Goal: Answer question/provide support: Share knowledge or assist other users

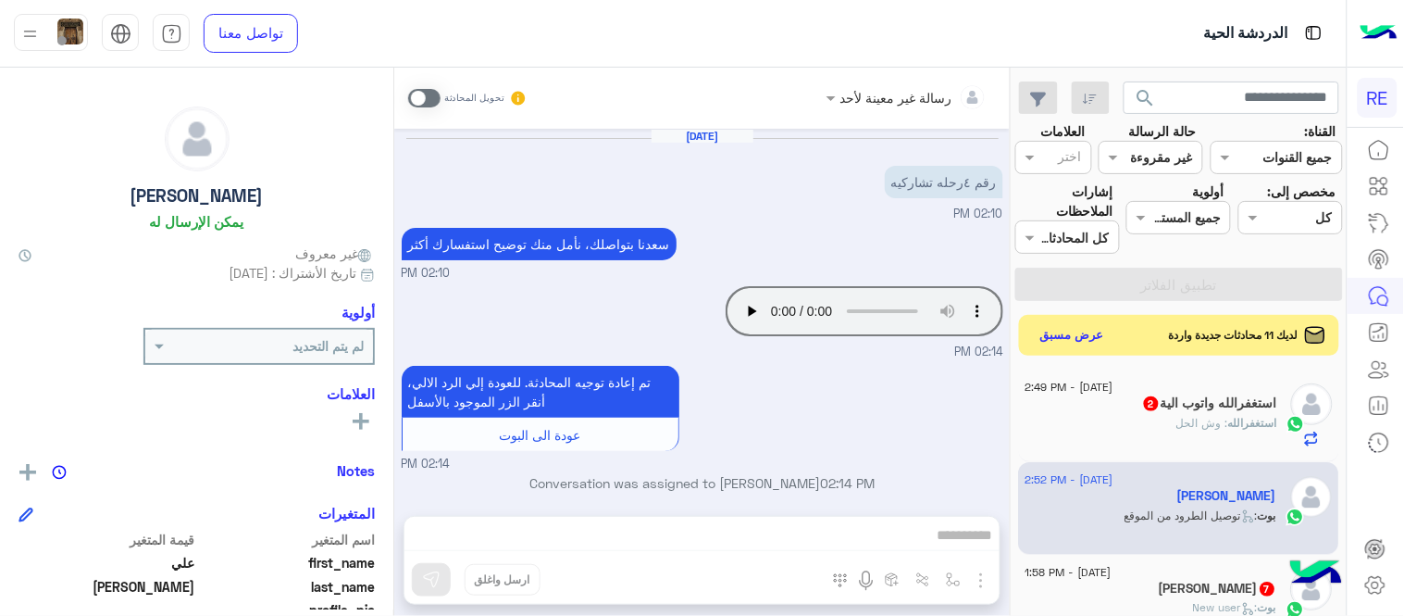
scroll to position [1692, 0]
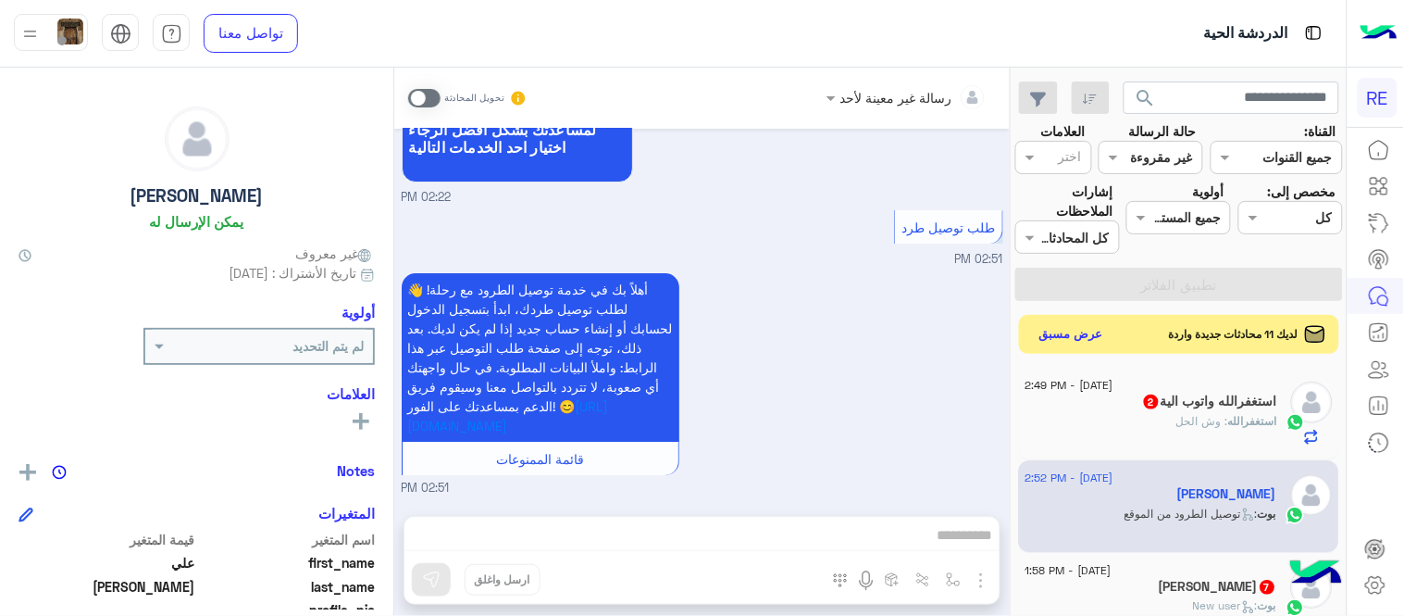
click at [1072, 336] on button "عرض مسبق" at bounding box center [1072, 334] width 78 height 25
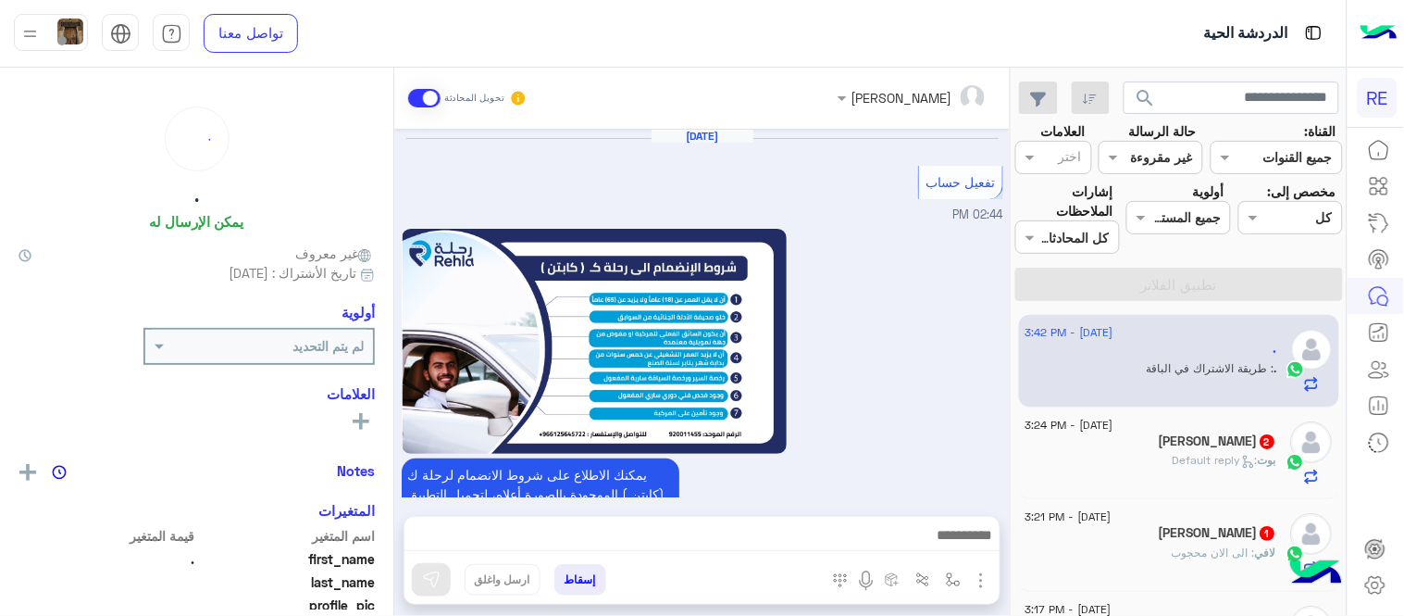
scroll to position [1157, 0]
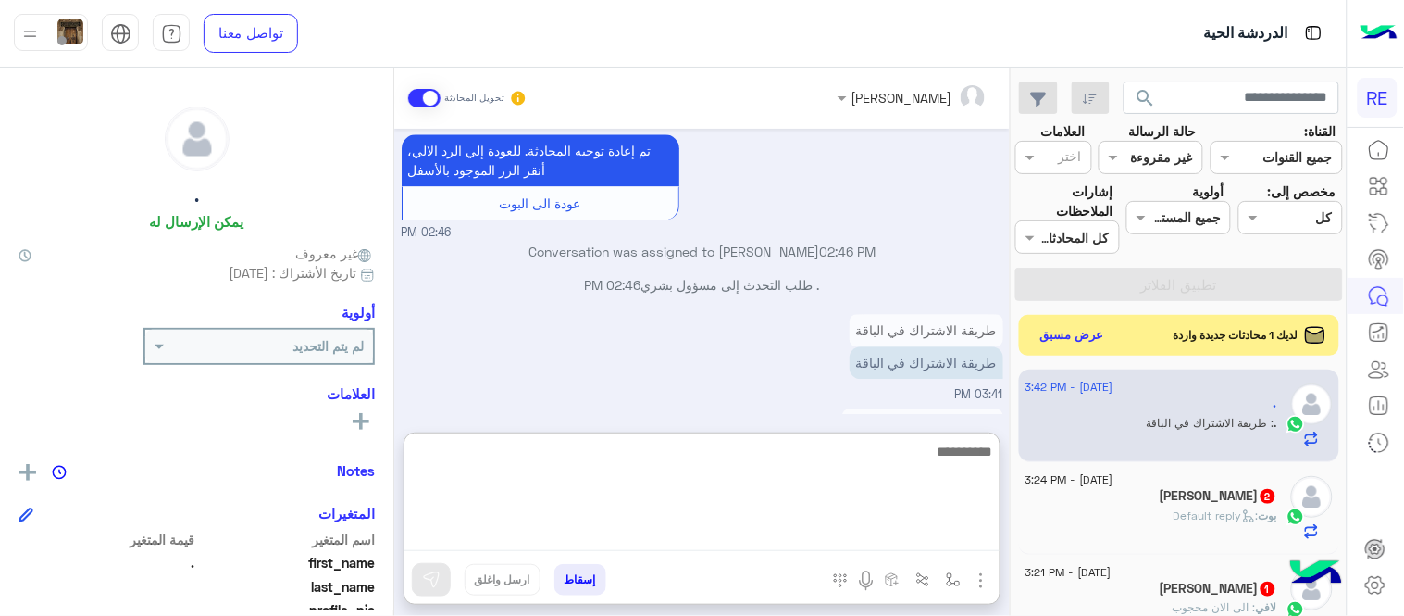
click at [900, 535] on textarea at bounding box center [702, 495] width 595 height 111
type textarea "*"
type textarea "**********"
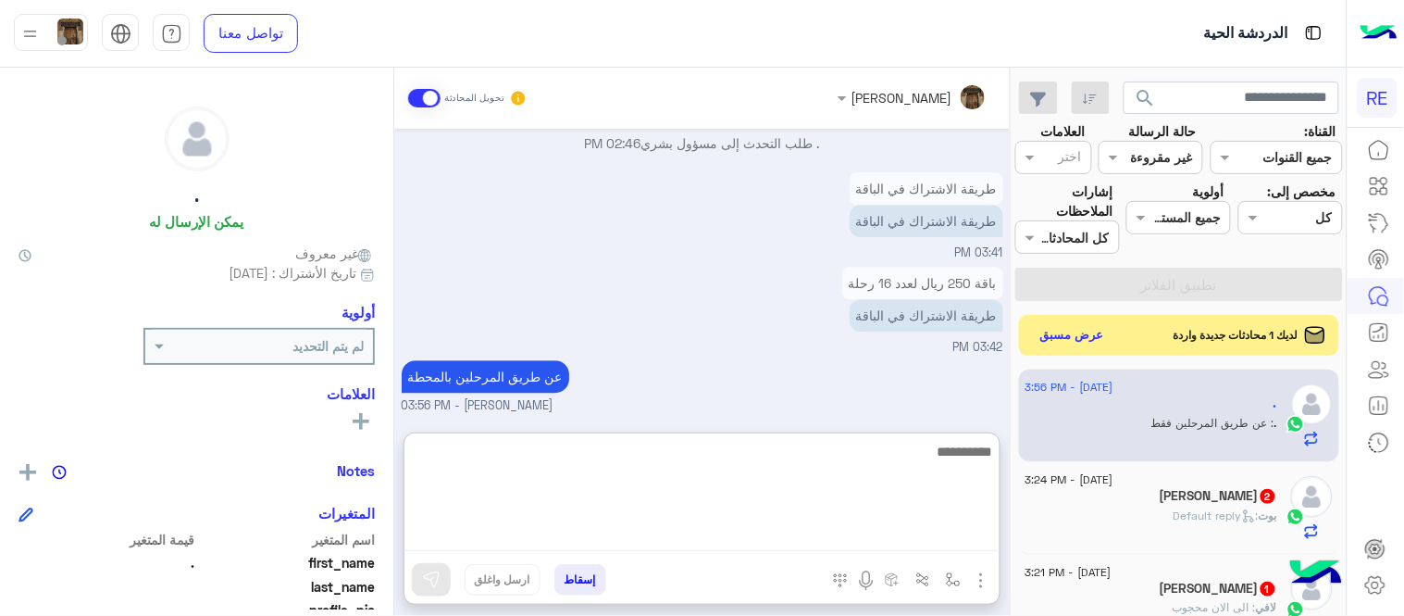
scroll to position [1310, 0]
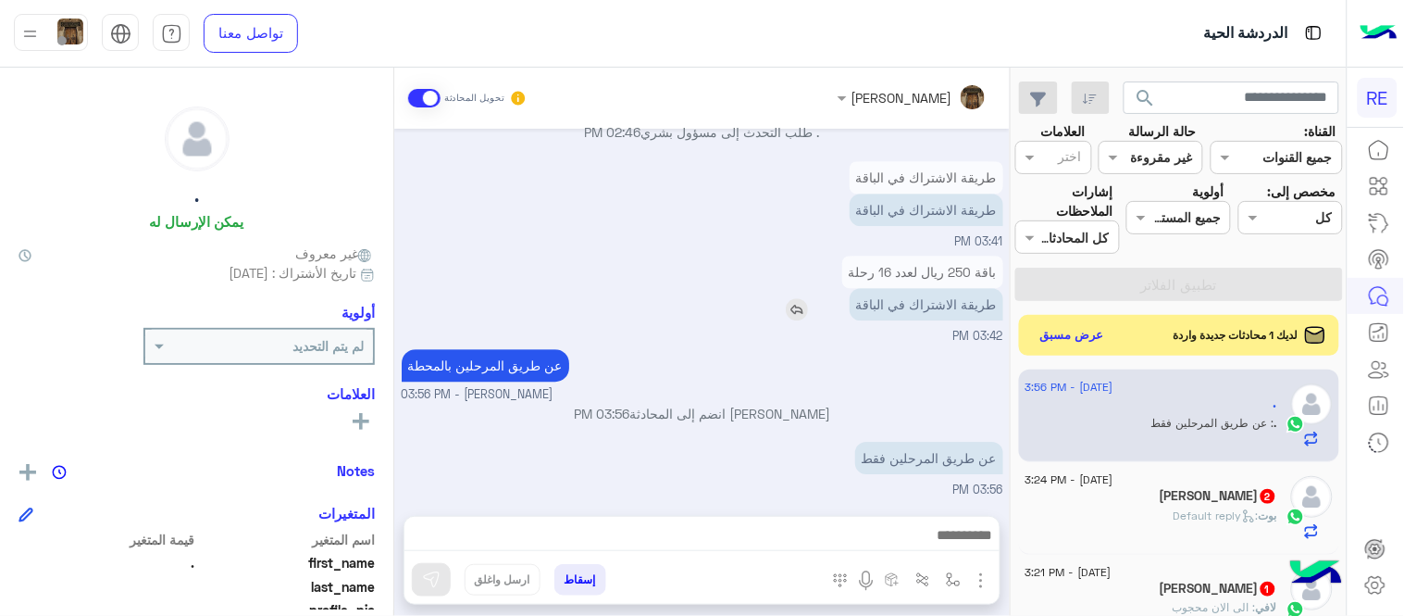
click at [762, 306] on div "طريقة الاشتراك في الباقة" at bounding box center [873, 304] width 259 height 32
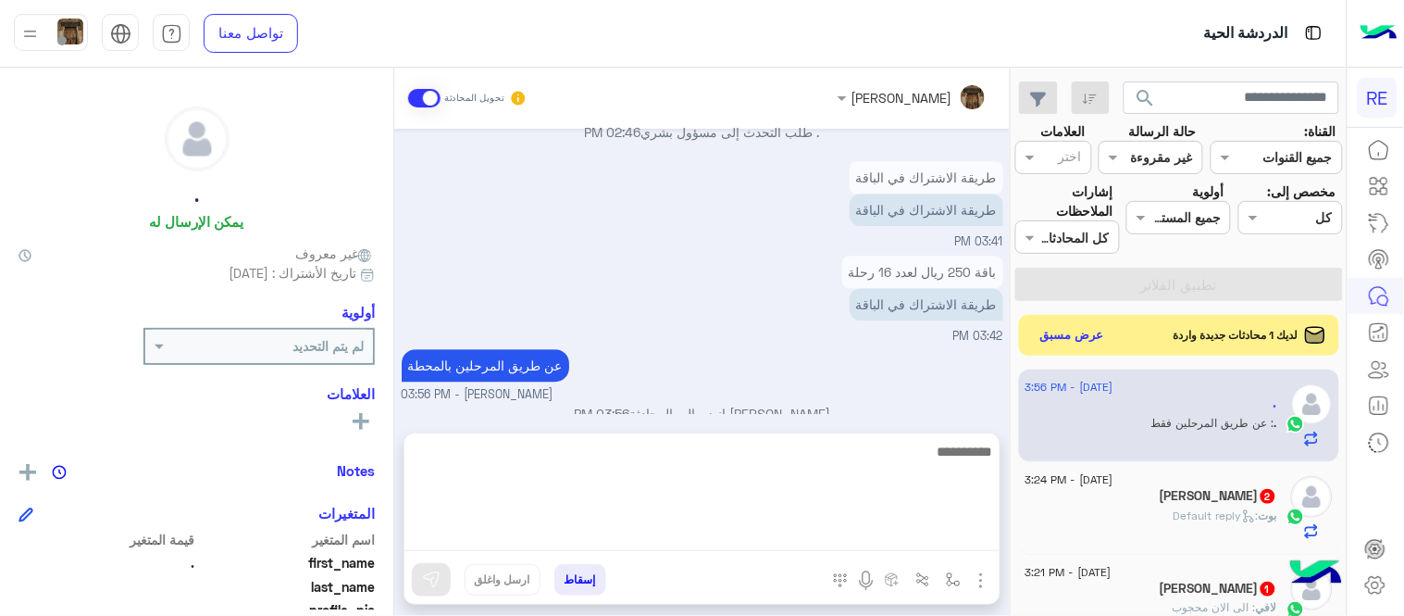
click at [855, 543] on textarea at bounding box center [702, 495] width 595 height 111
type textarea "****"
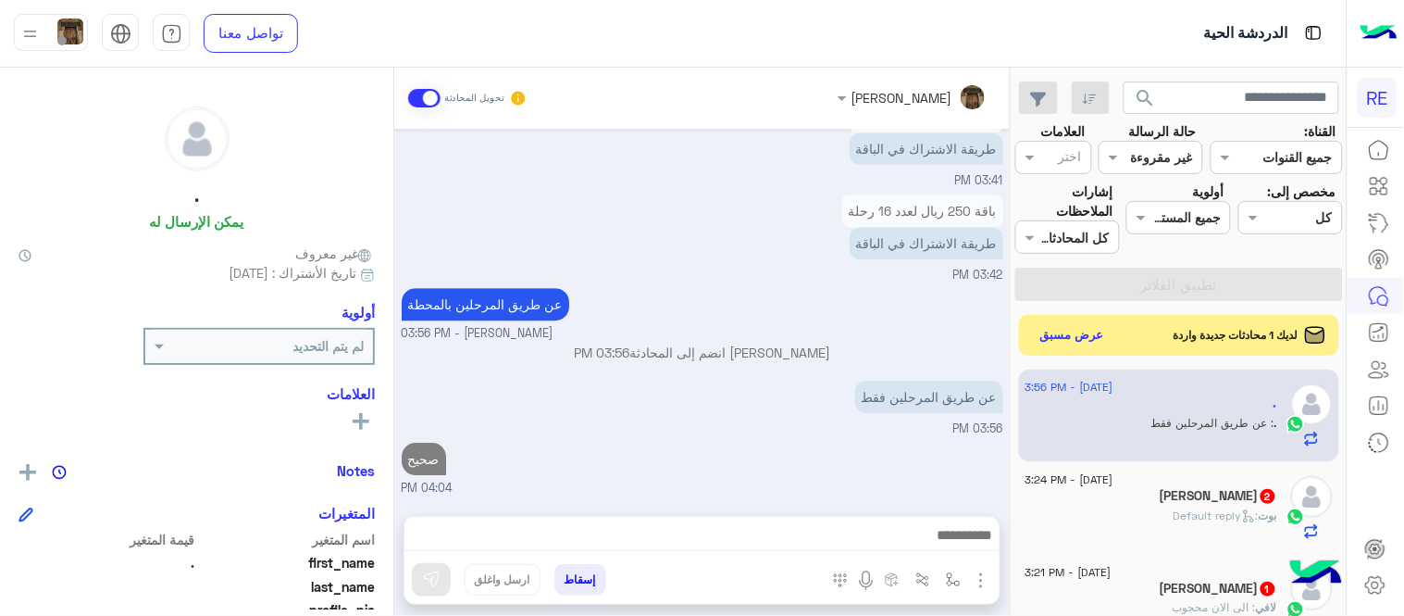
scroll to position [1419, 0]
click at [1213, 511] on span ": Default reply" at bounding box center [1216, 515] width 85 height 14
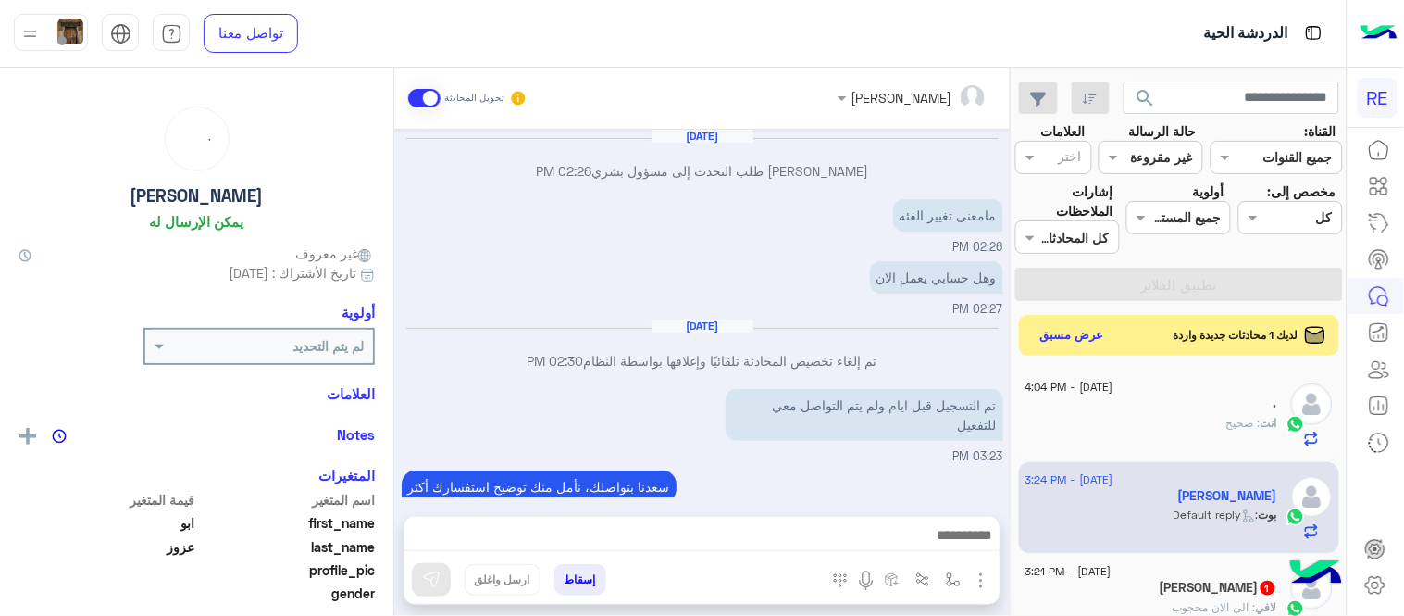
scroll to position [268, 0]
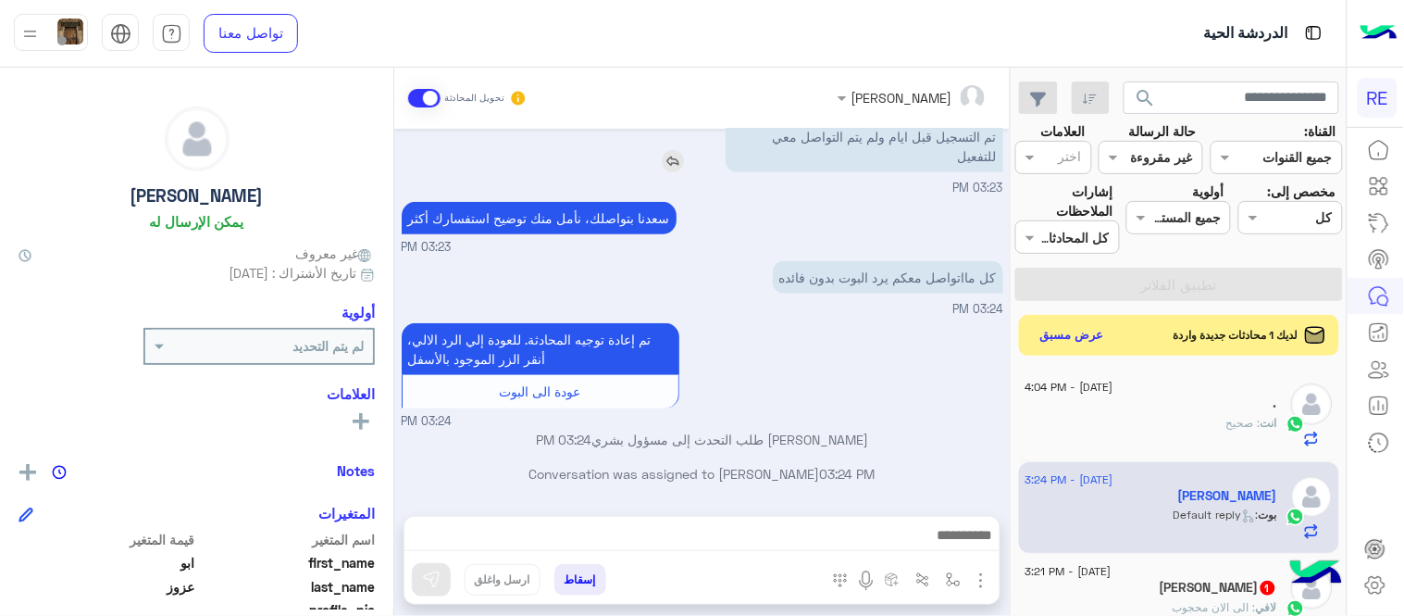
click at [674, 158] on img at bounding box center [673, 161] width 22 height 22
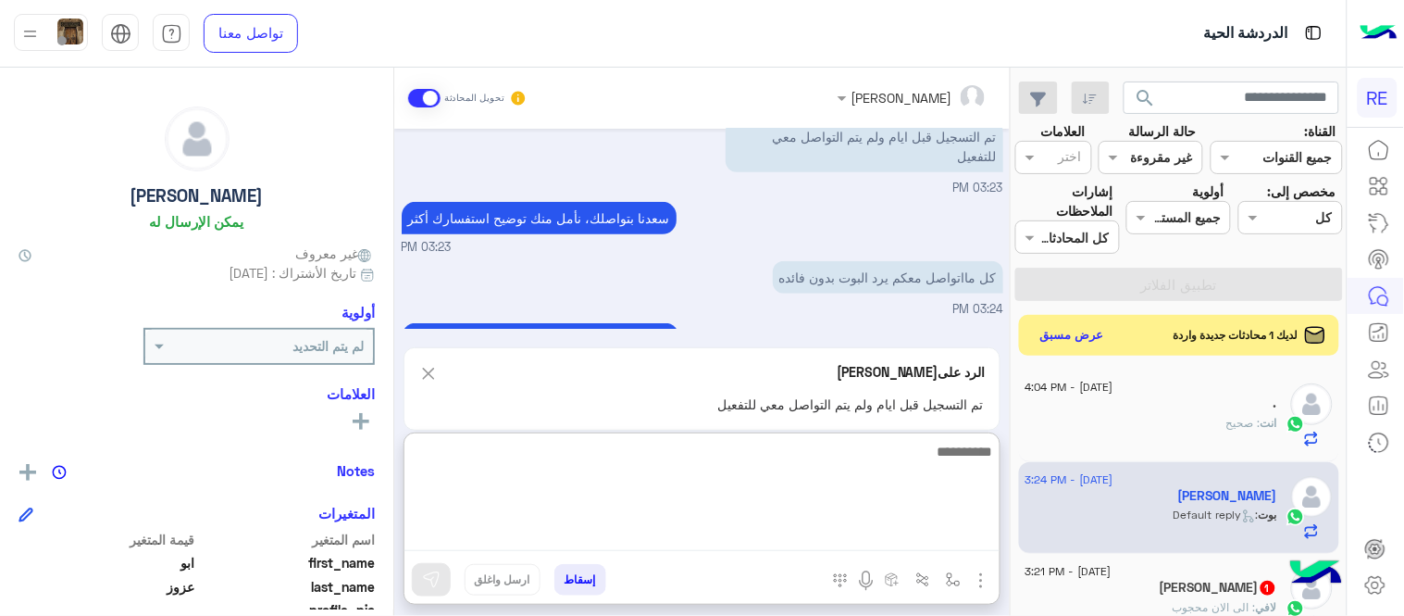
click at [737, 546] on textarea at bounding box center [702, 495] width 595 height 111
click at [990, 457] on textarea "**********" at bounding box center [702, 495] width 595 height 111
click at [830, 465] on textarea "**********" at bounding box center [702, 495] width 595 height 111
type textarea "**********"
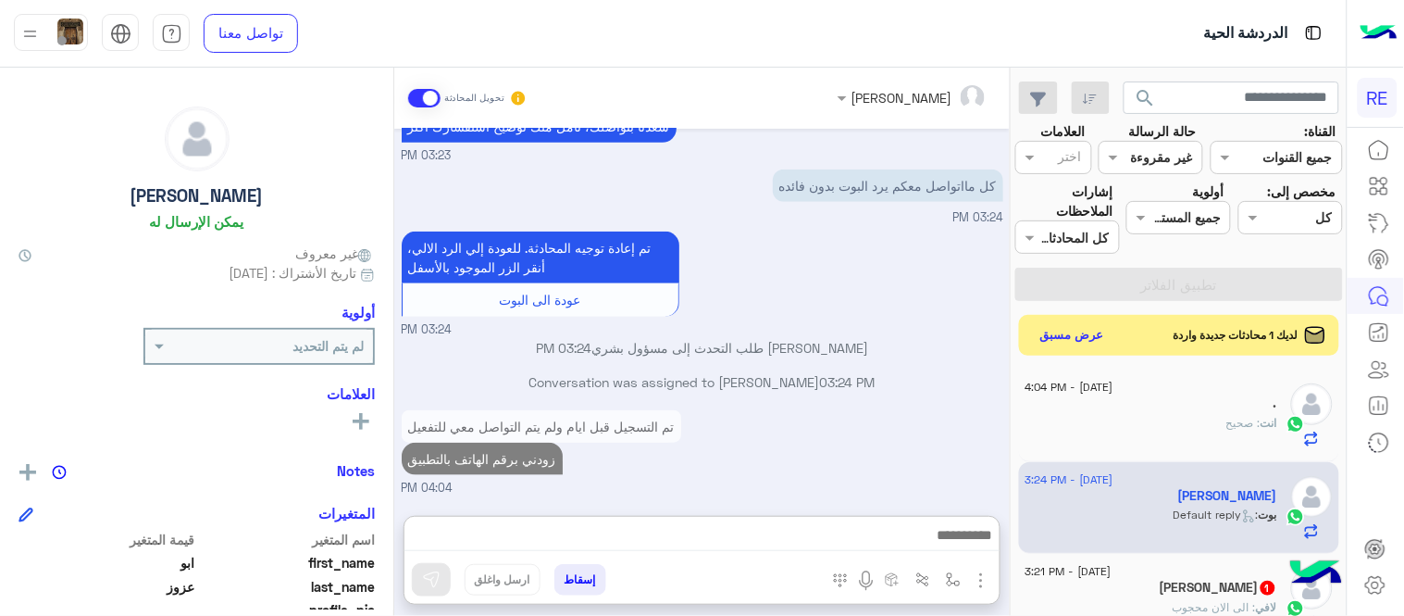
click at [882, 324] on div "[DATE] [PERSON_NAME] طلب التحدث إلى مسؤول بشري 02:26 PM مامعنى تغيير الفئه 02:2…" at bounding box center [702, 313] width 616 height 368
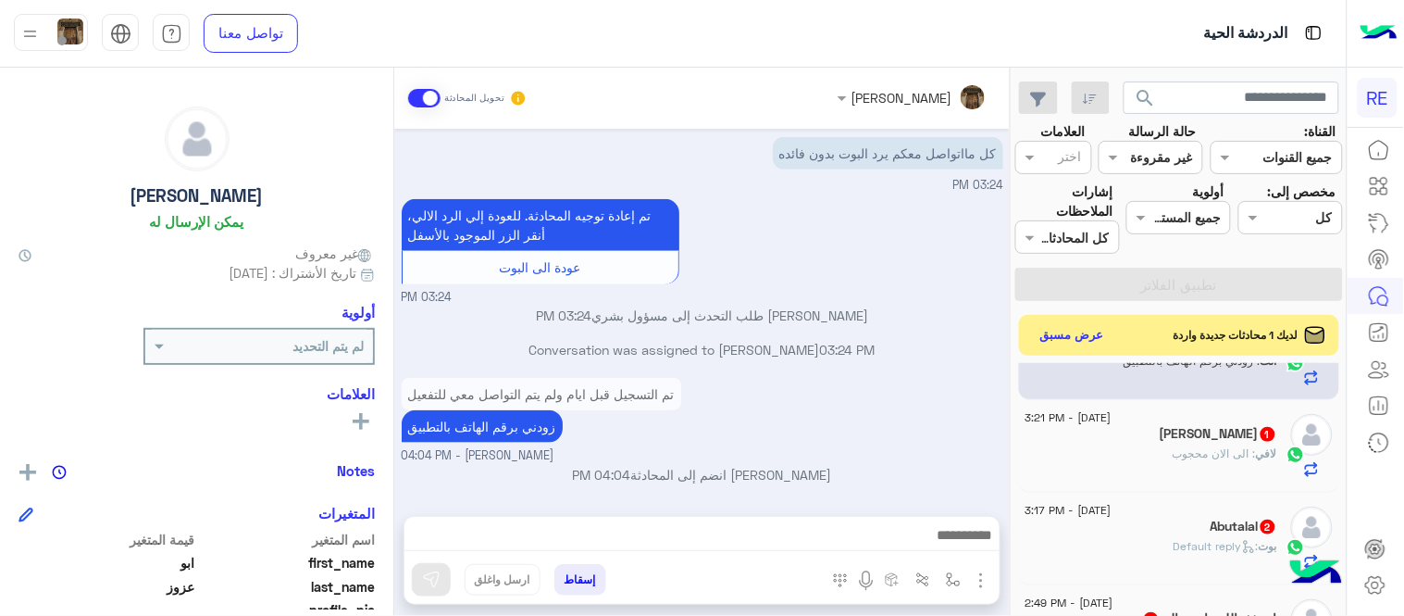
scroll to position [169, 0]
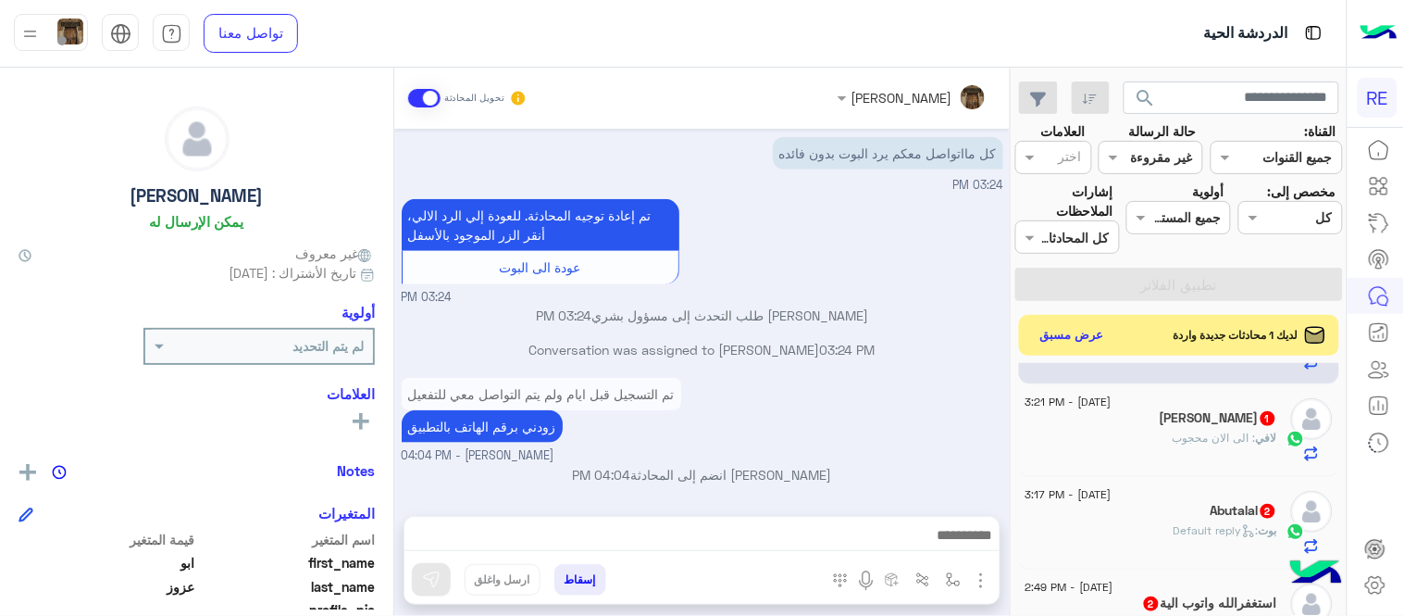
click at [1089, 421] on div "[PERSON_NAME] 1" at bounding box center [1152, 419] width 252 height 19
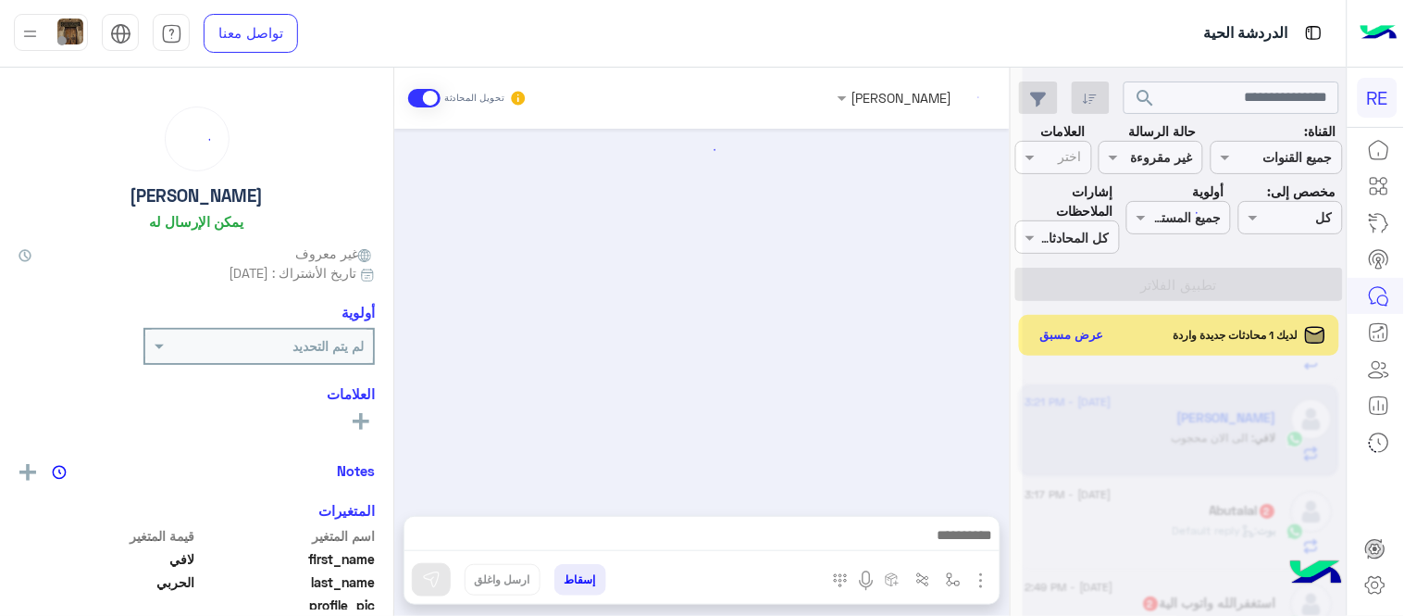
scroll to position [241, 0]
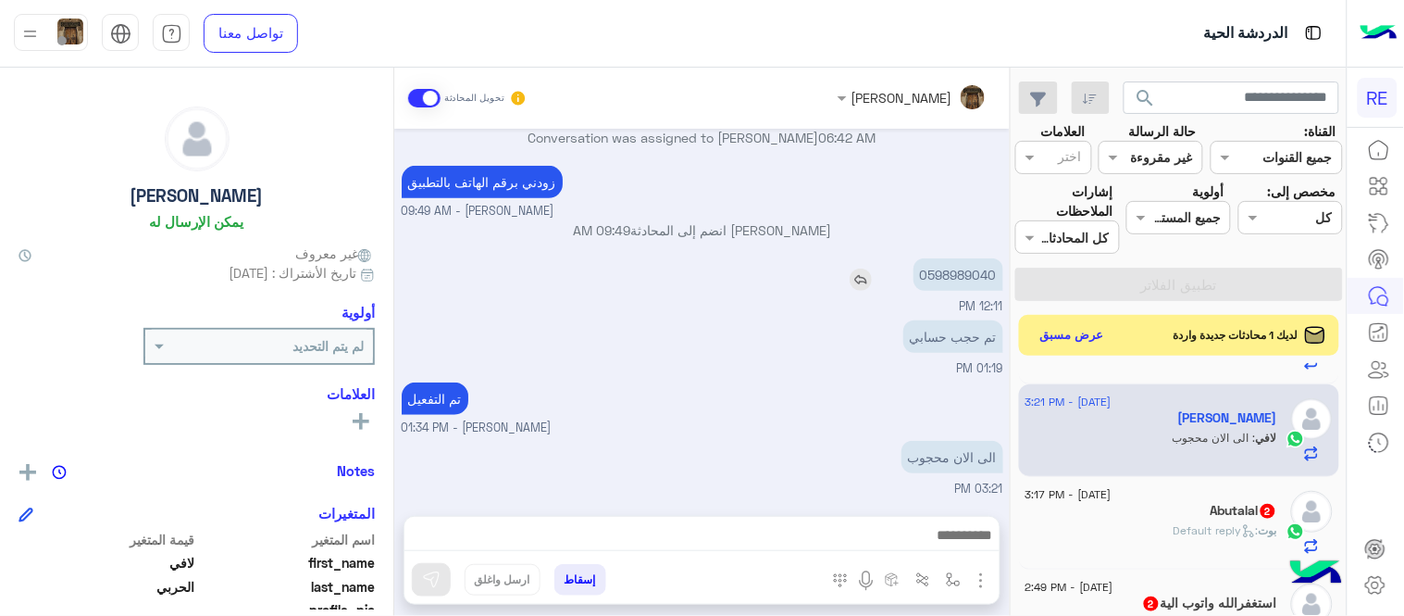
click at [956, 276] on p "0598989040" at bounding box center [959, 274] width 90 height 32
copy p "0598989040"
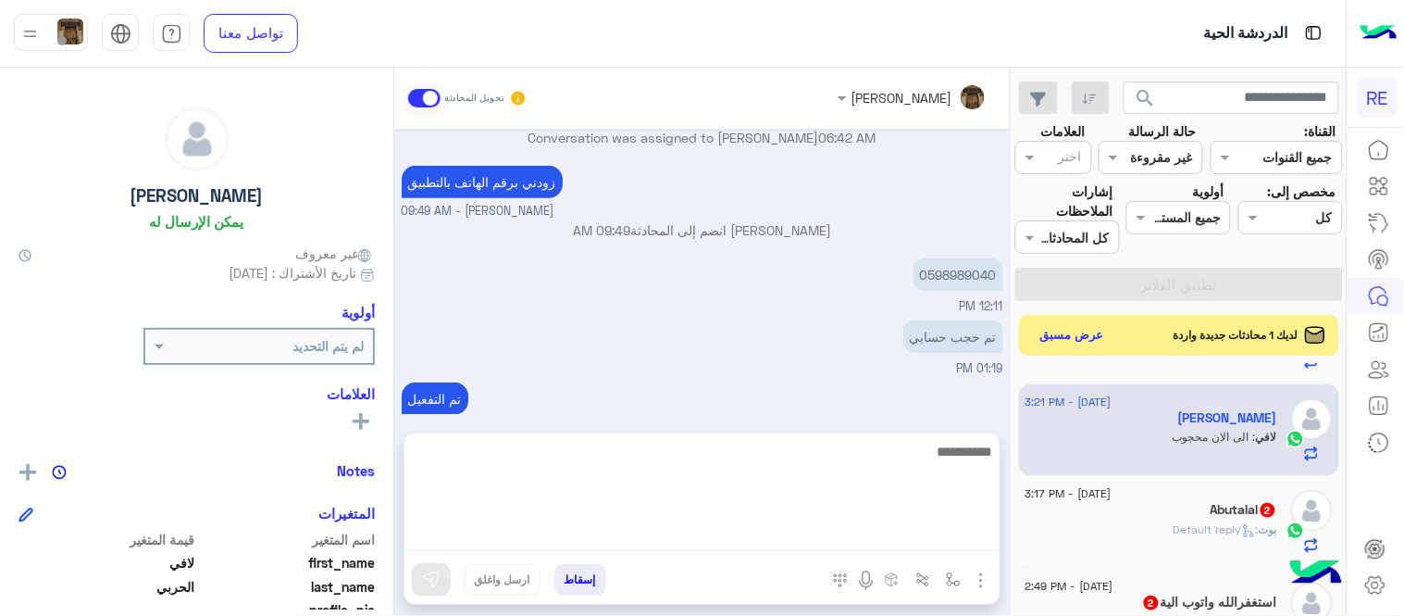
click at [728, 549] on textarea at bounding box center [702, 495] width 595 height 111
type textarea "********"
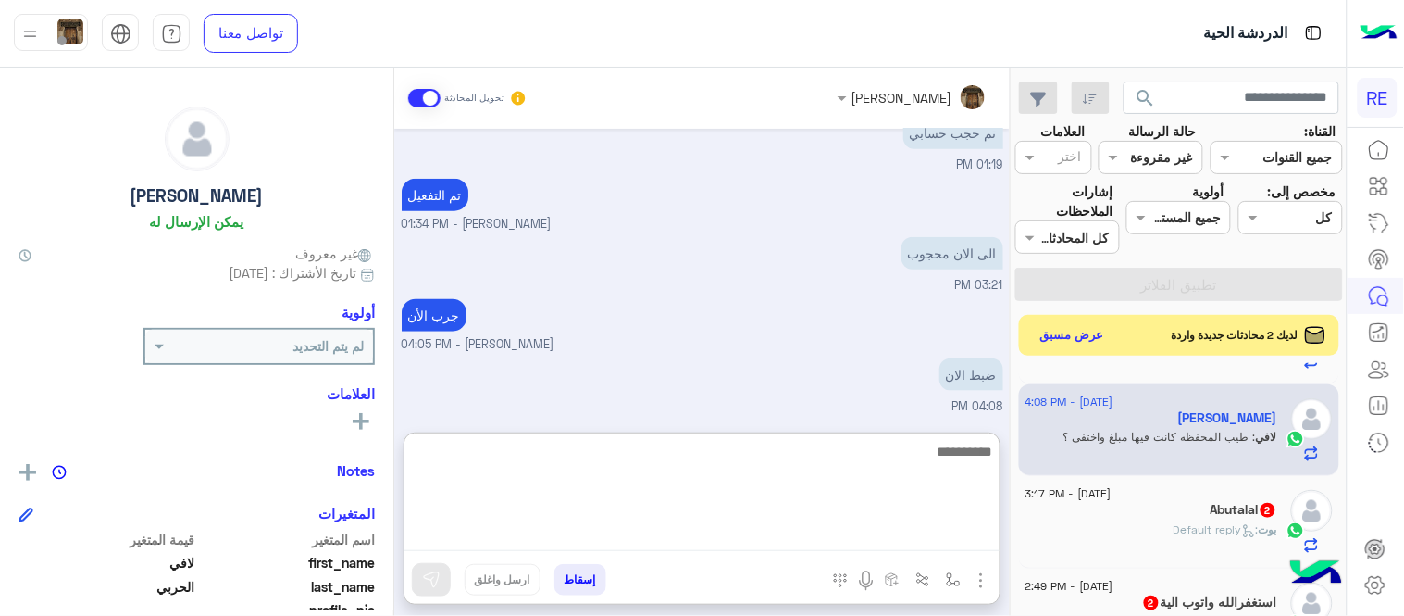
scroll to position [444, 0]
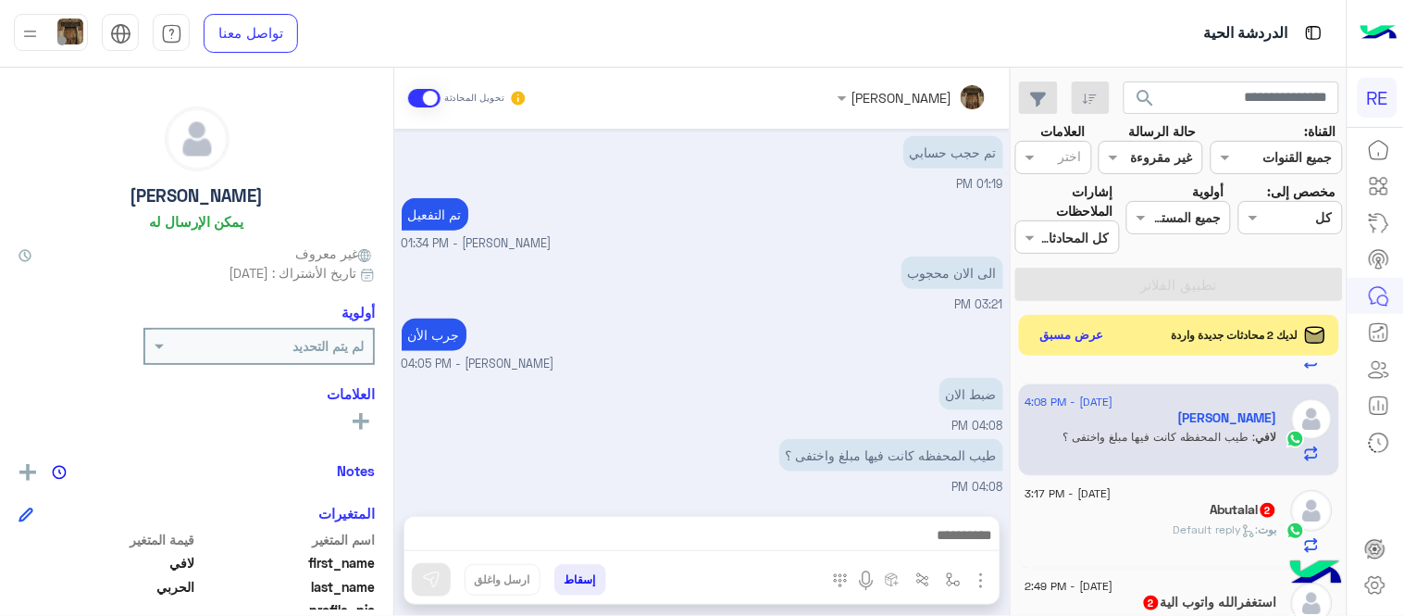
click at [796, 271] on div "الى الان محجوب 03:21 PM" at bounding box center [703, 283] width 602 height 62
click at [1140, 518] on div "Abutalal 2" at bounding box center [1152, 511] width 252 height 19
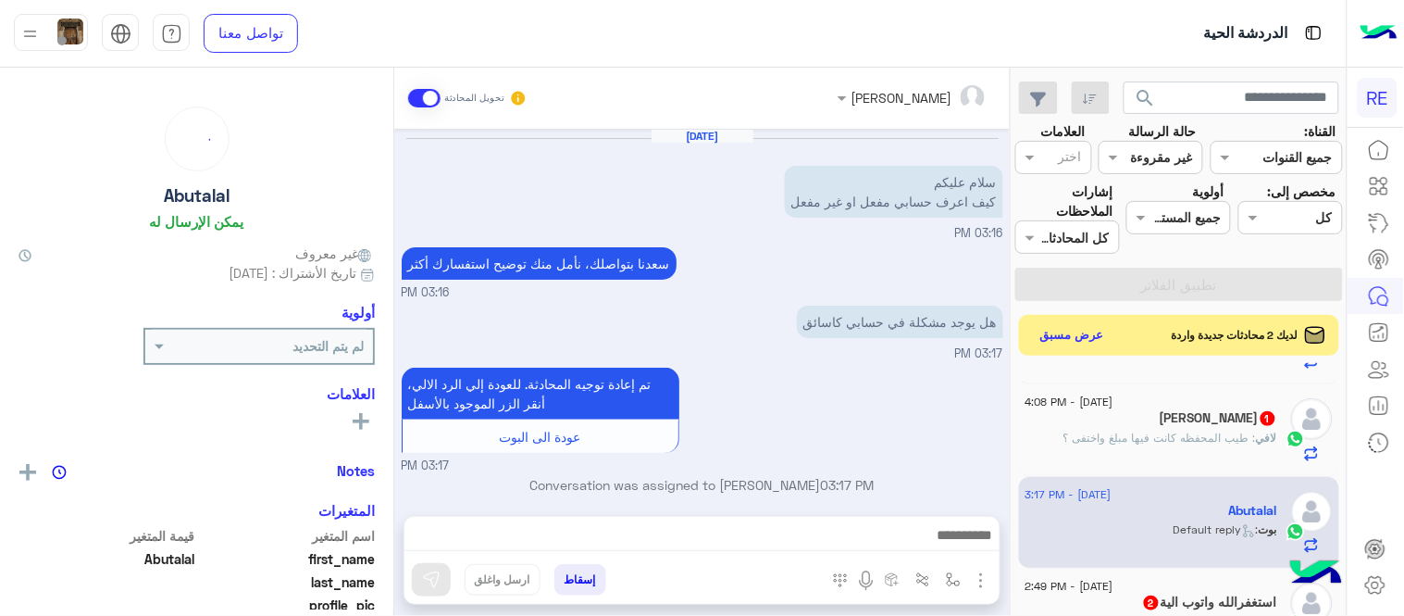
scroll to position [44, 0]
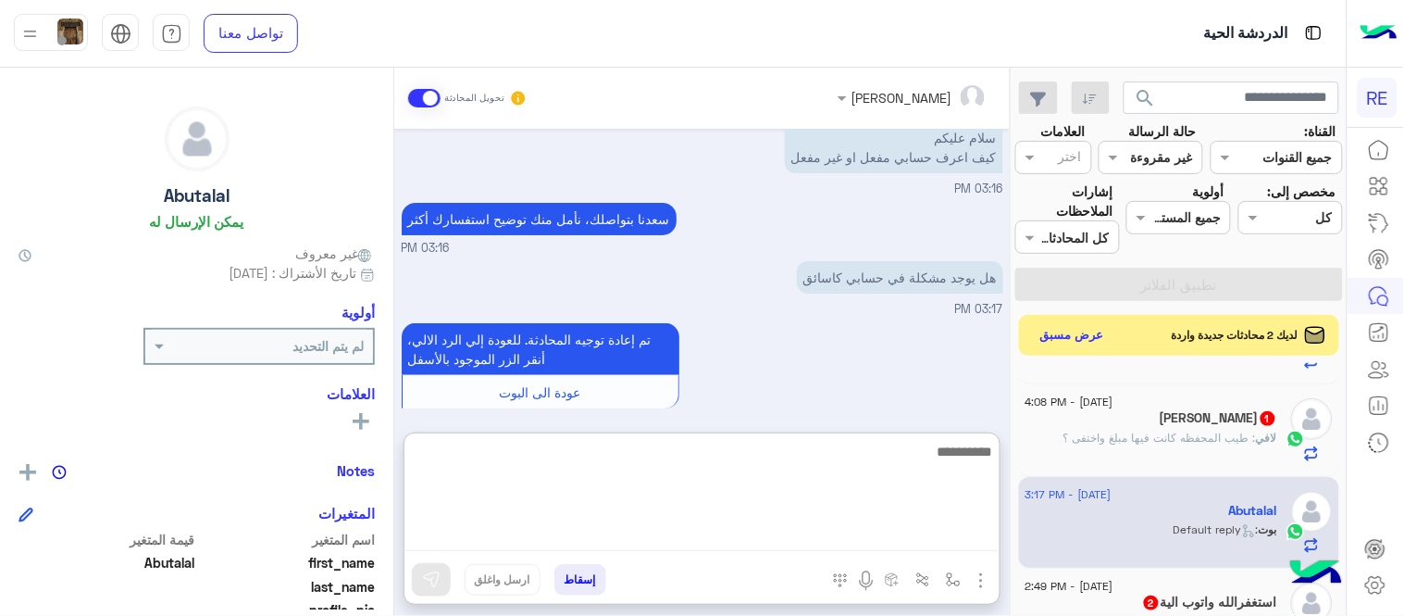
click at [776, 526] on textarea at bounding box center [702, 495] width 595 height 111
type textarea "**********"
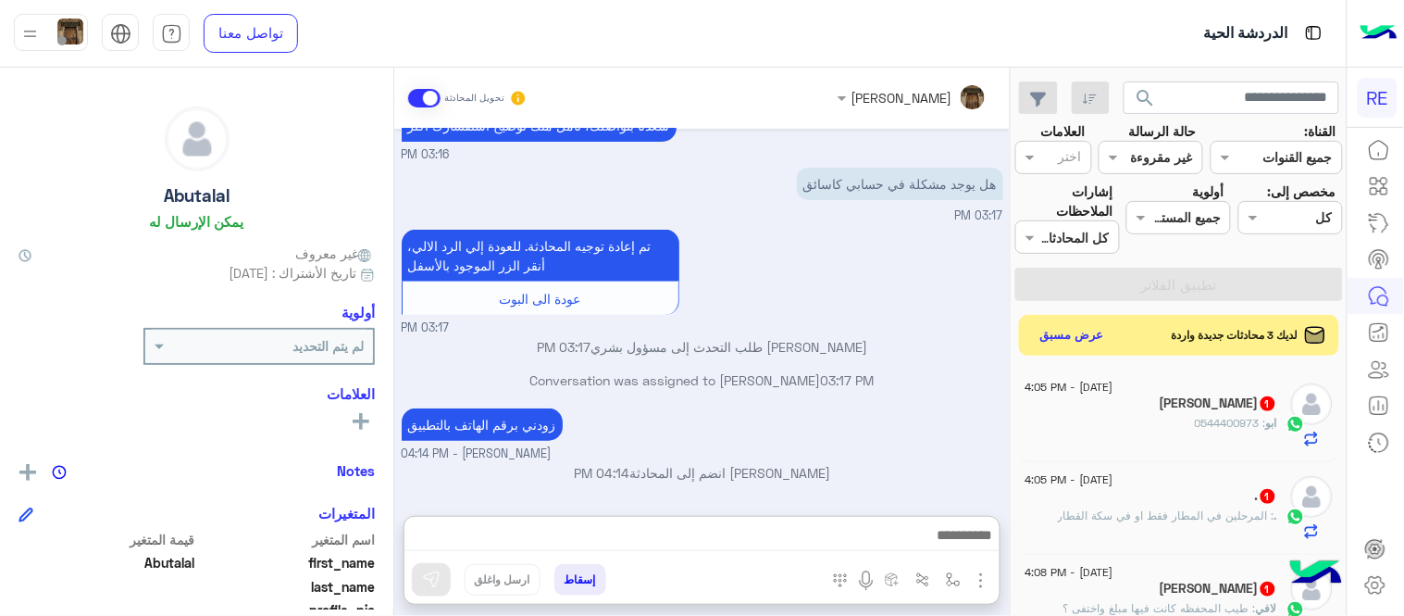
scroll to position [179, 0]
click at [1163, 509] on span ": المرحلين في المطار فقط او في سكة القطار" at bounding box center [1166, 515] width 217 height 14
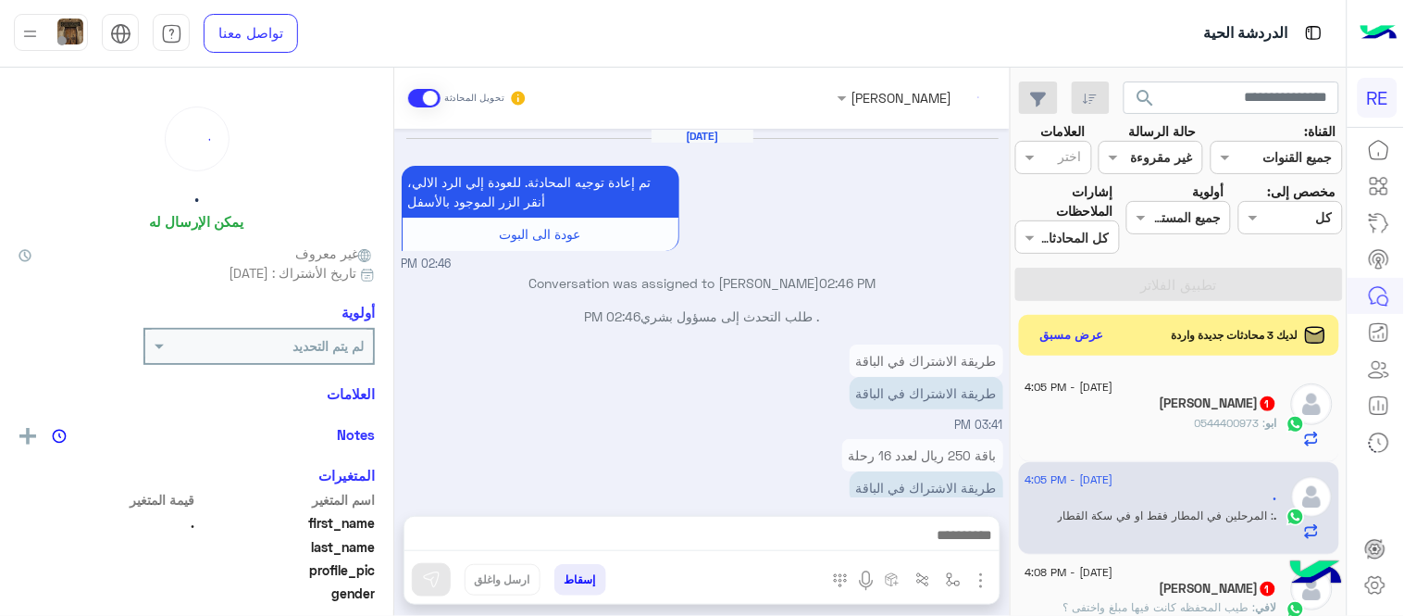
scroll to position [305, 0]
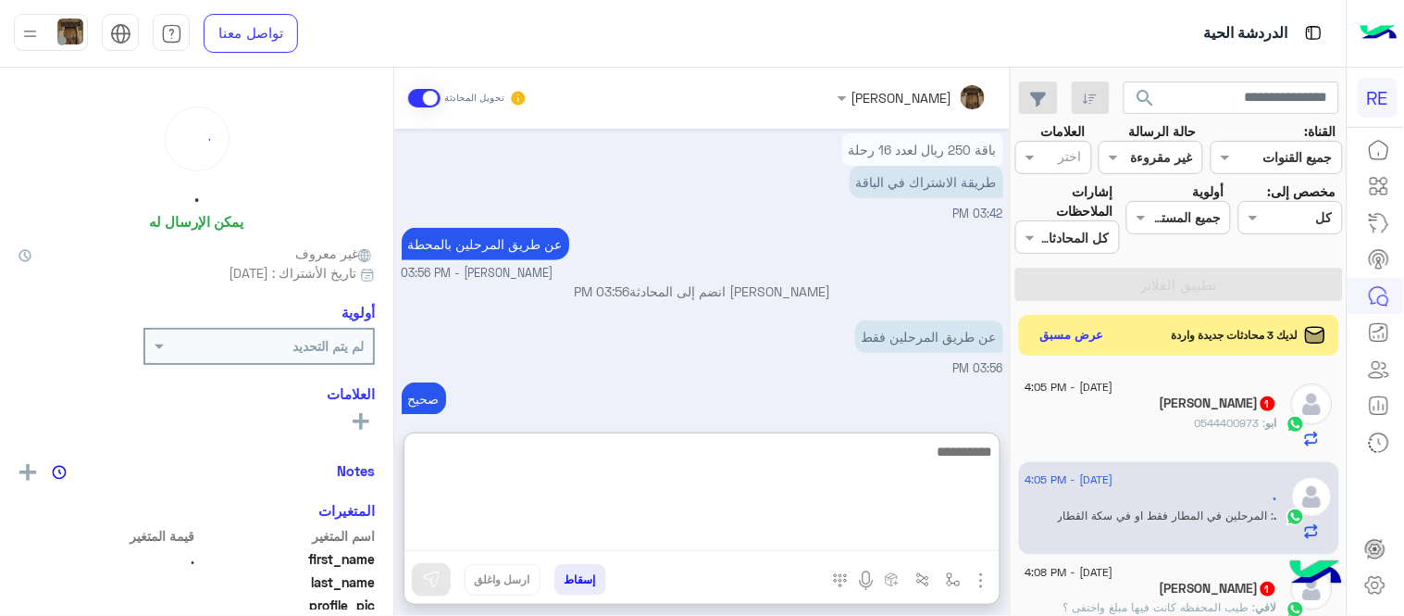
click at [748, 529] on textarea at bounding box center [702, 495] width 595 height 111
type textarea "**********"
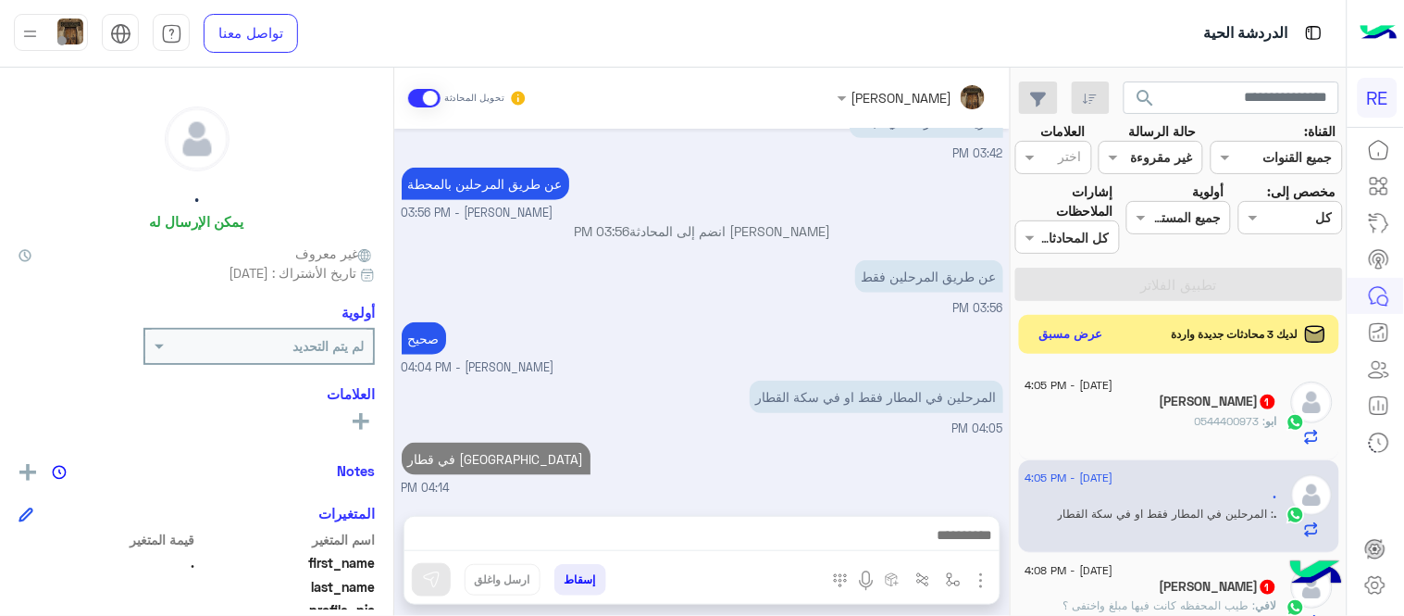
scroll to position [365, 0]
click at [1069, 322] on button "عرض مسبق" at bounding box center [1072, 334] width 78 height 25
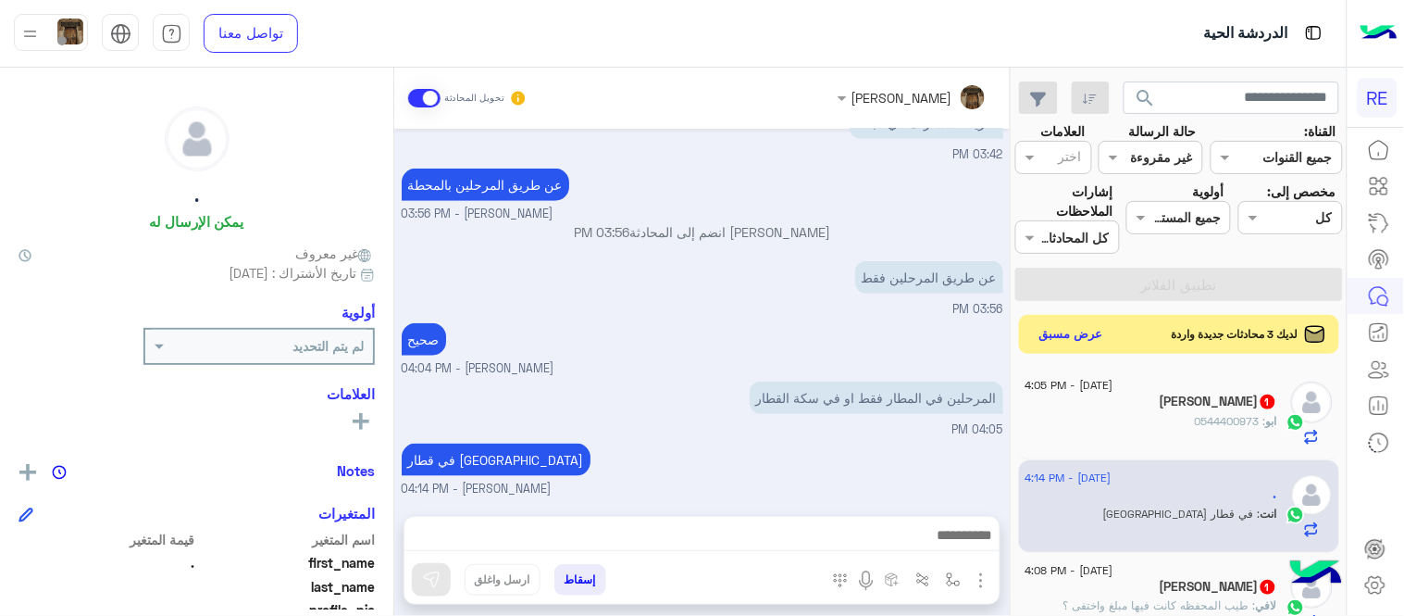
click at [1063, 330] on button "عرض مسبق" at bounding box center [1072, 334] width 78 height 25
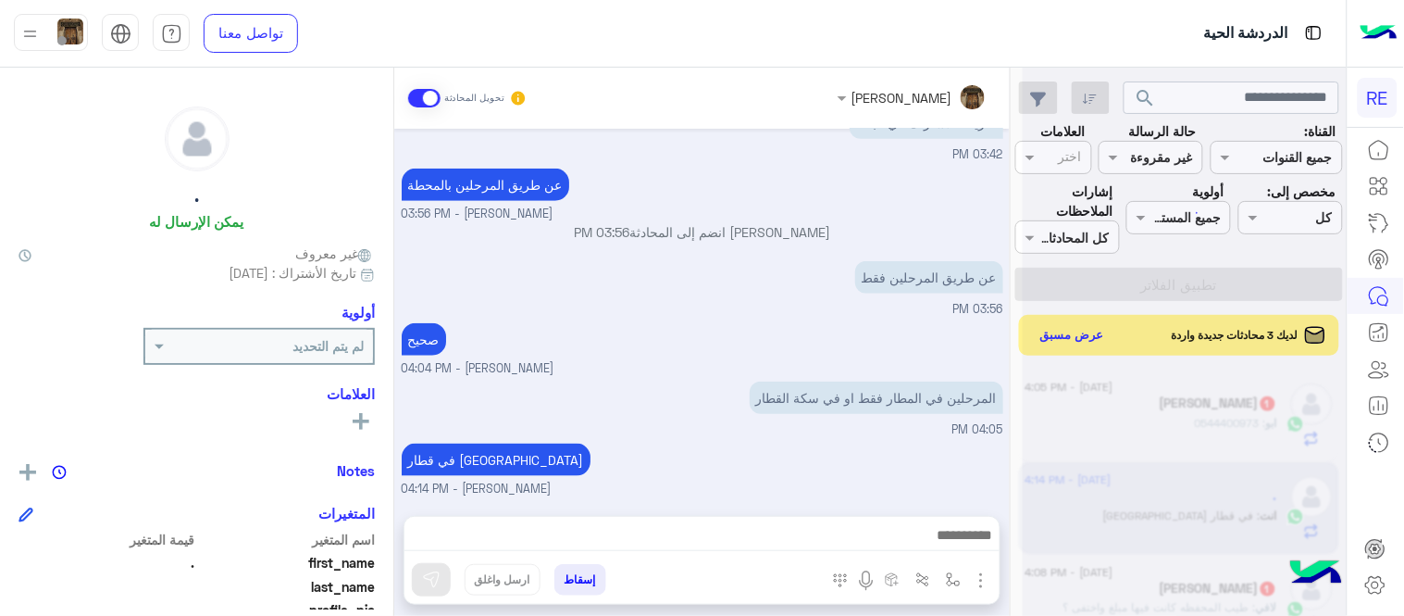
click at [398, 429] on mat-drawer-container "[PERSON_NAME] تحويل المحادثة [DATE] تم إعادة توجيه المحادثة. للعودة إلي الرد ال…" at bounding box center [505, 345] width 1010 height 555
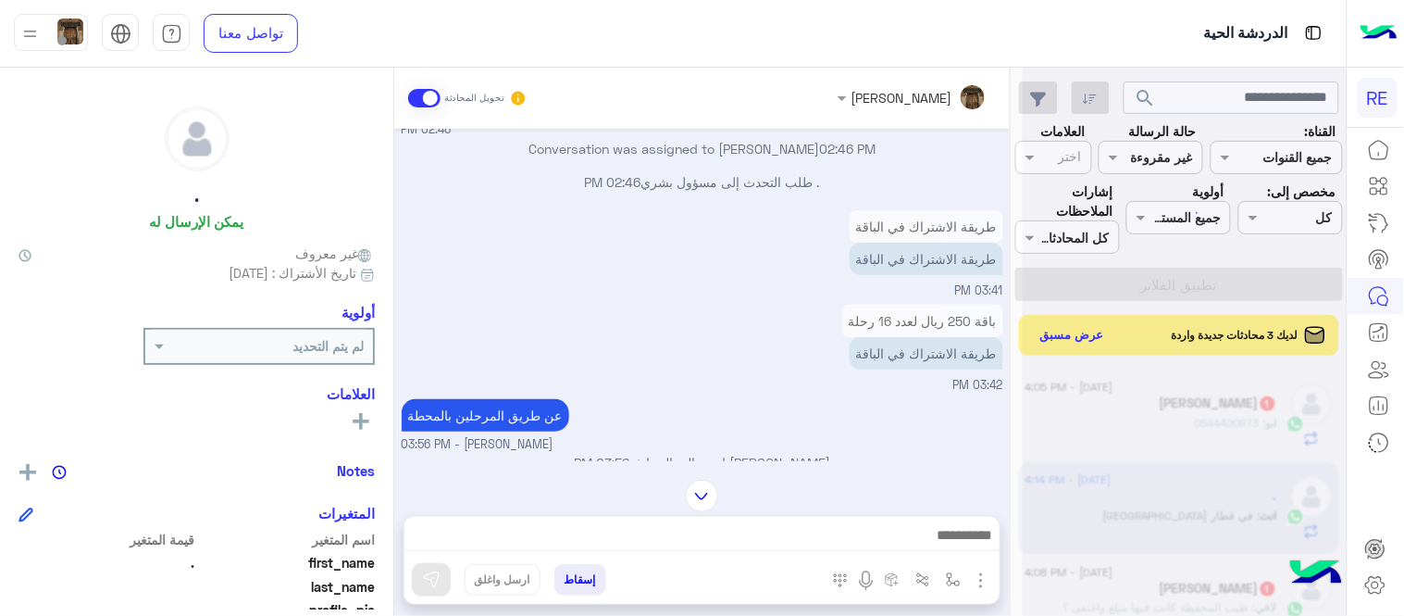
scroll to position [136, 0]
click at [931, 320] on p "باقة 250 ريال لعدد 16 رحلة" at bounding box center [922, 319] width 161 height 32
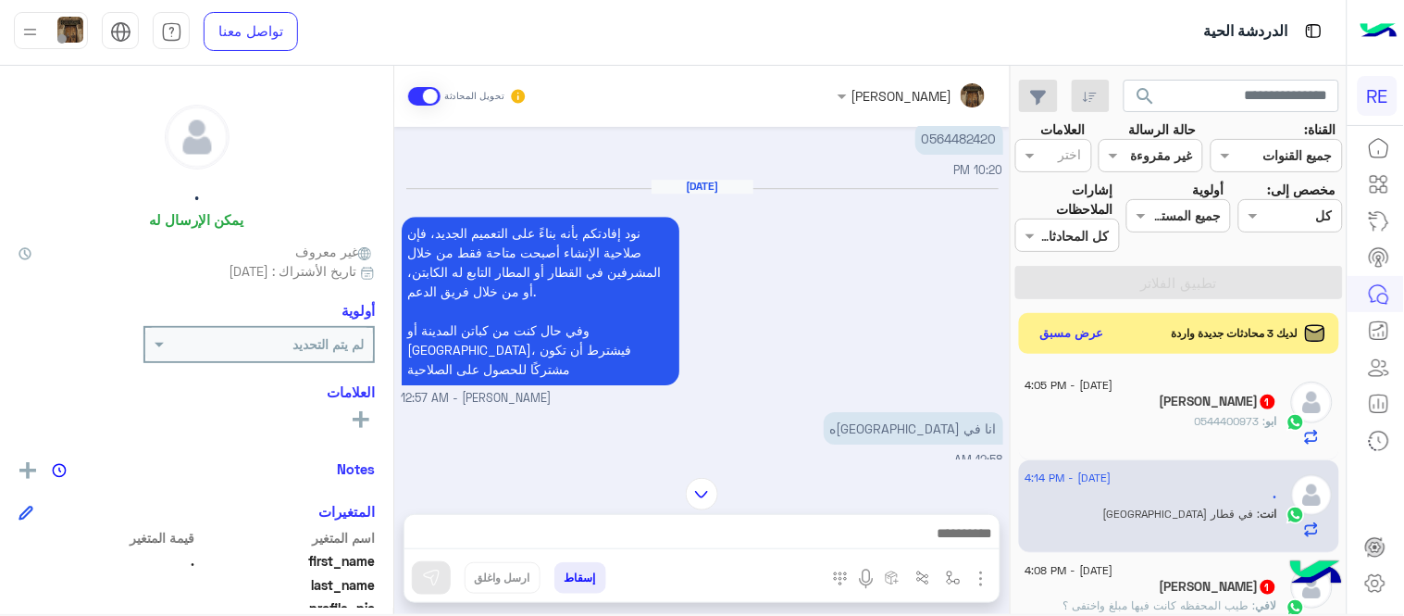
scroll to position [1535, 0]
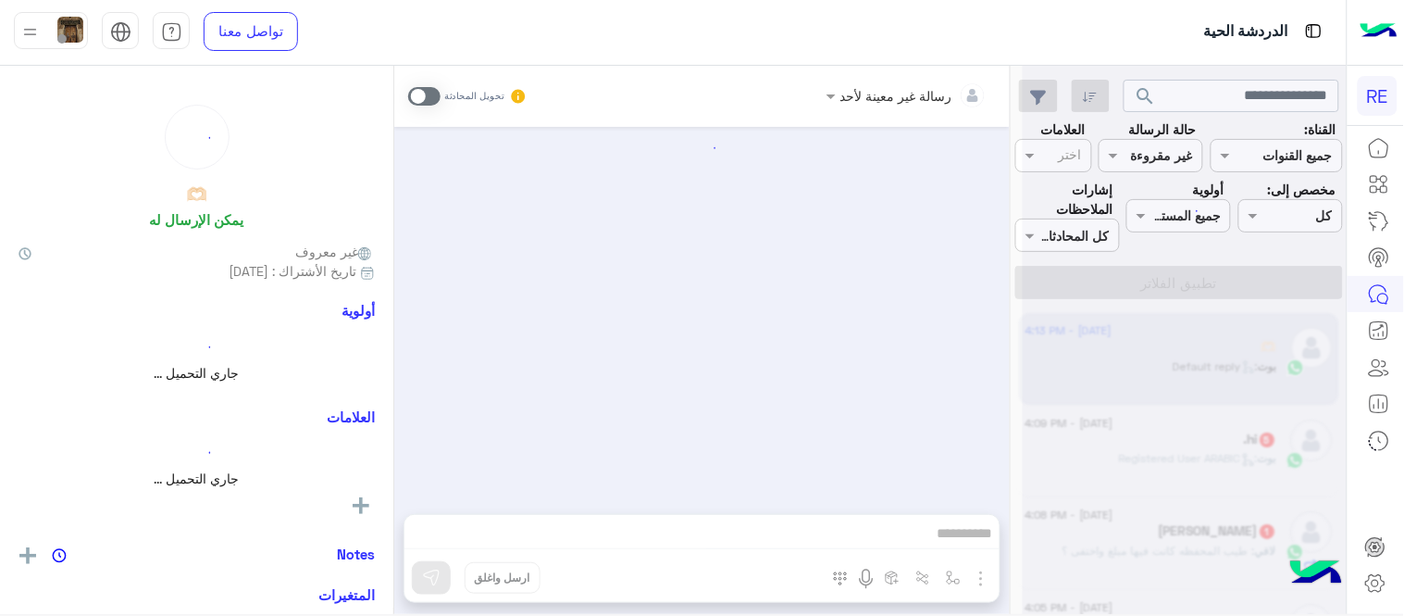
click at [451, 442] on div at bounding box center [702, 311] width 616 height 368
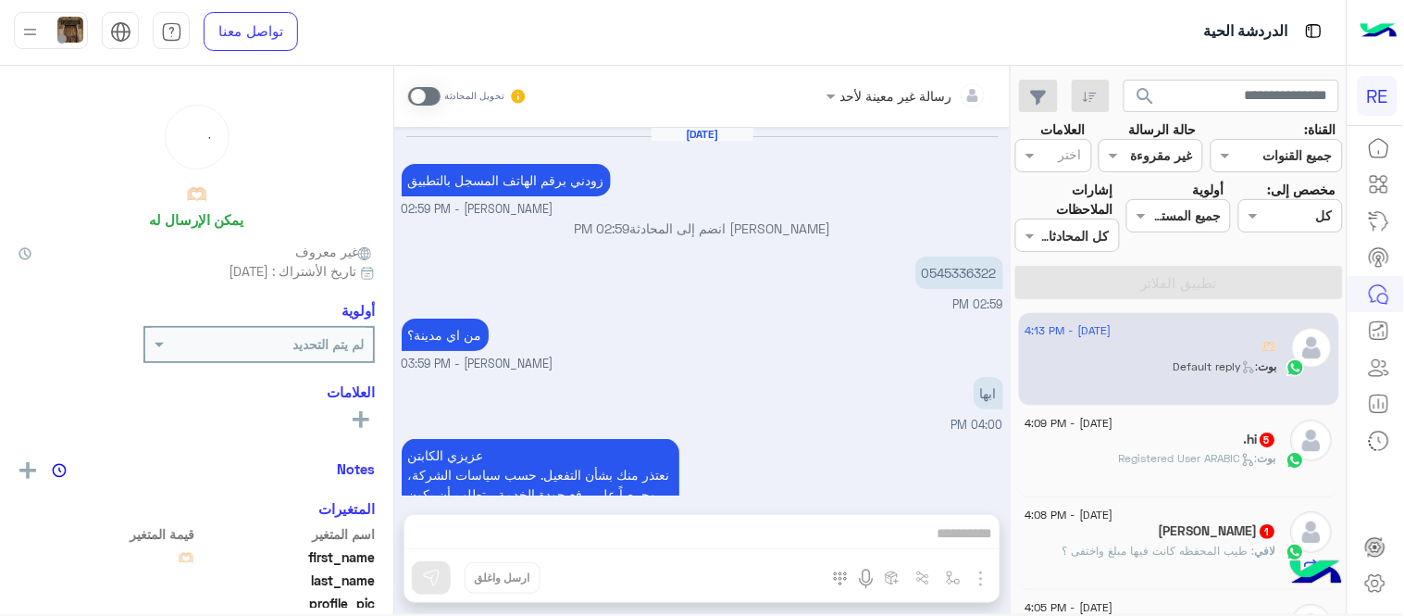
scroll to position [329, 0]
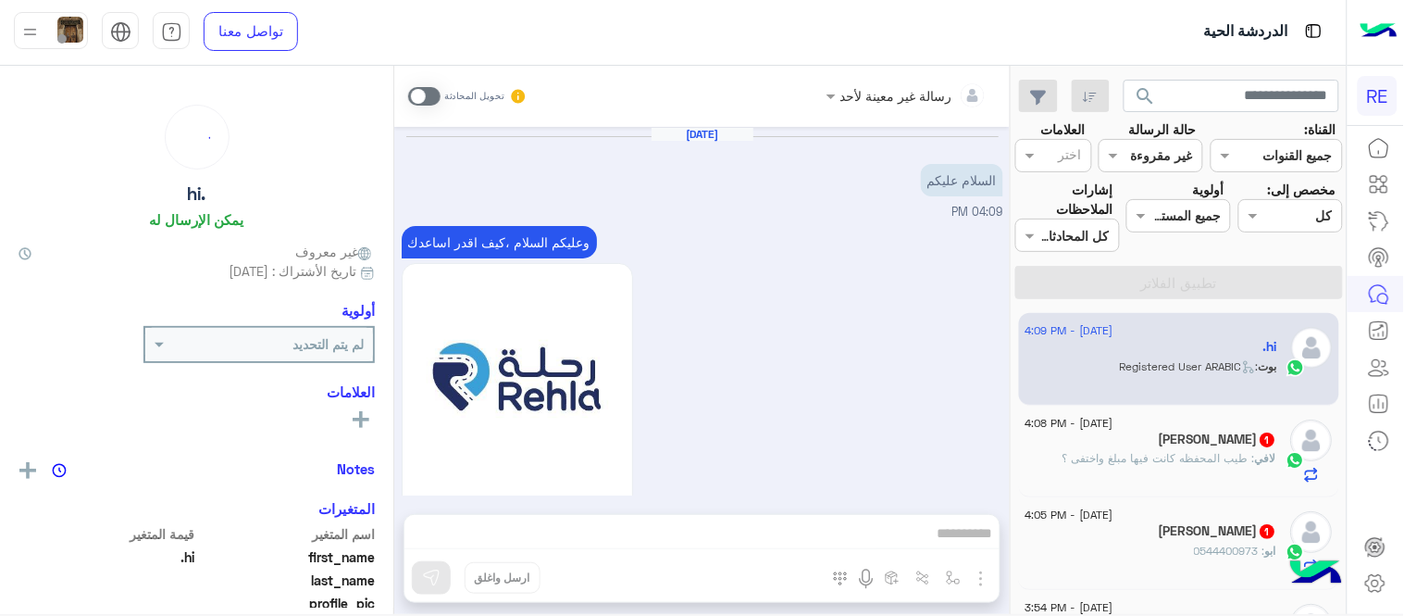
scroll to position [1032, 0]
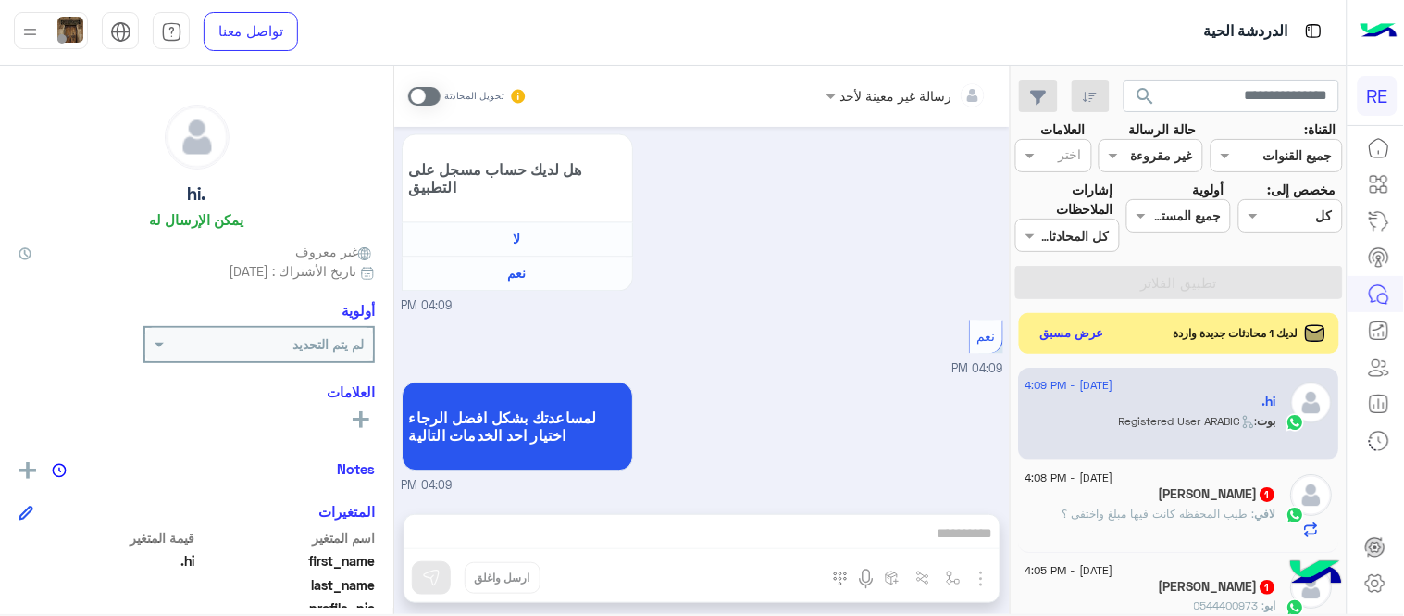
click at [282, 186] on div ".hi يمكن الإرسال له" at bounding box center [197, 170] width 356 height 131
drag, startPoint x: 650, startPoint y: 541, endPoint x: 414, endPoint y: 94, distance: 504.7
click at [414, 94] on div "رسالة غير معينة لأحد تحويل المحادثة [DATE] السلام عليكم 04:09 PM وعليكم السلام …" at bounding box center [702, 343] width 616 height 555
click at [414, 94] on span at bounding box center [424, 96] width 32 height 19
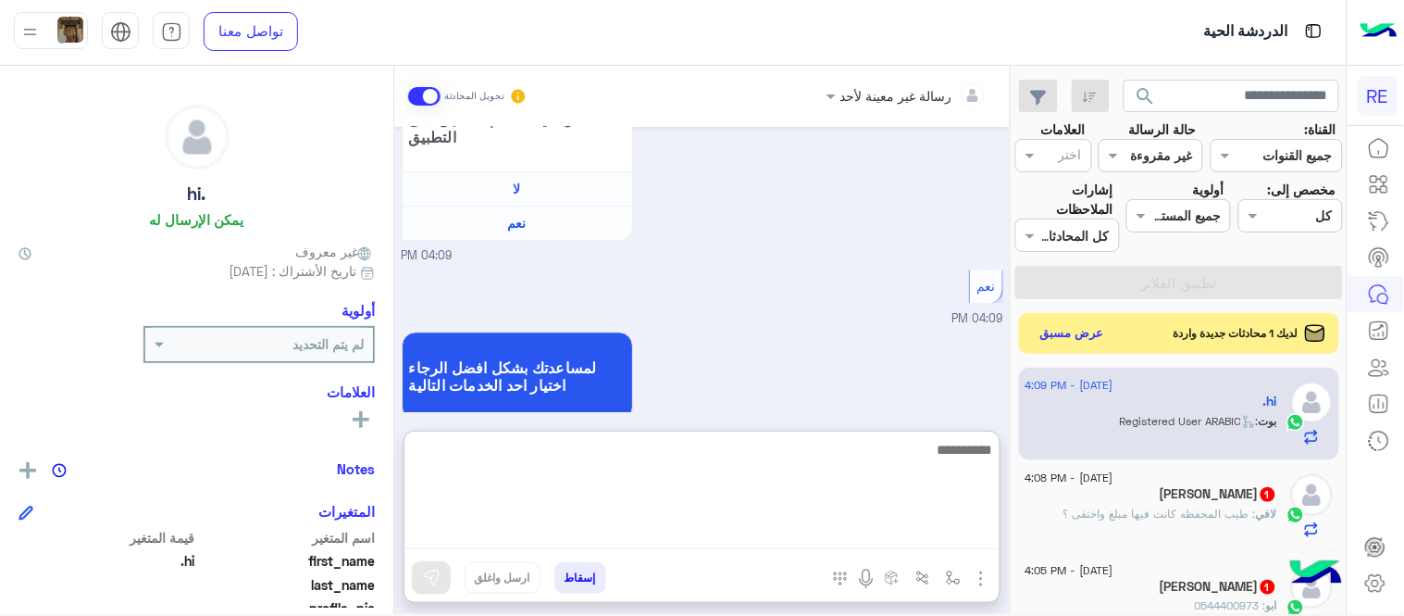
click at [630, 541] on textarea at bounding box center [702, 493] width 595 height 111
paste textarea "**********"
type textarea "**********"
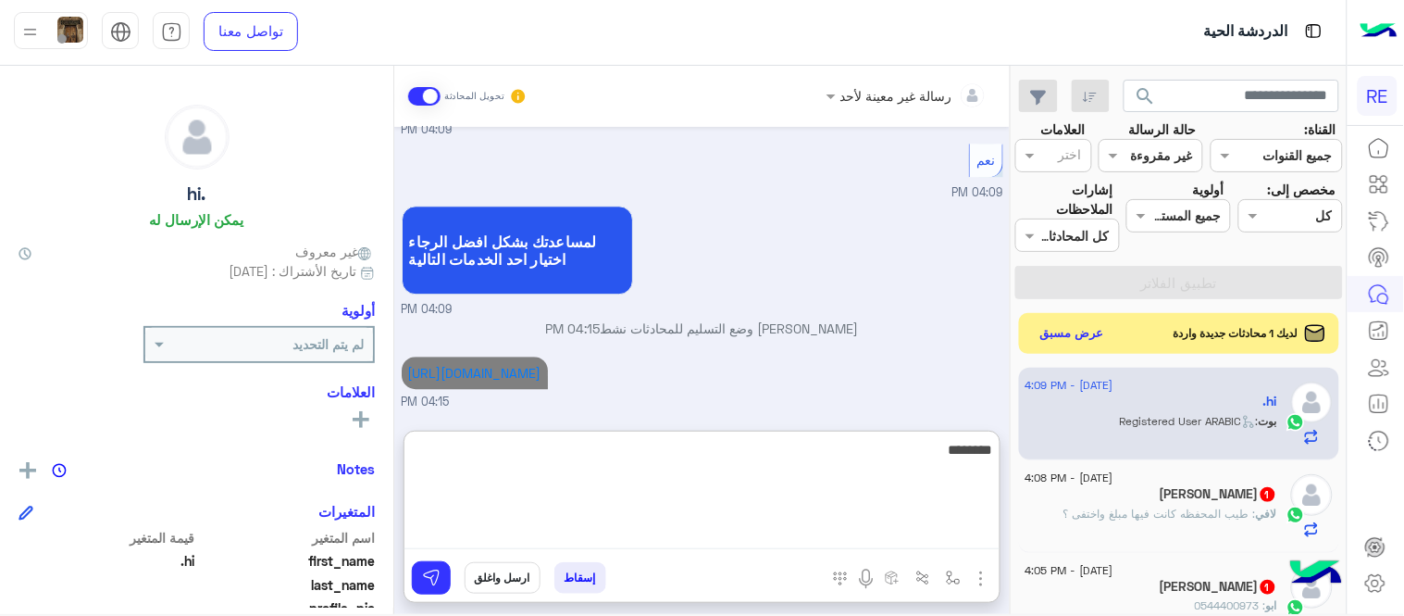
scroll to position [1261, 0]
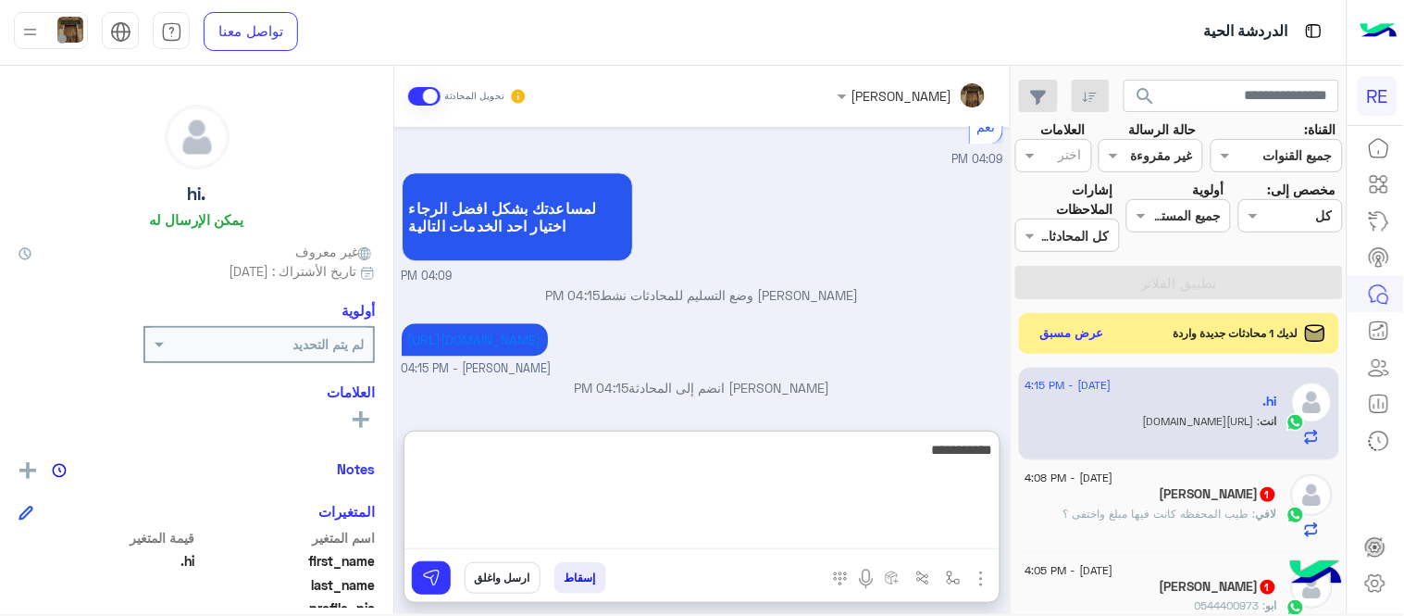
type textarea "**********"
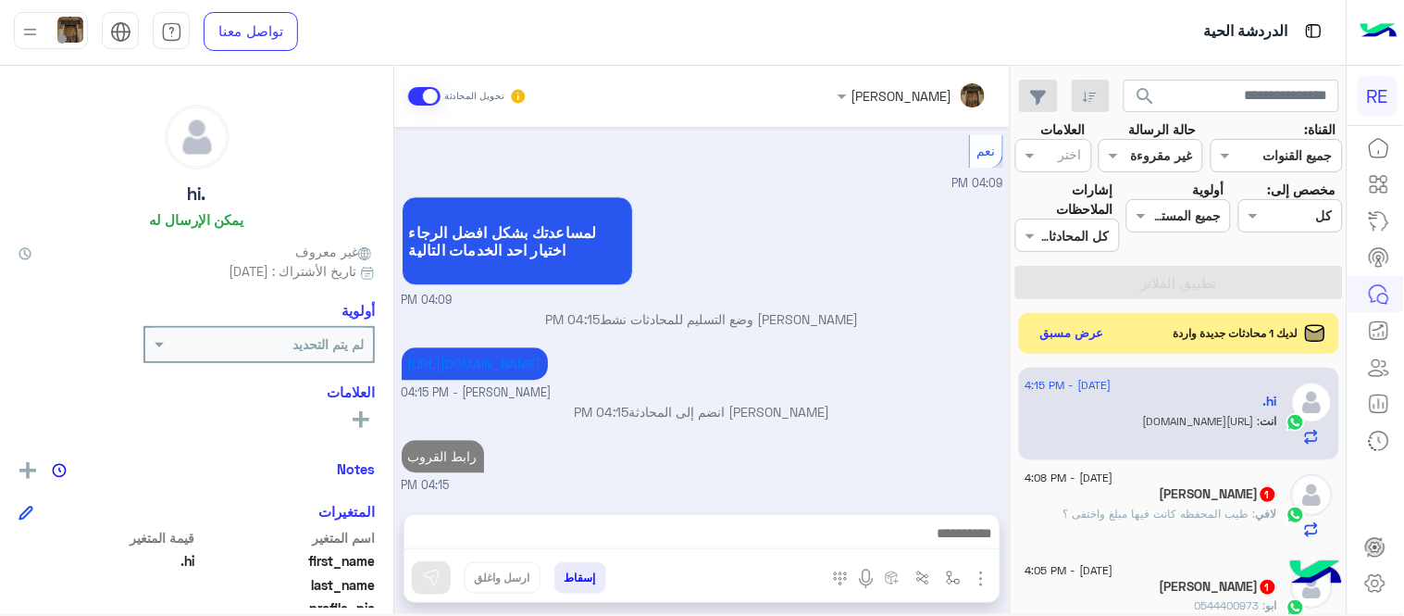
click at [824, 390] on div "[DATE] السلام عليكم 04:09 PM وعليكم السلام ،كيف اقدر اساعدك اهلًا بك في تطبيق ر…" at bounding box center [702, 311] width 616 height 368
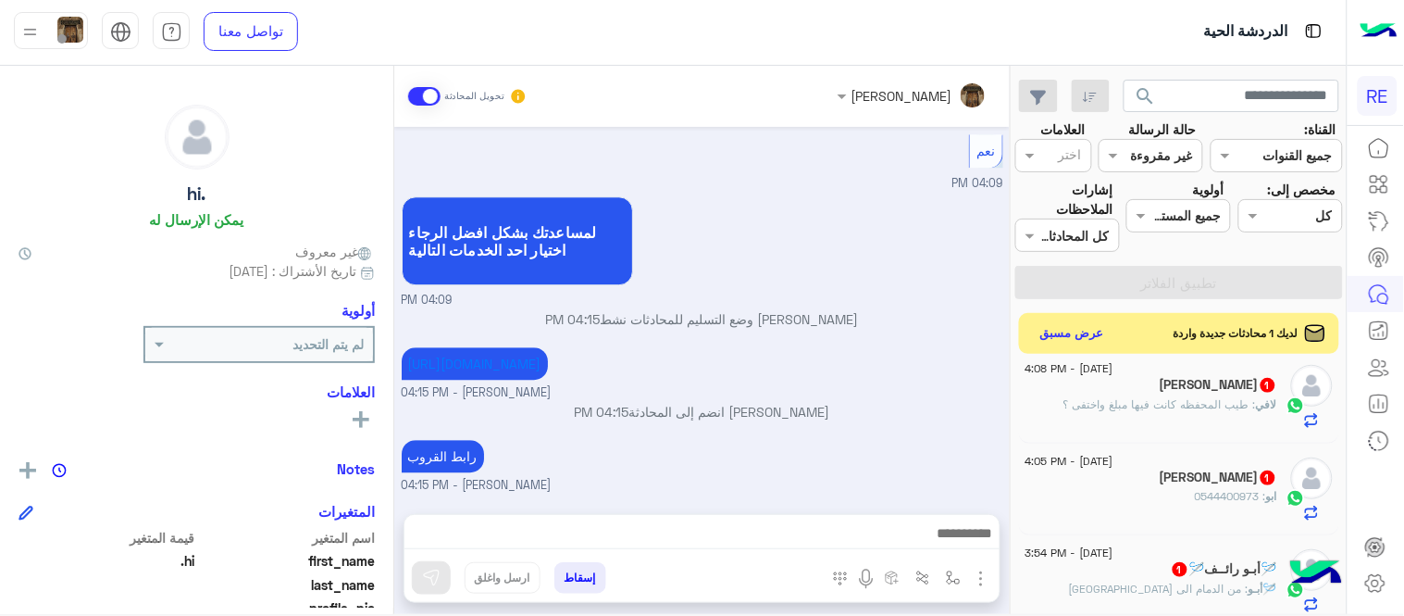
scroll to position [213, 0]
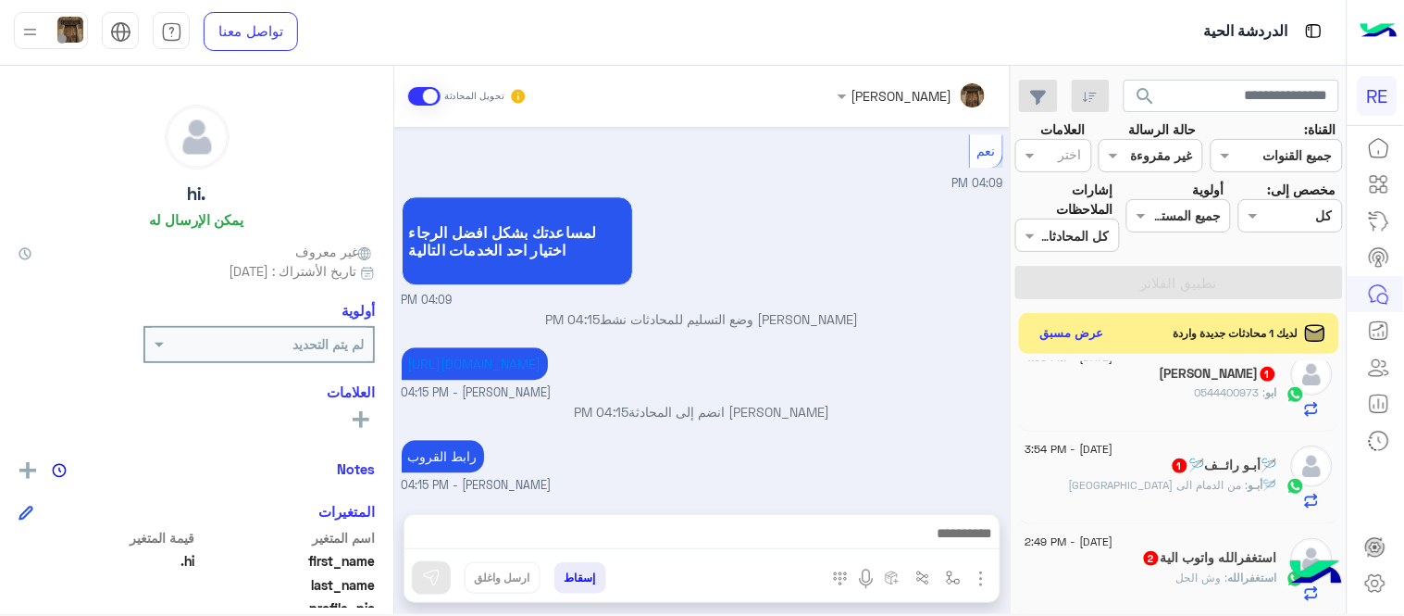
click at [1132, 394] on div "ابو : 0544400973" at bounding box center [1152, 400] width 252 height 32
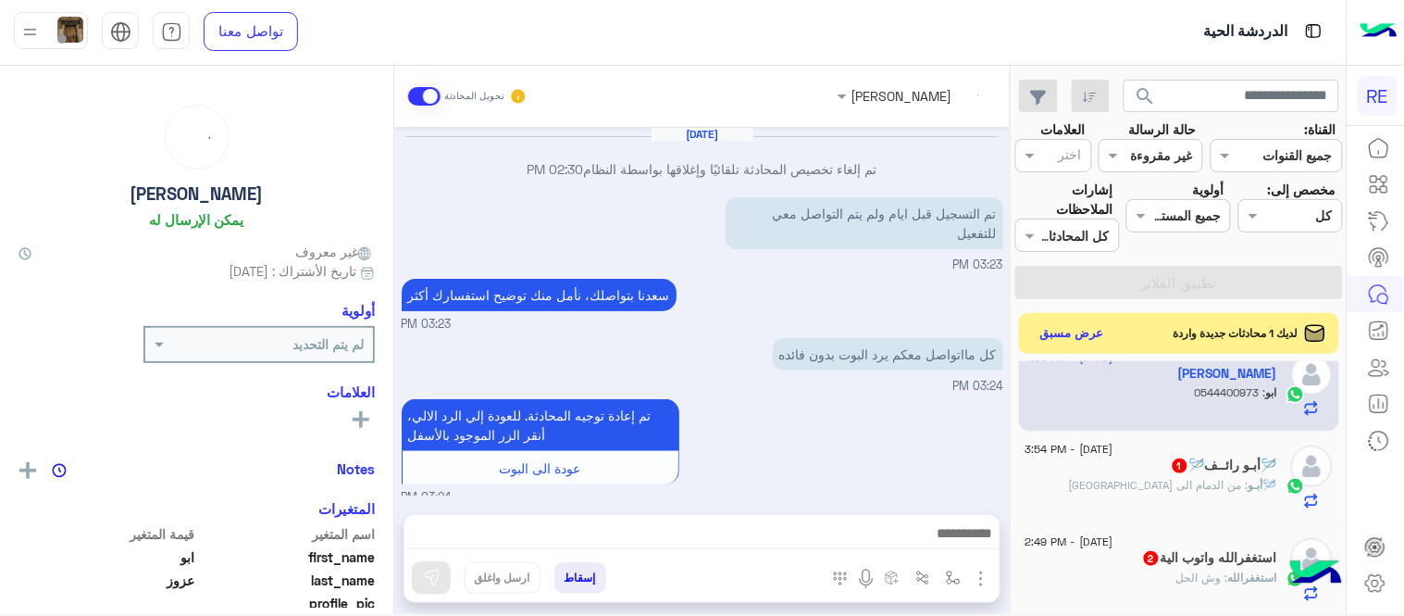
scroll to position [265, 0]
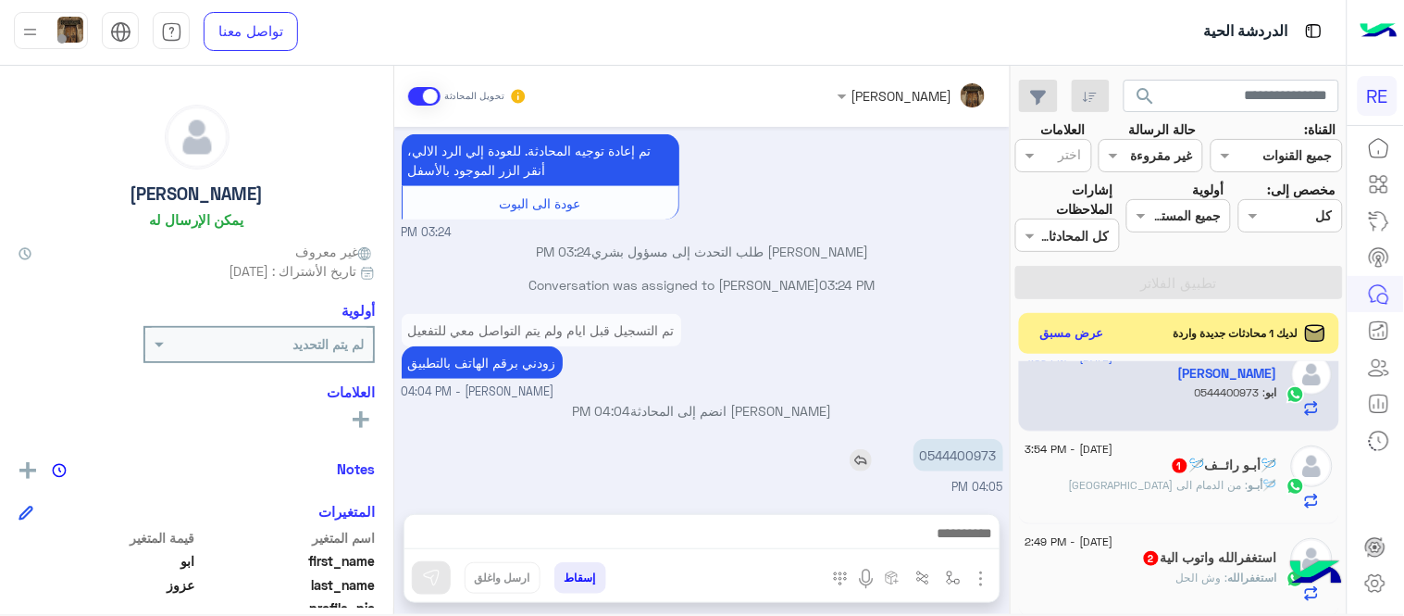
click at [921, 457] on p "0544400973" at bounding box center [959, 455] width 90 height 32
drag, startPoint x: 921, startPoint y: 457, endPoint x: 944, endPoint y: 455, distance: 23.2
click at [944, 455] on p "0544400973" at bounding box center [959, 455] width 90 height 32
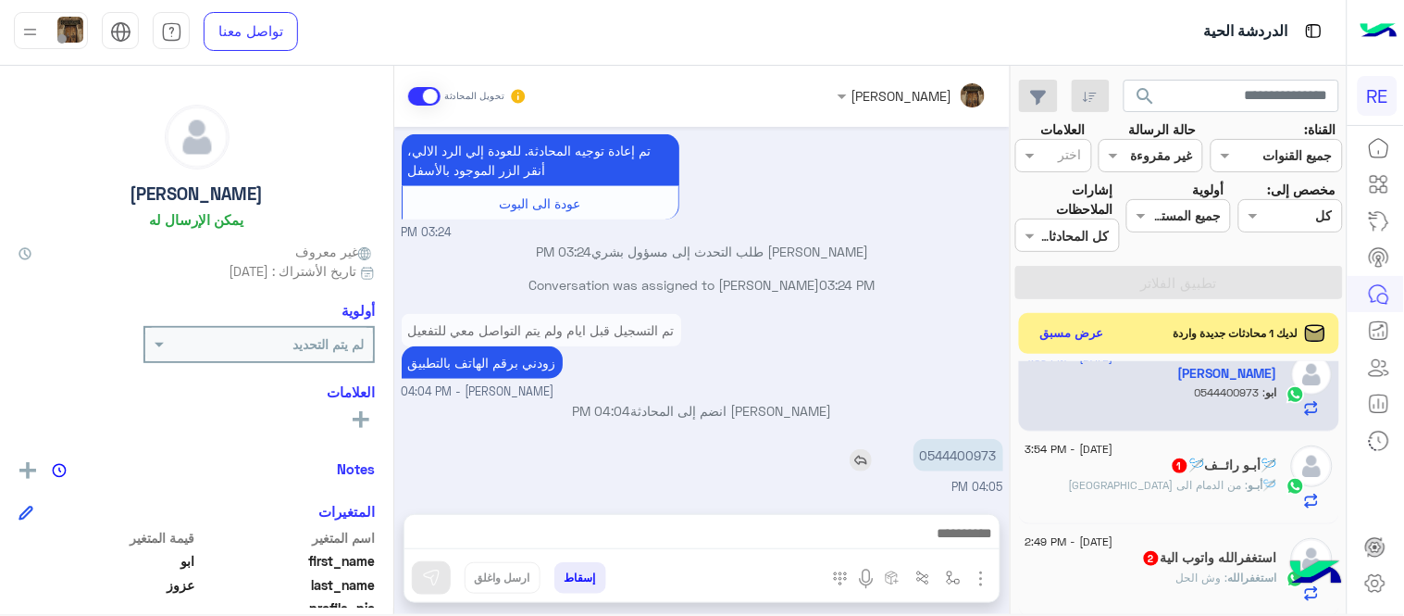
click at [944, 455] on p "0544400973" at bounding box center [959, 455] width 90 height 32
copy app-msgs-text
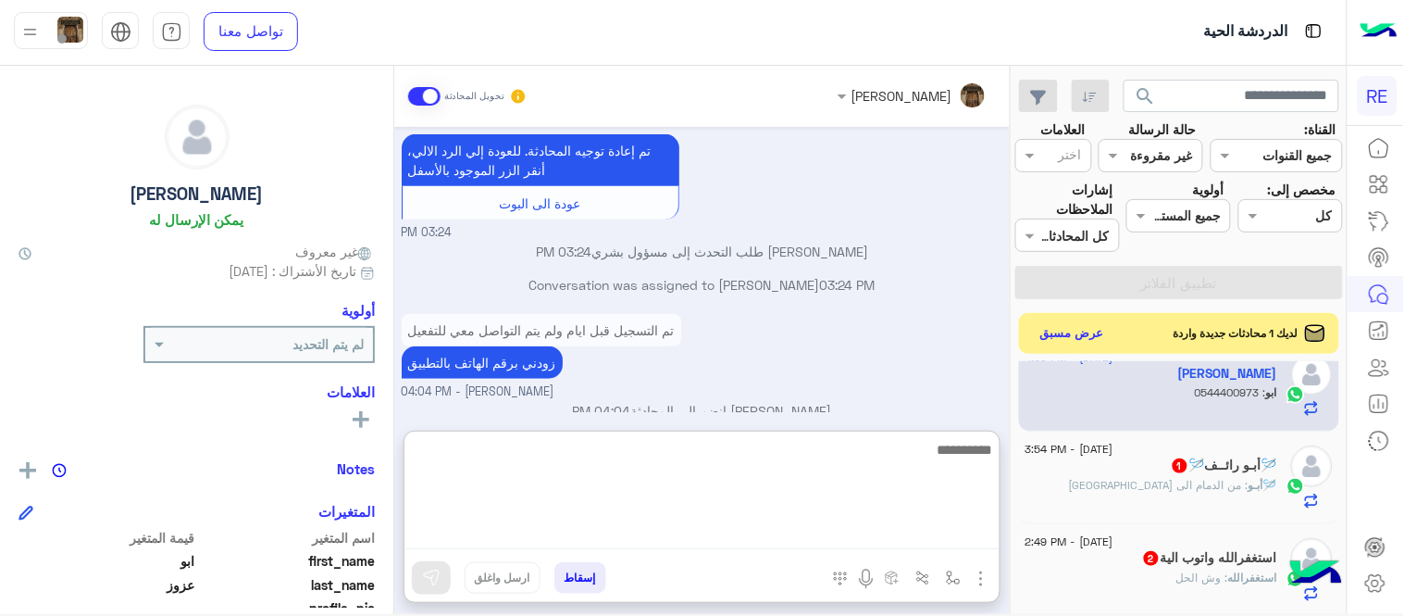
click at [848, 532] on textarea at bounding box center [702, 493] width 595 height 111
type textarea "**********"
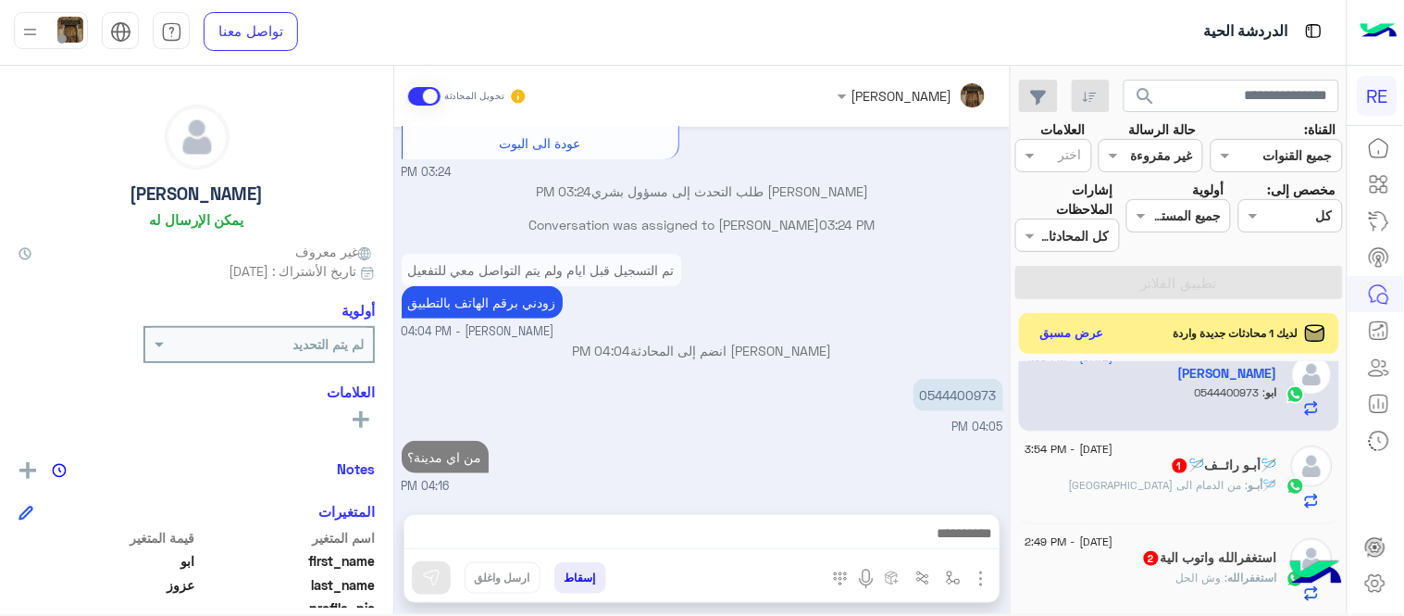
scroll to position [324, 0]
click at [1136, 489] on div "🪡أبـو : من الدمام الى [GEOGRAPHIC_DATA]" at bounding box center [1152, 493] width 252 height 32
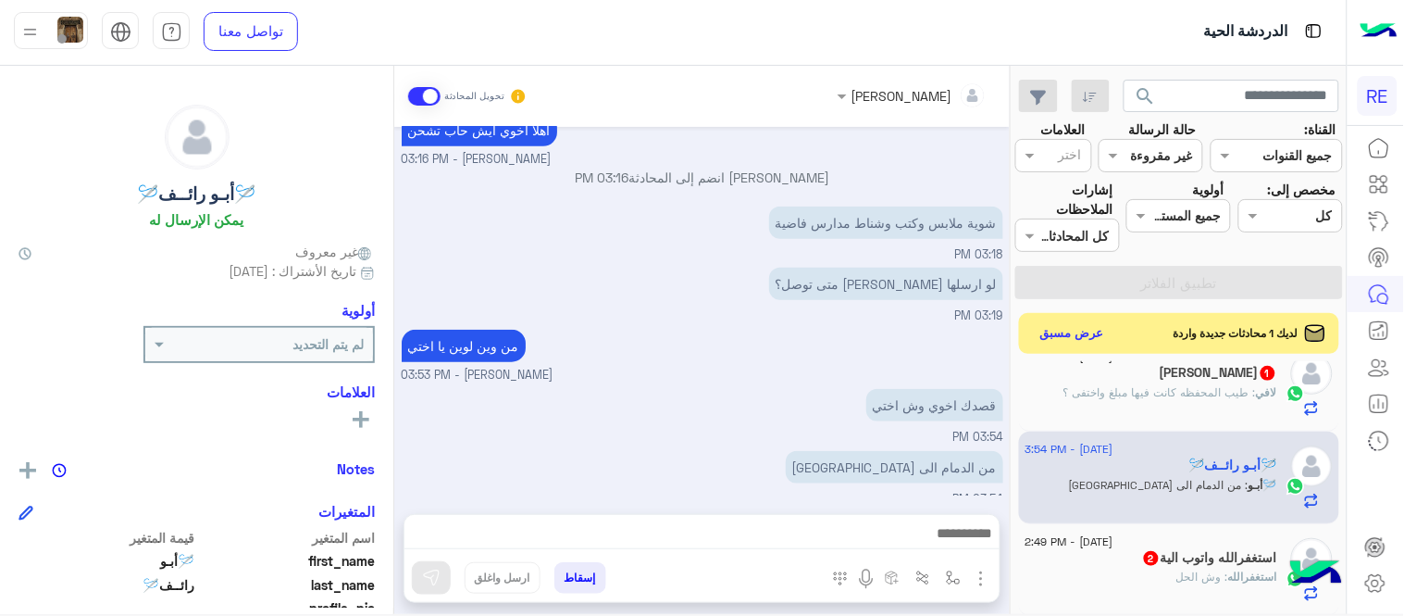
scroll to position [294, 0]
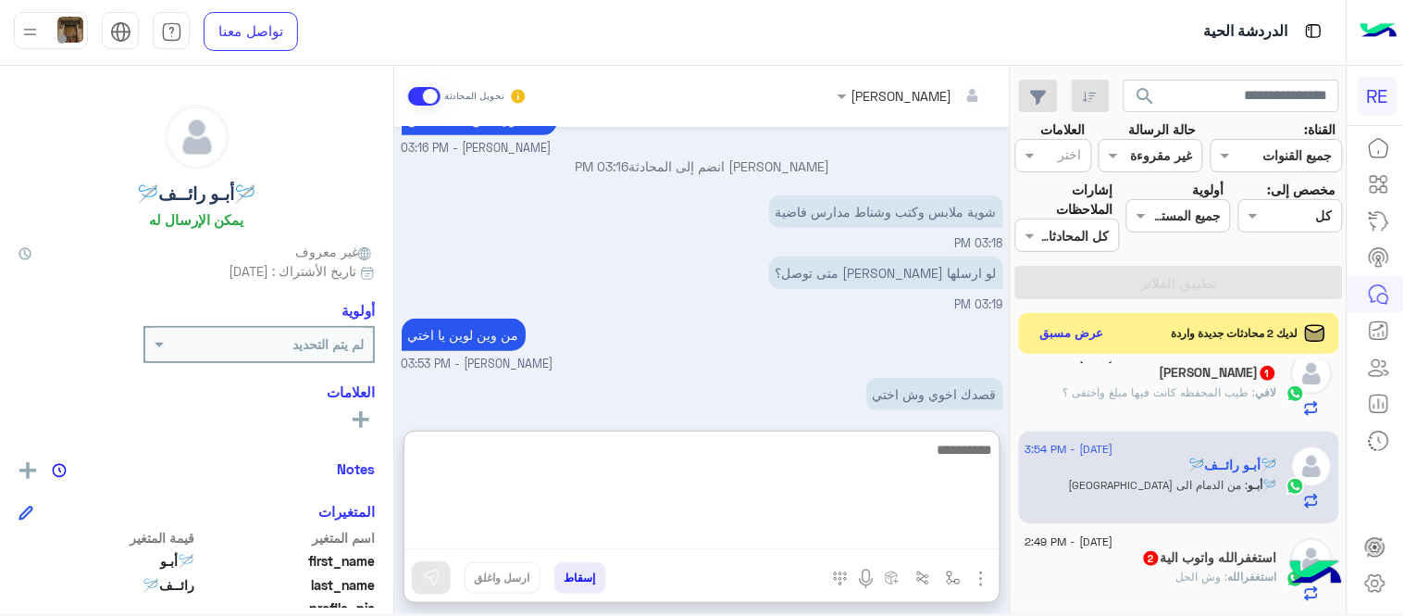
click at [697, 537] on textarea at bounding box center [702, 493] width 595 height 111
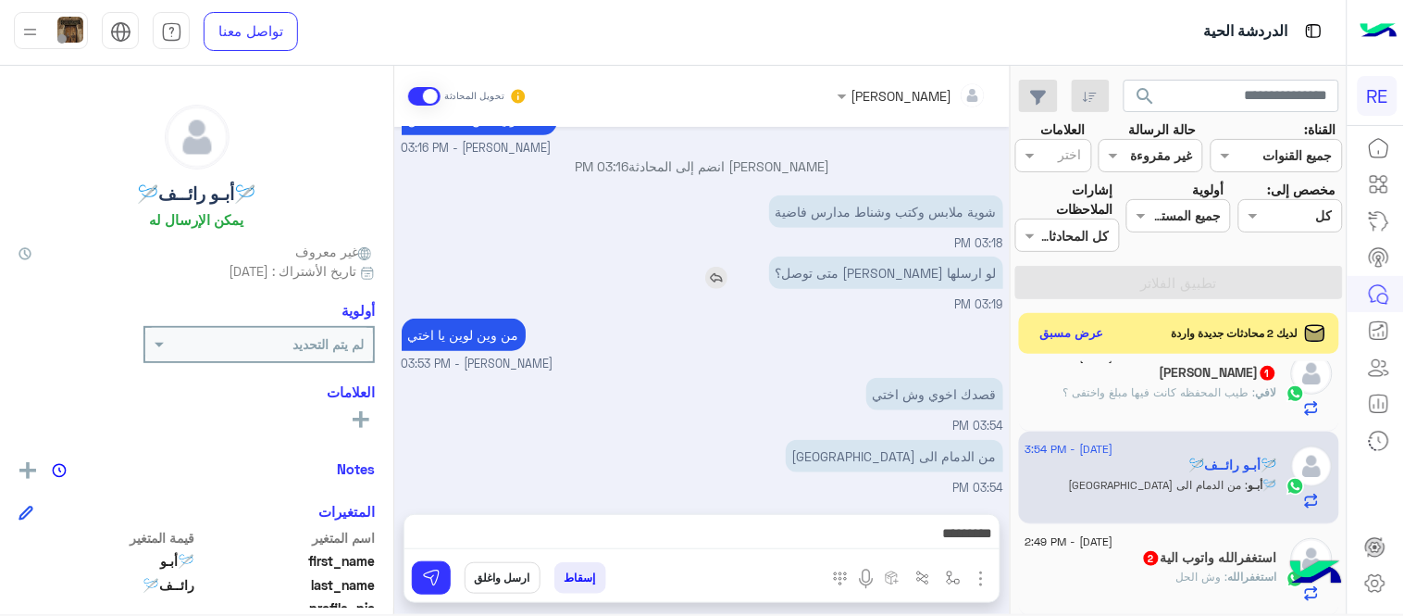
click at [728, 275] on img at bounding box center [716, 278] width 22 height 22
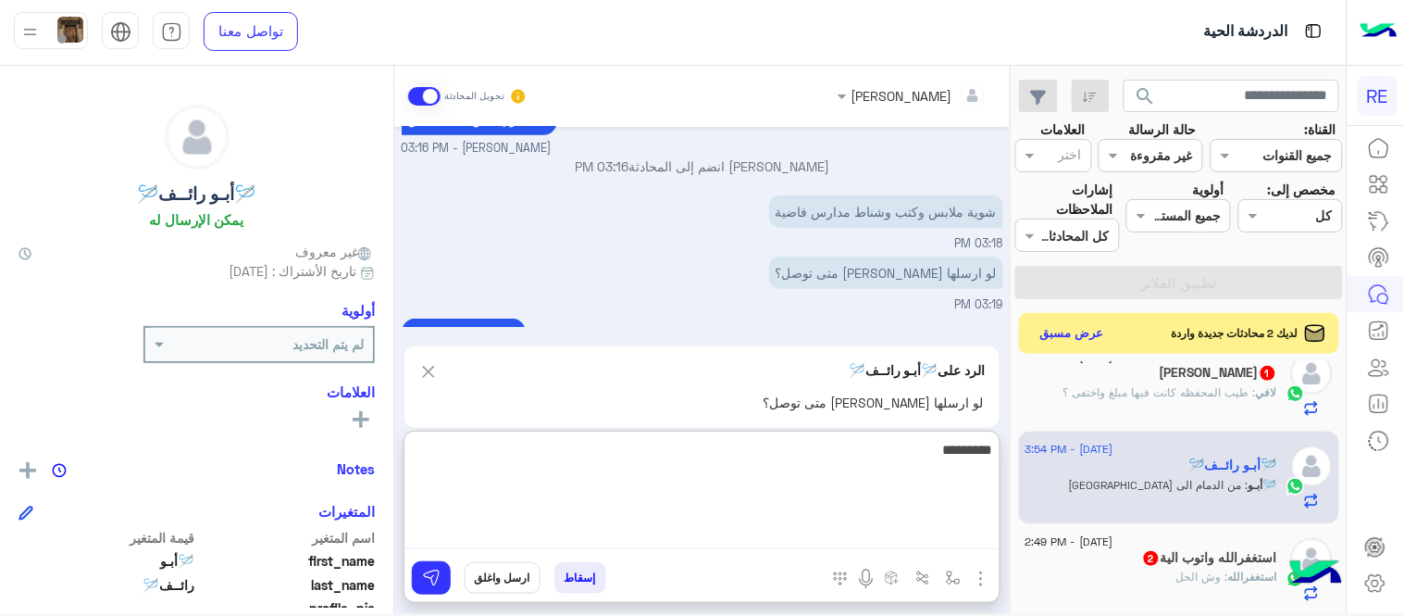
click at [742, 526] on textarea "********" at bounding box center [702, 493] width 595 height 111
type textarea "**********"
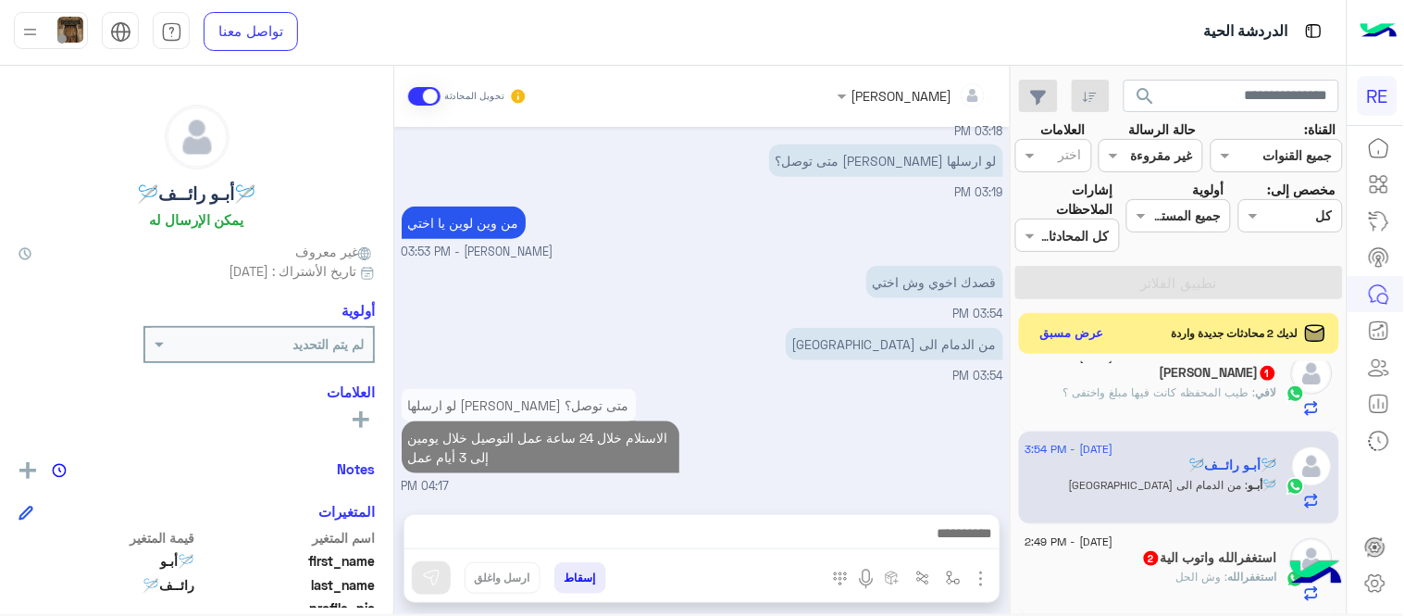
scroll to position [405, 0]
click at [984, 400] on div "لو ارسلها [PERSON_NAME] متى توصل؟ الاستلام خلال 24 ساعة عمل التوصيل خلال يومين …" at bounding box center [703, 441] width 602 height 111
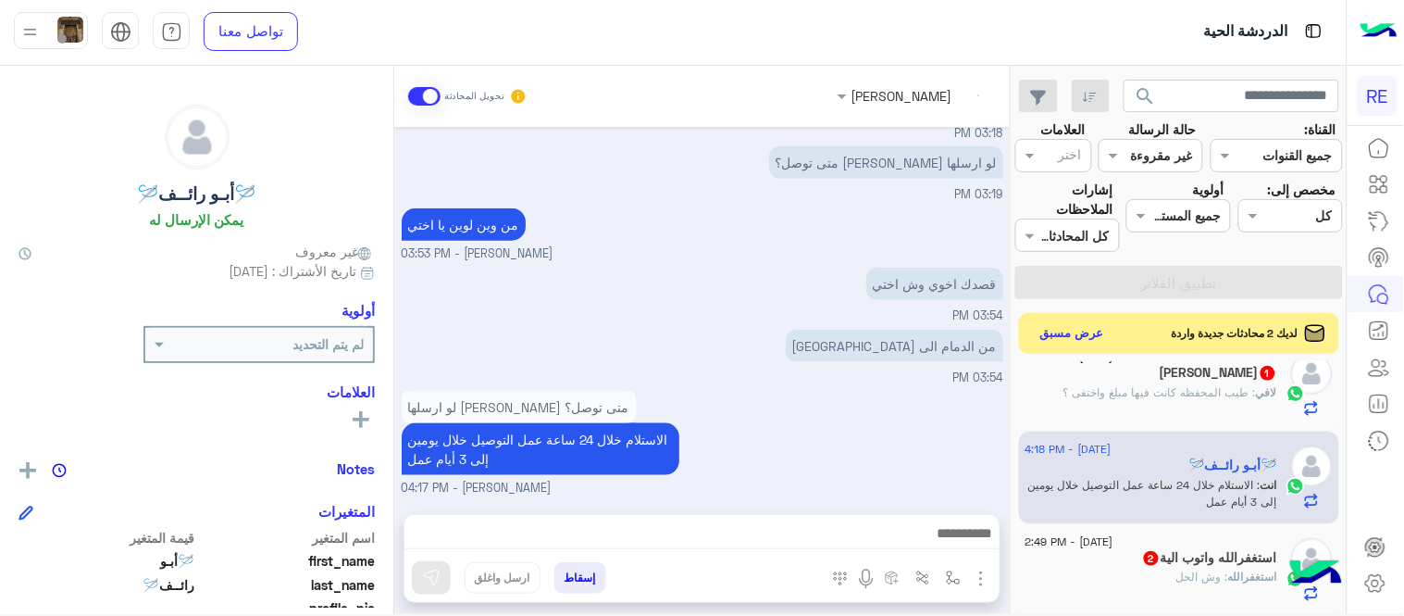
scroll to position [439, 0]
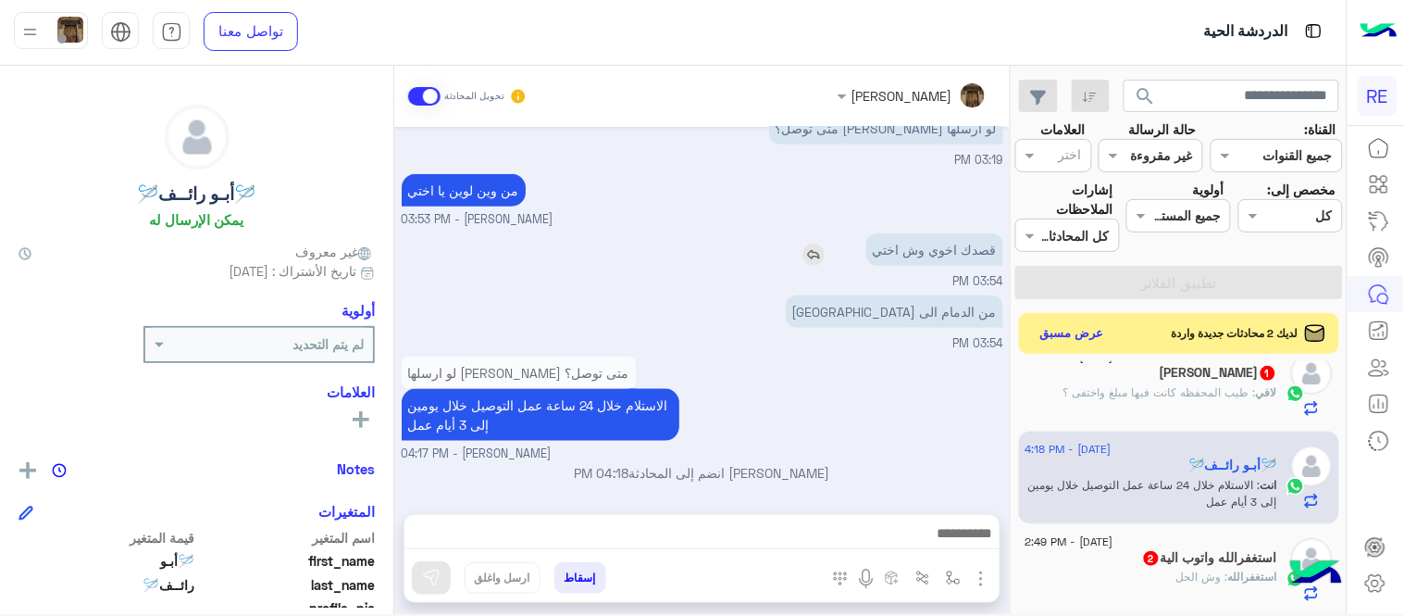
click at [818, 252] on img at bounding box center [814, 254] width 22 height 22
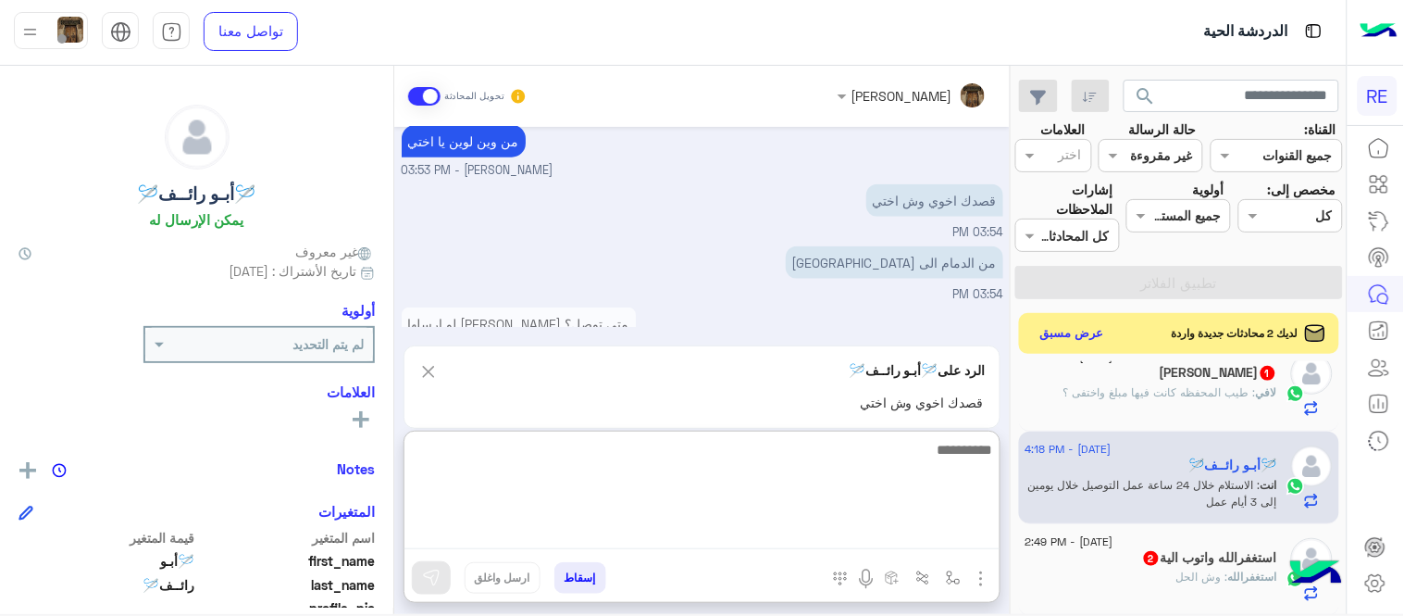
click at [836, 538] on textarea at bounding box center [702, 493] width 595 height 111
type textarea "**********"
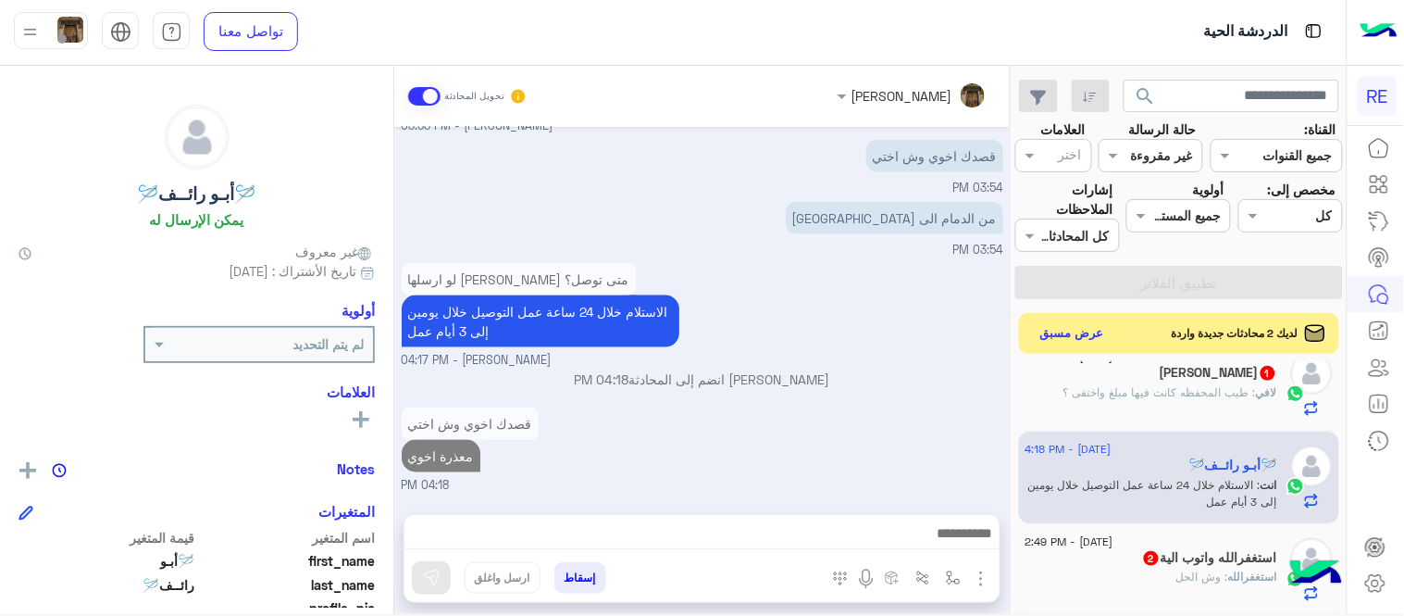
click at [899, 361] on div "[DATE] لا 02:21 PM شكرا لتواصلك واختيارك رحلة 😊 اختر [DATE] الخدمات التالية: 02…" at bounding box center [702, 311] width 616 height 368
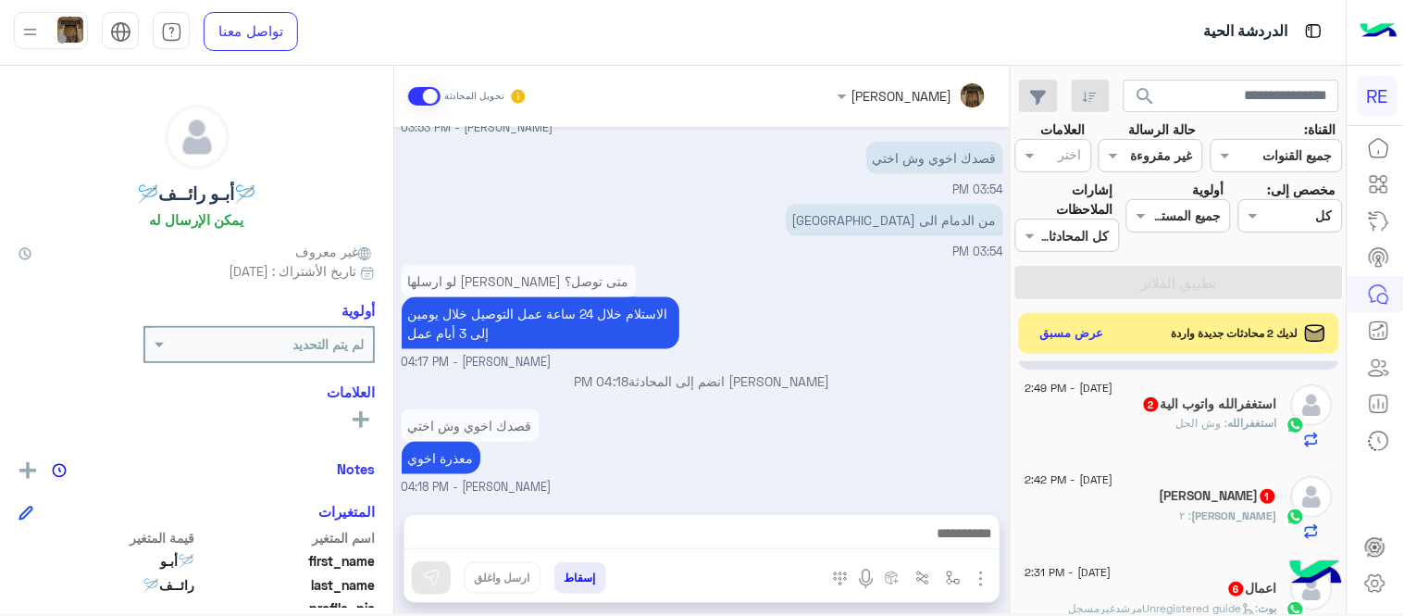
scroll to position [382, 0]
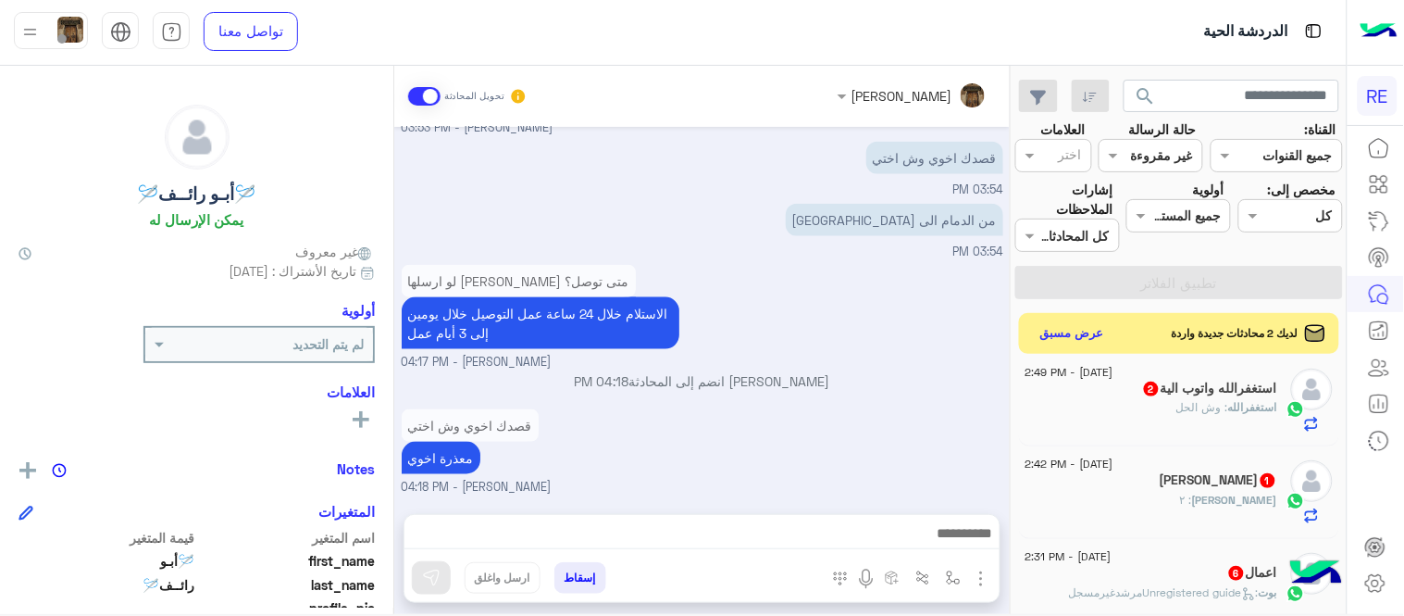
click at [1150, 389] on h5 "استغفرالله واتوب الية 2" at bounding box center [1209, 388] width 135 height 16
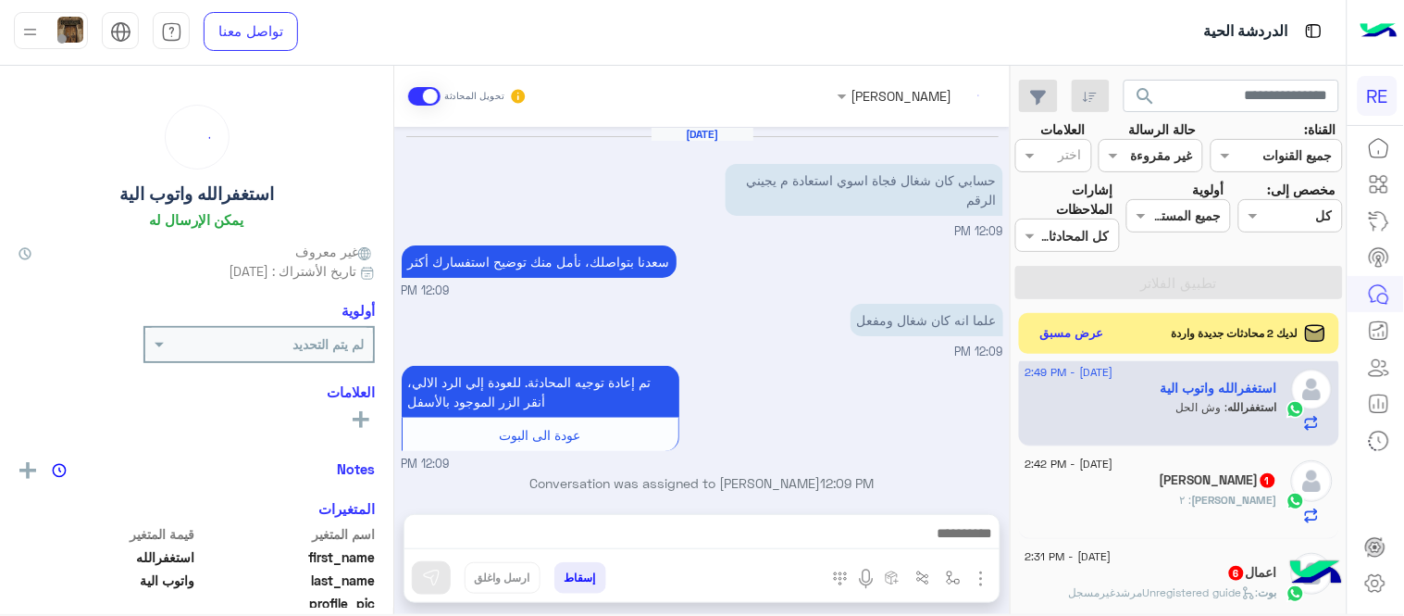
scroll to position [260, 0]
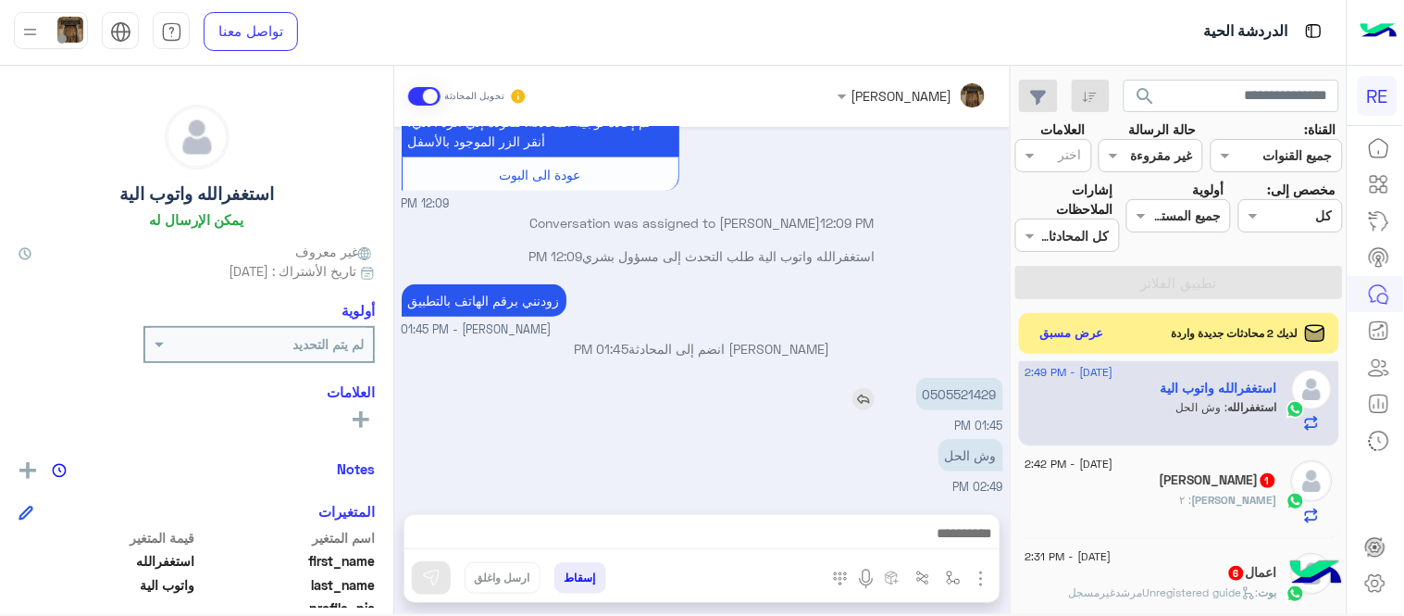
click at [954, 389] on p "0505521429" at bounding box center [959, 394] width 87 height 32
copy p "0505521429"
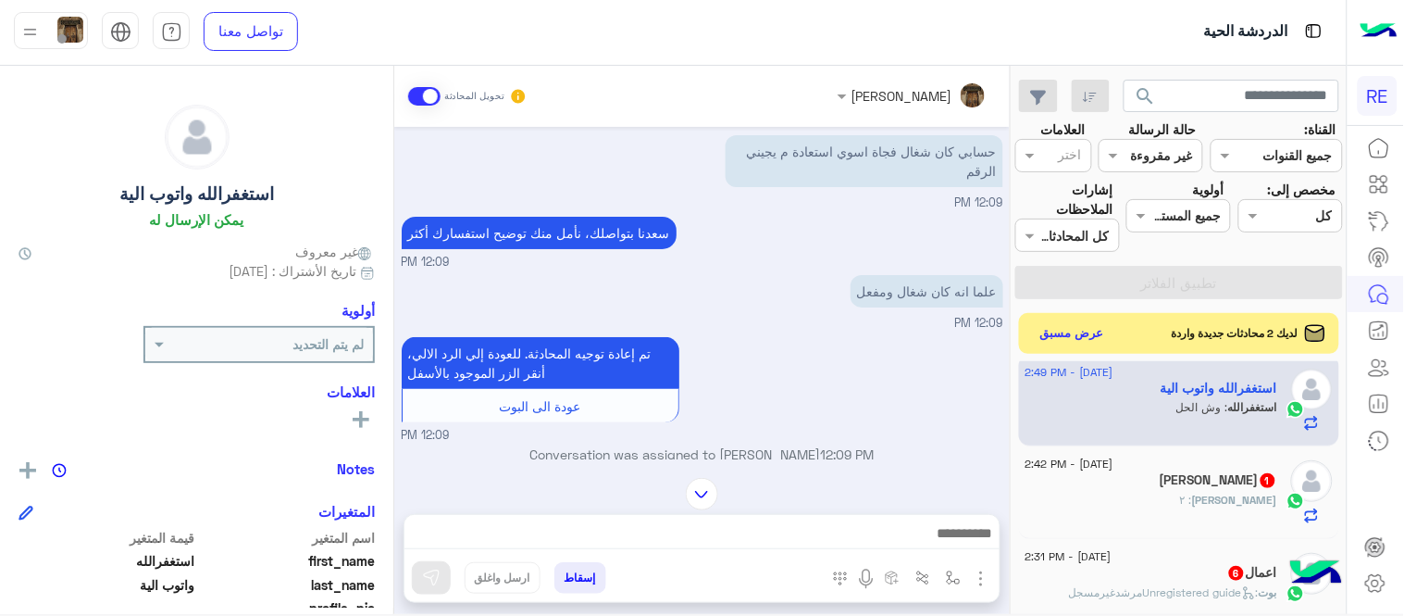
scroll to position [30, 0]
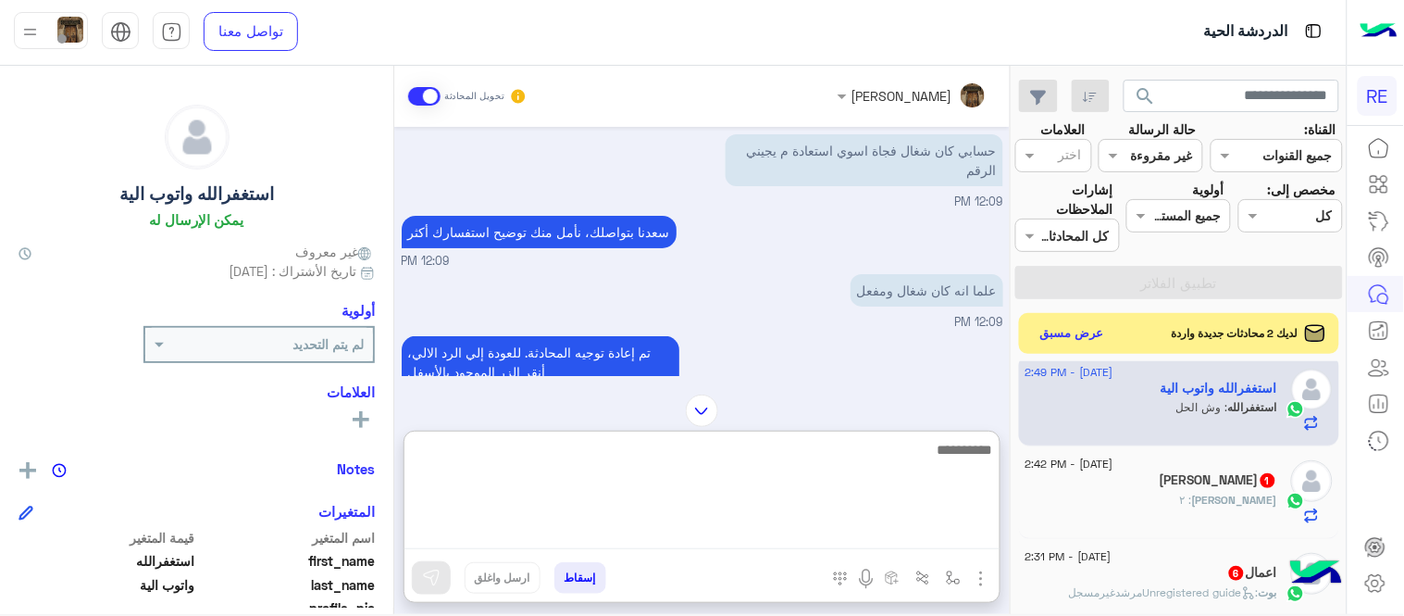
click at [780, 522] on textarea at bounding box center [702, 493] width 595 height 111
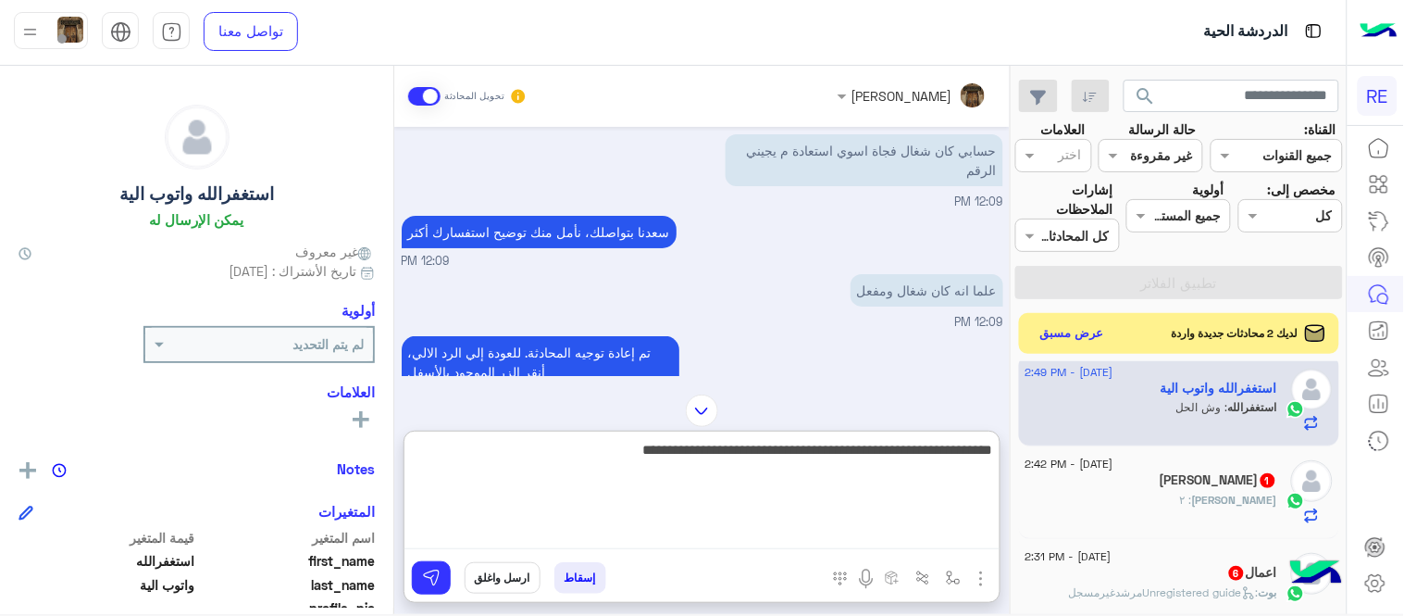
type textarea "**********"
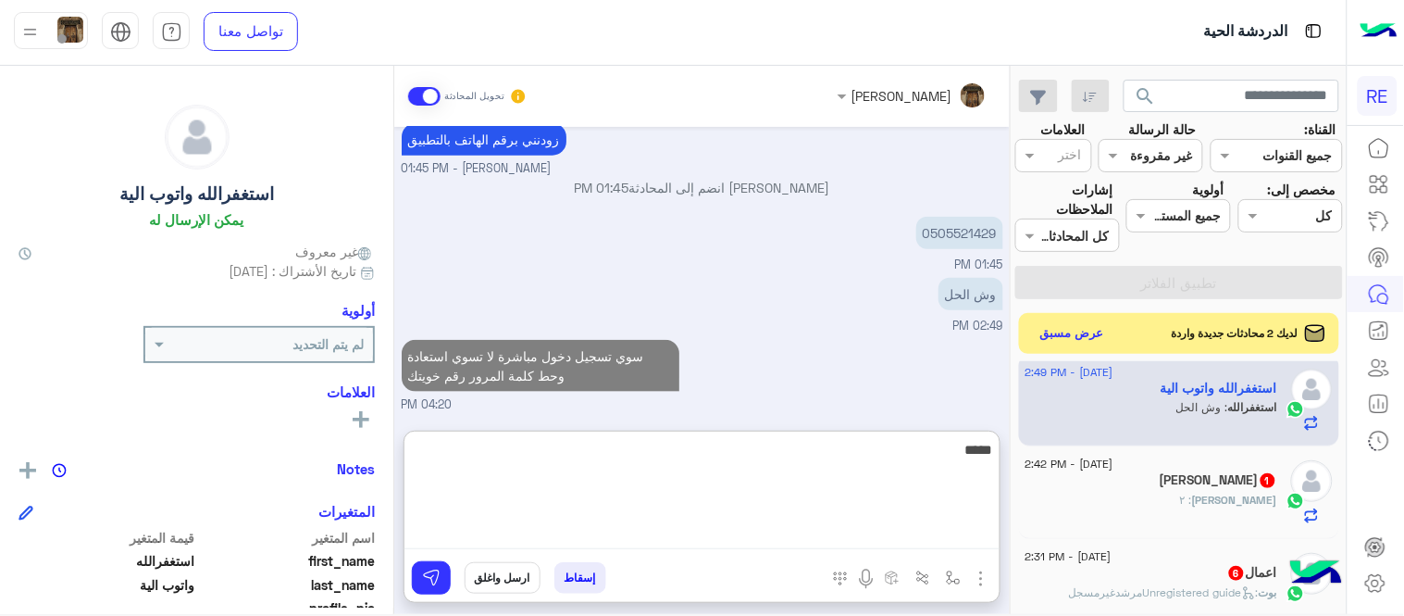
type textarea "*****"
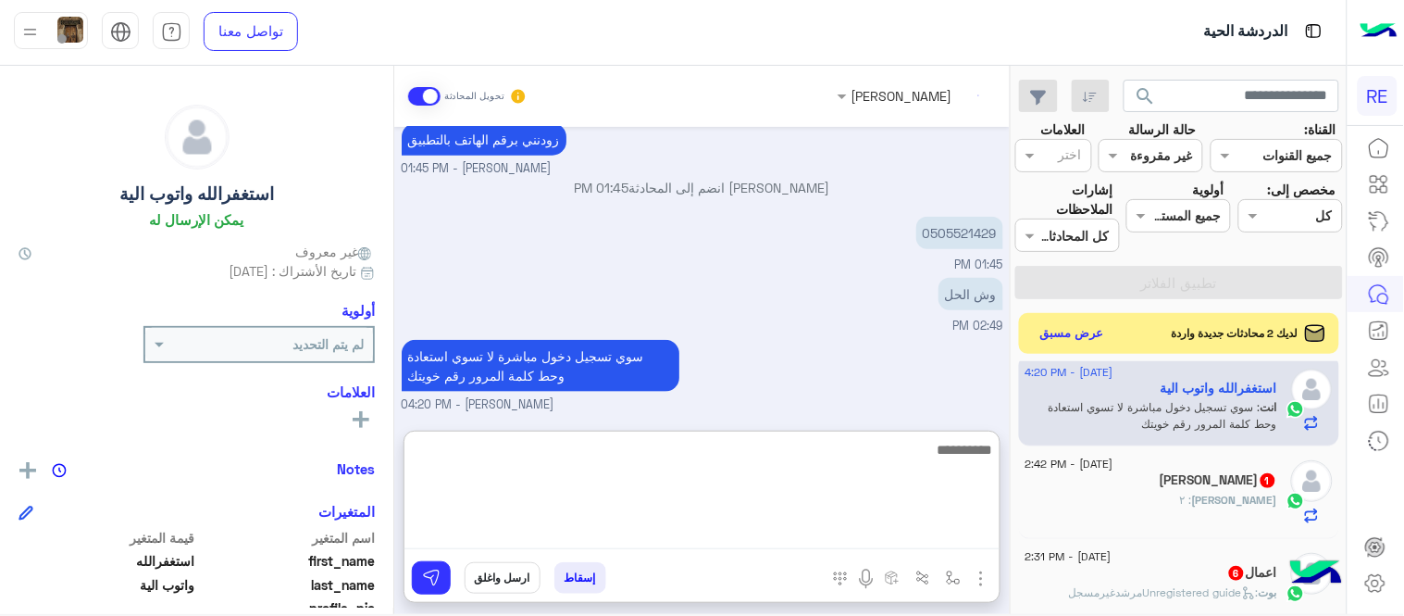
scroll to position [481, 0]
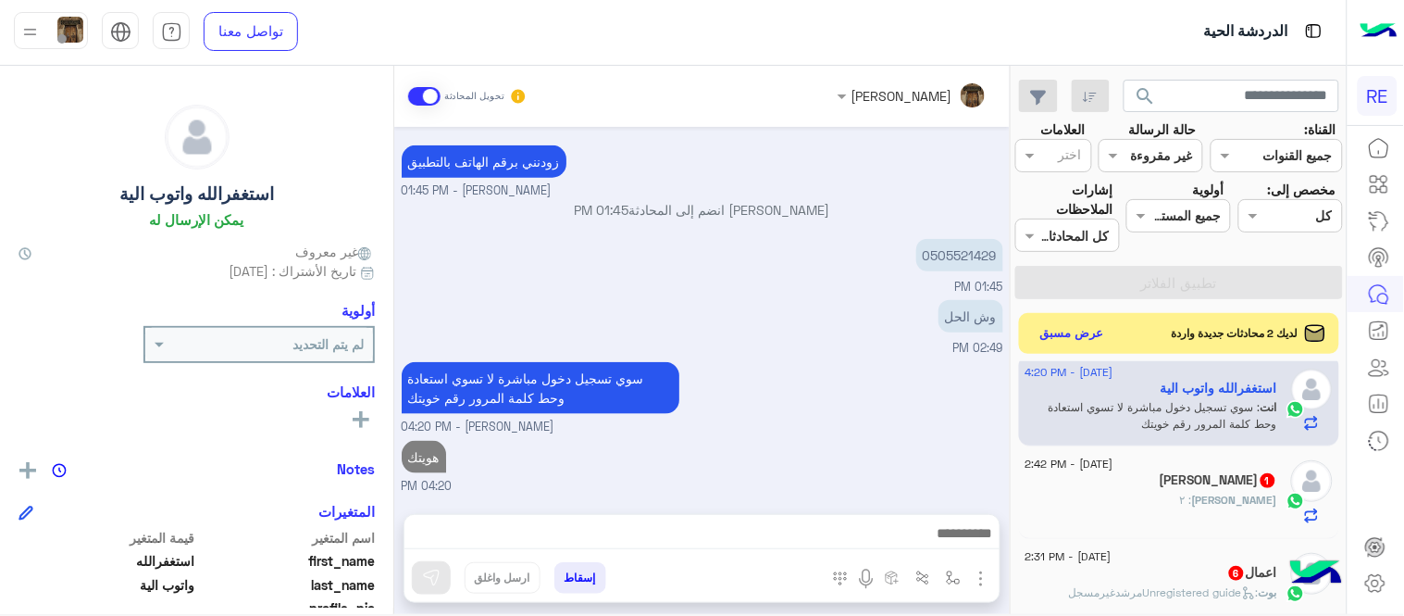
click at [609, 364] on div "[DATE] حسابي كان شغال فجاة اسوي استعادة م يجيني الرقم 12:09 PM [PERSON_NAME] بت…" at bounding box center [702, 311] width 616 height 368
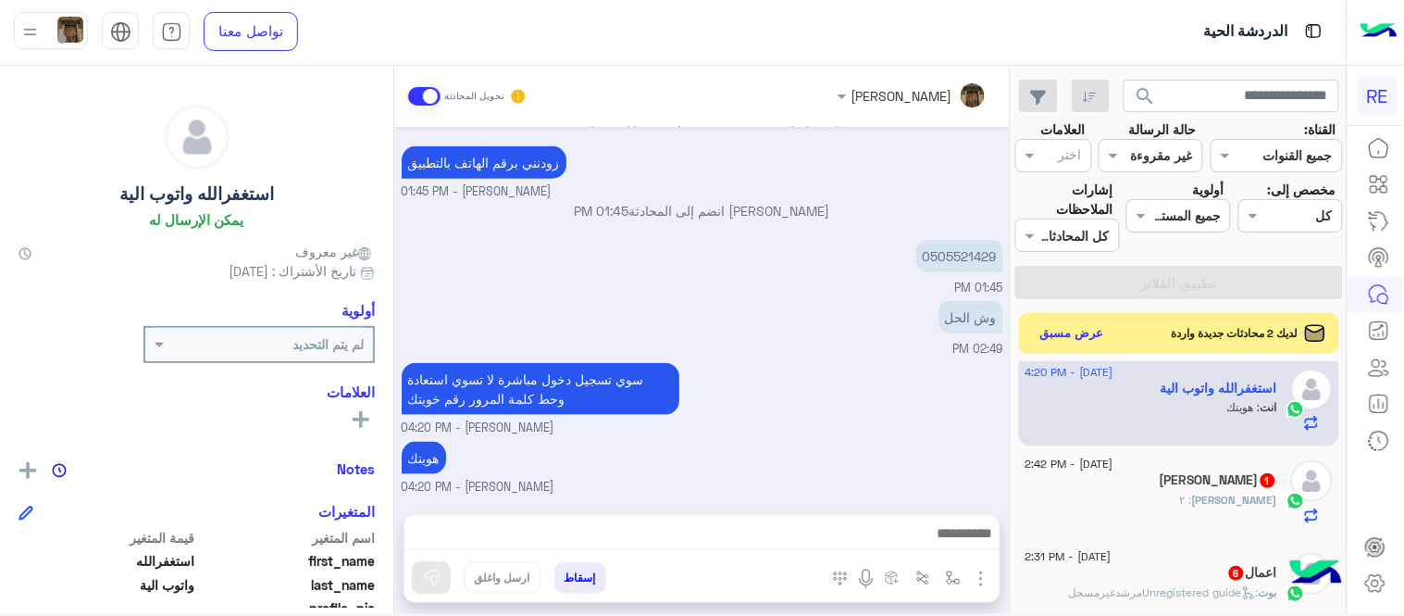
click at [663, 242] on div "0505521429 01:45 PM" at bounding box center [703, 266] width 602 height 62
click at [893, 392] on div "سوي تسجيل دخول مباشرة لا تسوي استعادة وحط كلمة المرور رقم خويتك [PERSON_NAME] -…" at bounding box center [703, 397] width 602 height 79
click at [1148, 492] on div "[PERSON_NAME] : ٢" at bounding box center [1152, 508] width 252 height 32
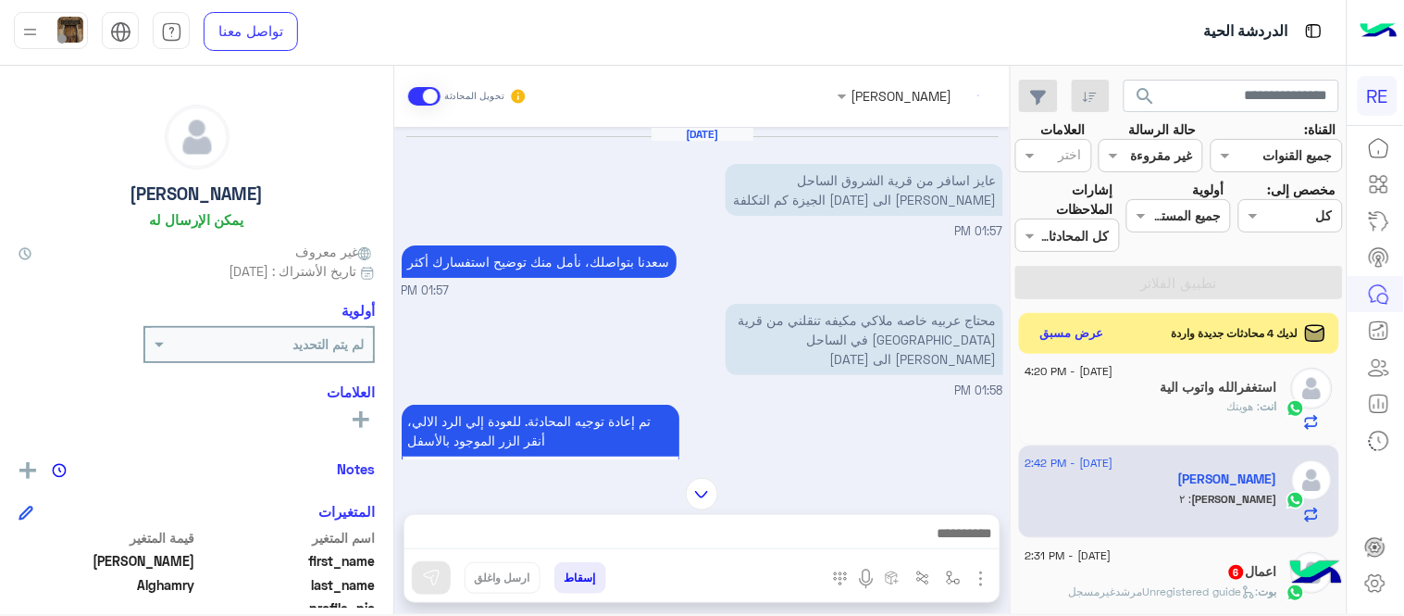
scroll to position [382, 0]
click at [955, 579] on img "button" at bounding box center [953, 577] width 15 height 15
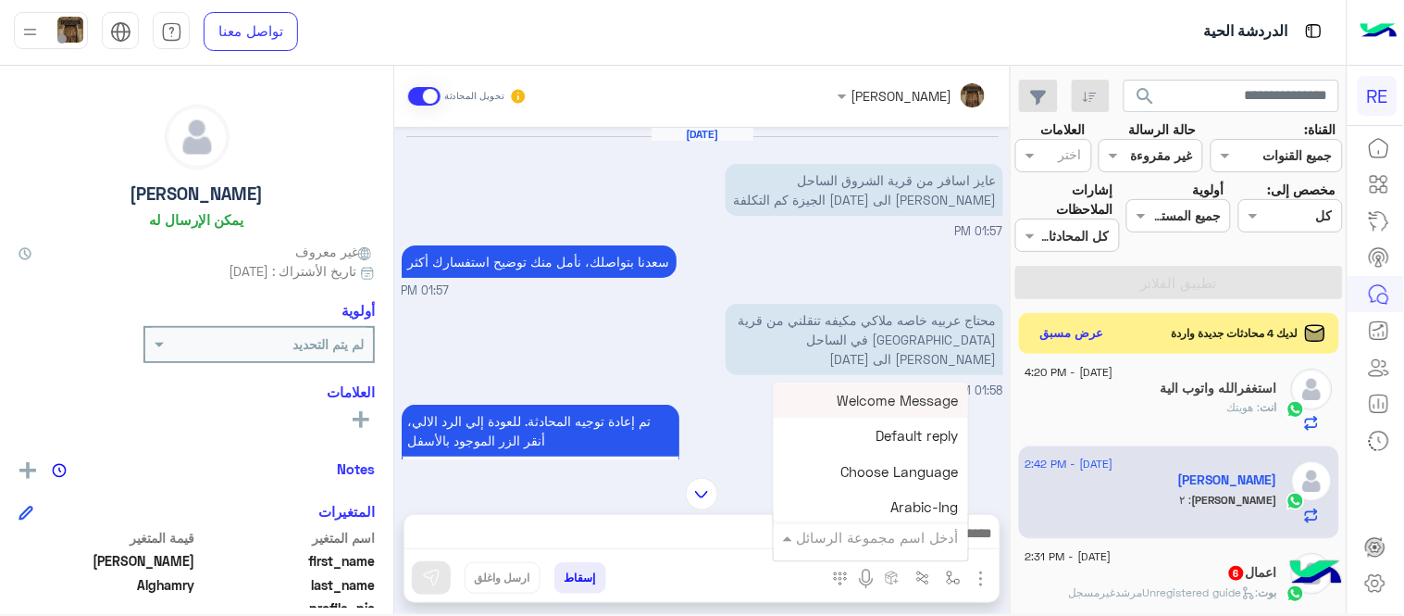
click at [893, 538] on input "text" at bounding box center [896, 537] width 125 height 21
type input "**"
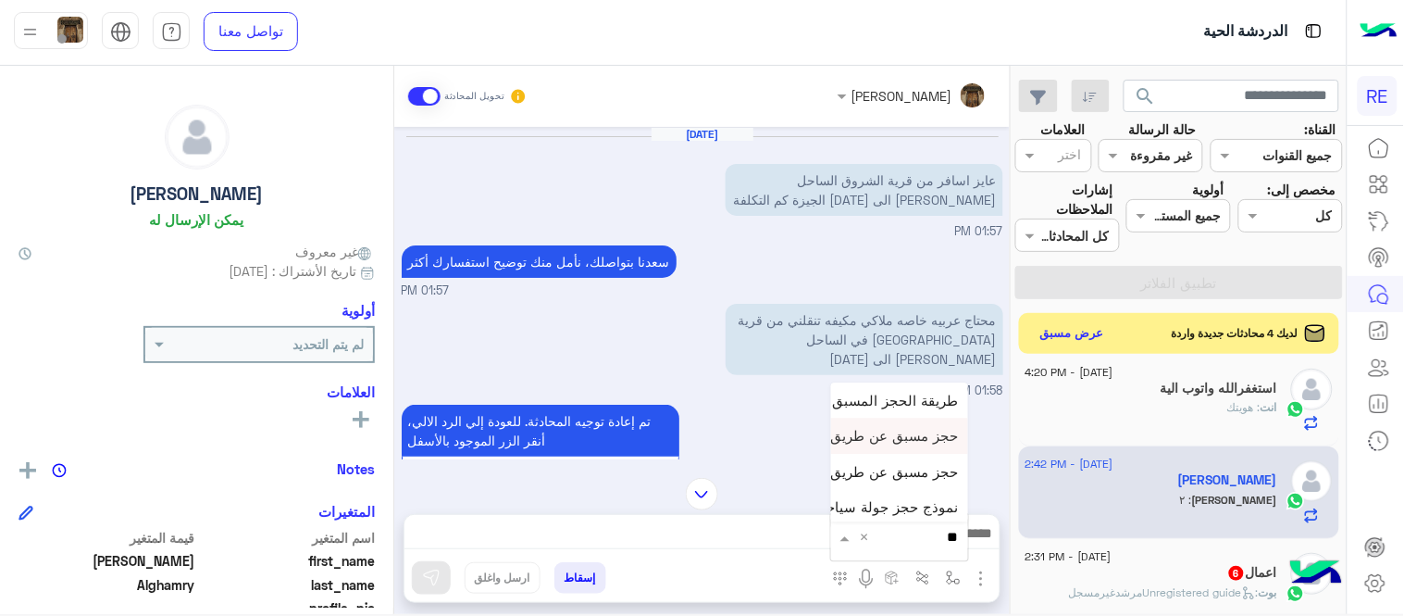
click at [862, 441] on span "حجز مسبق عن طريق الواتساب غير مكتمل" at bounding box center [833, 436] width 252 height 17
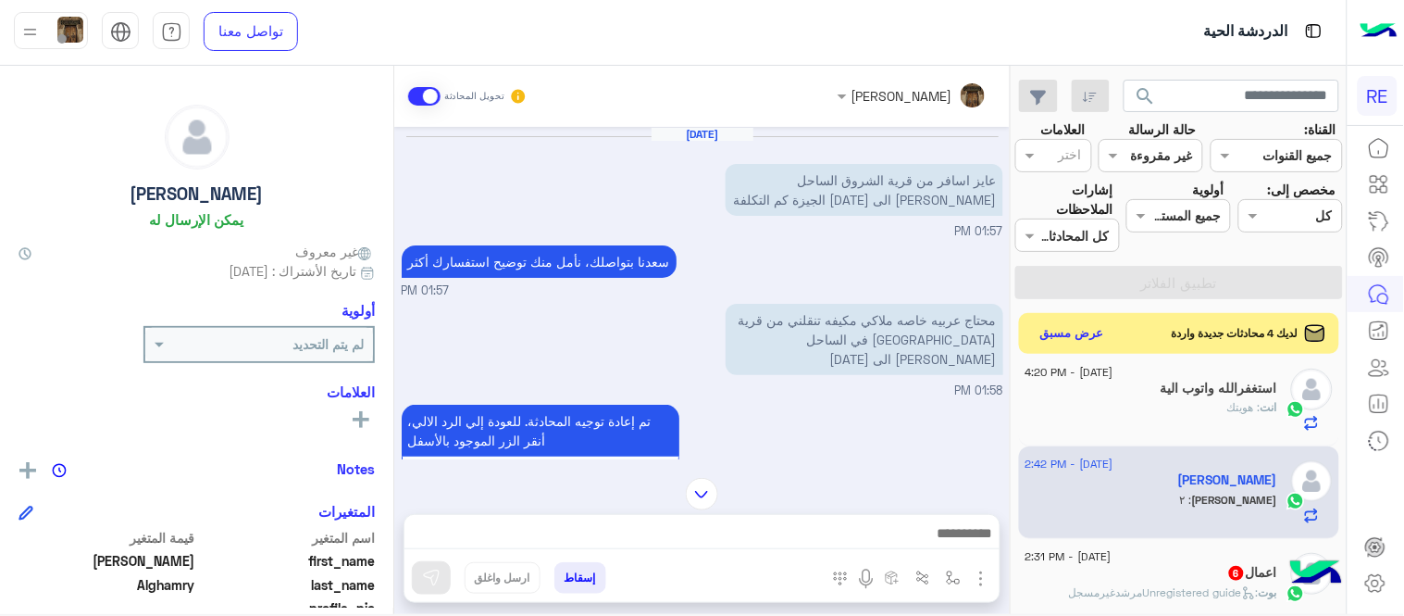
type textarea "**********"
click at [763, 531] on div "**********" at bounding box center [702, 536] width 595 height 49
click at [437, 563] on button at bounding box center [431, 577] width 39 height 33
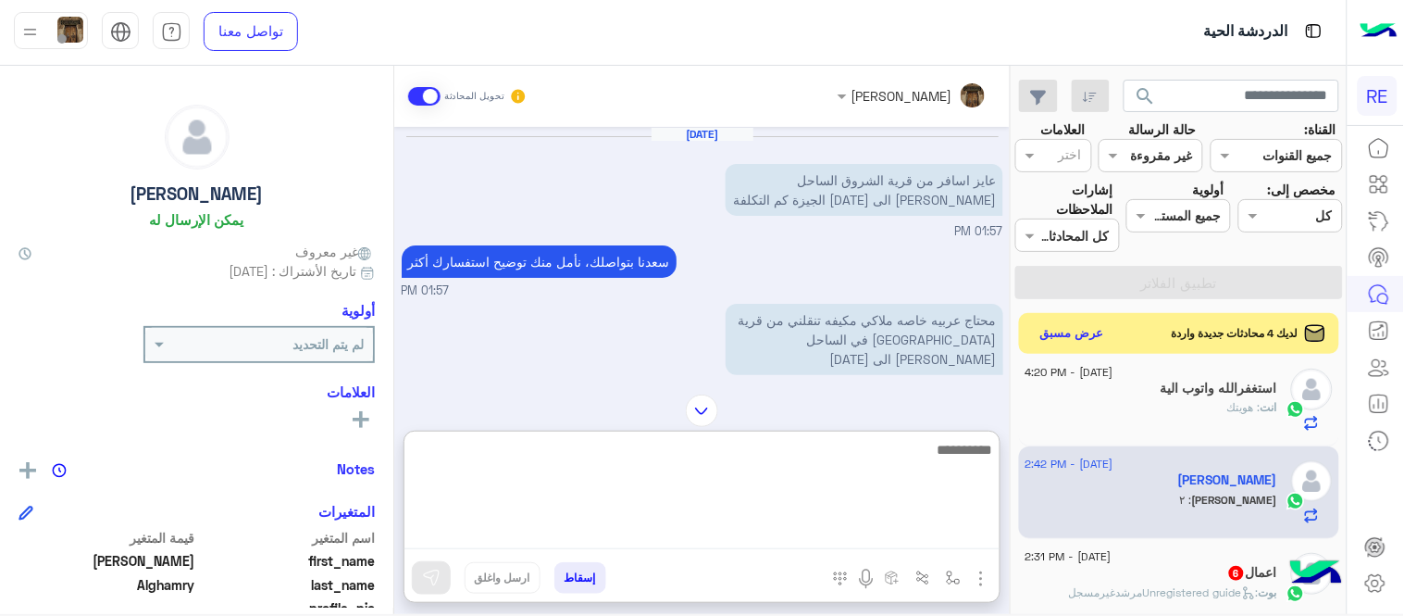
click at [695, 530] on textarea at bounding box center [702, 493] width 595 height 111
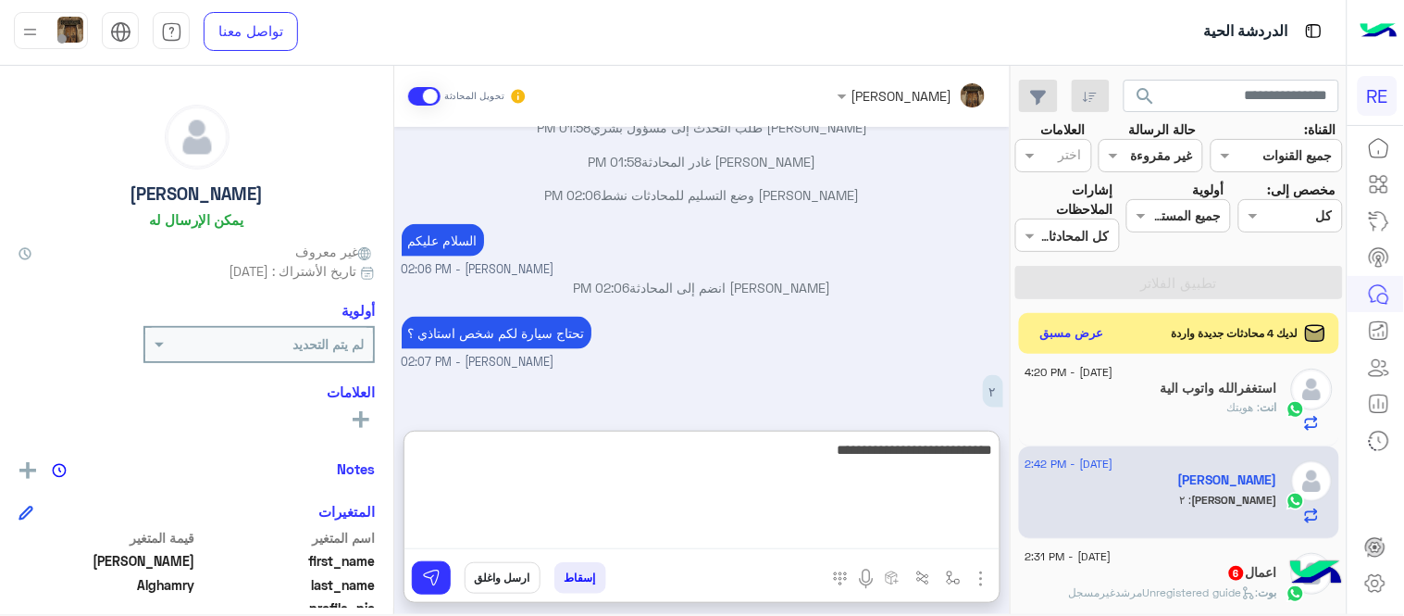
type textarea "**********"
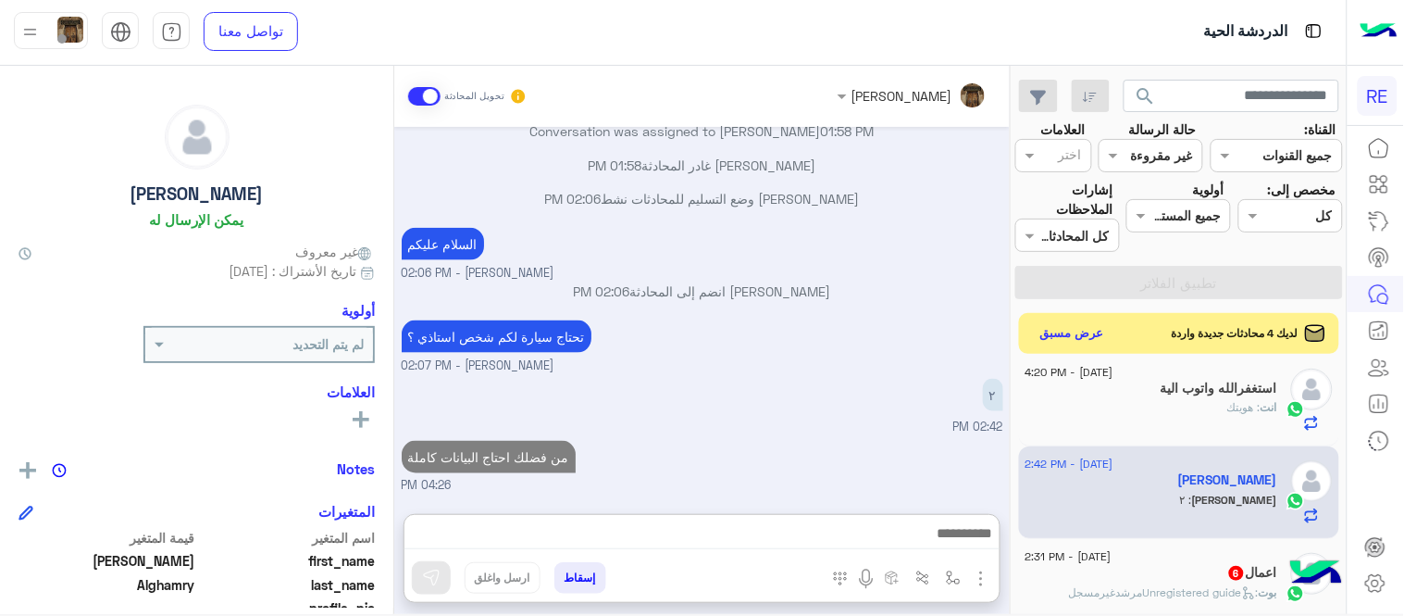
click at [769, 366] on div "[DATE] عايز اسافر من قرية الشروق الساحل [PERSON_NAME] الى [DATE] الجيزة كم التك…" at bounding box center [702, 311] width 616 height 368
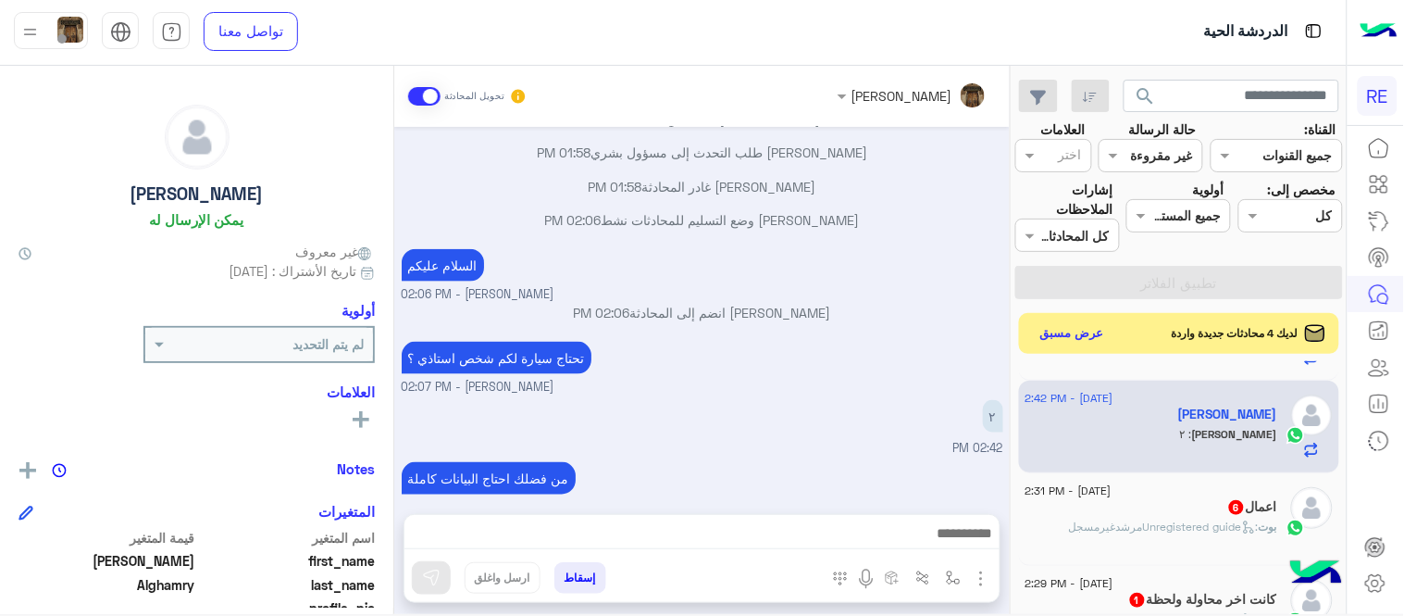
scroll to position [500, 0]
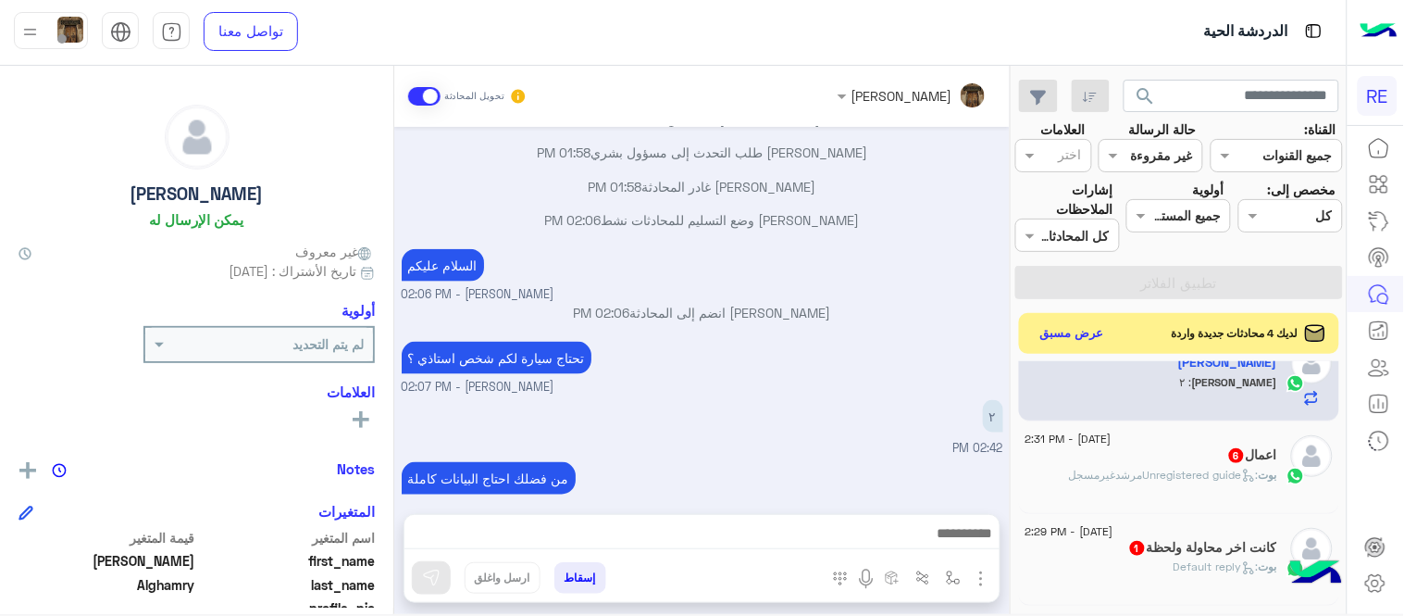
click at [1120, 464] on div "اعمال 6" at bounding box center [1152, 456] width 252 height 19
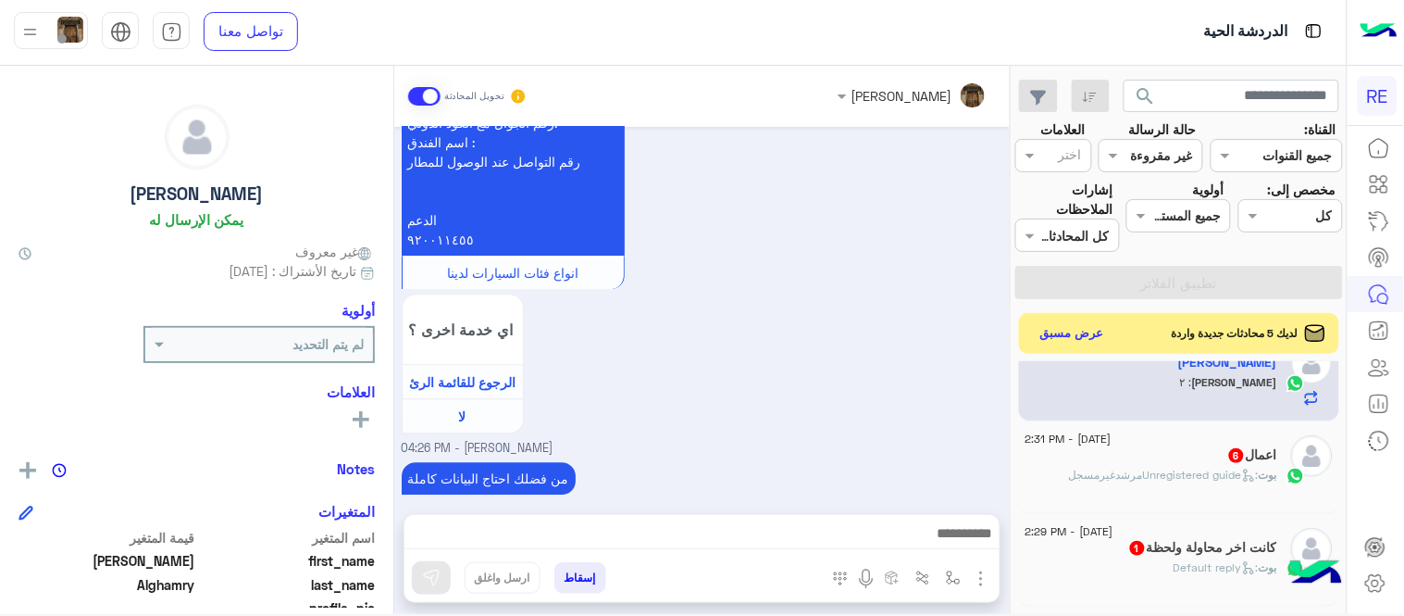
click at [887, 457] on div "من فضلك احتاج البيانات كاملة [PERSON_NAME] - 04:26 PM" at bounding box center [703, 486] width 602 height 59
click at [1139, 467] on span "بوت : Unregistered guideمرشدغيرمسجل" at bounding box center [1173, 474] width 208 height 14
click at [1108, 447] on div "اعمال 6" at bounding box center [1152, 456] width 252 height 19
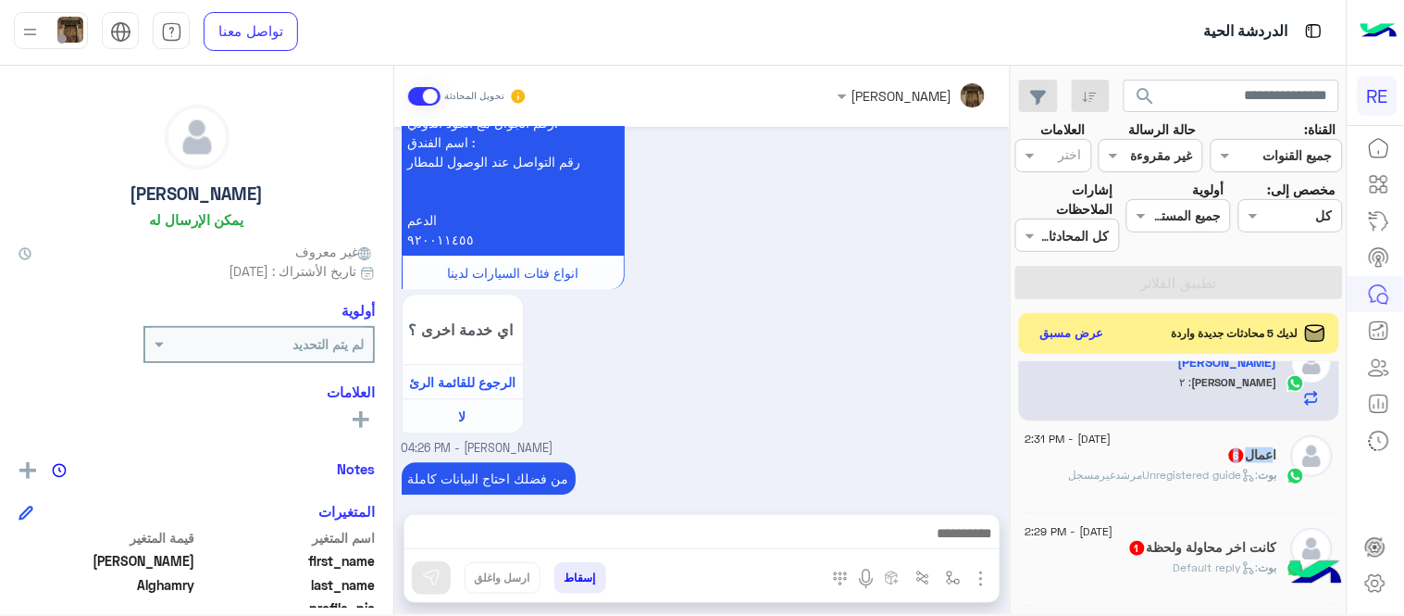
click at [1108, 447] on div "اعمال 6" at bounding box center [1152, 456] width 252 height 19
click at [1140, 548] on h5 "كانت اخر محاولة ولحظة 1" at bounding box center [1202, 548] width 149 height 16
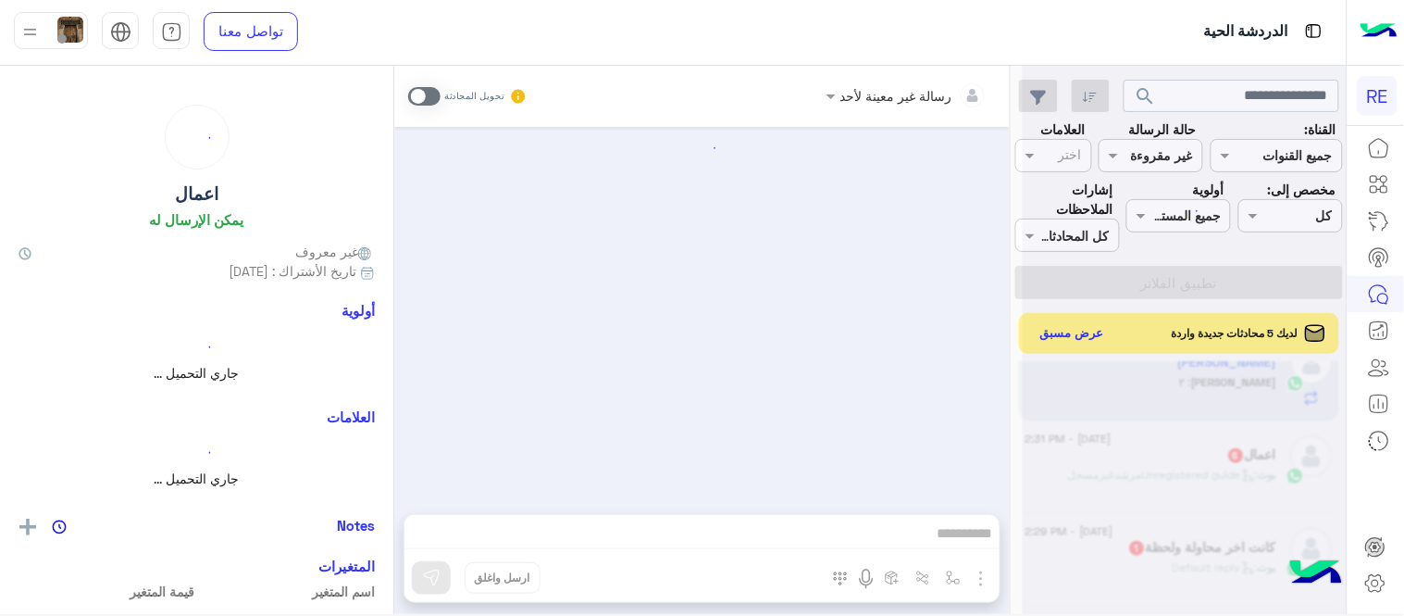
click at [1140, 548] on div at bounding box center [1185, 314] width 324 height 616
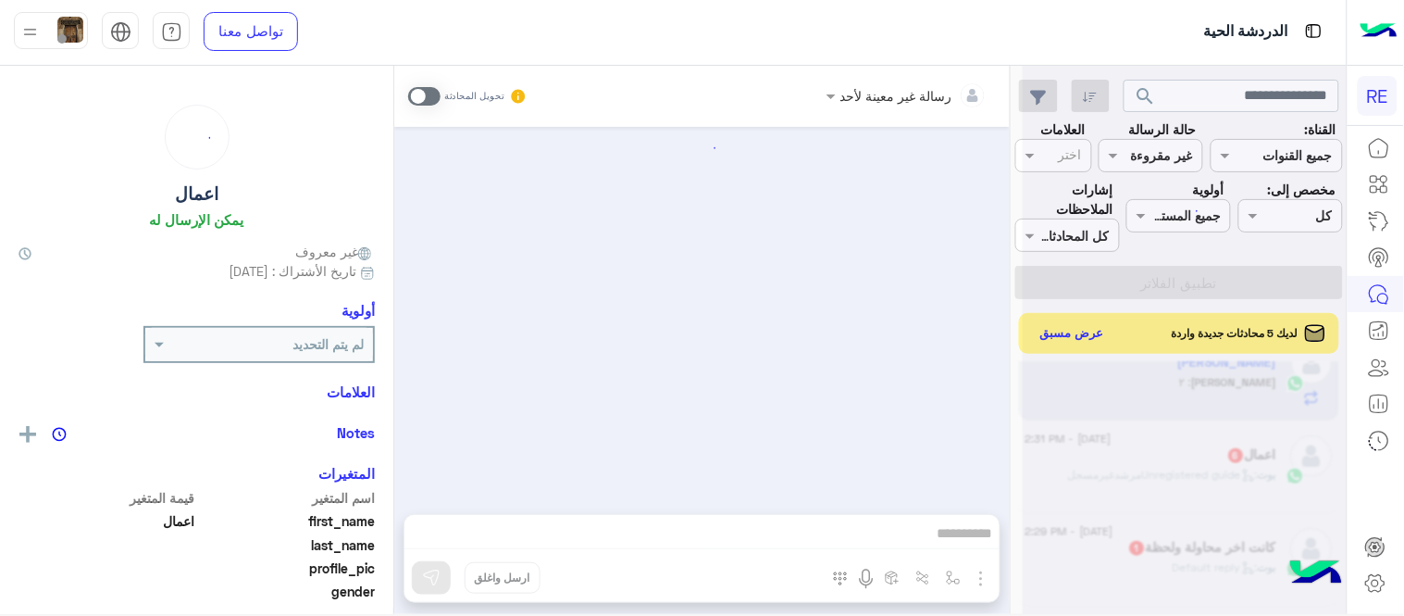
scroll to position [977, 0]
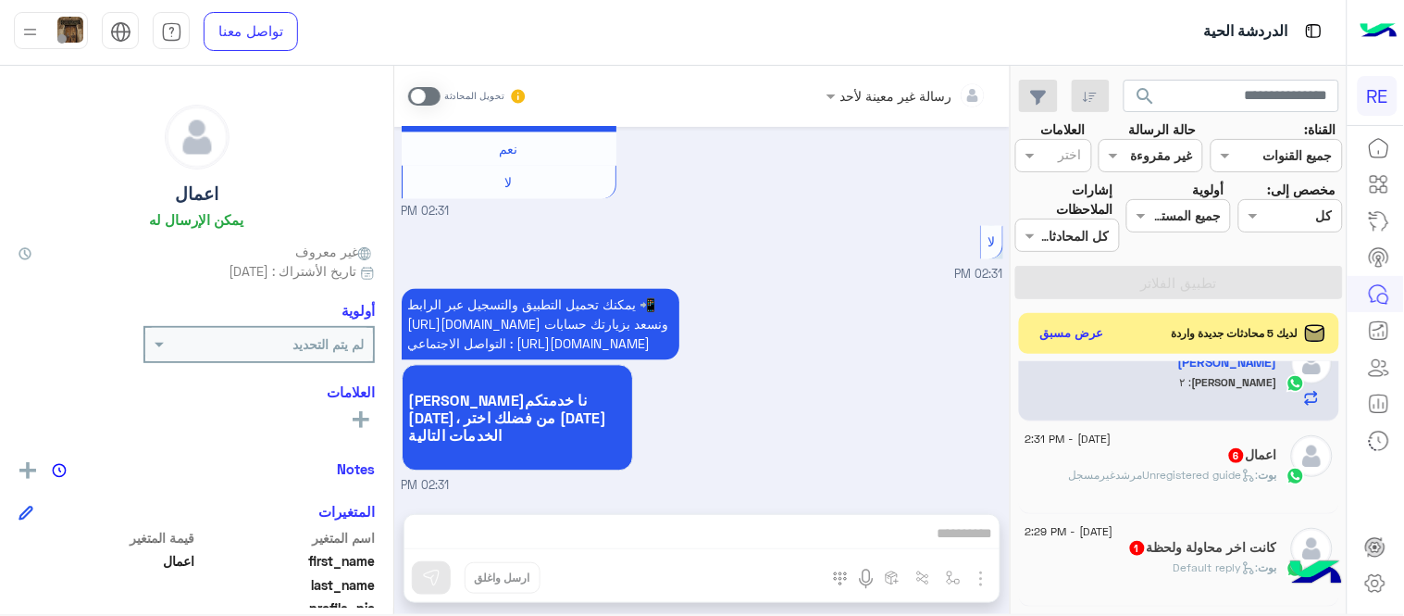
click at [430, 100] on span at bounding box center [424, 96] width 32 height 19
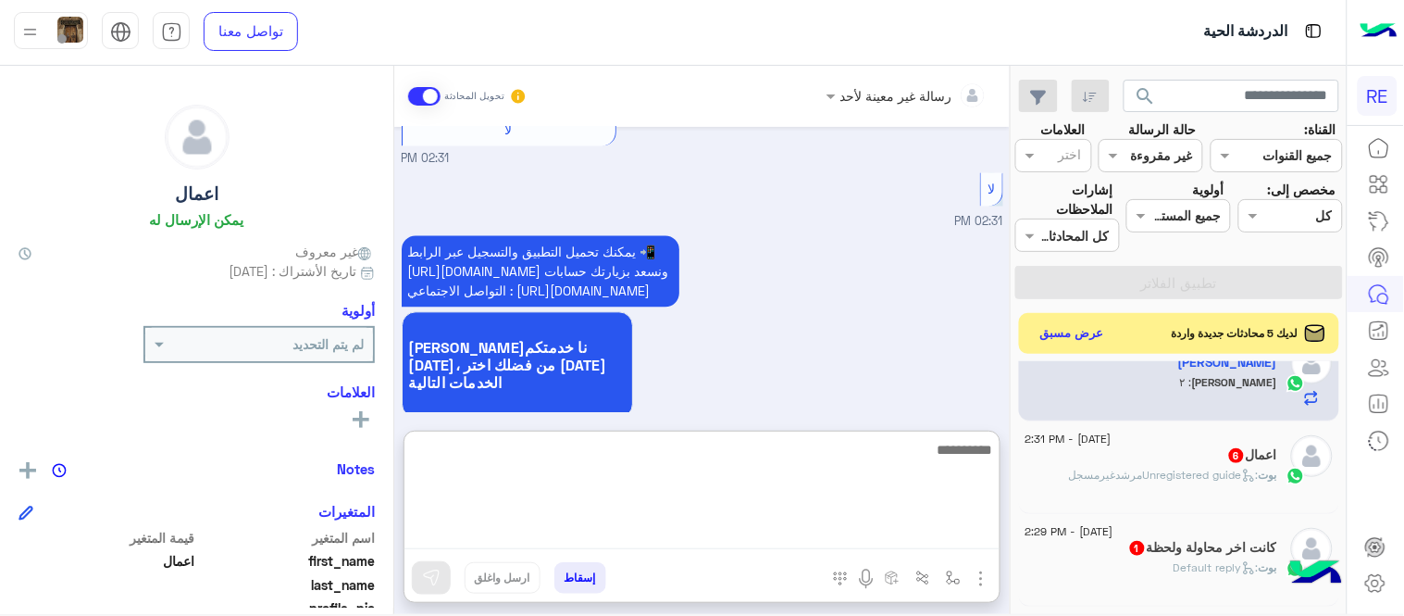
click at [770, 537] on textarea at bounding box center [702, 493] width 595 height 111
type textarea "**********"
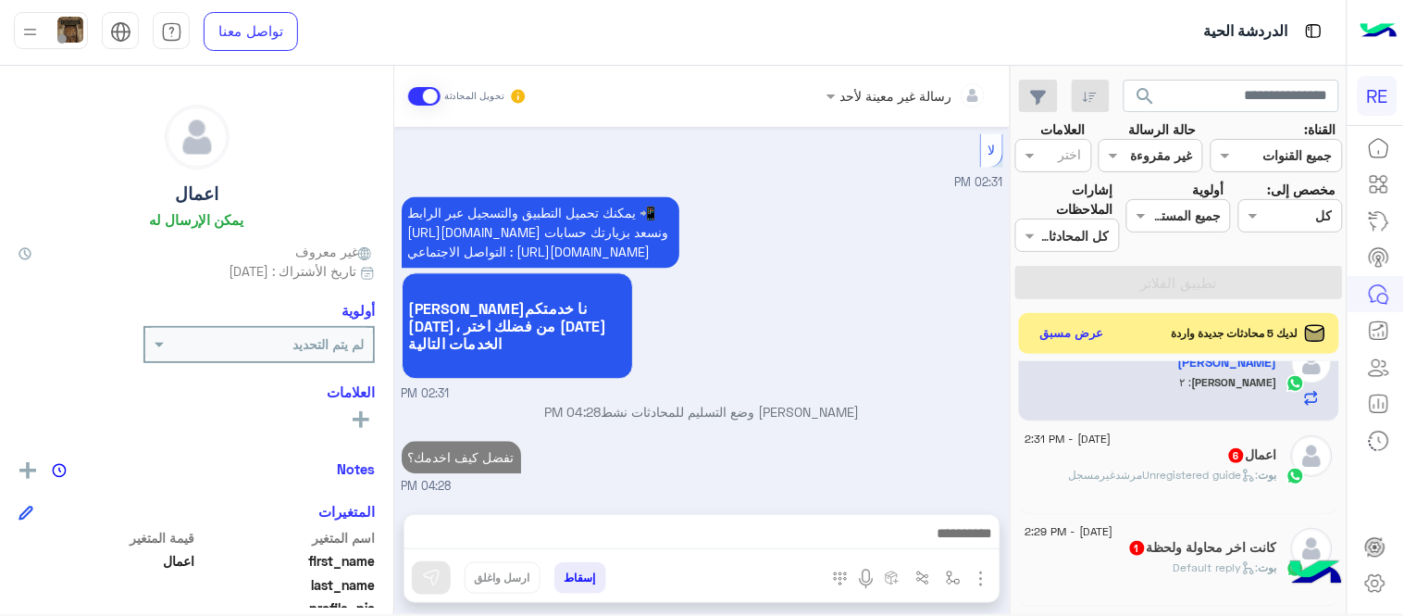
scroll to position [1070, 0]
click at [881, 364] on div "[DATE] اعمال طلب التحدث إلى مسؤول بشري 02:31 PM عودة الى البوت 02:31 PM اهلًا ب…" at bounding box center [702, 311] width 616 height 368
click at [1100, 463] on div "اعمال 6" at bounding box center [1152, 456] width 252 height 19
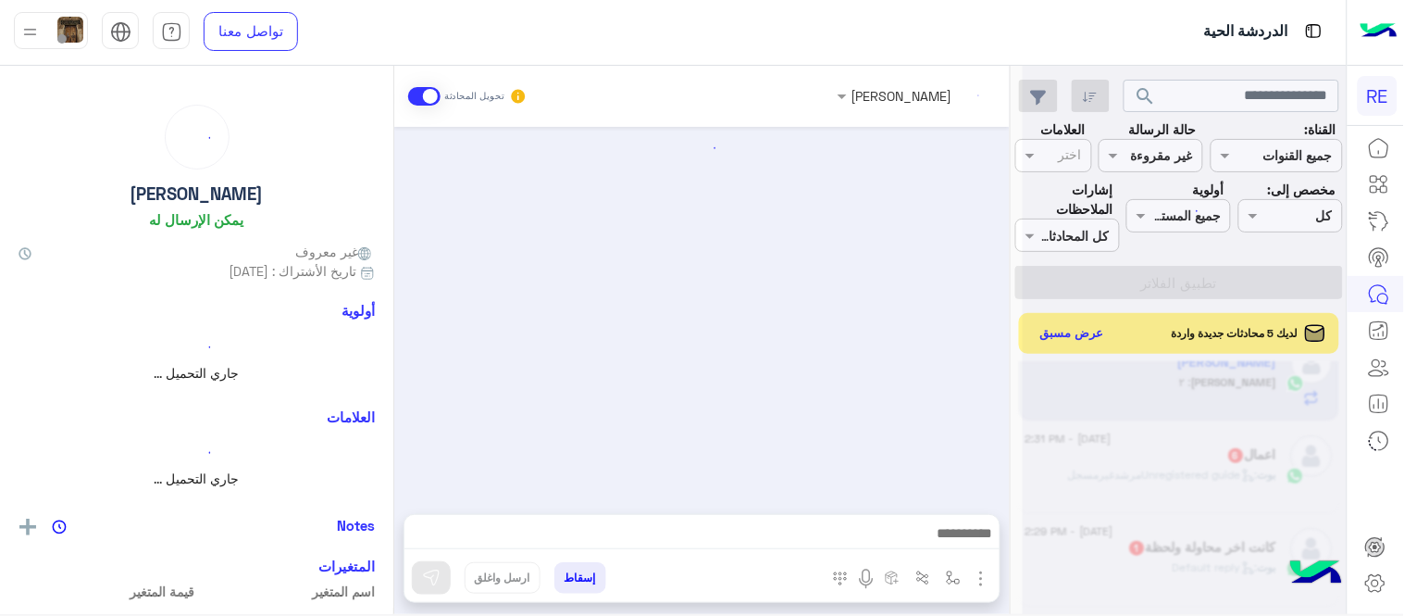
scroll to position [737, 0]
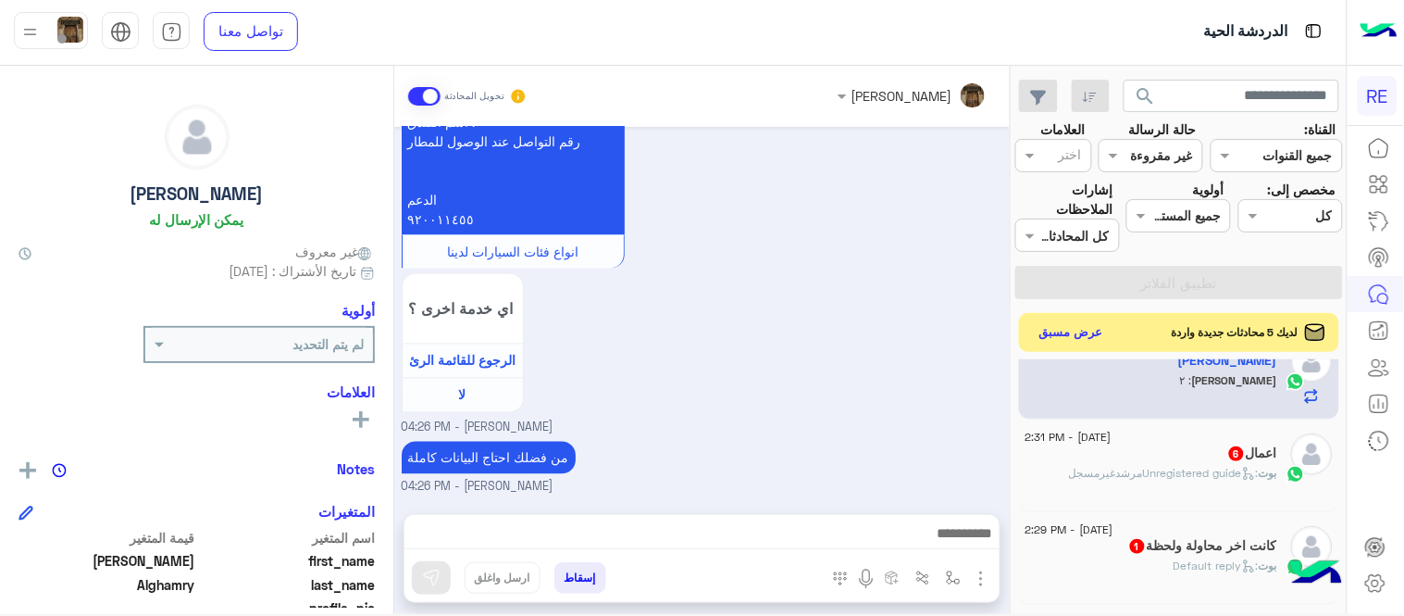
click at [1069, 324] on button "عرض مسبق" at bounding box center [1072, 332] width 78 height 25
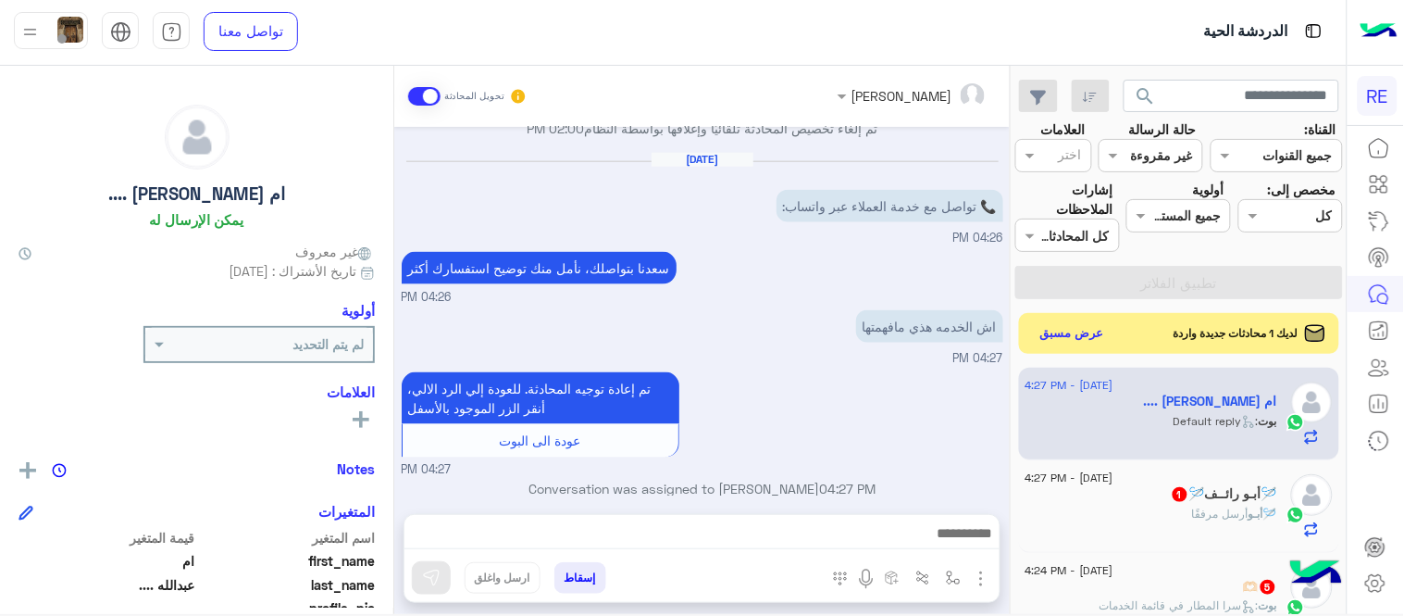
scroll to position [607, 0]
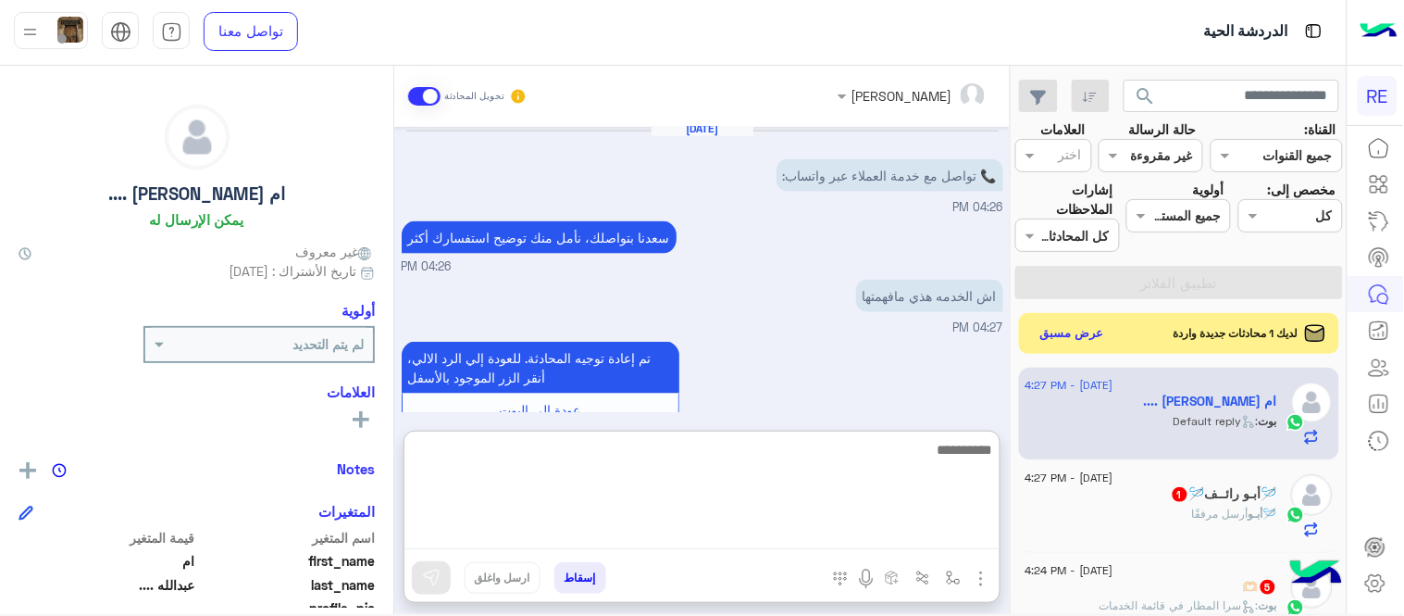
click at [659, 525] on textarea at bounding box center [702, 493] width 595 height 111
type textarea "*"
click at [870, 465] on textarea at bounding box center [702, 493] width 595 height 111
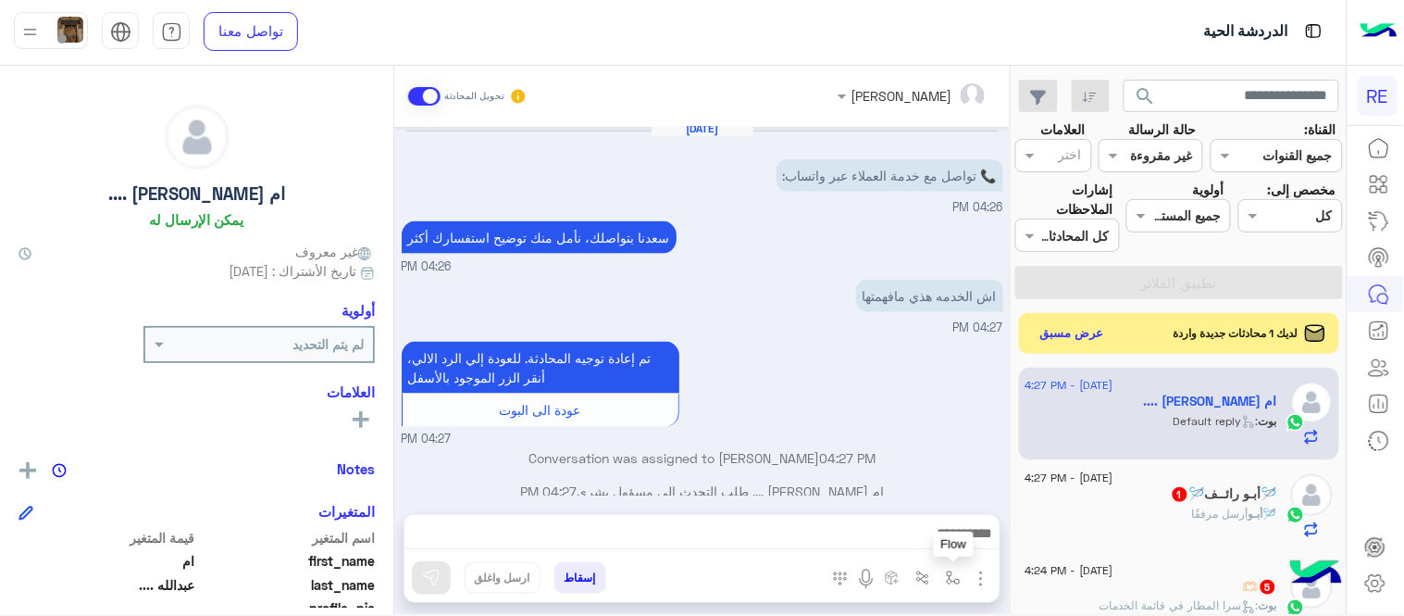
click at [946, 574] on img "button" at bounding box center [953, 577] width 15 height 15
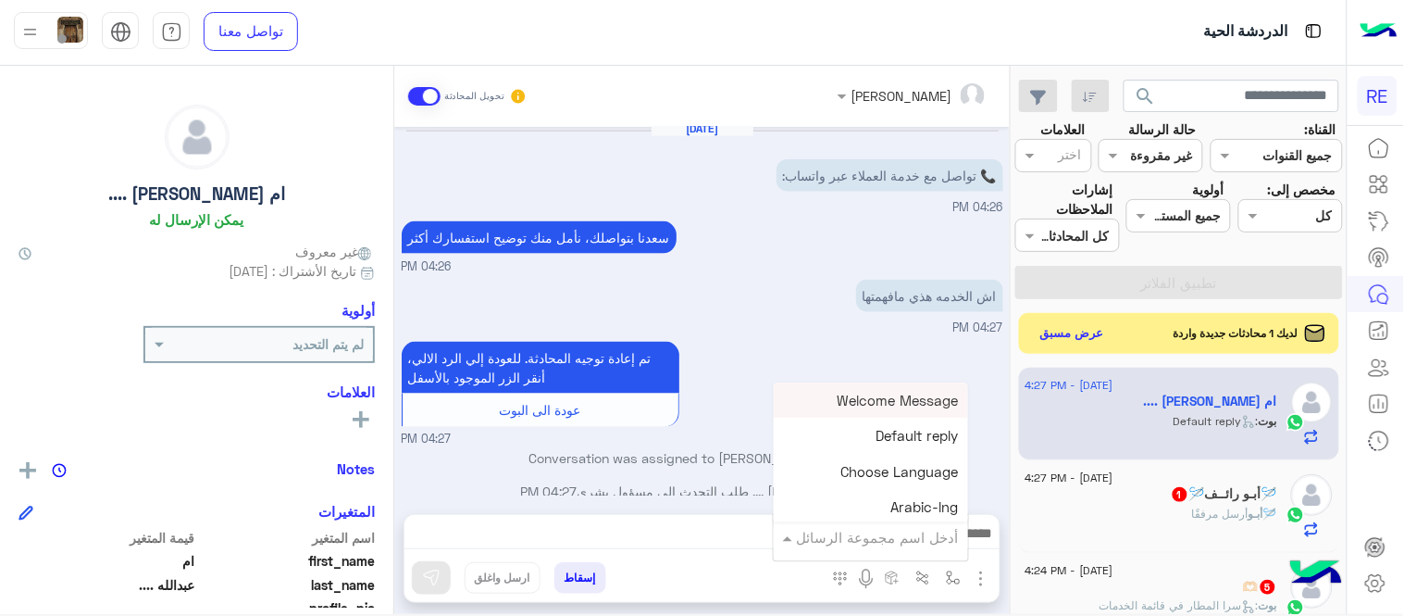
click at [902, 543] on input "text" at bounding box center [896, 537] width 125 height 21
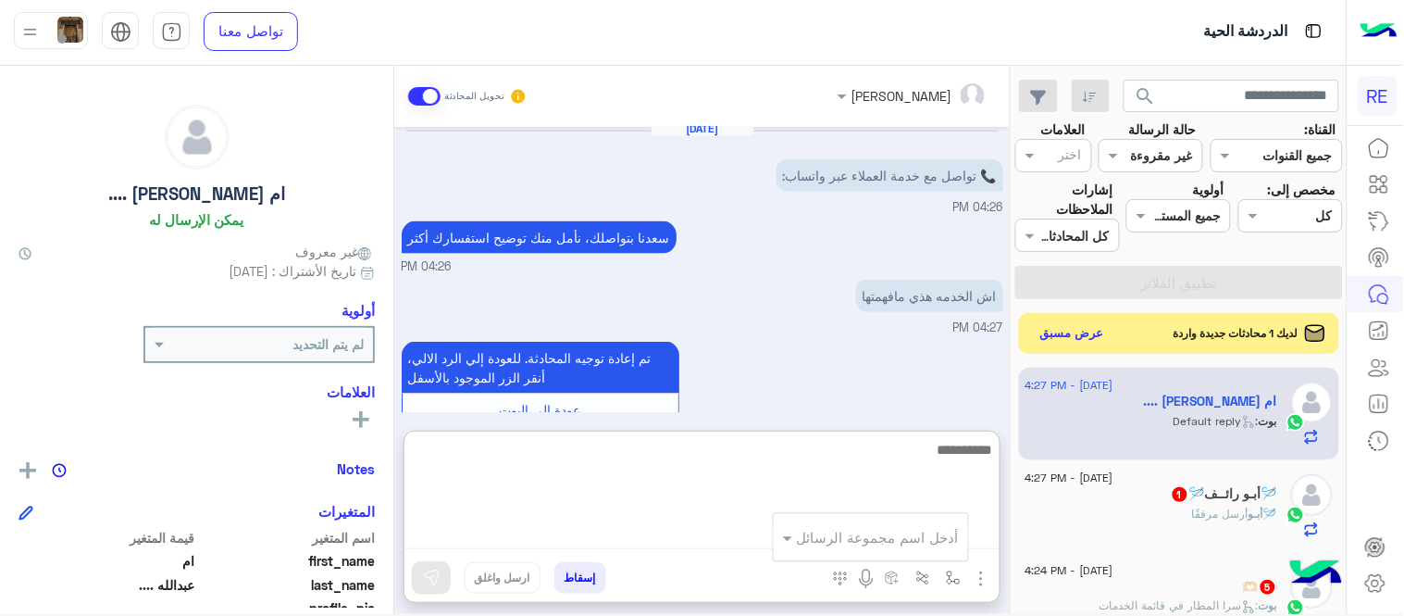
click at [739, 528] on textarea at bounding box center [702, 493] width 595 height 111
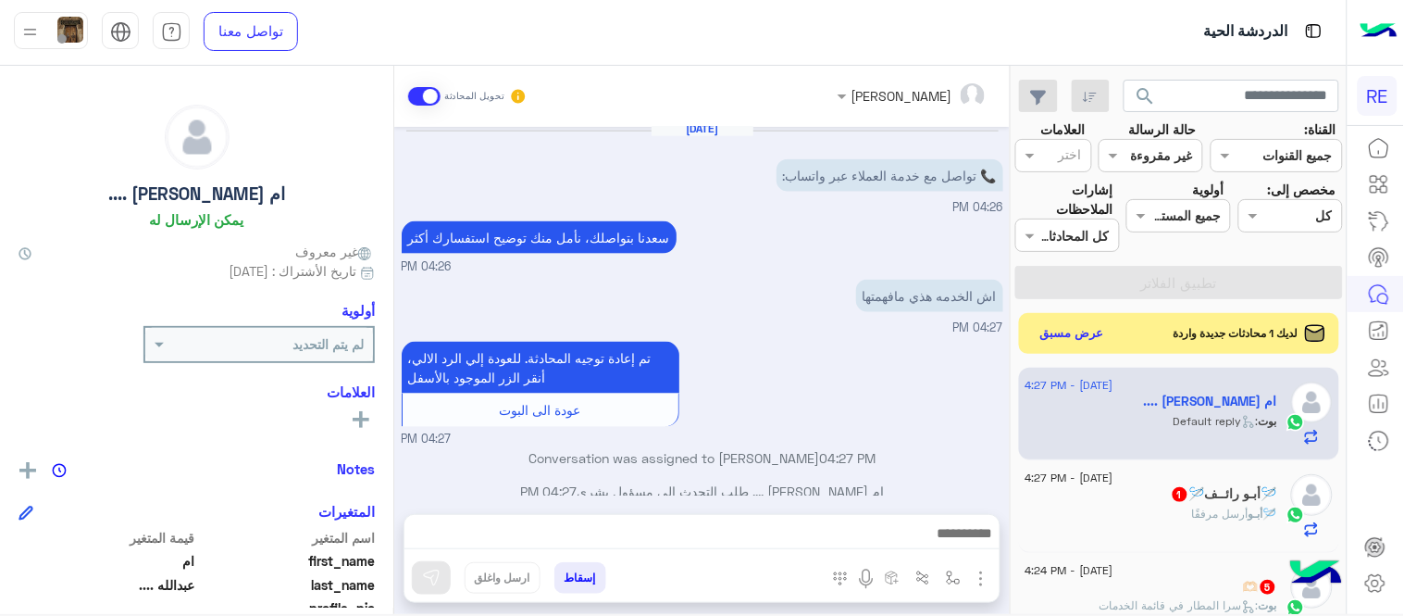
click at [1143, 521] on div "🪡أبـو أرسل مرفقًا" at bounding box center [1152, 521] width 252 height 32
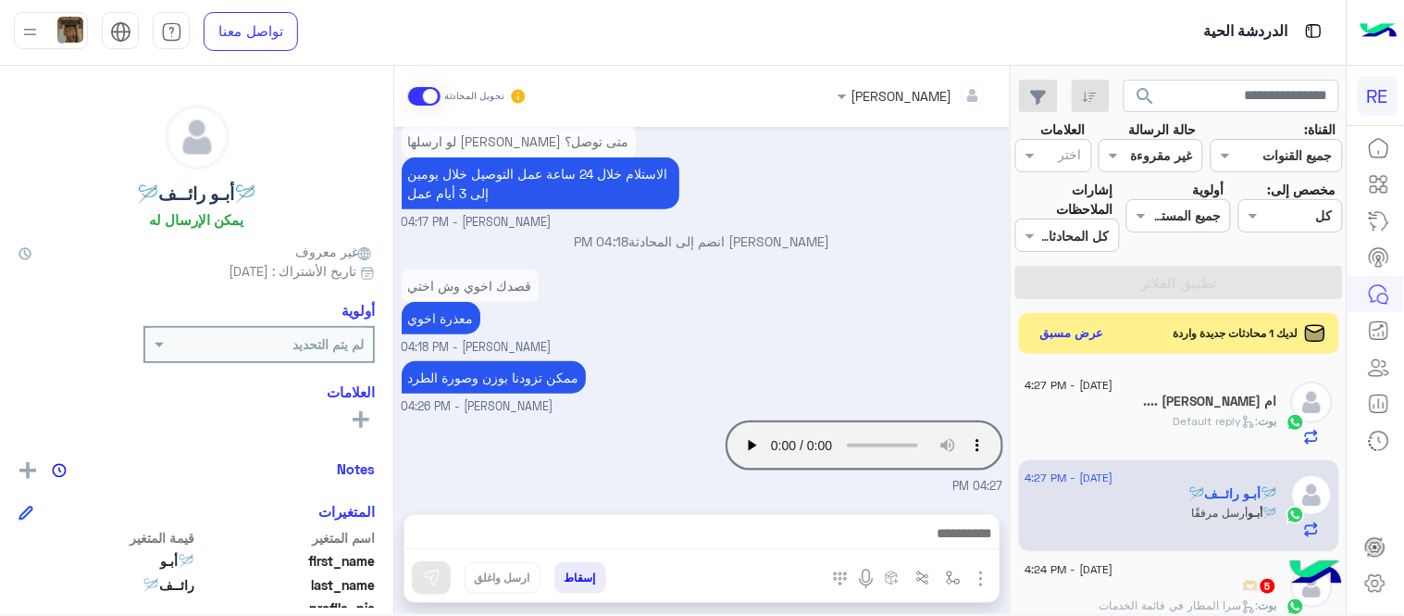
scroll to position [343, 0]
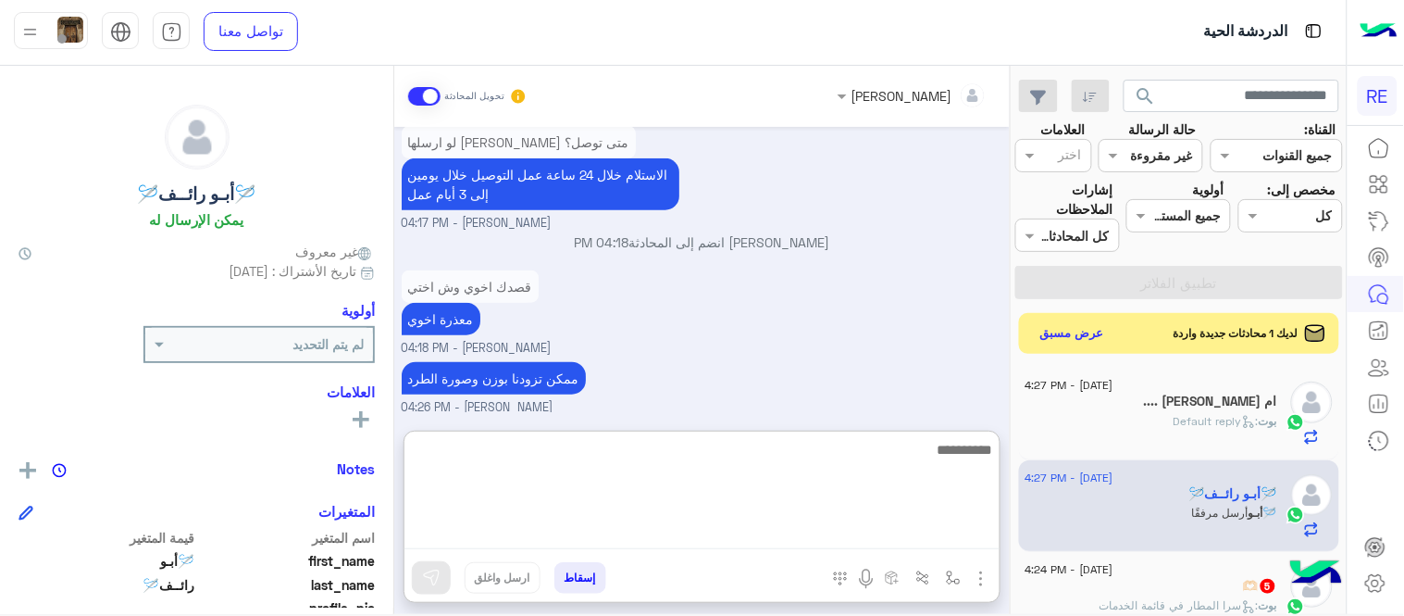
click at [821, 520] on textarea at bounding box center [702, 493] width 595 height 111
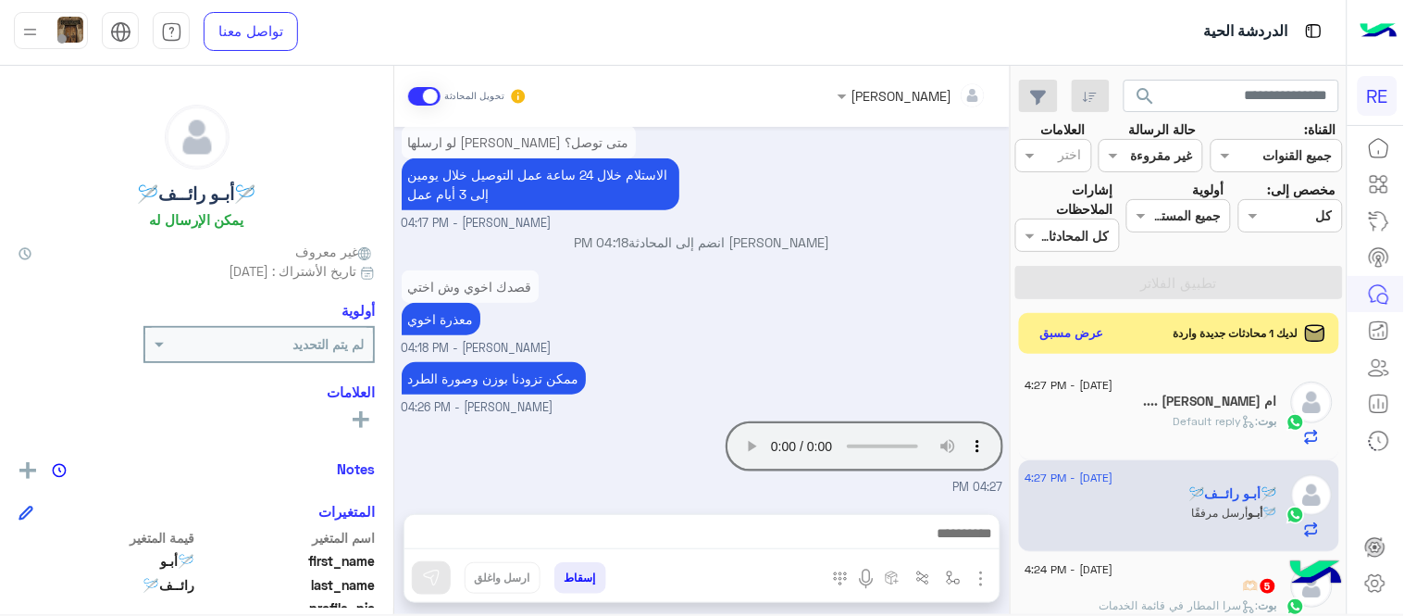
click at [892, 262] on div "[PERSON_NAME] انضم إلى المحادثة 04:18 PM" at bounding box center [703, 248] width 602 height 33
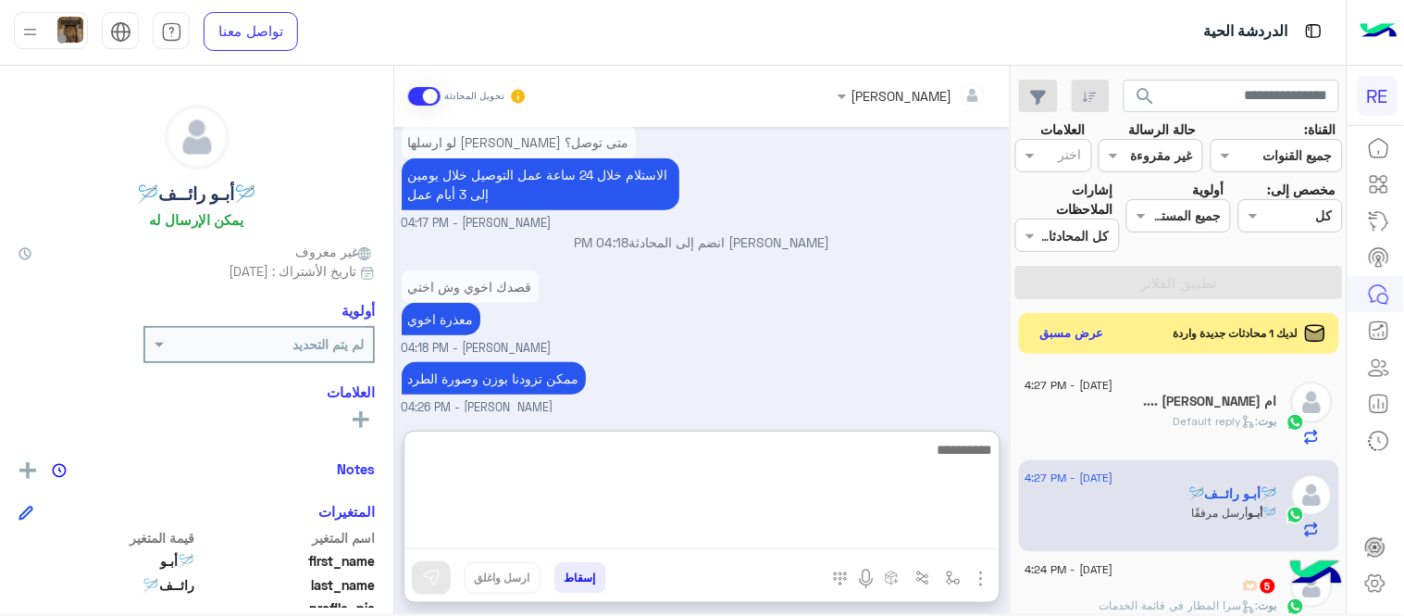
click at [815, 538] on textarea at bounding box center [702, 493] width 595 height 111
click at [853, 458] on textarea "**********" at bounding box center [702, 493] width 595 height 111
click at [788, 455] on textarea "**********" at bounding box center [702, 493] width 595 height 111
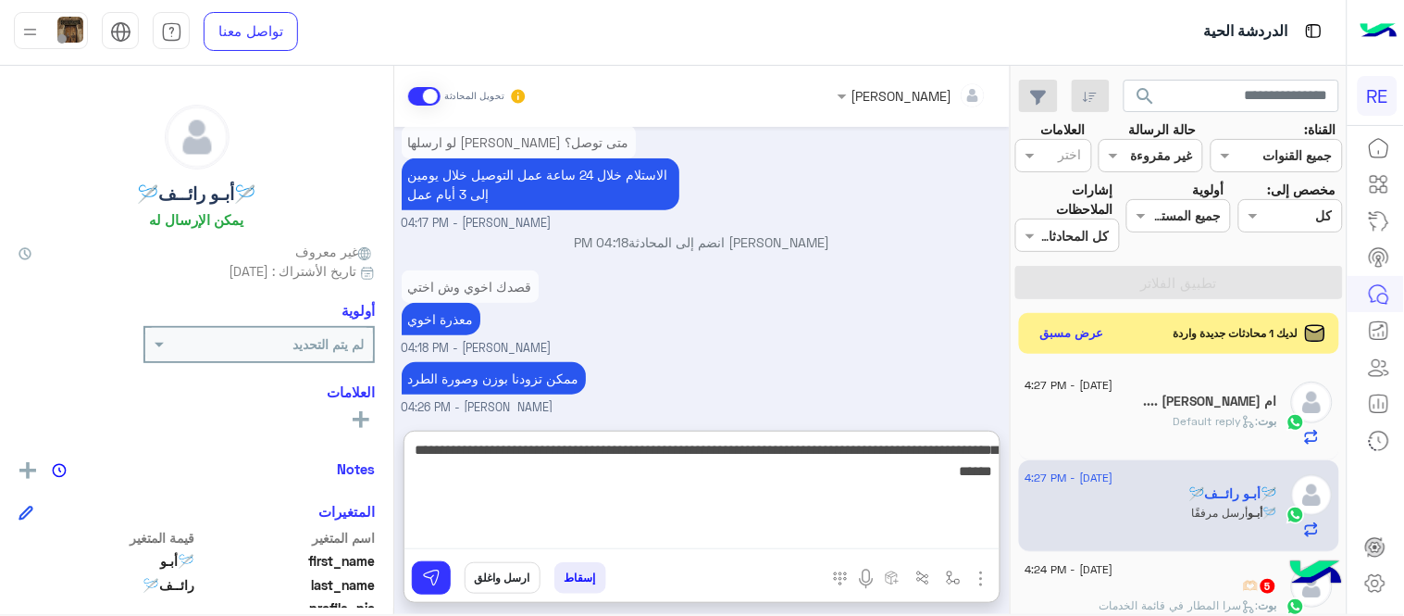
type textarea "**********"
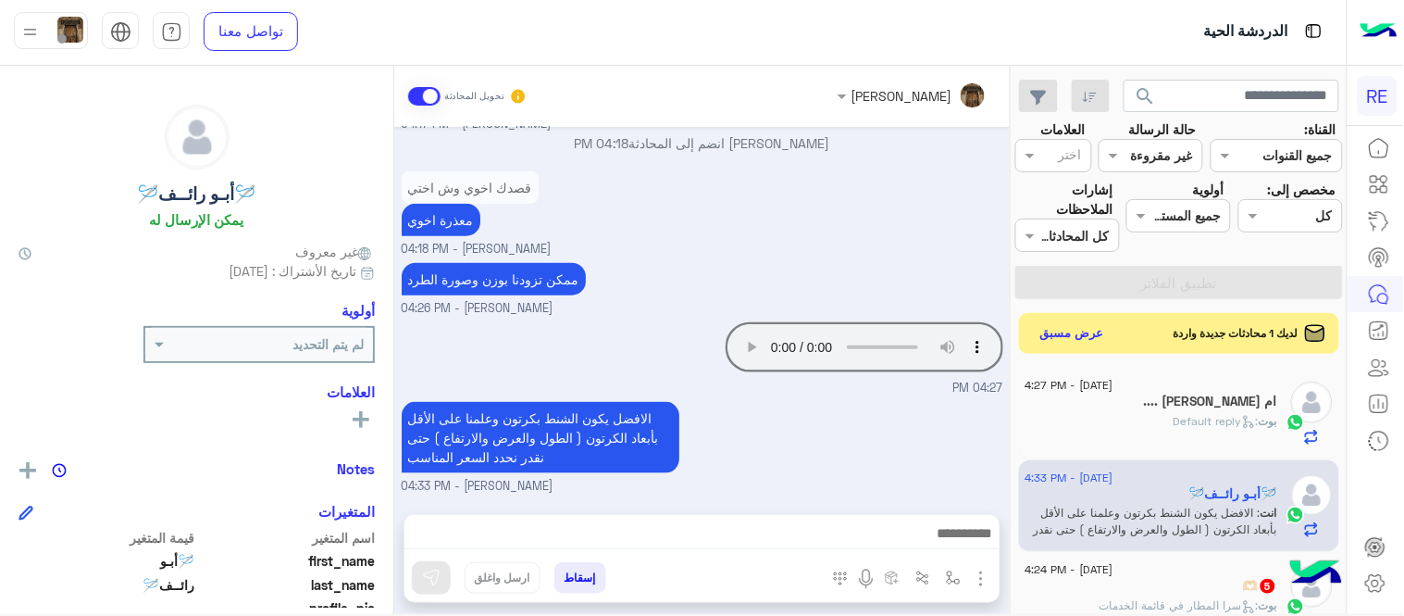
scroll to position [441, 0]
click at [997, 392] on div "[DATE] شوية ملابس وكتب وشناط مدارس فاضية 03:18 PM لو ارسلها بكرة الصباح متى توص…" at bounding box center [702, 311] width 616 height 368
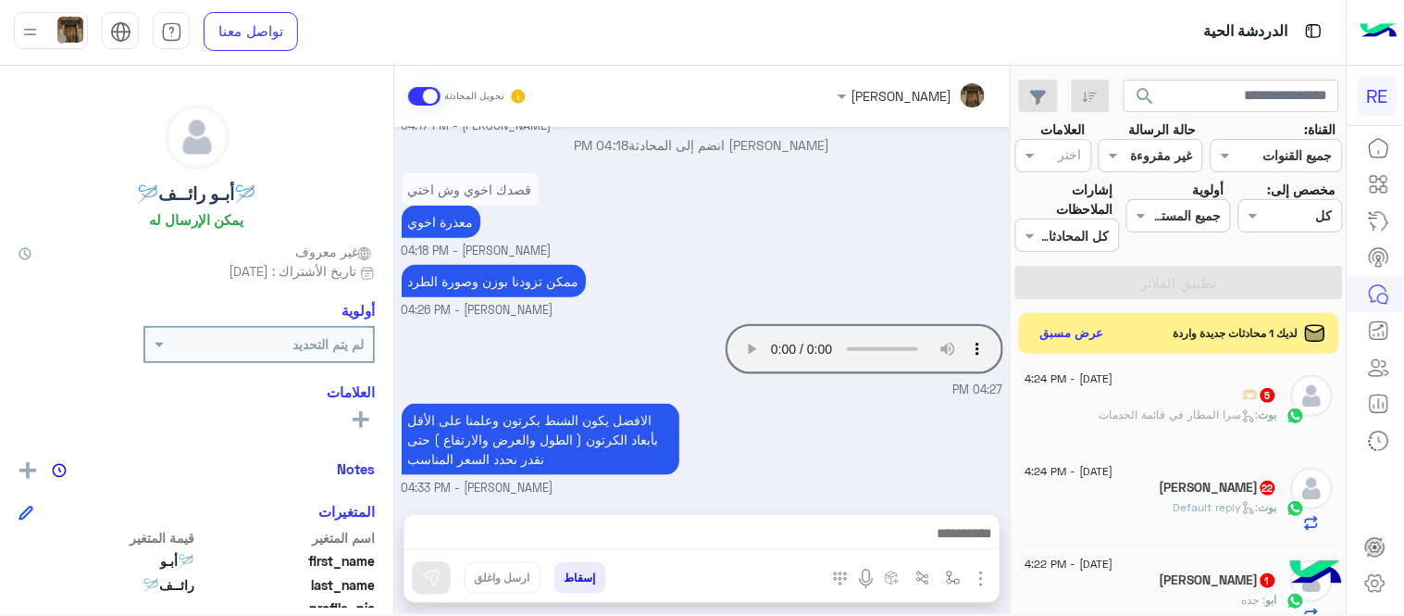
scroll to position [500, 0]
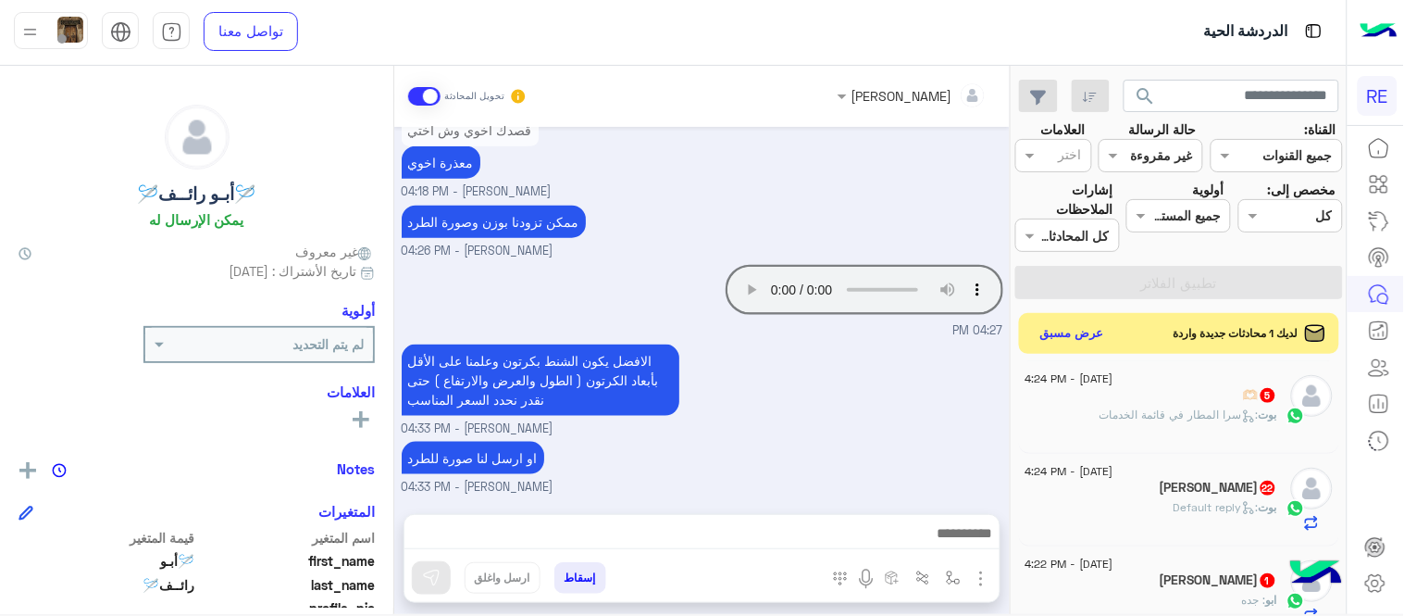
click at [1129, 423] on div "بوت : سرا المطار في قائمة الخدمات" at bounding box center [1152, 422] width 252 height 32
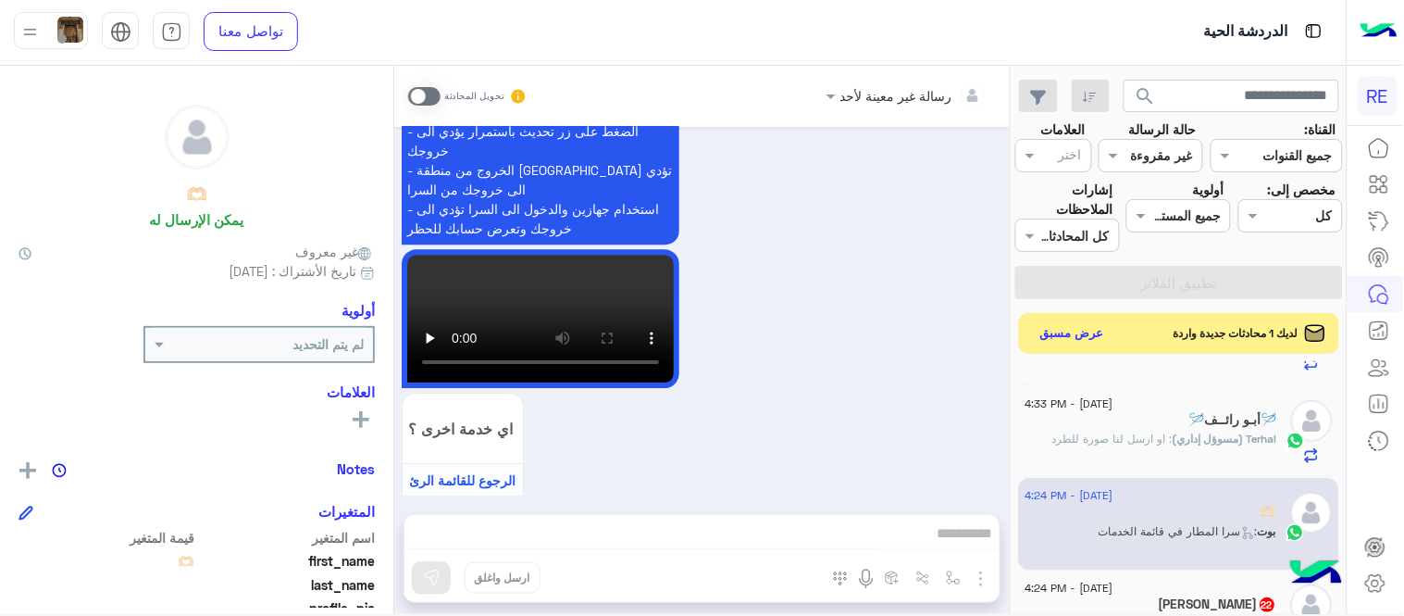
scroll to position [51, 0]
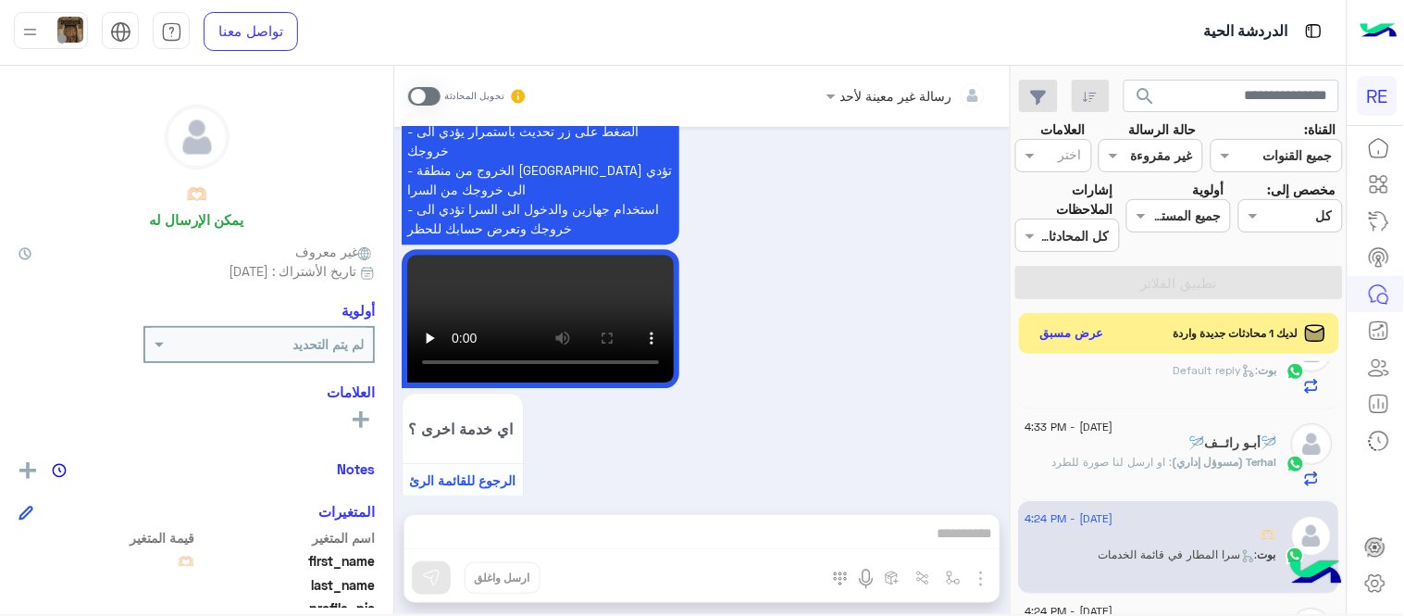
click at [1089, 451] on div "🪡أبـو رائــف🪡" at bounding box center [1152, 444] width 252 height 19
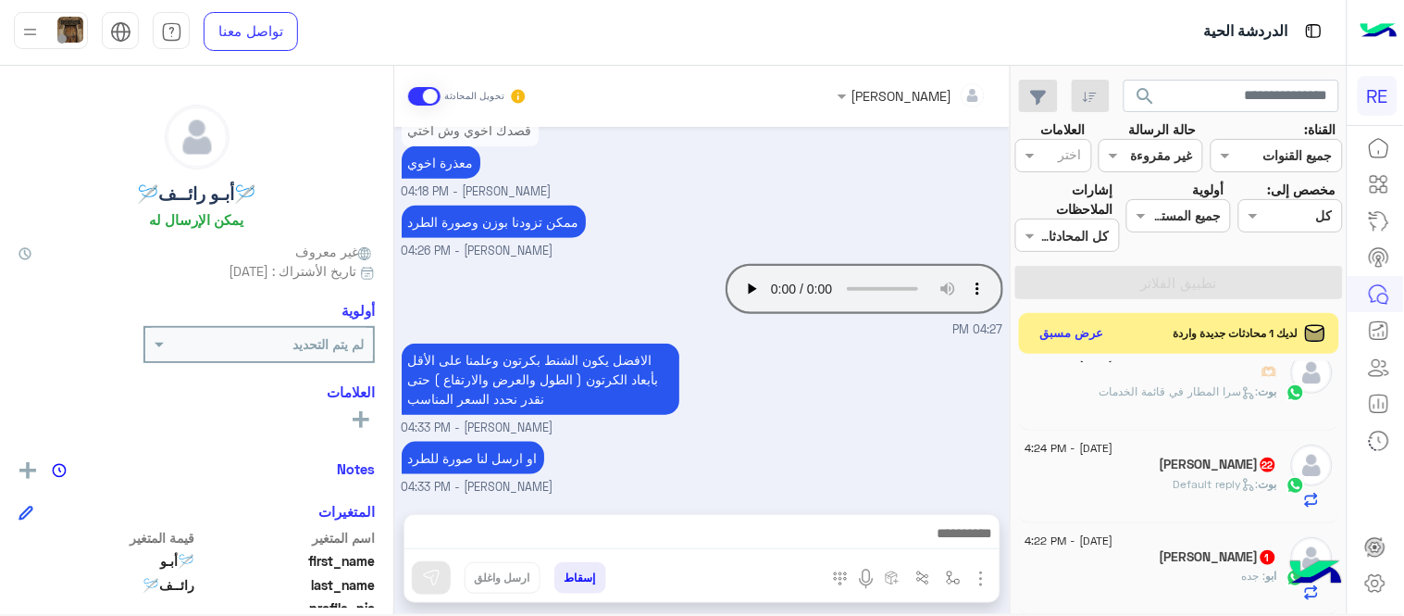
scroll to position [219, 0]
click at [1109, 399] on div "بوت : سرا المطار في قائمة الخدمات" at bounding box center [1152, 394] width 252 height 32
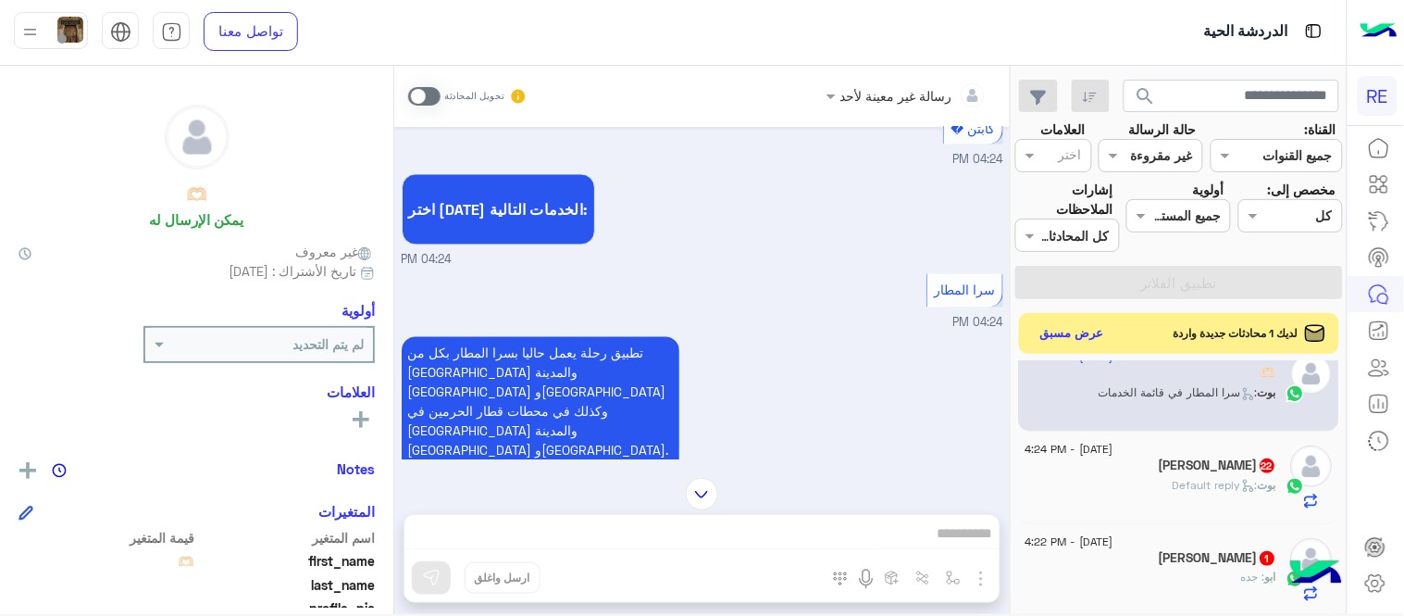
scroll to position [930, 0]
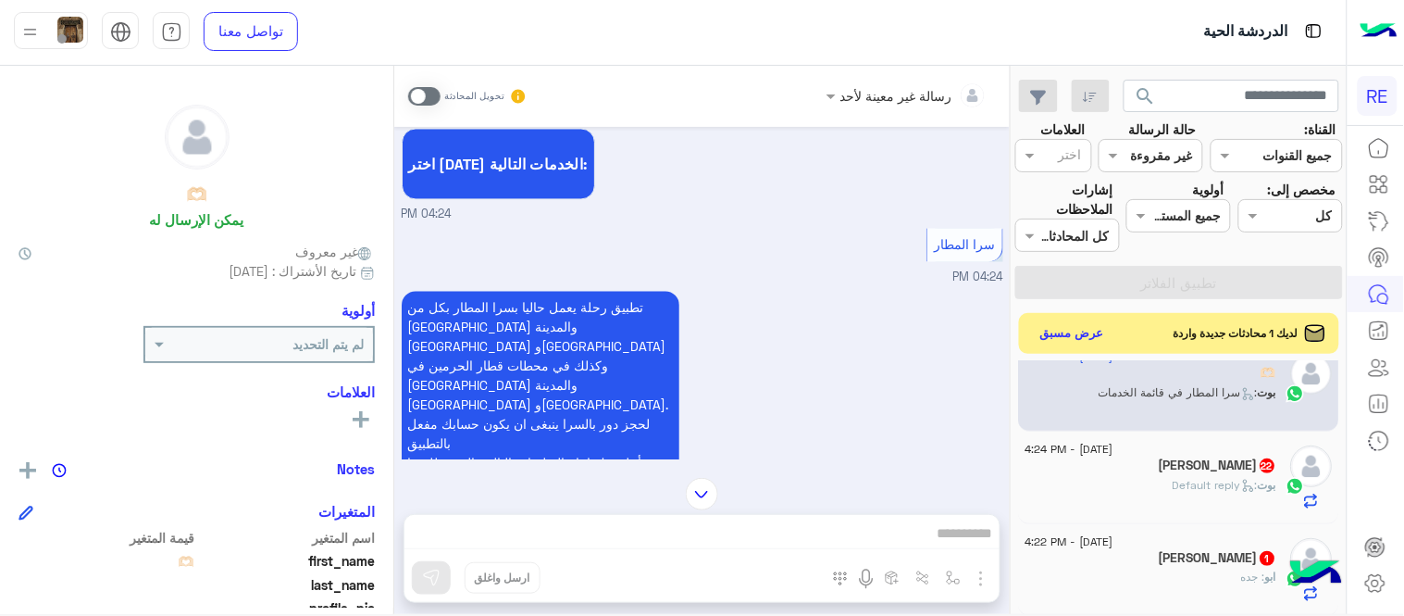
click at [431, 93] on span at bounding box center [424, 96] width 32 height 19
click at [709, 541] on div "رسالة غير معينة لأحد تحويل المحادثة [DATE] 🫶🏻 طلب التحدث إلى مسؤول بشري 04:24 P…" at bounding box center [702, 343] width 616 height 555
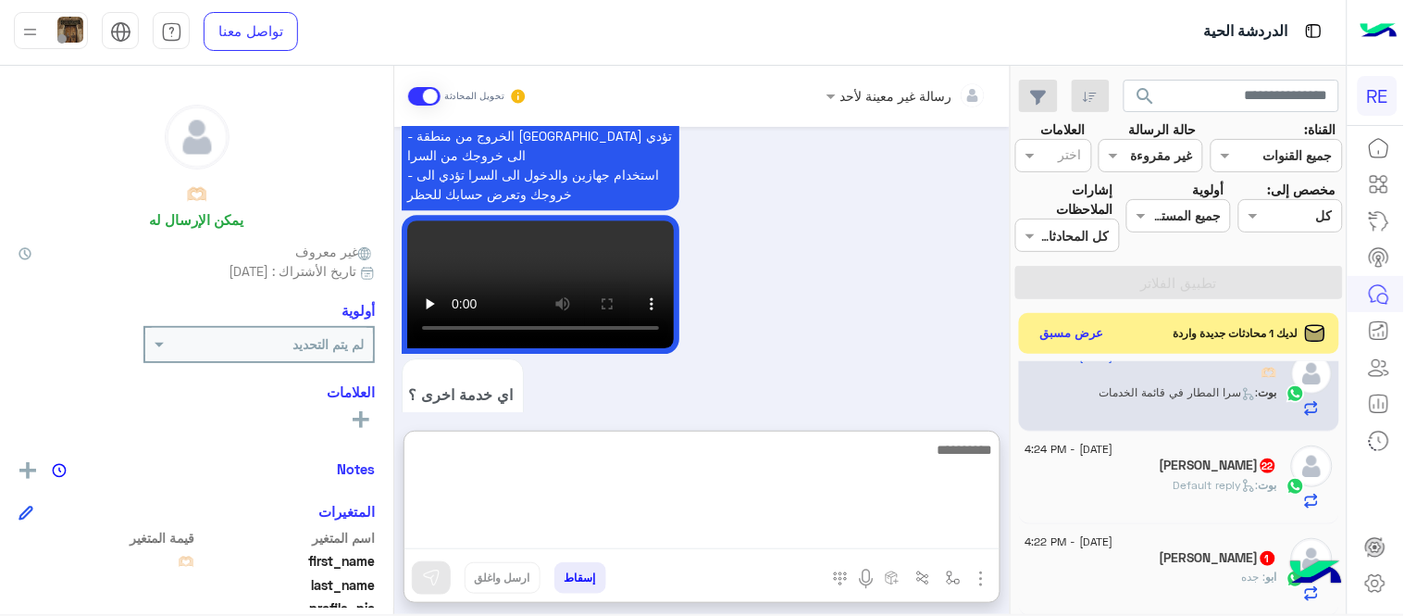
click at [709, 541] on textarea at bounding box center [702, 493] width 595 height 111
type textarea "**********"
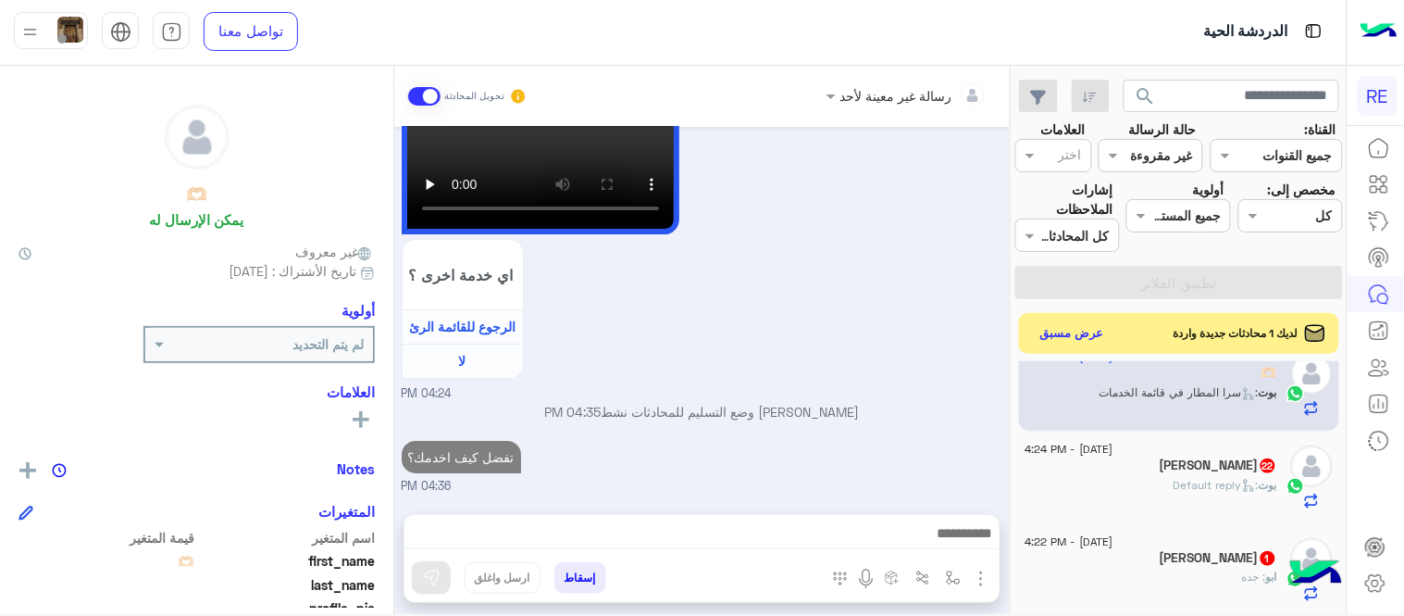
scroll to position [1571, 0]
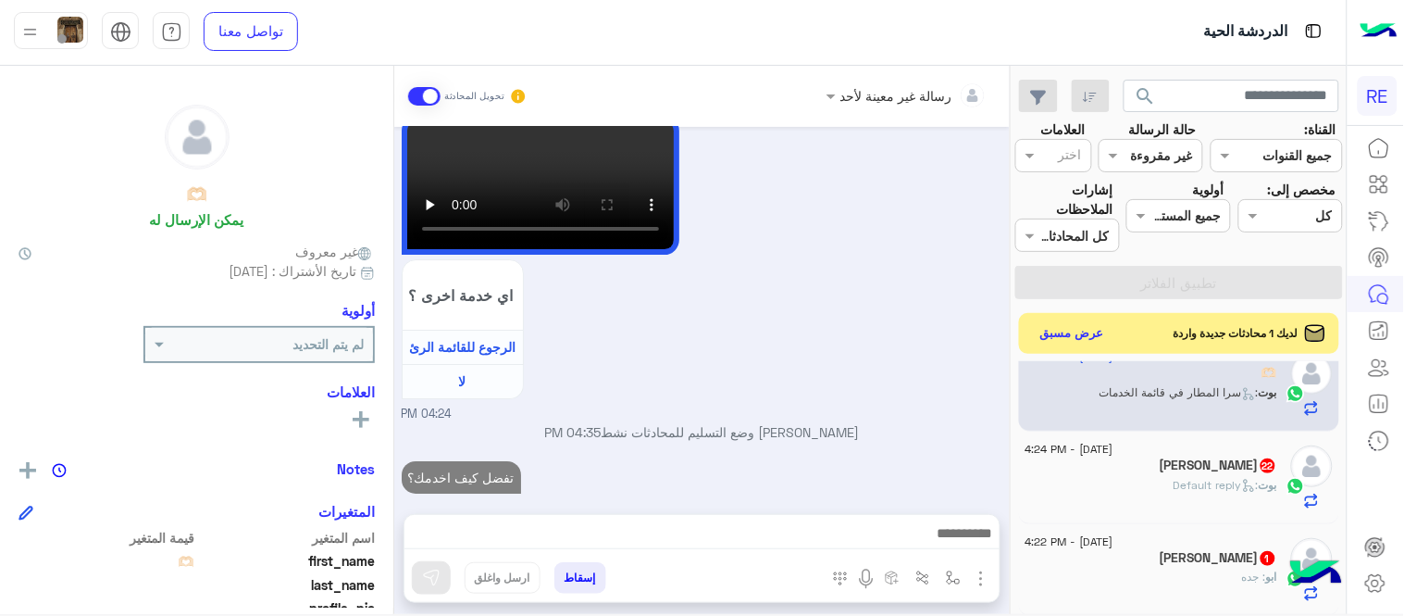
click at [1121, 497] on div "[PERSON_NAME] : Default reply" at bounding box center [1152, 493] width 252 height 32
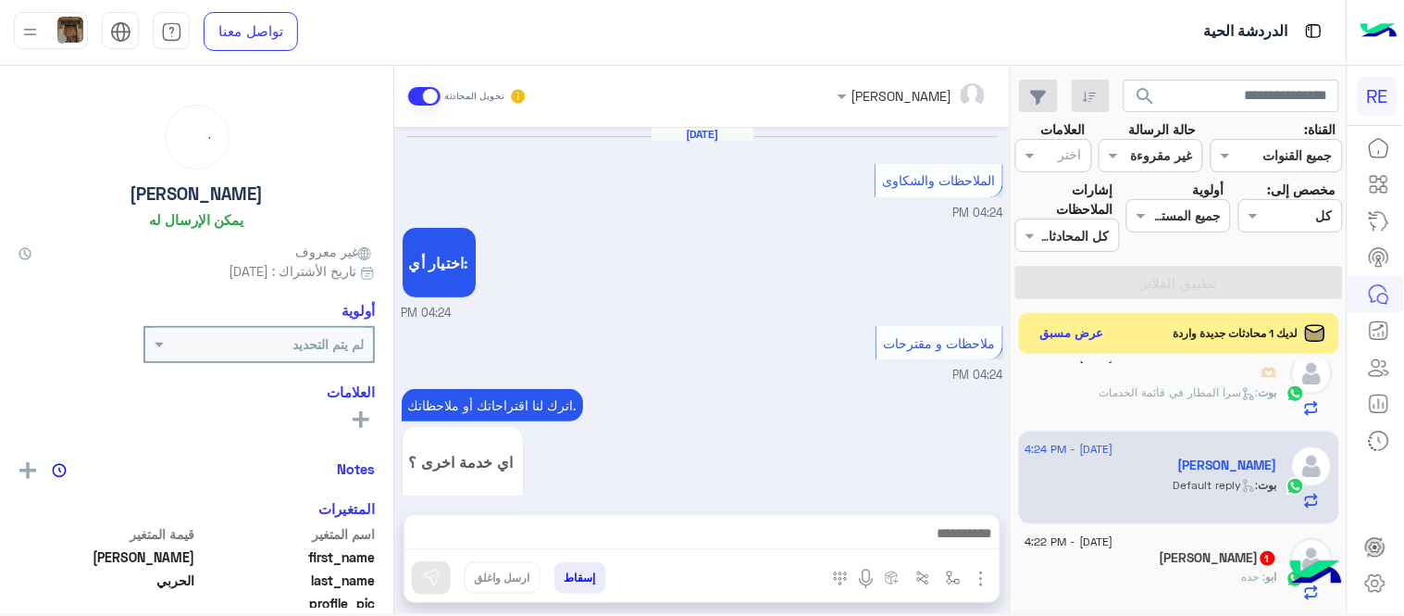
scroll to position [611, 0]
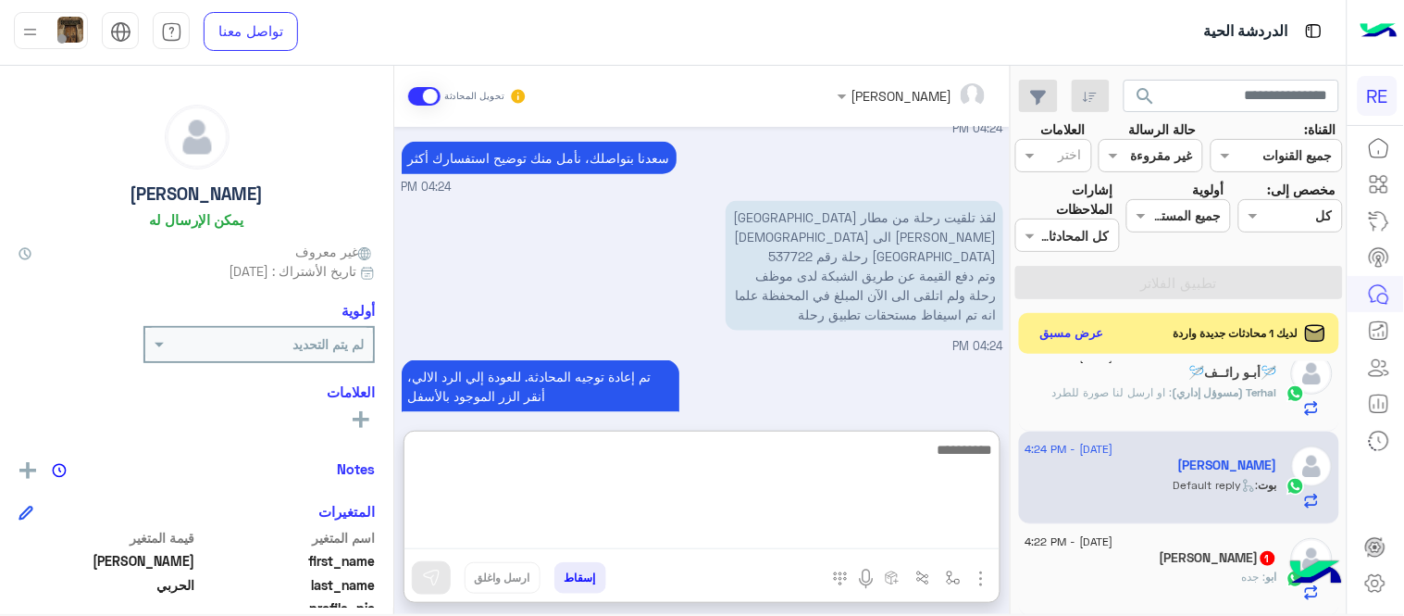
click at [759, 542] on textarea at bounding box center [702, 493] width 595 height 111
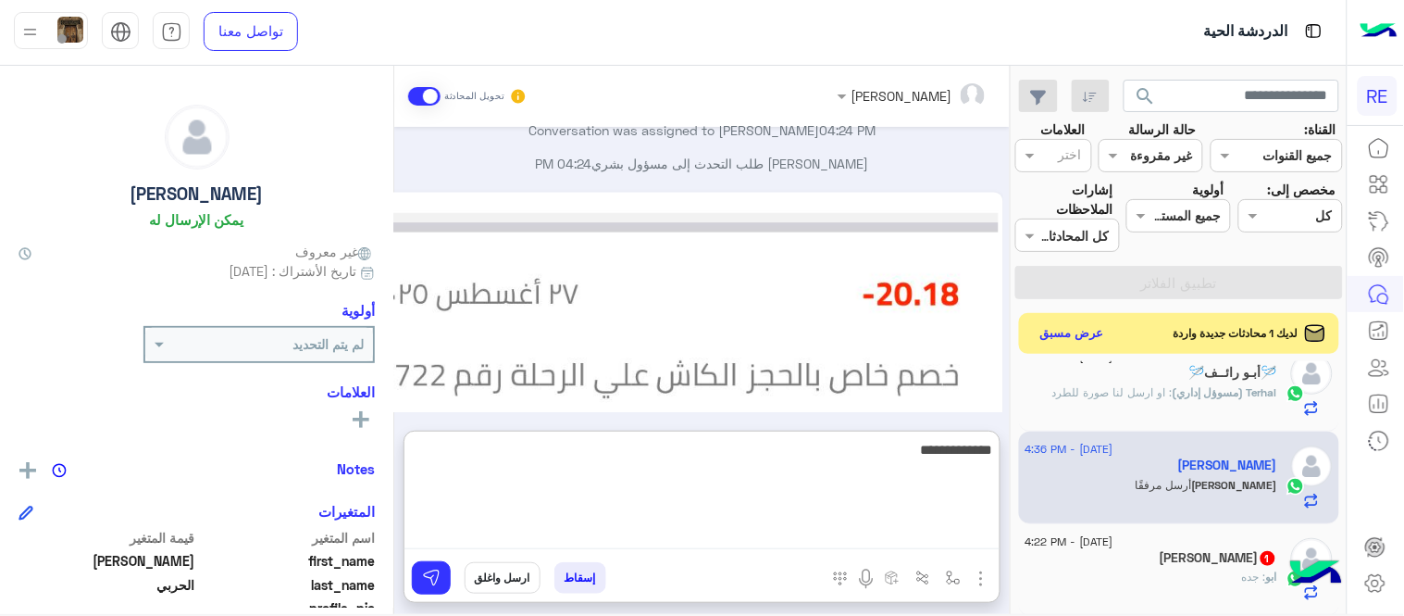
type textarea "**********"
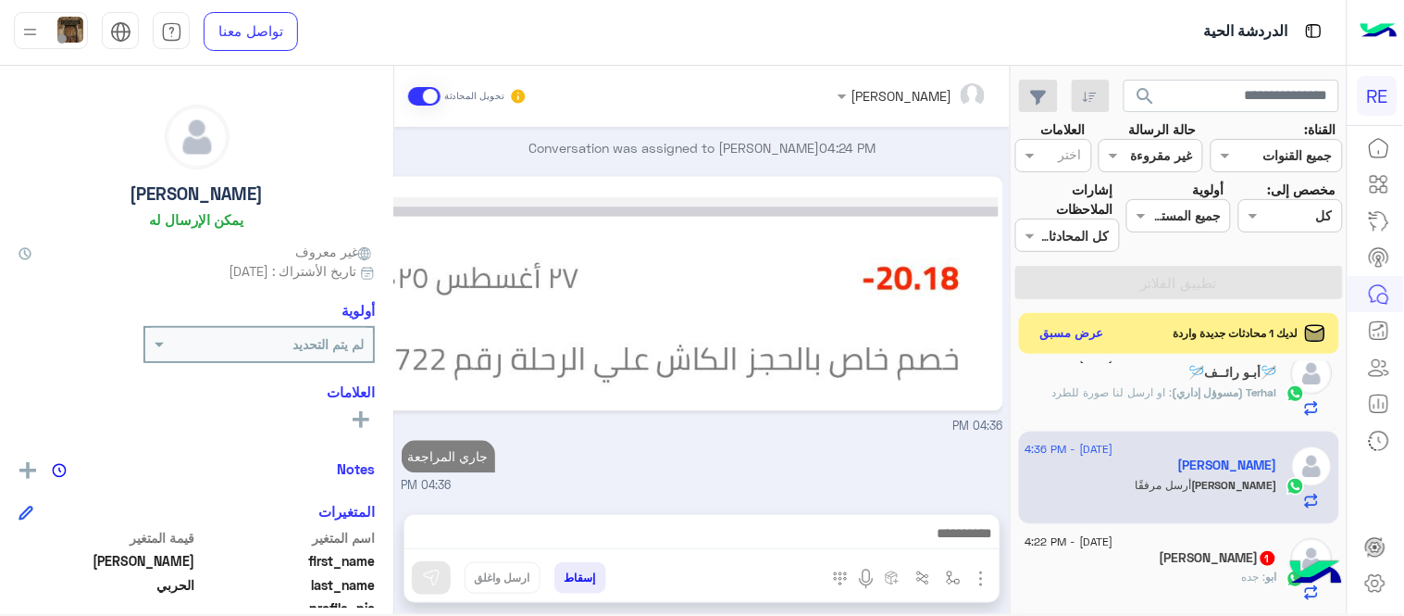
scroll to position [932, 0]
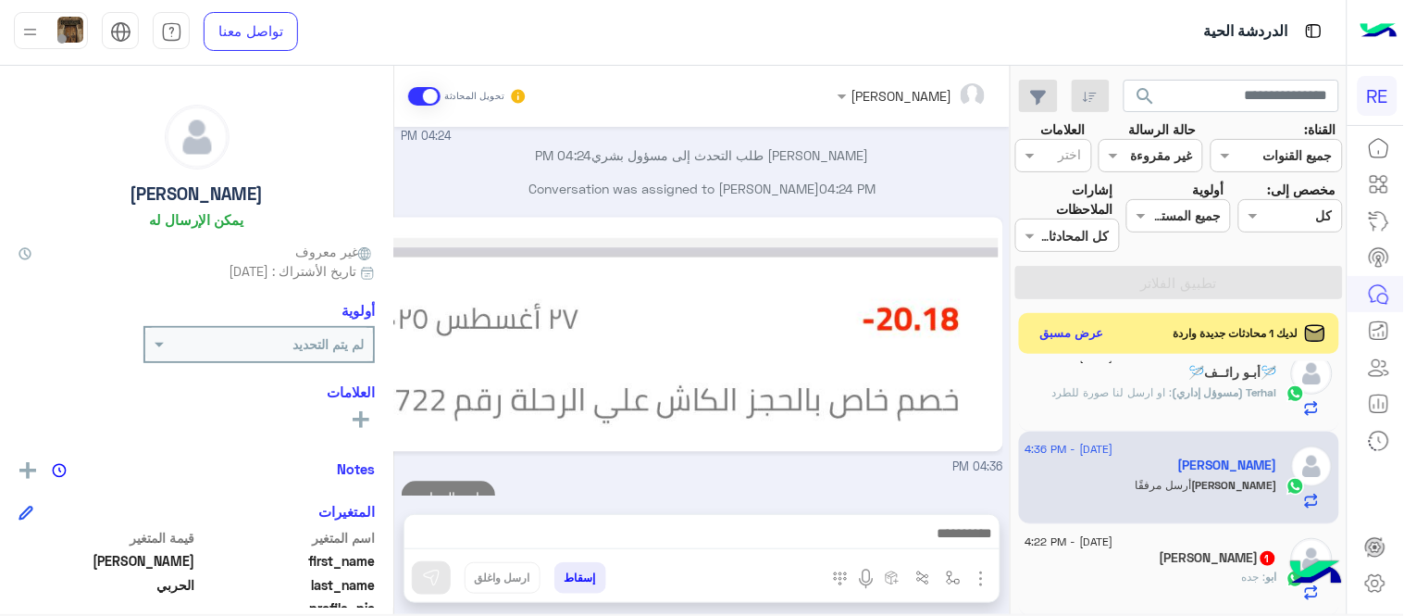
click at [1151, 570] on div "ابو : جده" at bounding box center [1152, 584] width 252 height 32
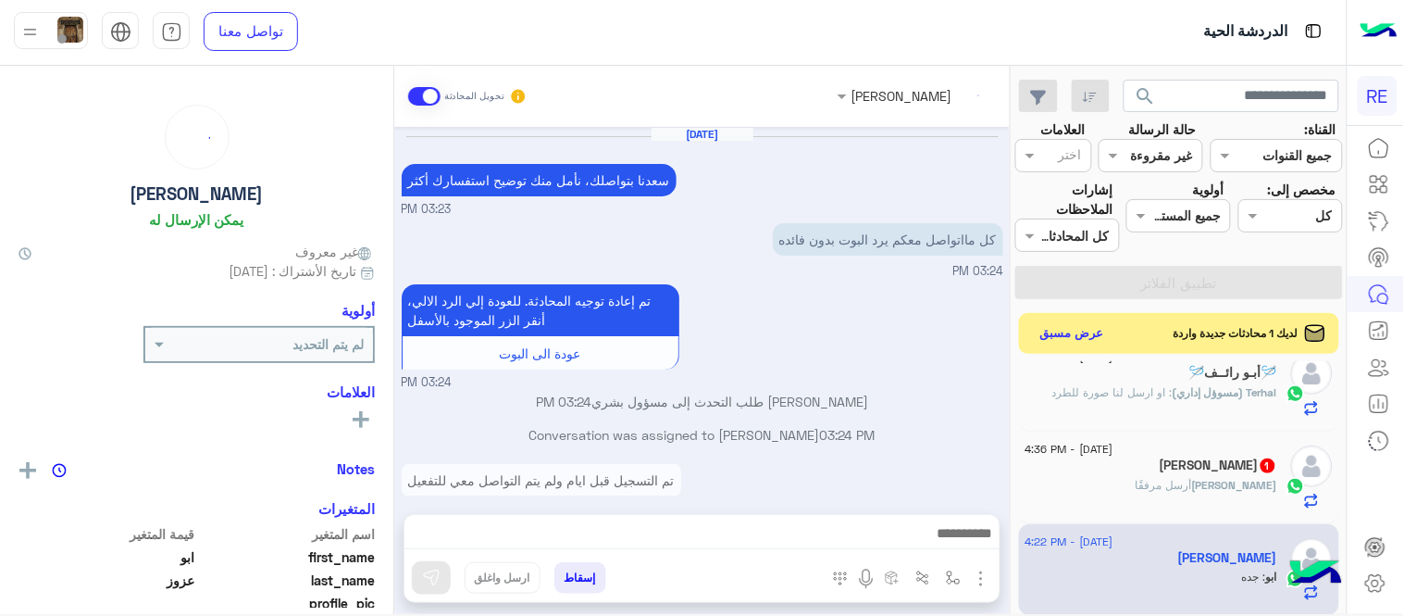
scroll to position [270, 0]
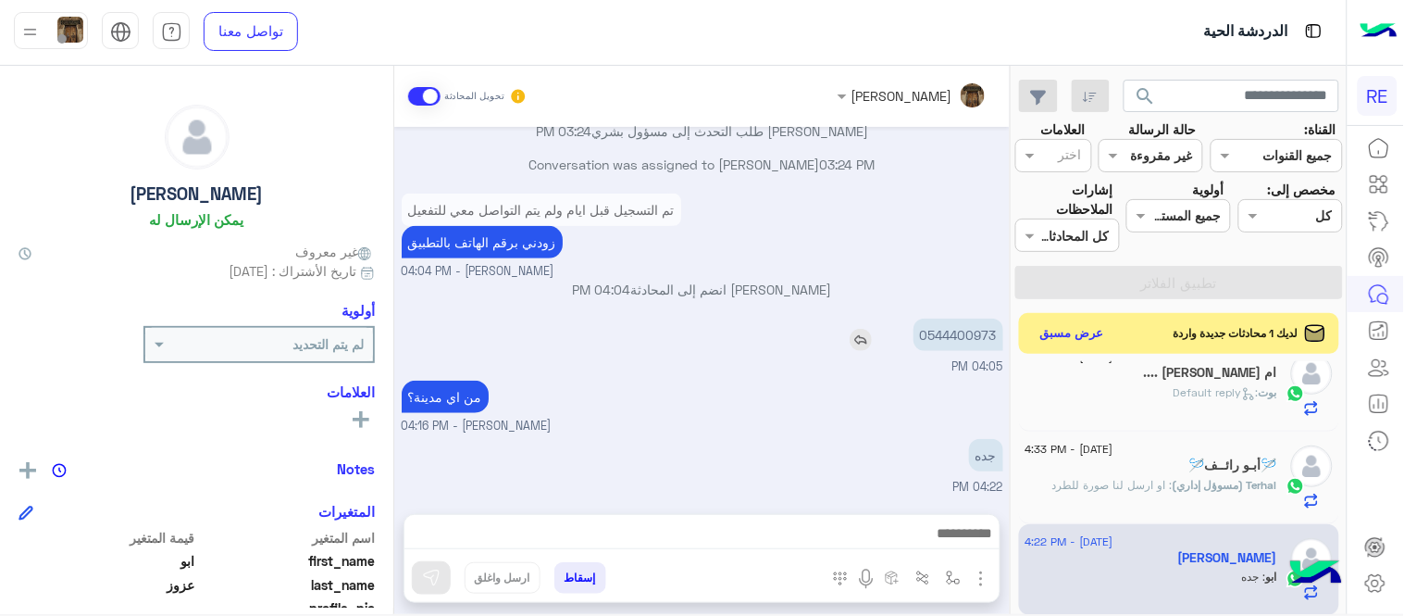
click at [965, 328] on p "0544400973" at bounding box center [959, 334] width 90 height 32
copy p "0544400973"
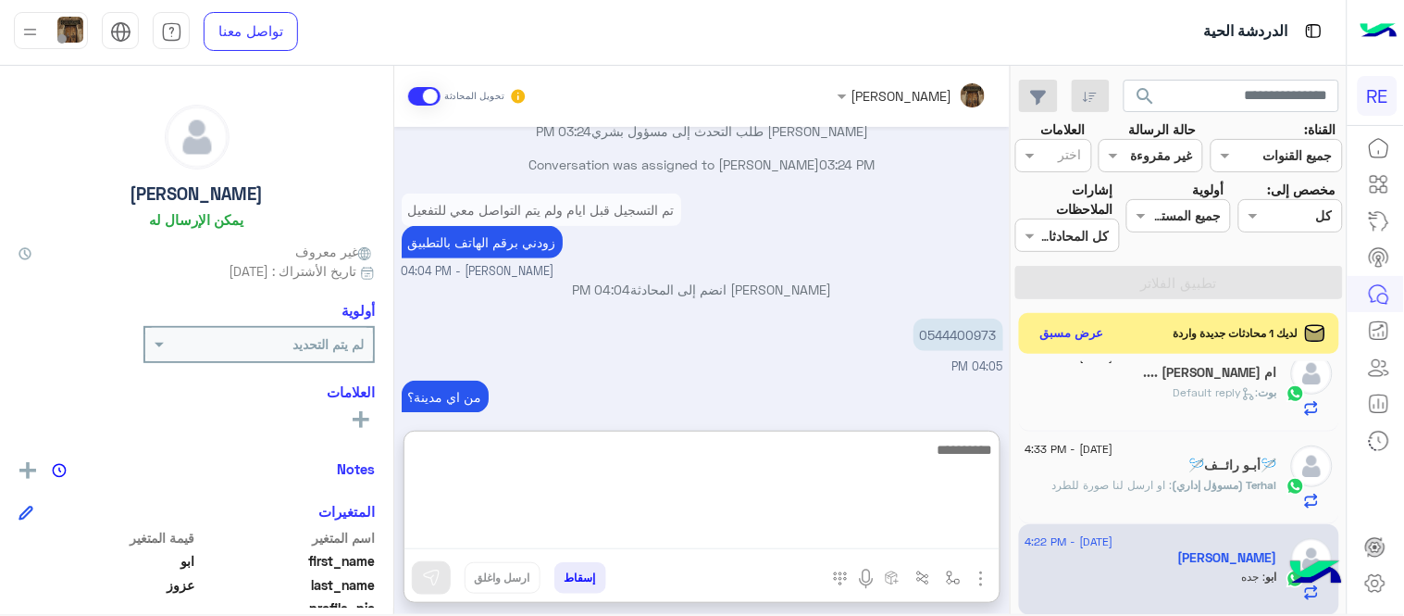
click at [798, 528] on textarea at bounding box center [702, 493] width 595 height 111
type textarea "**********"
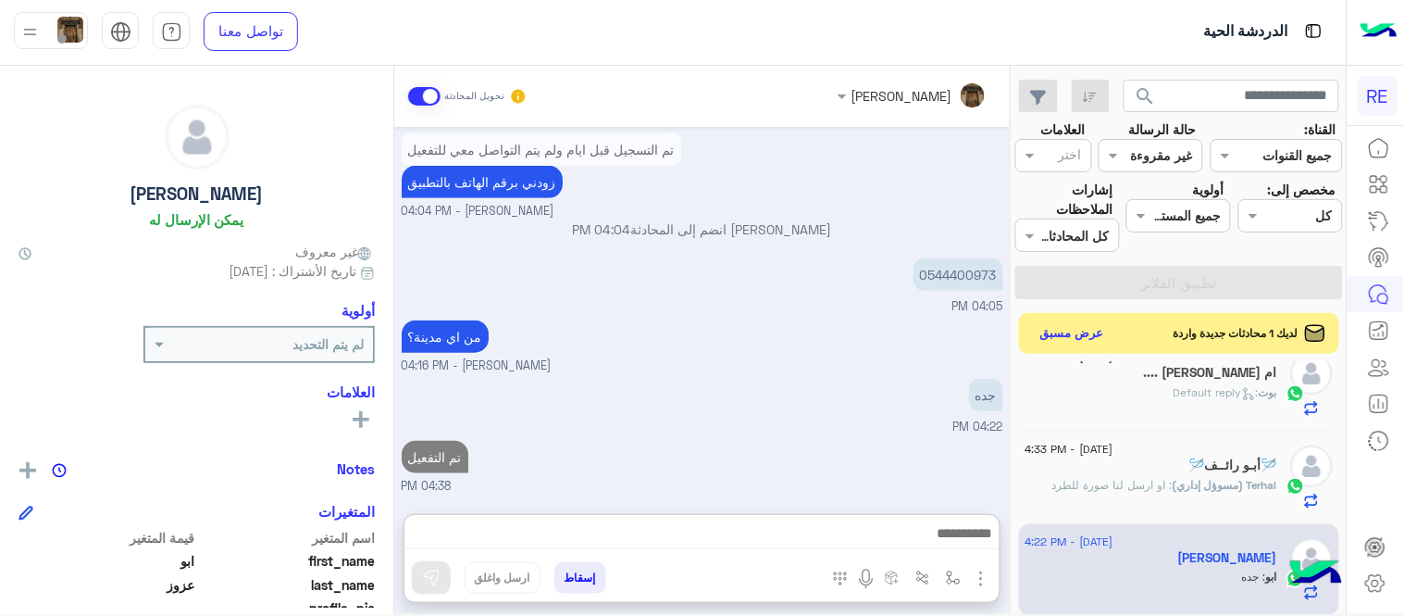
click at [871, 391] on div "[DATE] [PERSON_NAME] بتواصلك، نأمل منك توضيح استفسارك أكثر 03:23 PM كل مااتواصل…" at bounding box center [702, 311] width 616 height 368
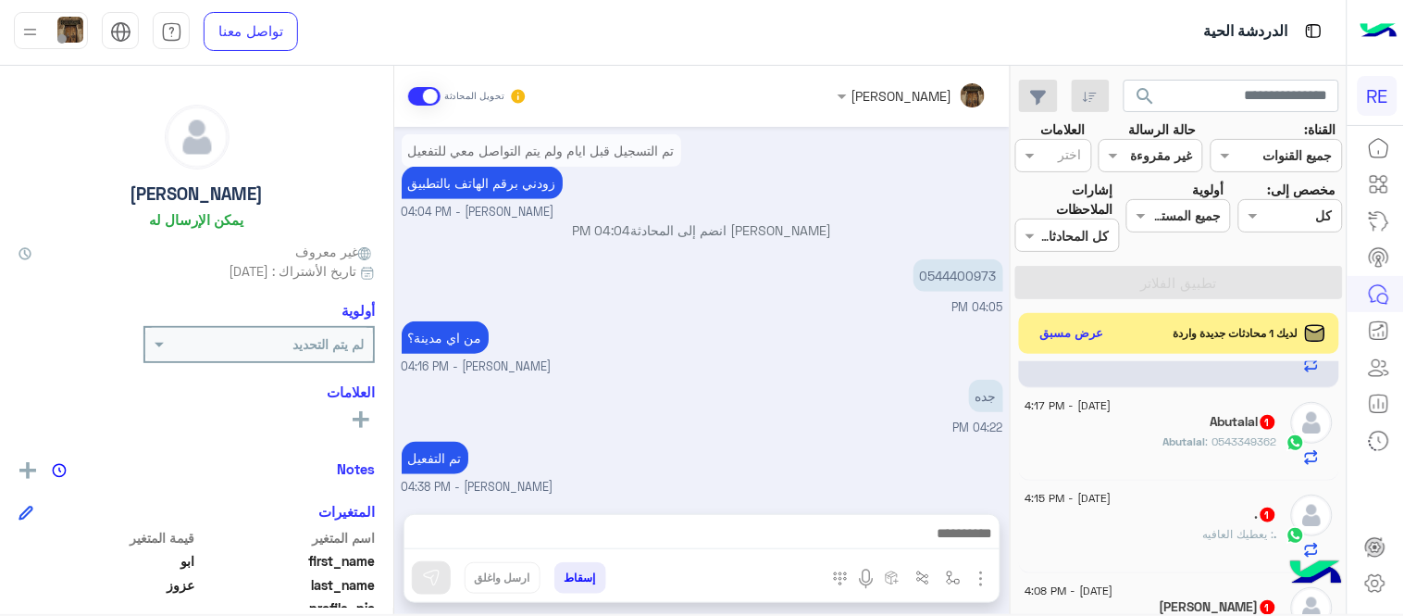
scroll to position [448, 0]
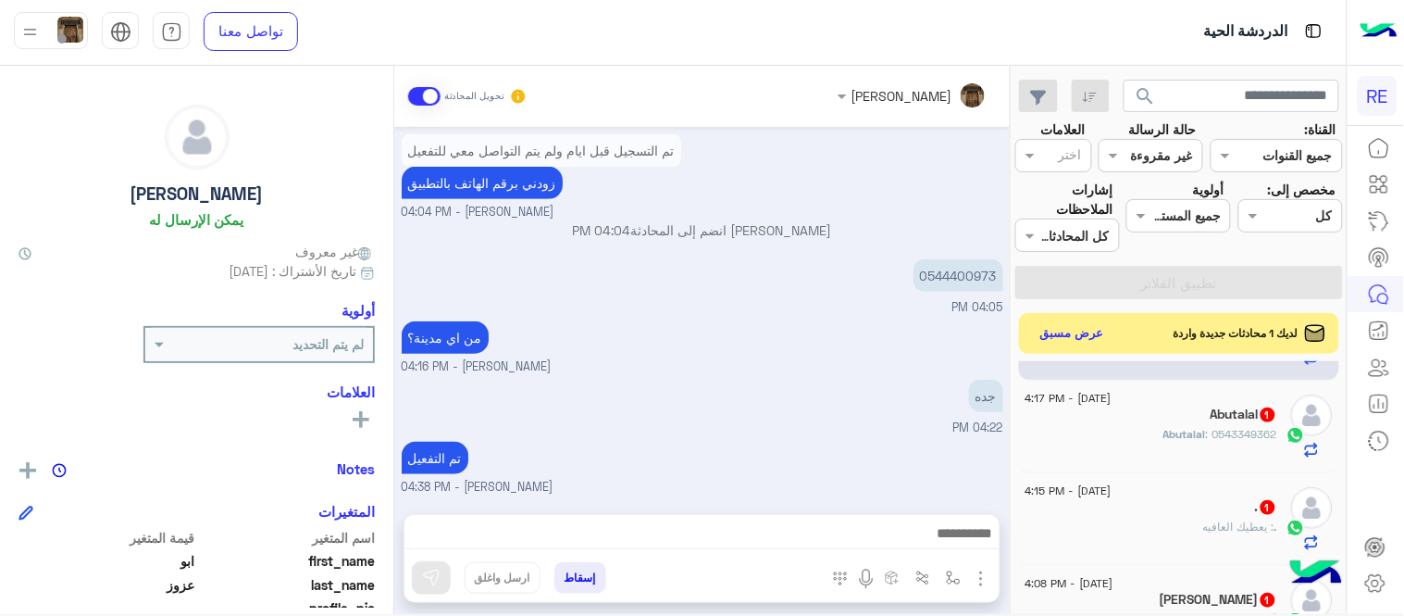
click at [1135, 422] on div "Abutalal 1" at bounding box center [1152, 415] width 252 height 19
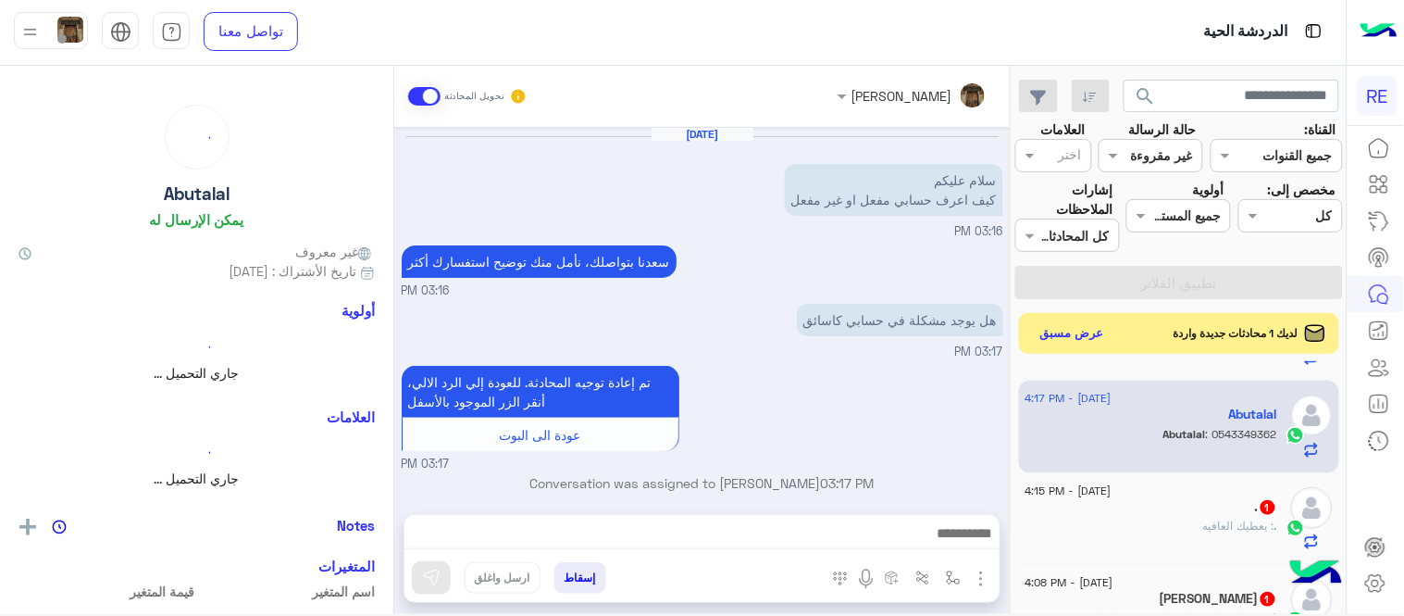
scroll to position [198, 0]
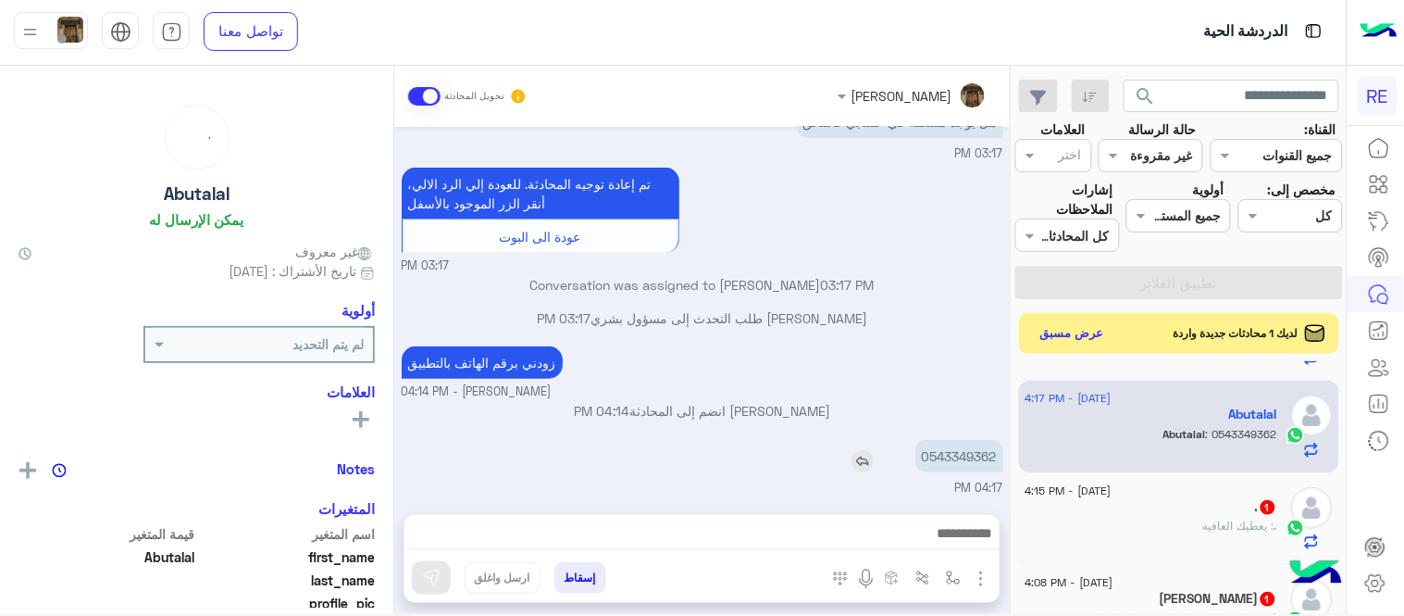
click at [967, 464] on p "0543349362" at bounding box center [959, 456] width 88 height 32
copy p "0543349362"
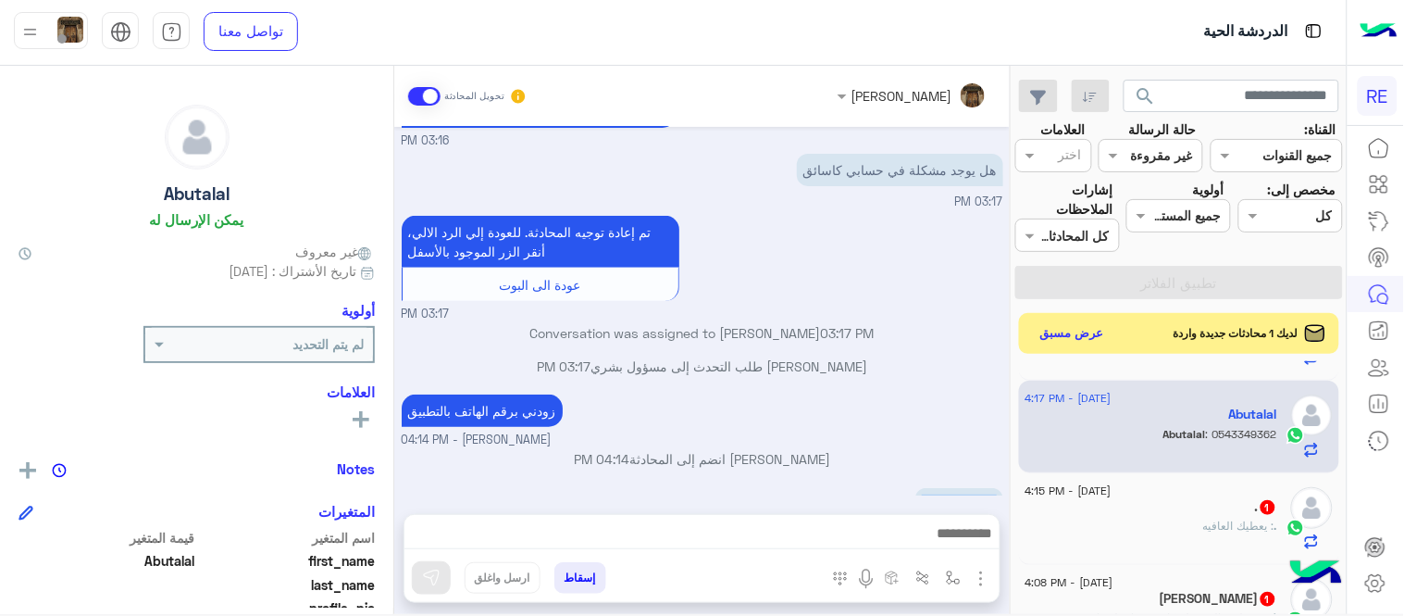
scroll to position [146, 0]
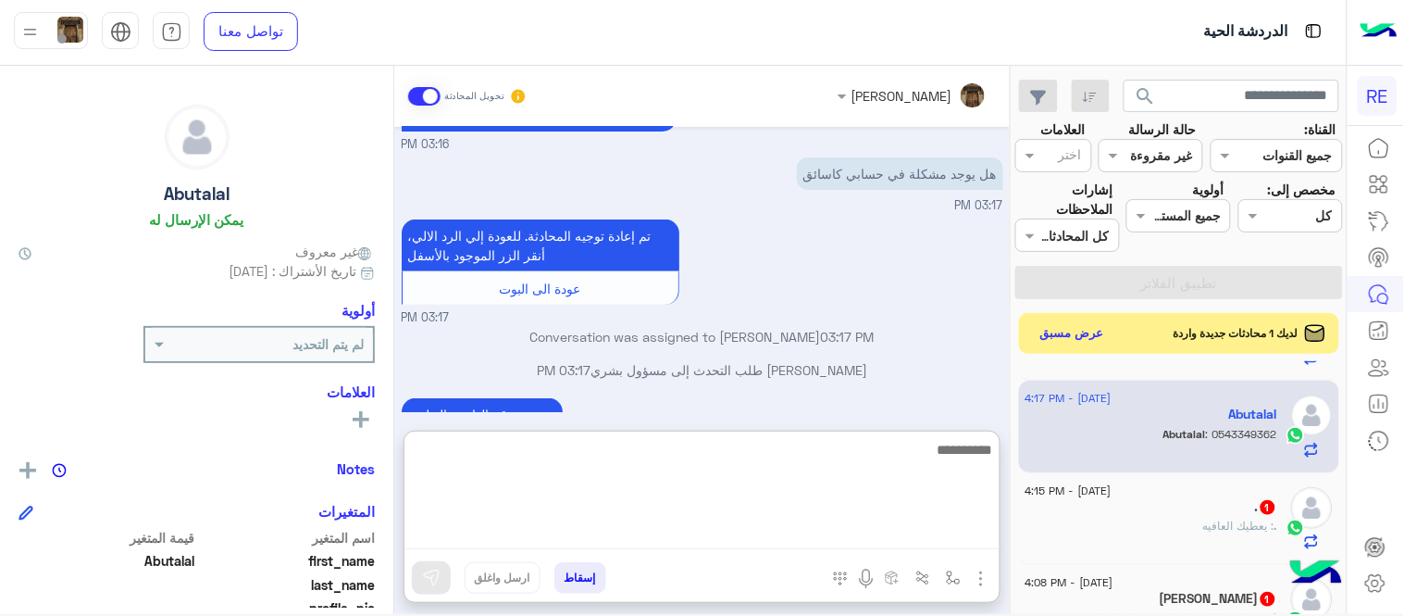
click at [688, 538] on textarea at bounding box center [702, 493] width 595 height 111
type textarea "**********"
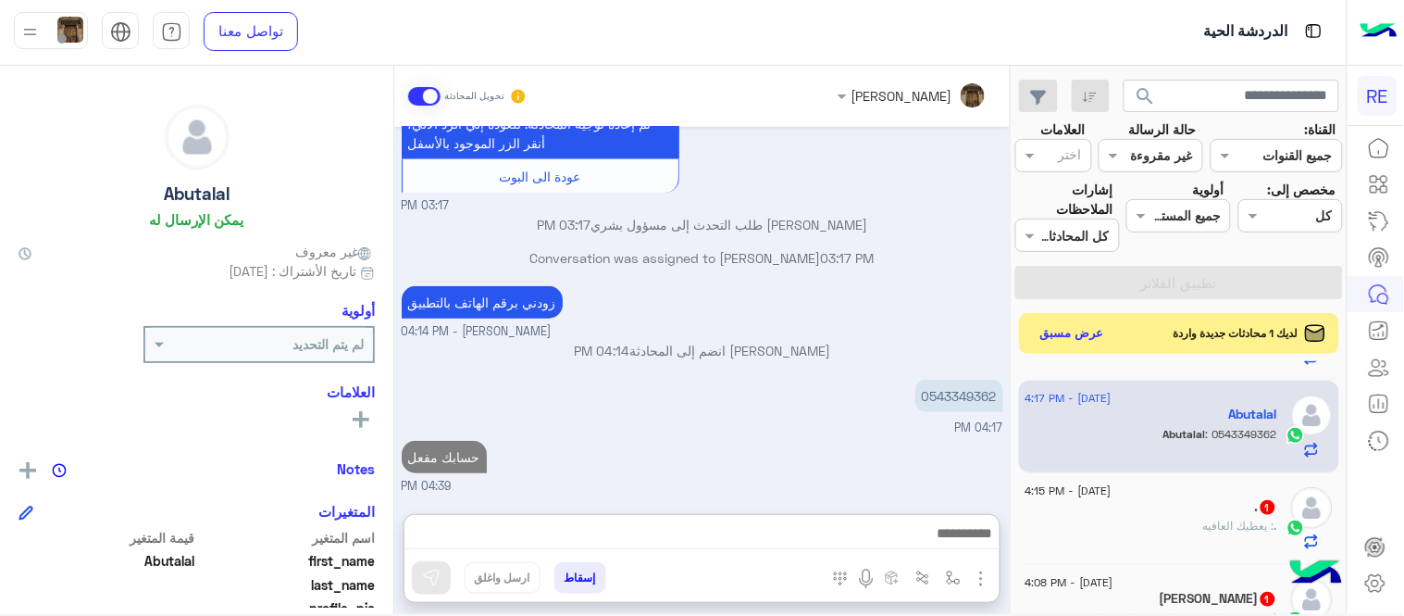
scroll to position [299, 0]
click at [1200, 528] on div ". : يعطيك العافيه" at bounding box center [1152, 533] width 252 height 32
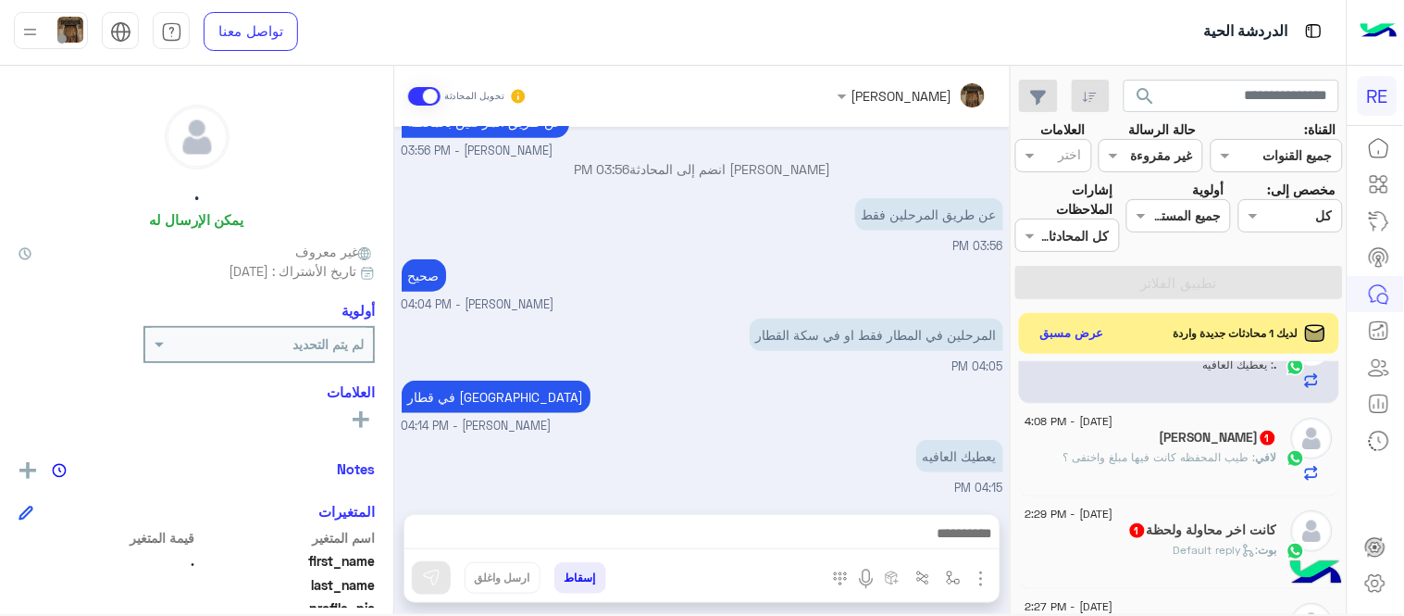
scroll to position [611, 0]
click at [1108, 464] on p "لافي : طيب المحفظه كانت فيها مبلغ واختفى ؟" at bounding box center [1171, 455] width 214 height 17
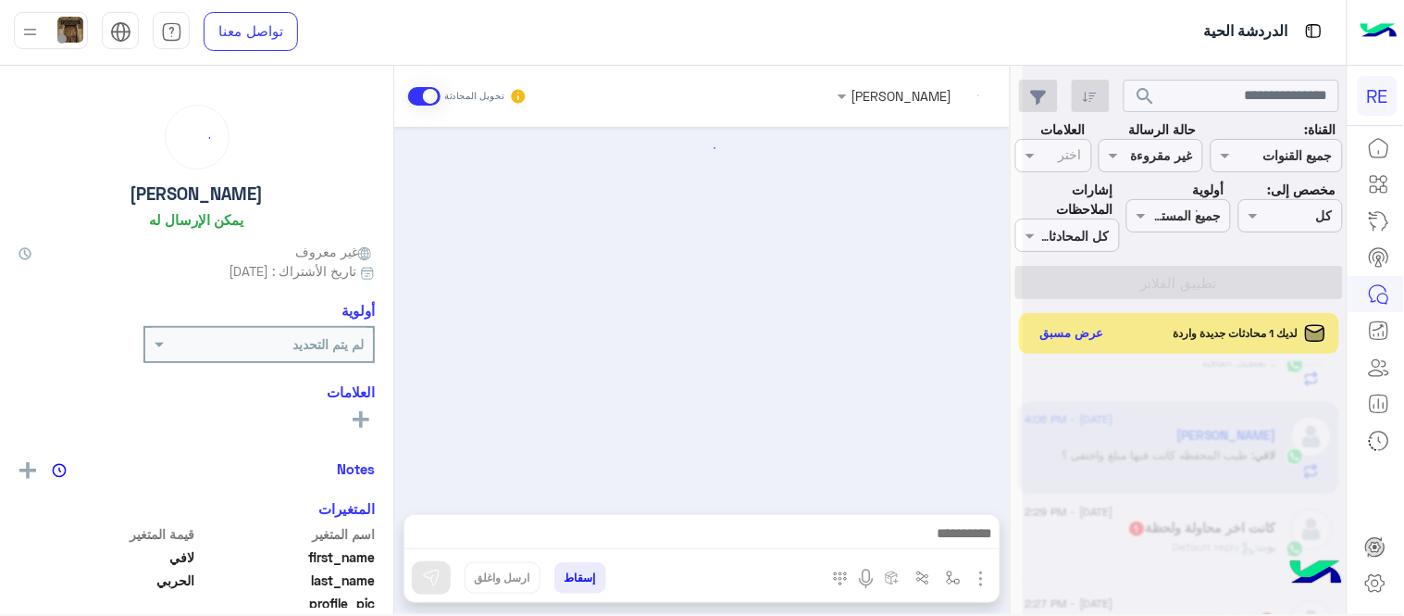
scroll to position [216, 0]
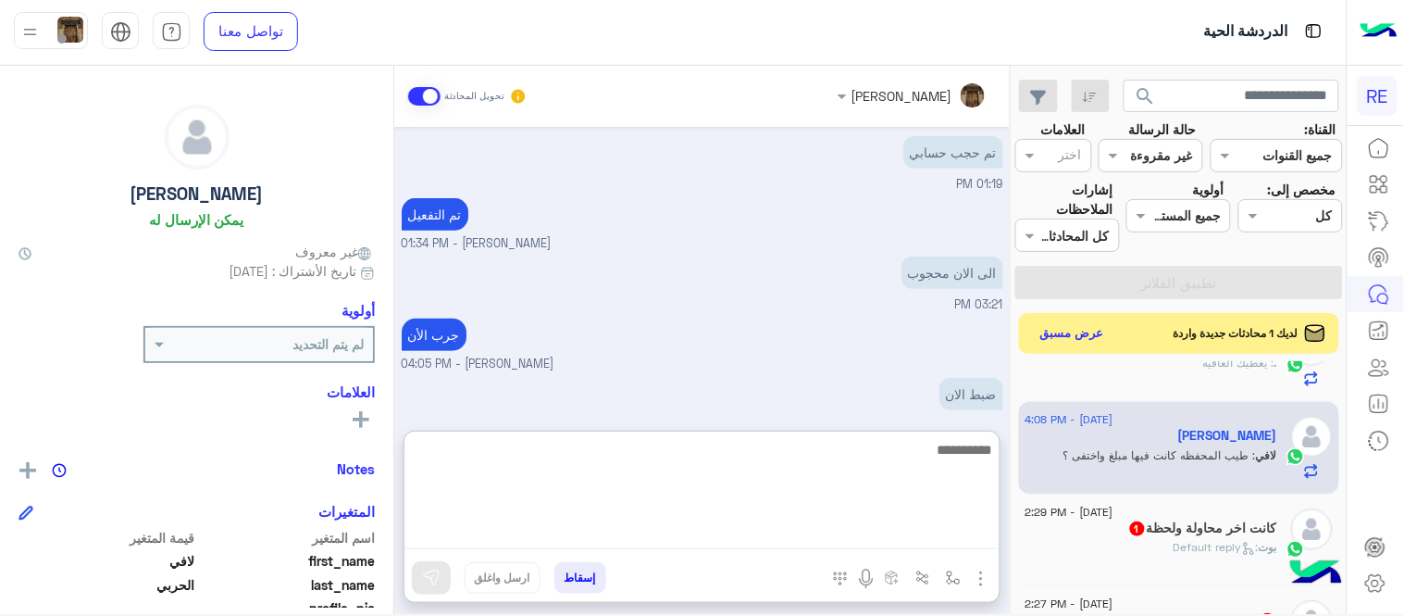
click at [883, 541] on textarea at bounding box center [702, 493] width 595 height 111
type textarea "**********"
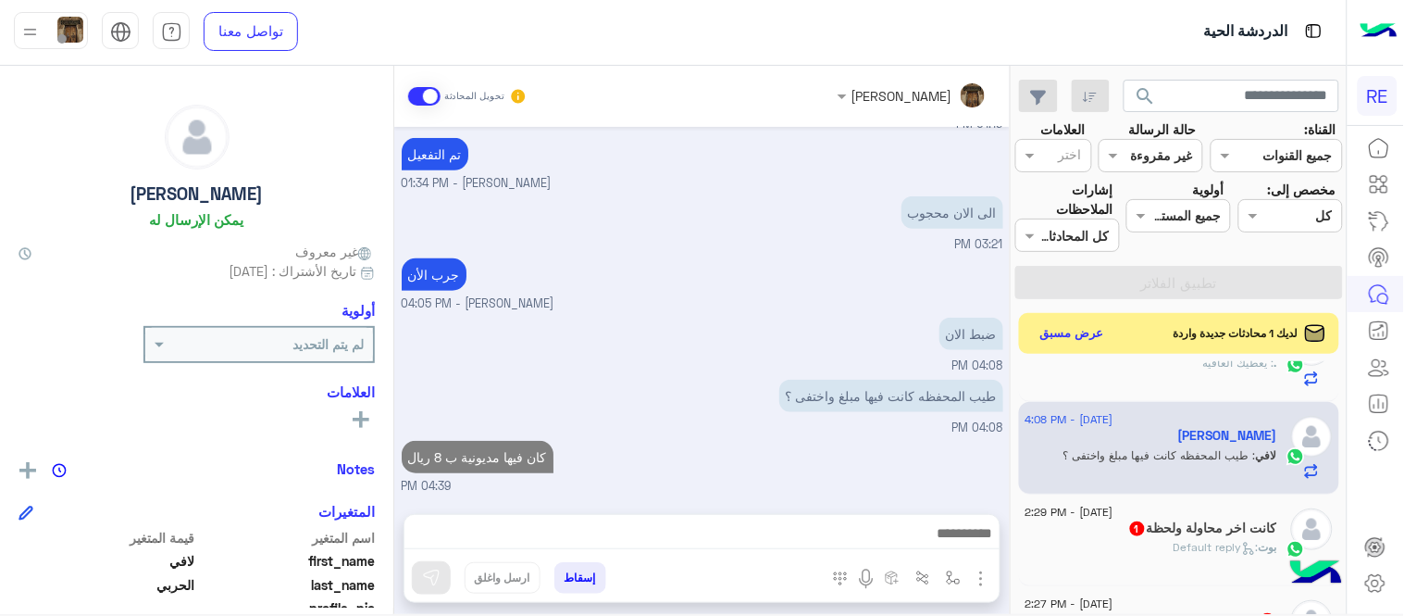
scroll to position [274, 0]
click at [931, 404] on div "[DATE] [PERSON_NAME] طلب التحدث إلى مسؤول بشري 06:42 AM زودني برقم الهاتف بالتط…" at bounding box center [702, 311] width 616 height 368
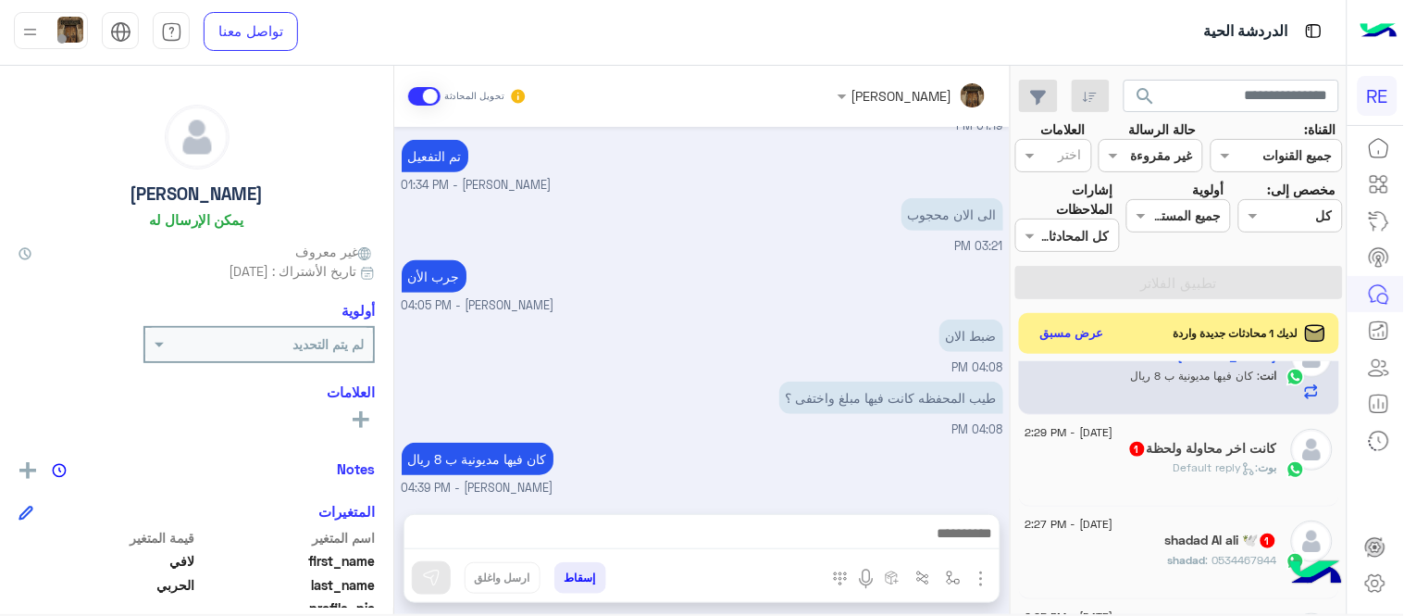
scroll to position [682, 0]
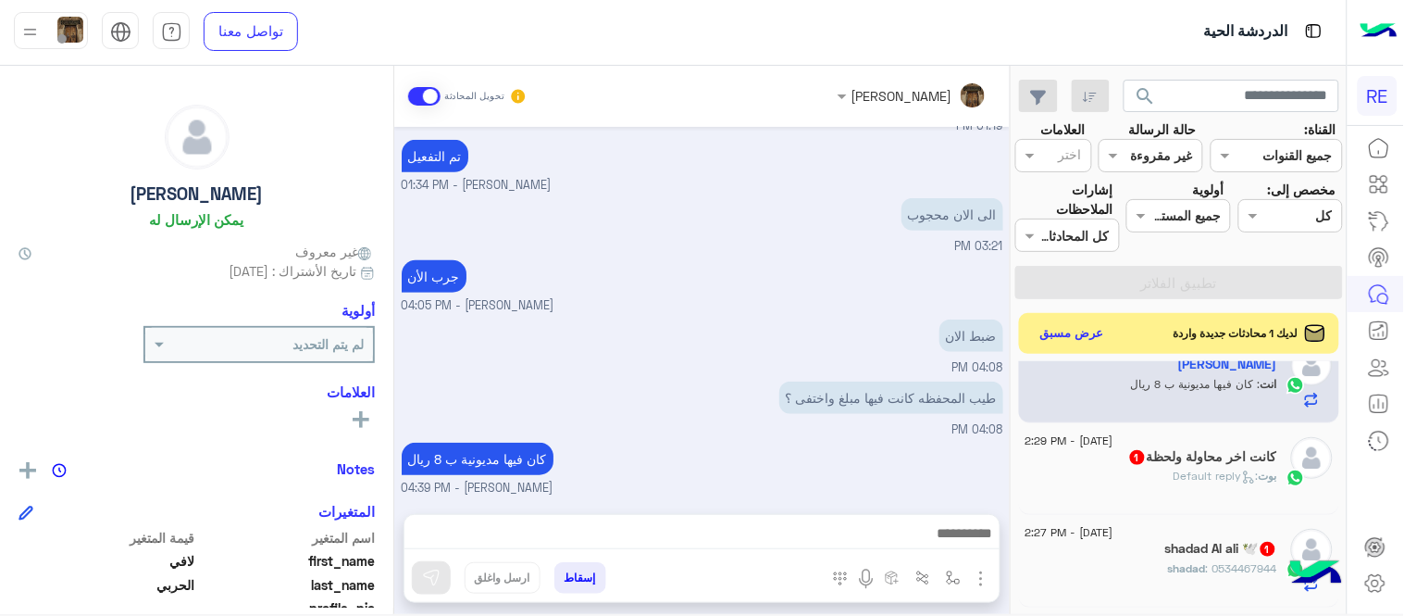
click at [1176, 456] on h5 "كانت اخر محاولة ولحظة 1" at bounding box center [1202, 457] width 149 height 16
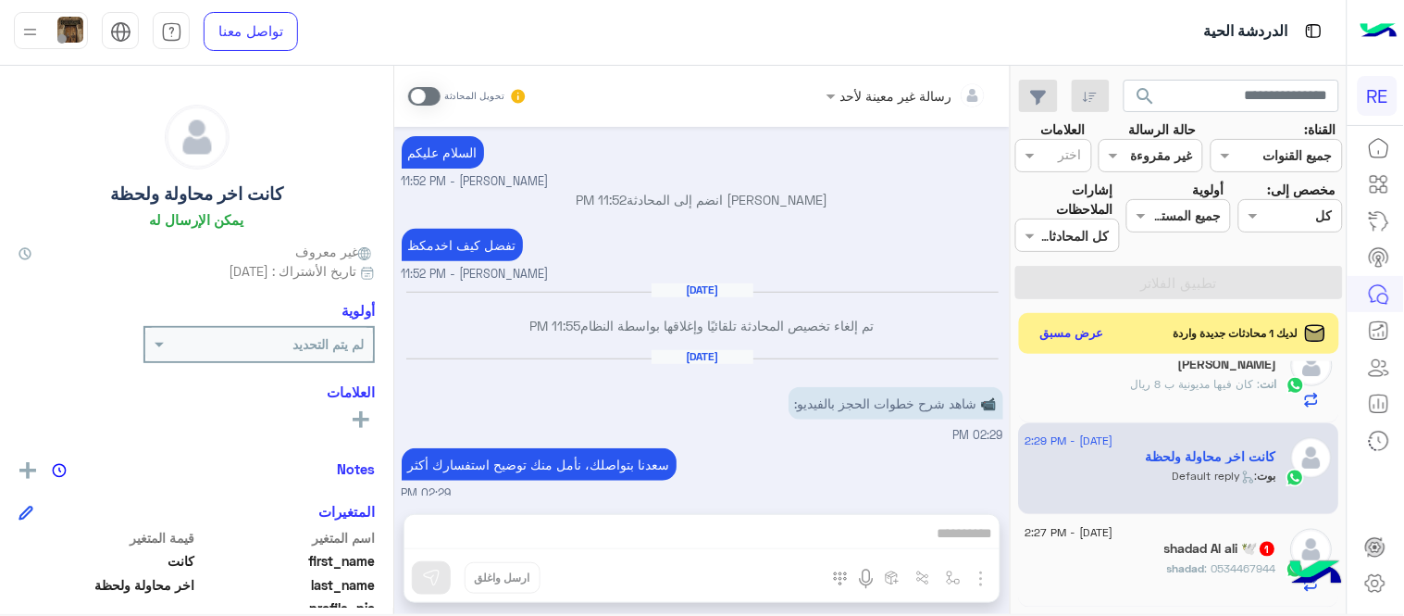
scroll to position [190, 0]
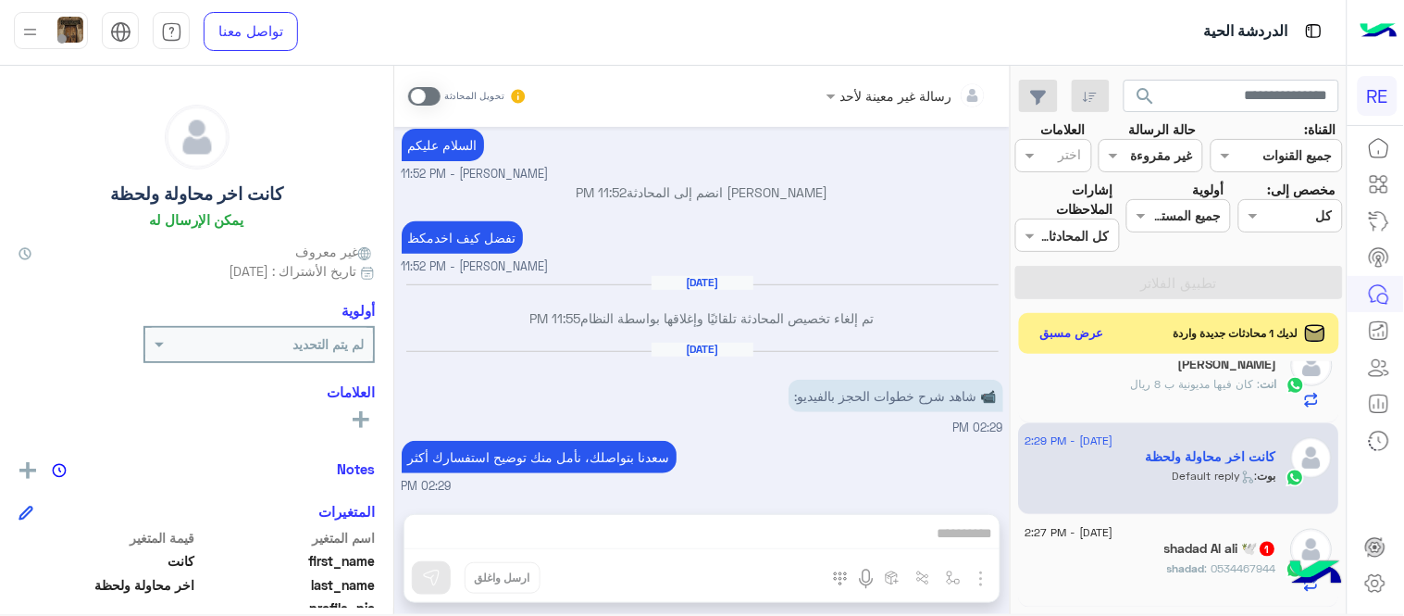
click at [435, 105] on div "تحويل المحادثة" at bounding box center [467, 96] width 119 height 33
click at [417, 99] on span at bounding box center [424, 96] width 32 height 19
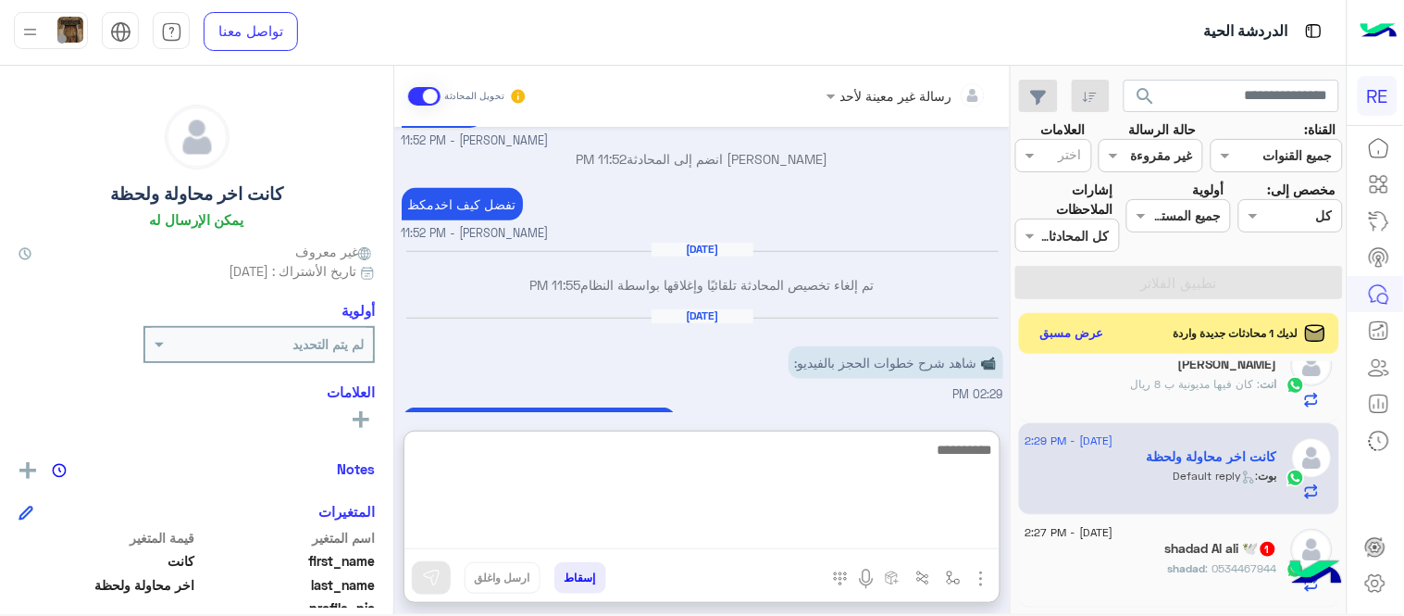
click at [702, 531] on textarea at bounding box center [702, 493] width 595 height 111
type textarea "**********"
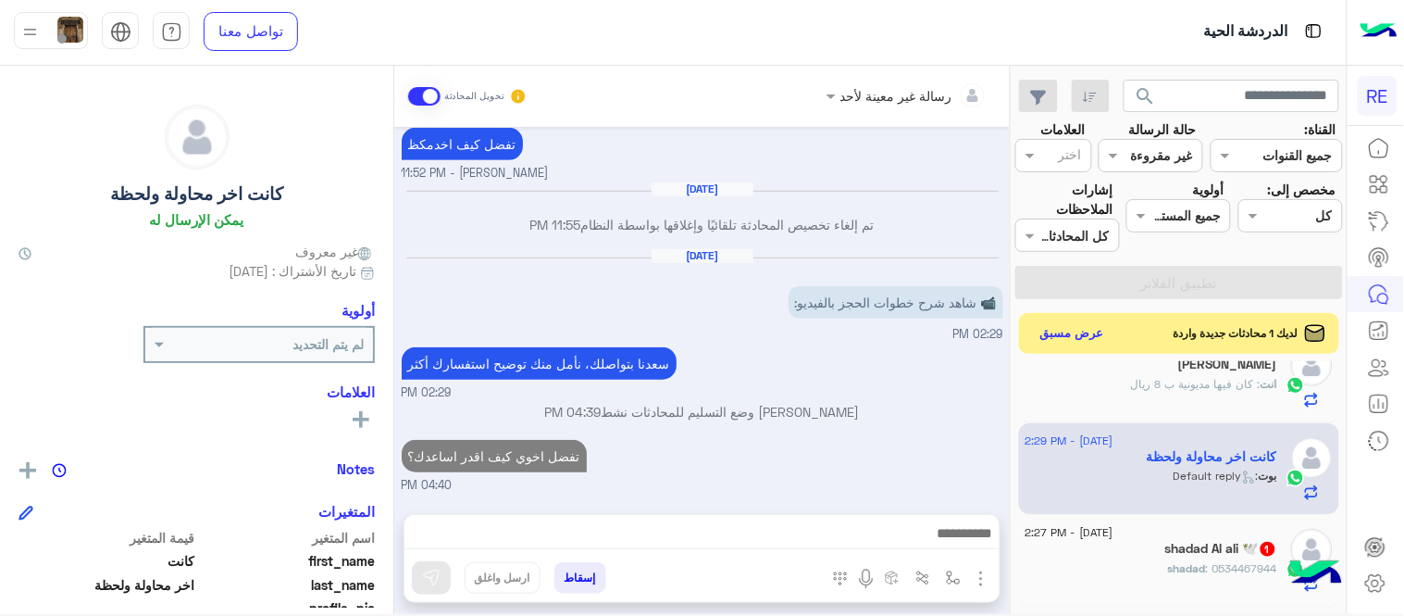
scroll to position [282, 0]
click at [873, 380] on div "[DATE] 📞 تواصل مع خدمة العملاء عبر واتساب: 11:29 PM [PERSON_NAME] بتواصلك، نأمل…" at bounding box center [702, 311] width 616 height 368
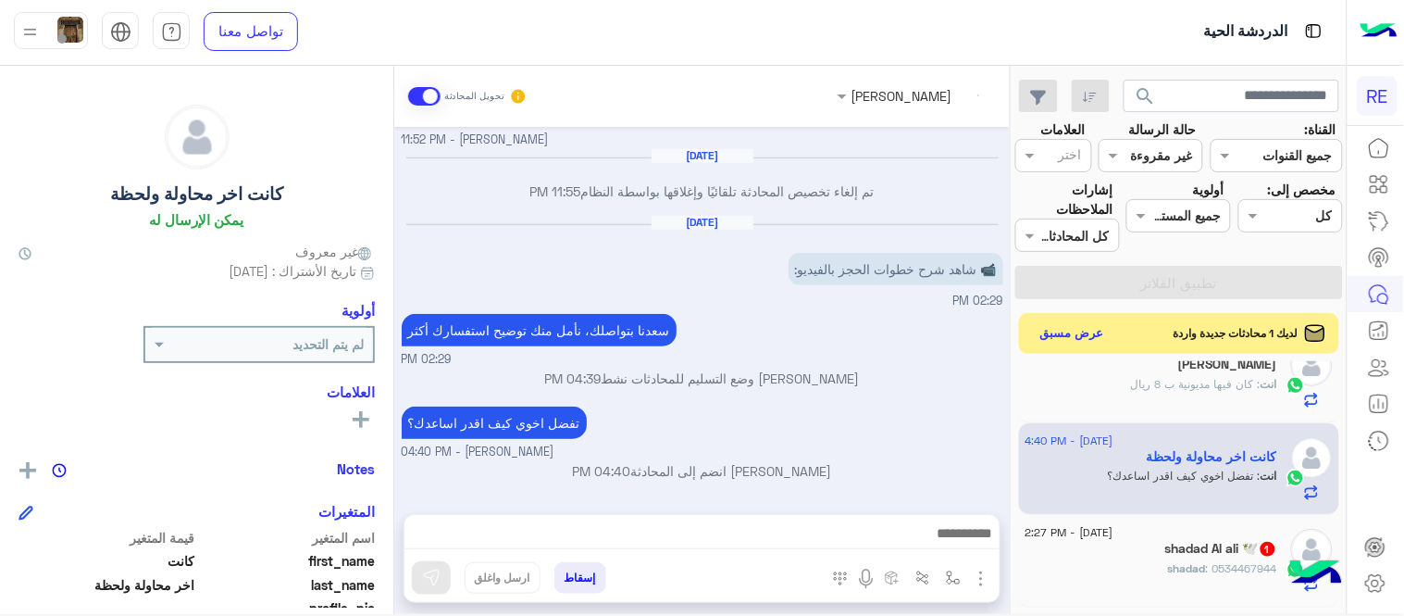
click at [1124, 567] on div "shadad : 0534467944" at bounding box center [1152, 576] width 252 height 32
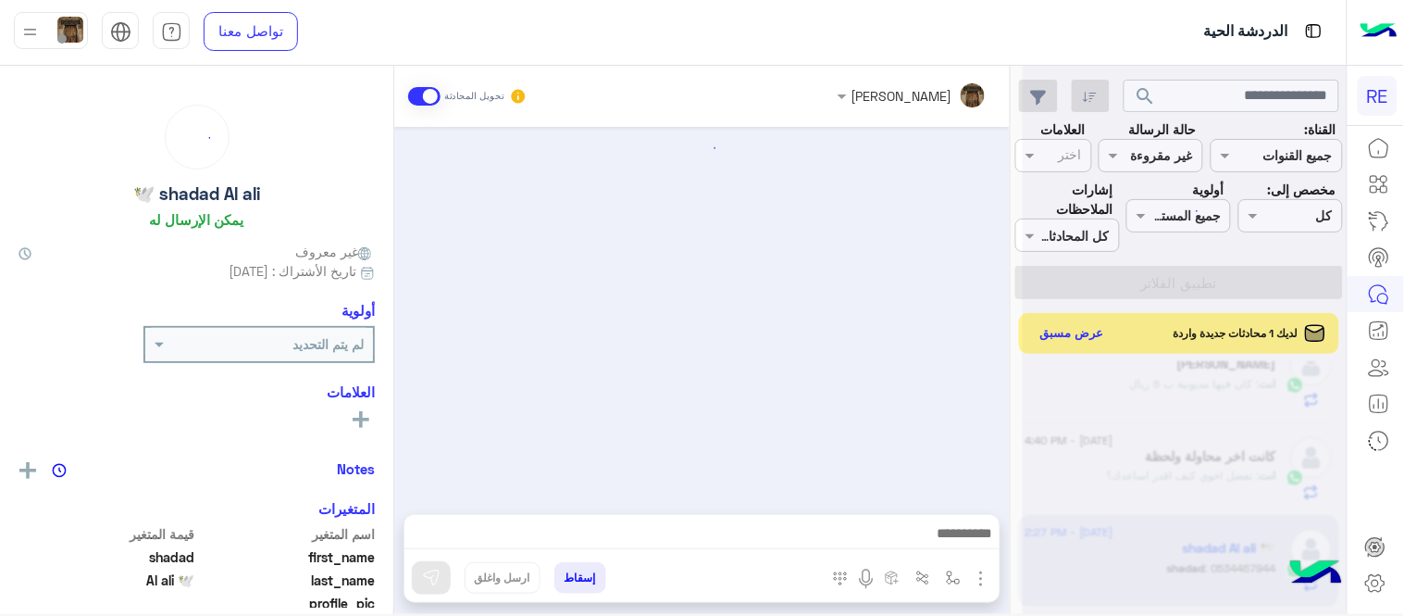
scroll to position [1104, 0]
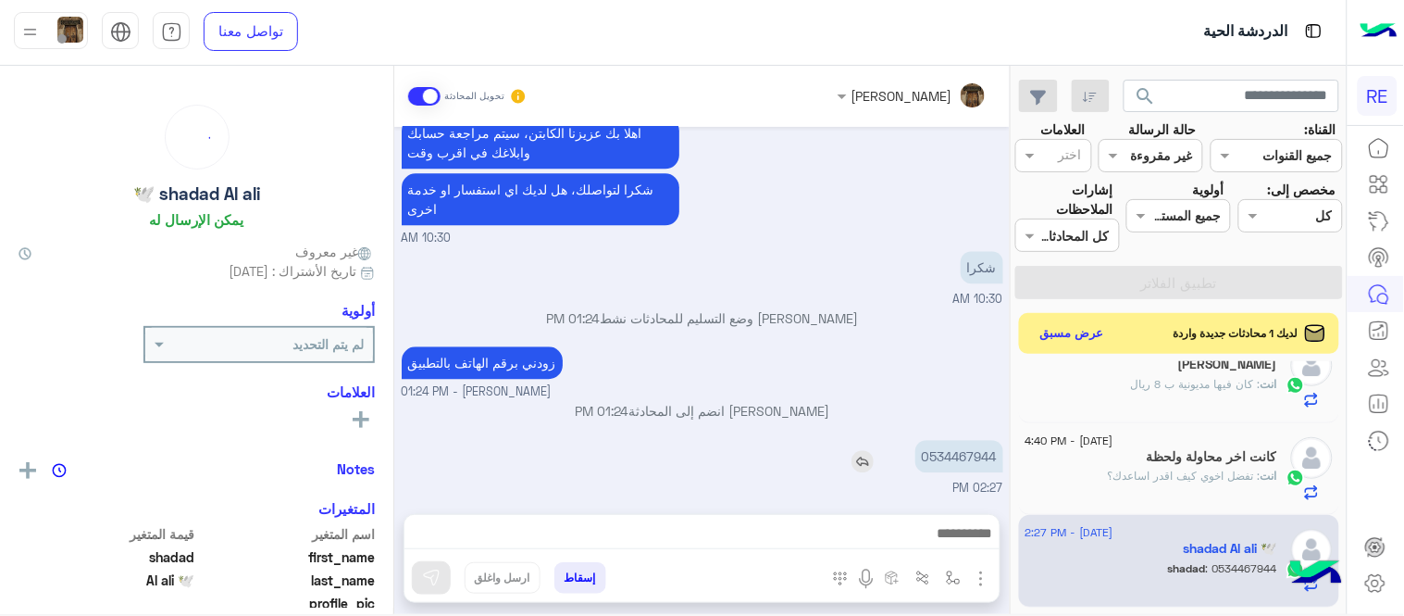
click at [985, 464] on p "0534467944" at bounding box center [959, 456] width 88 height 32
copy p "0534467944"
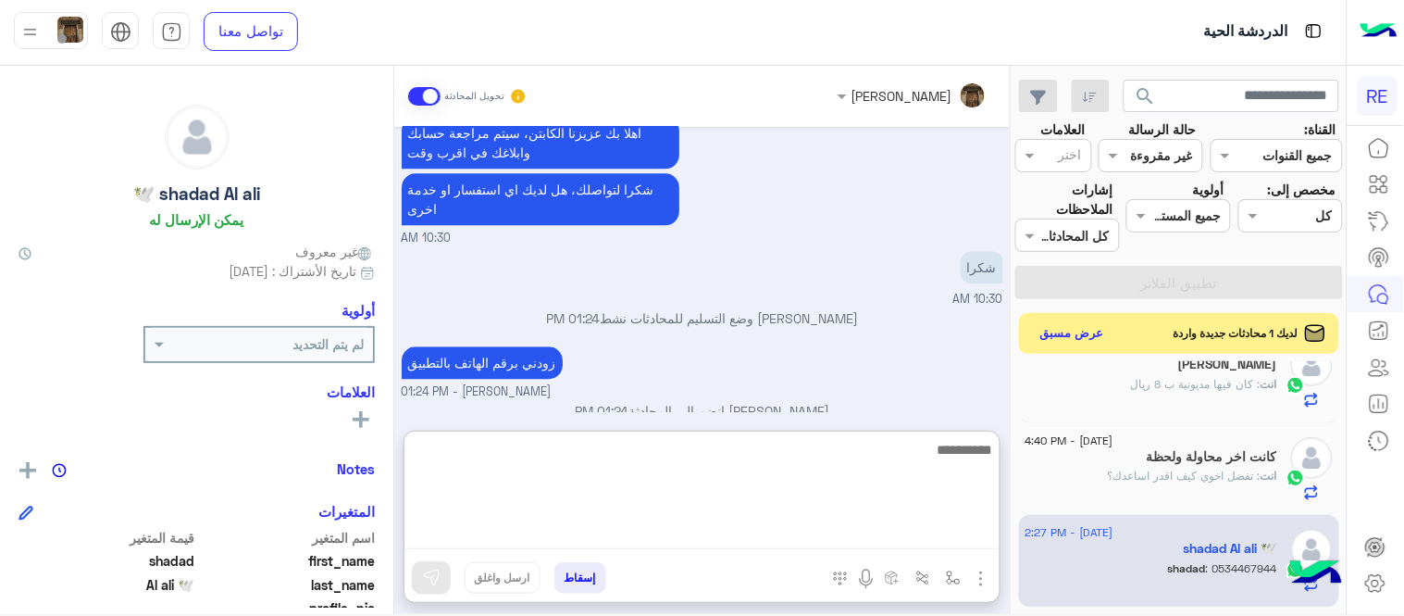
click at [876, 532] on textarea at bounding box center [702, 493] width 595 height 111
type textarea "**********"
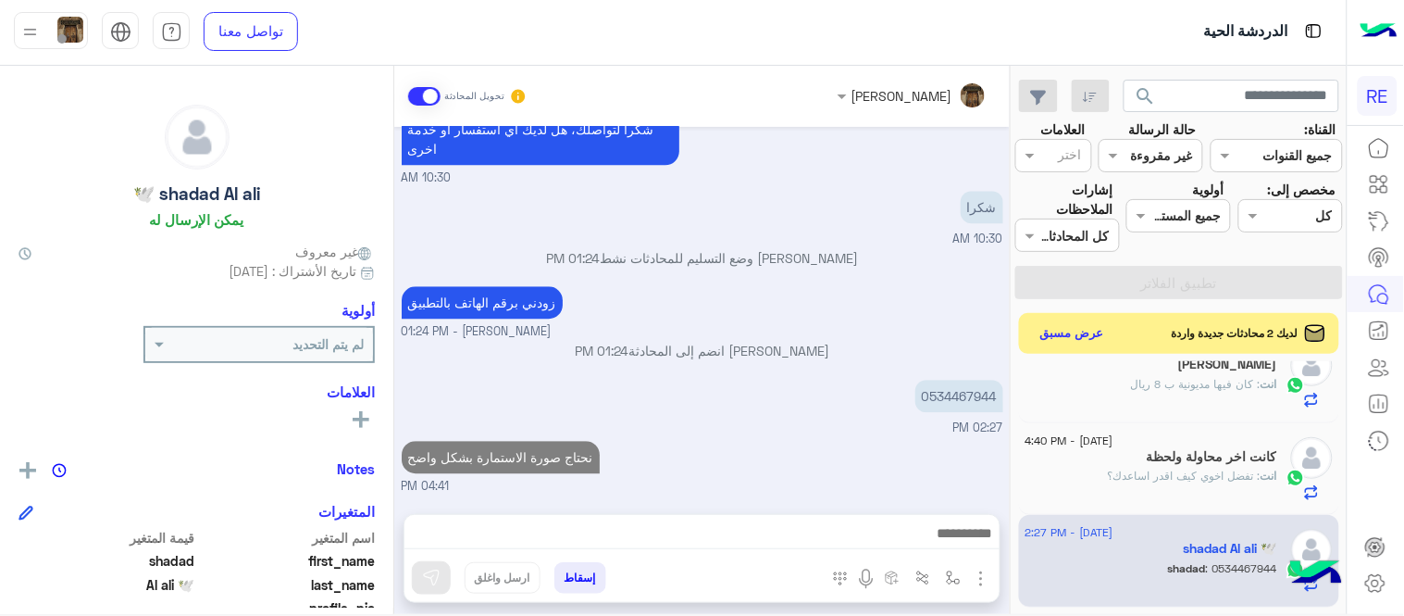
click at [1010, 473] on div "[PERSON_NAME] تحويل المحادثة [DATE] يمكنك الاطلاع على شروط الانضمام لرحلة ك (كا…" at bounding box center [702, 343] width 616 height 555
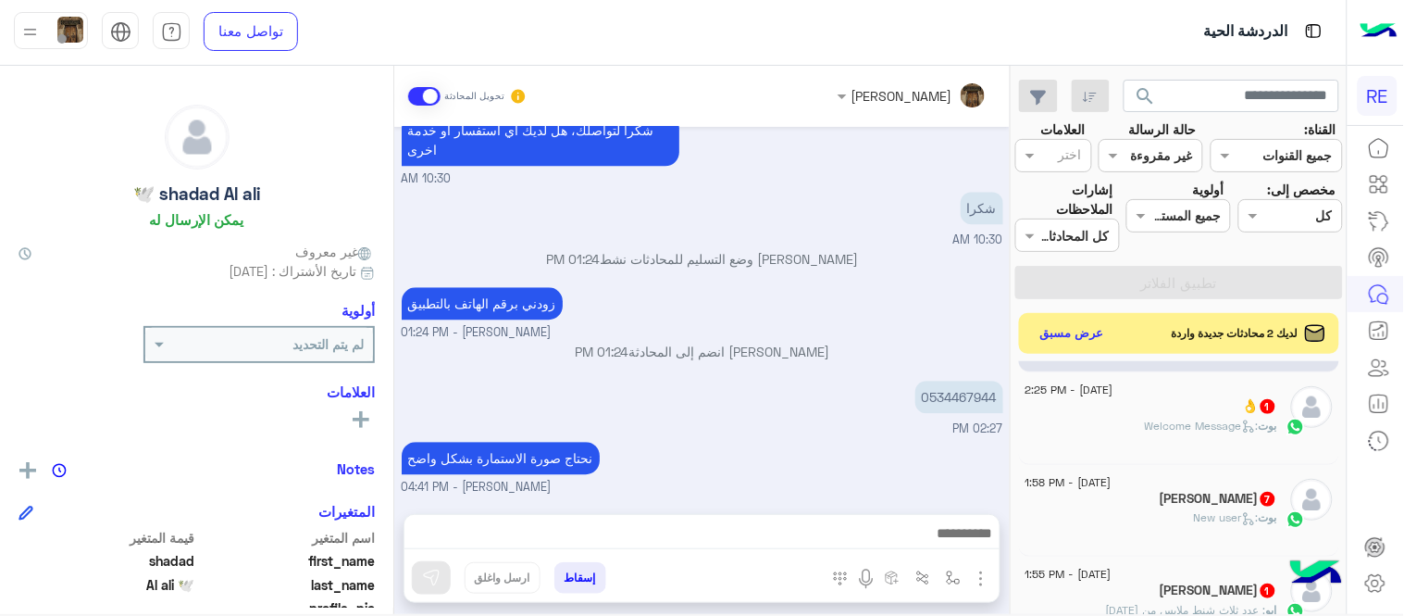
scroll to position [895, 0]
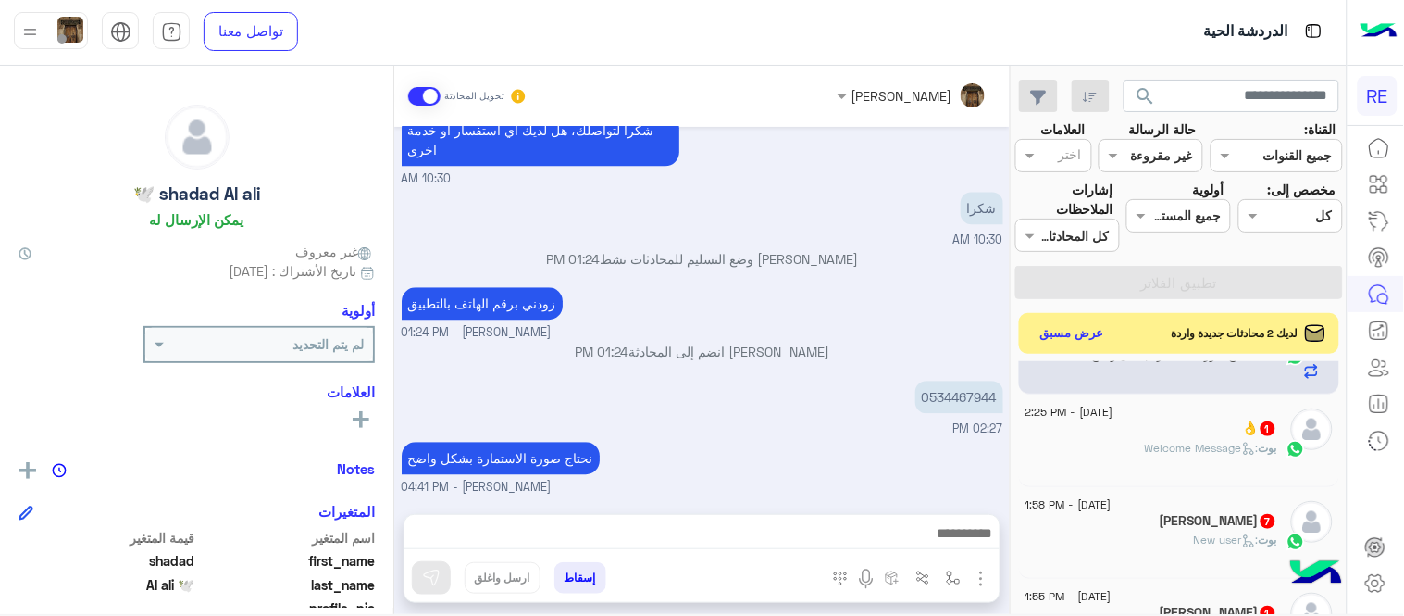
click at [1118, 474] on div "[DATE] - 2:25 PM 👌 1 بوت : Welcome Message" at bounding box center [1179, 440] width 321 height 93
click at [1118, 452] on div "بوت : Welcome Message" at bounding box center [1152, 456] width 252 height 32
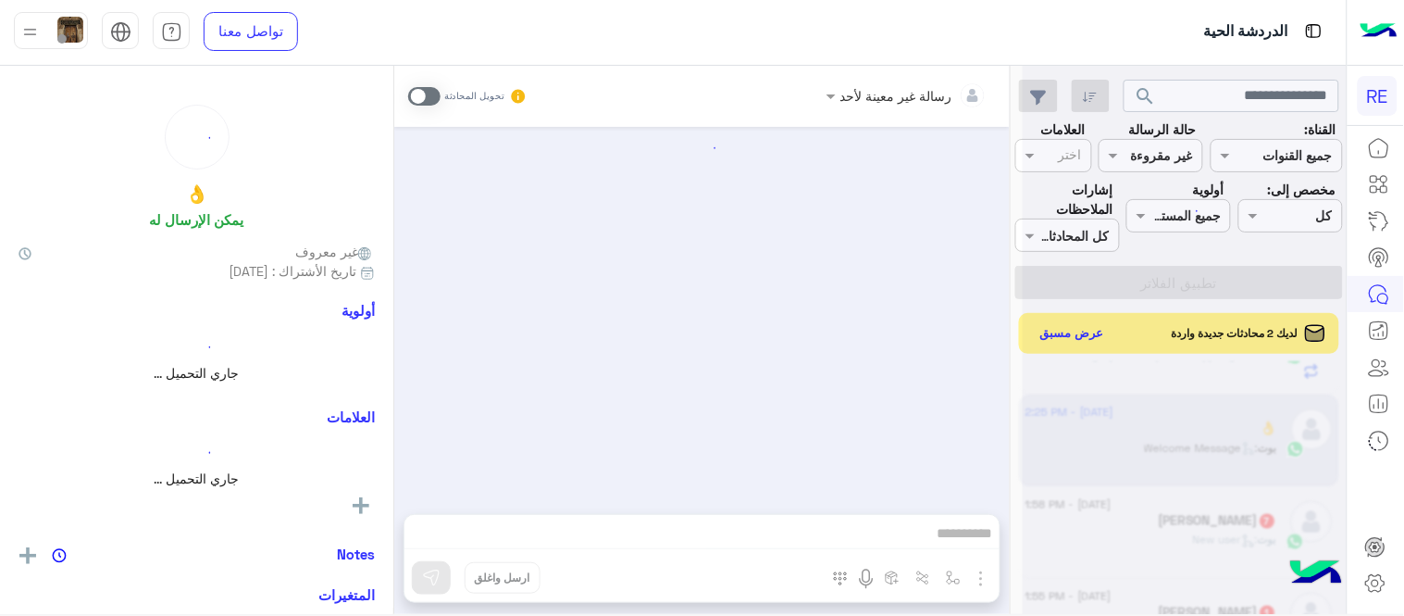
scroll to position [700, 0]
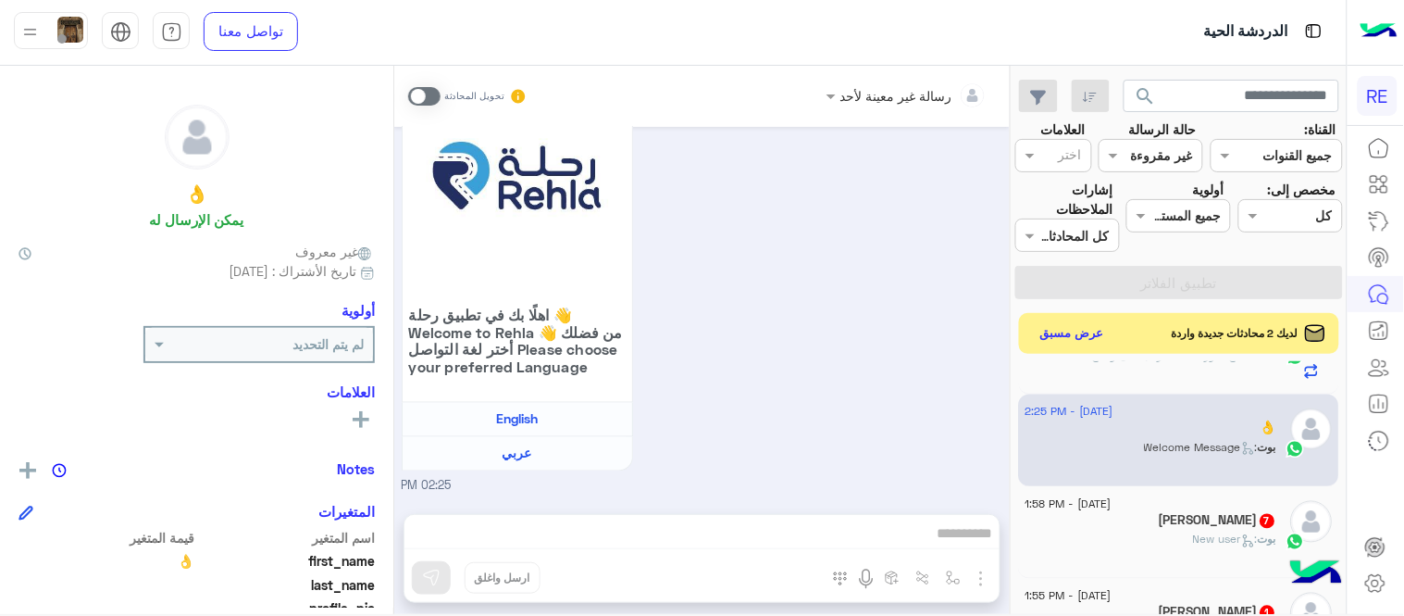
click at [421, 93] on span at bounding box center [424, 96] width 32 height 19
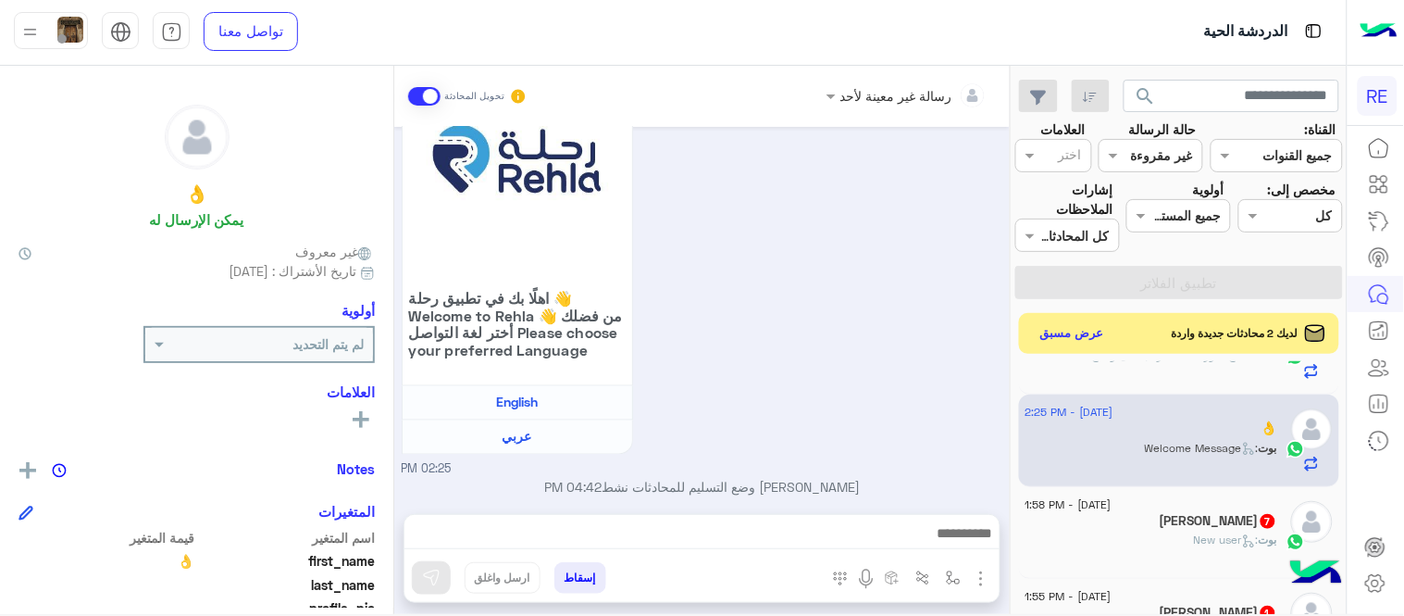
scroll to position [734, 0]
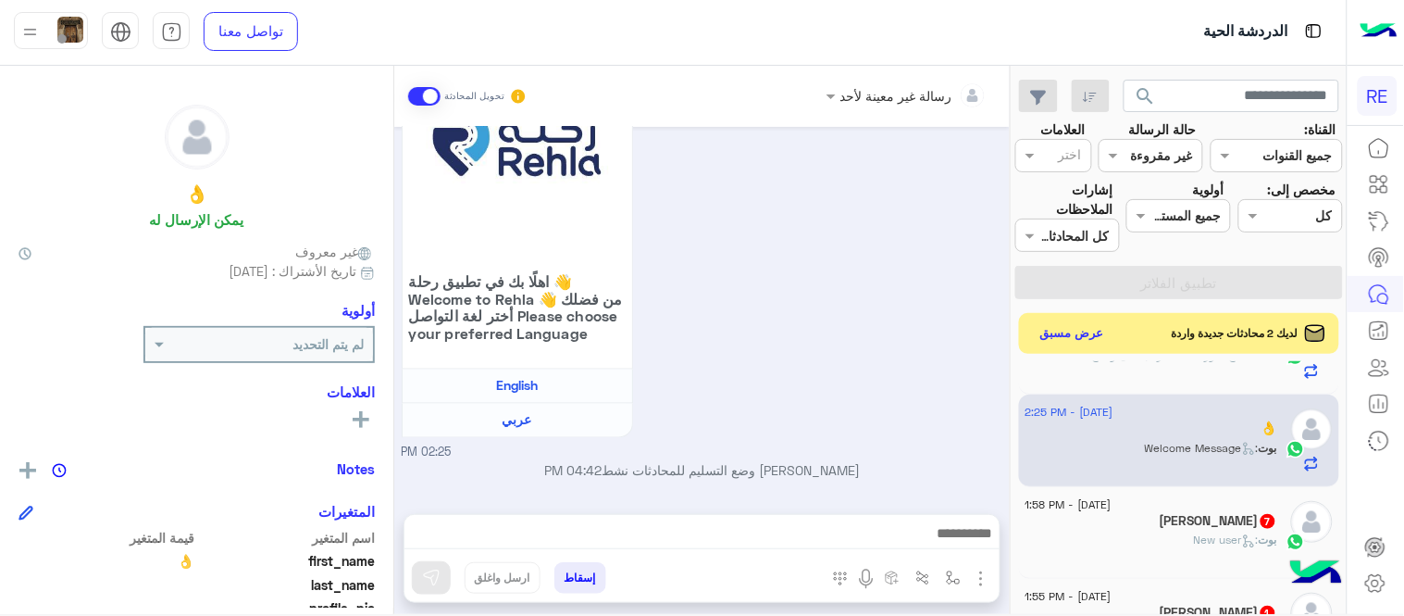
click at [790, 530] on div "رسالة غير معينة لأحد تحويل المحادثة [DATE] [PERSON_NAME] وضع التسليم للمحادثات …" at bounding box center [702, 343] width 616 height 555
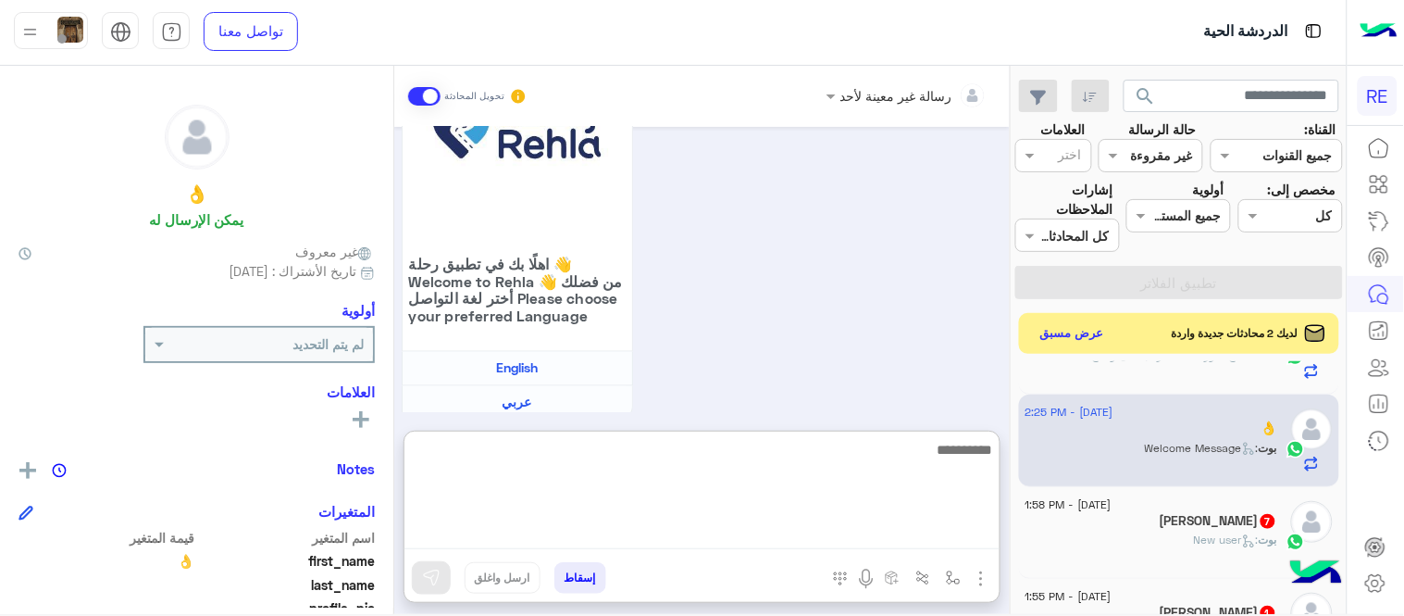
click at [790, 530] on textarea at bounding box center [702, 493] width 595 height 111
type textarea "**********"
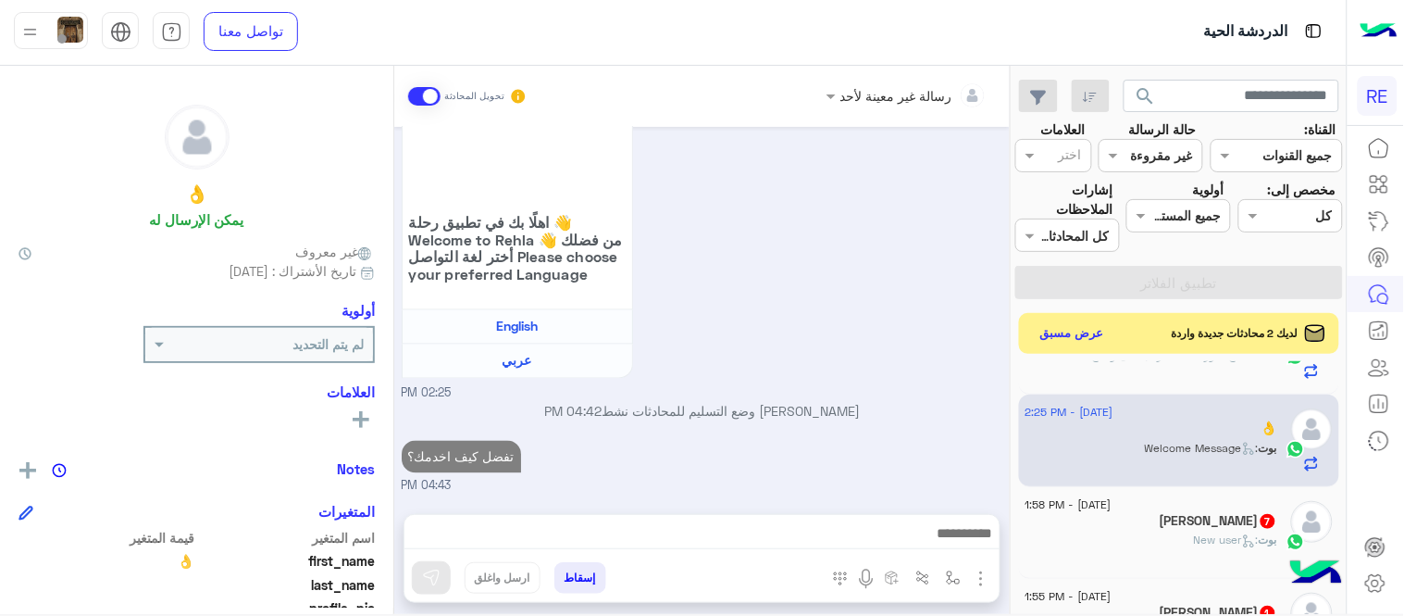
scroll to position [834, 0]
click at [1126, 556] on div "بوت : New user" at bounding box center [1152, 547] width 252 height 32
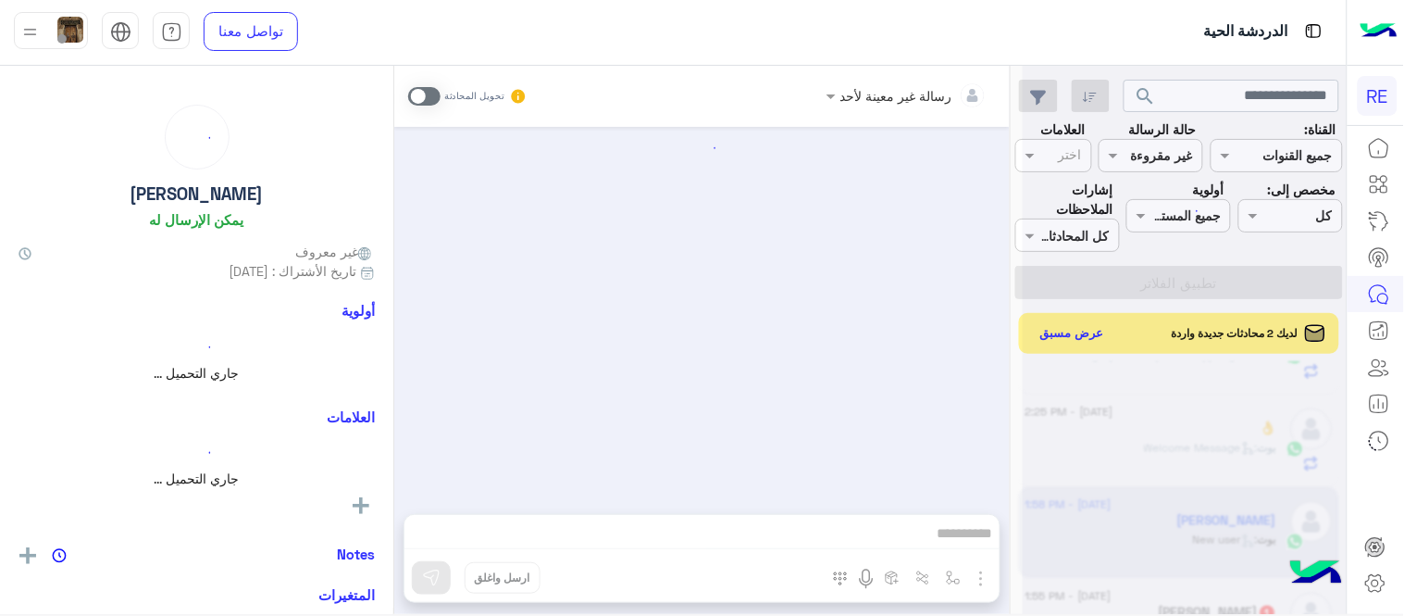
scroll to position [1039, 0]
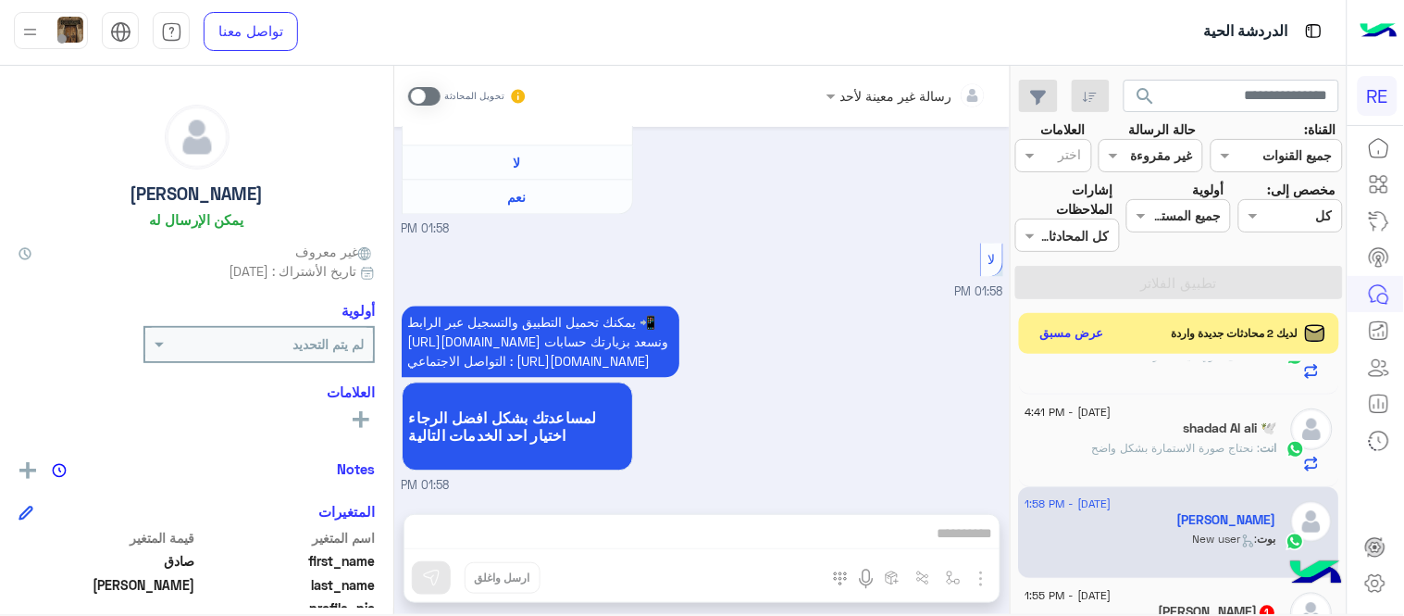
click at [424, 93] on span at bounding box center [424, 96] width 32 height 19
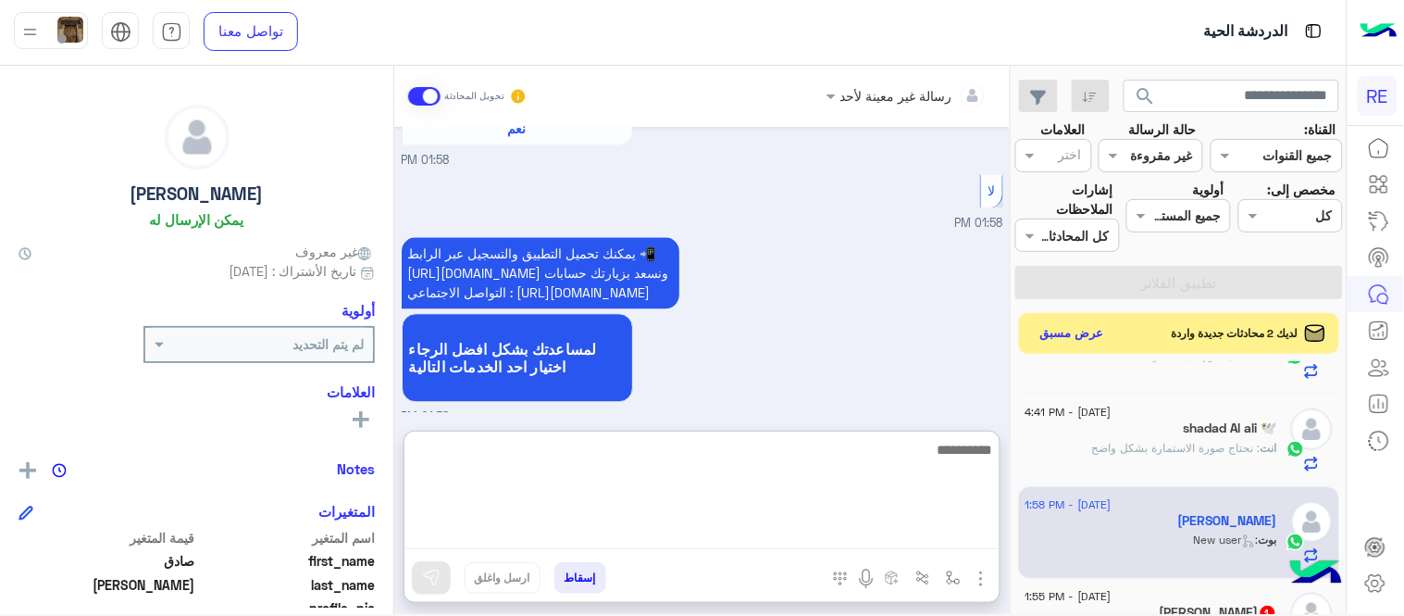
click at [732, 524] on textarea at bounding box center [702, 493] width 595 height 111
type textarea "**********"
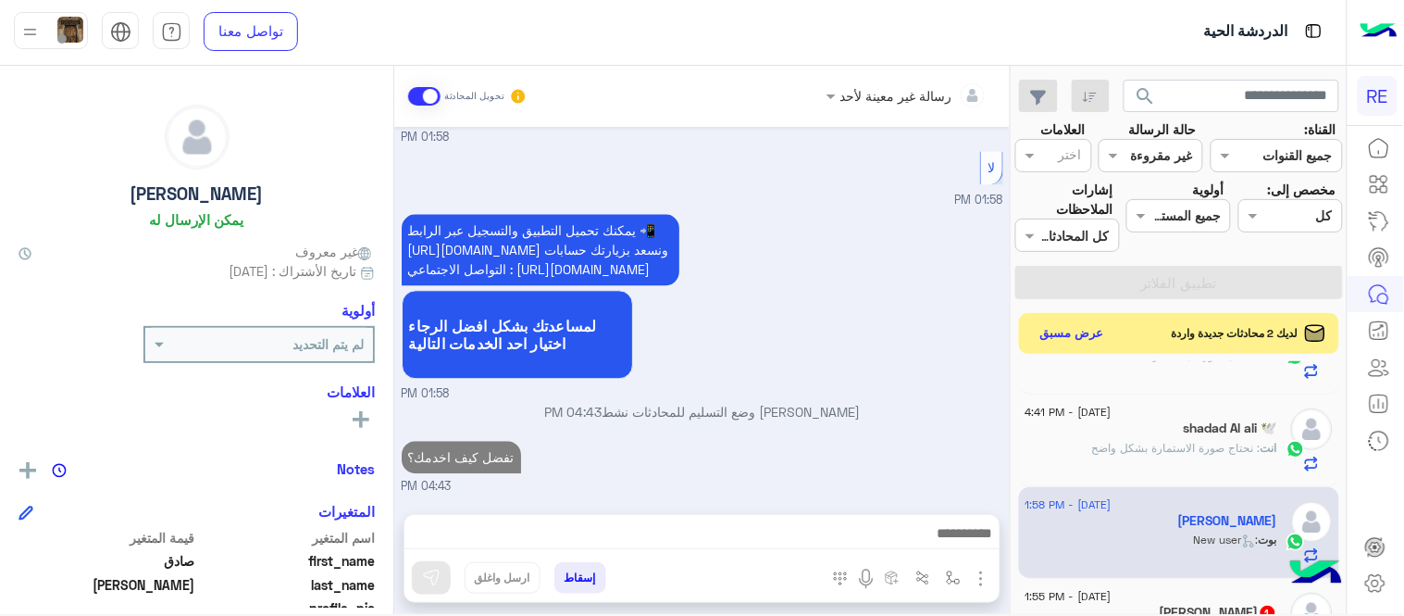
scroll to position [1131, 0]
click at [859, 317] on div "[DATE] Conversation was assigned to [PERSON_NAME] 01:57 PM عودة الى البوت 01:57…" at bounding box center [702, 311] width 616 height 368
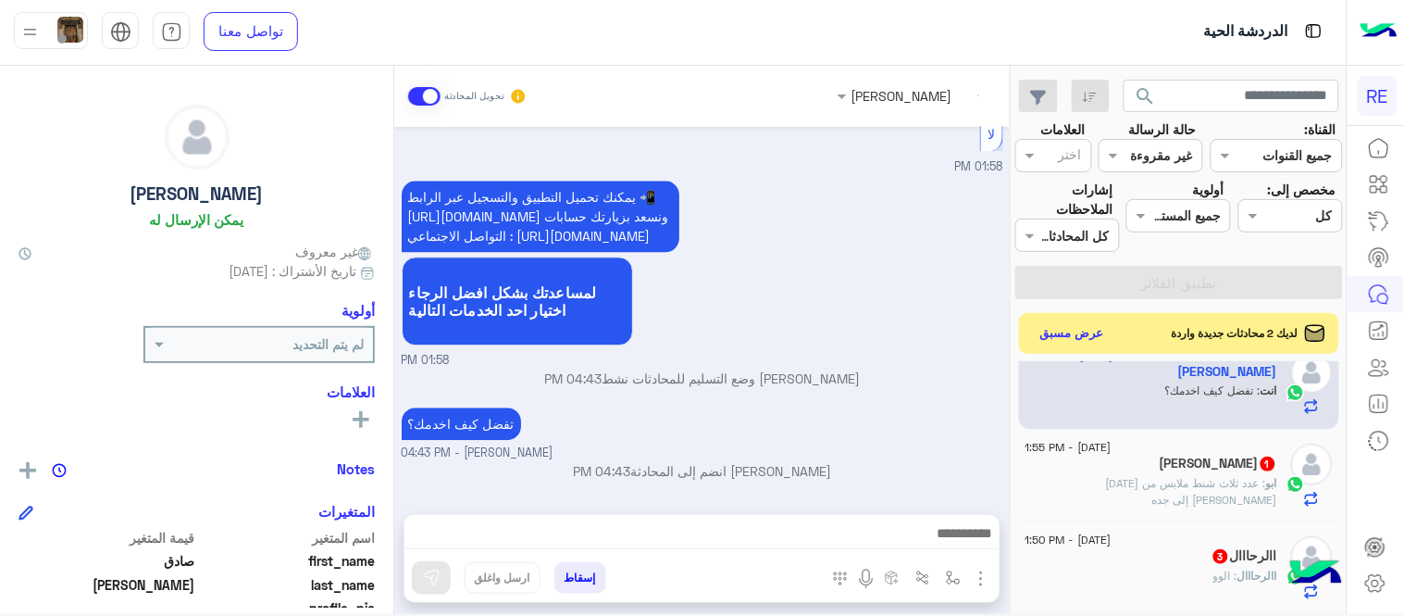
scroll to position [1164, 0]
click at [1126, 483] on span ": عدد ثلاث شنط ملابس من [DATE][PERSON_NAME] إلى جده" at bounding box center [1191, 485] width 171 height 31
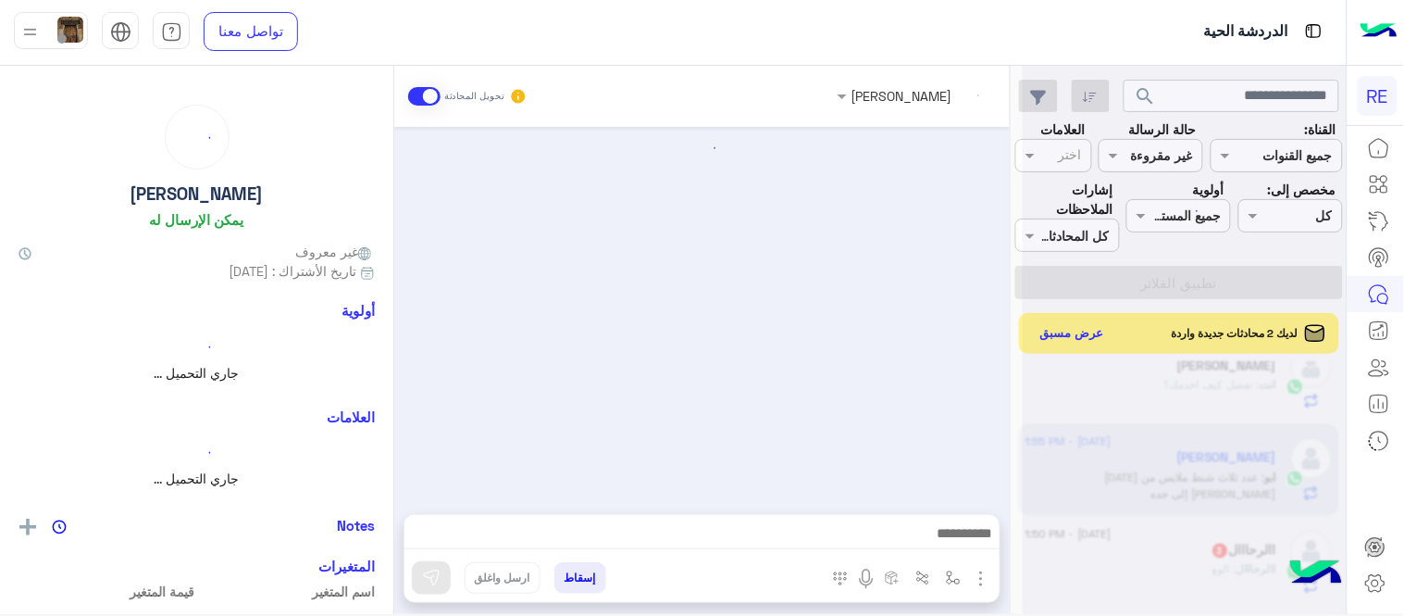
scroll to position [587, 0]
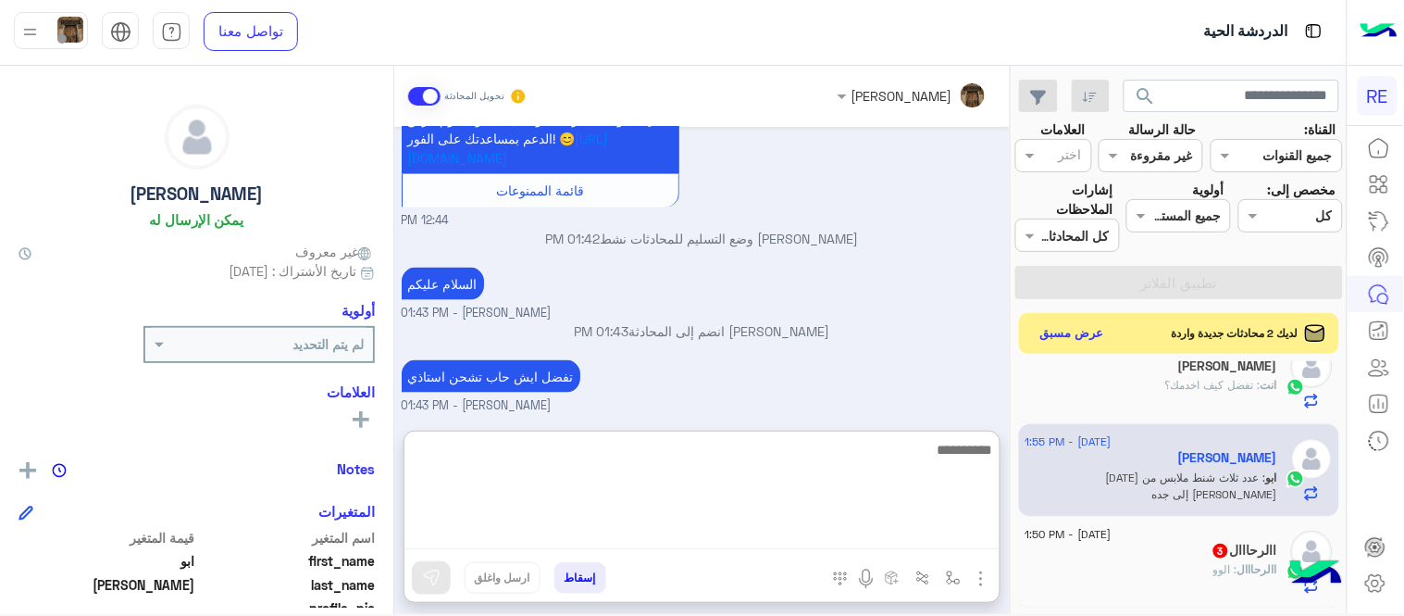
click at [875, 520] on textarea at bounding box center [702, 493] width 595 height 111
type textarea "**********"
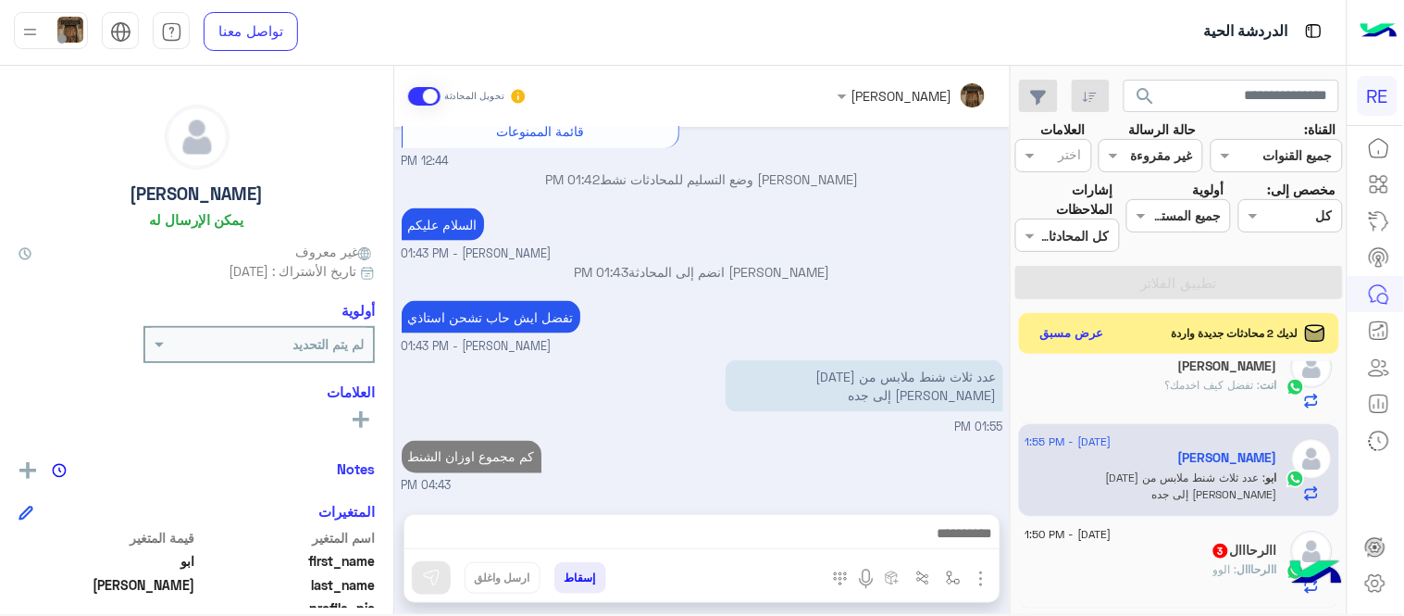
scroll to position [645, 0]
click at [752, 398] on div "[DATE] هل لديك حساب مسجل على التطبيق لا نعم 12:44 PM نعم 12:44 PM لمساعدتك بشكل…" at bounding box center [702, 311] width 616 height 368
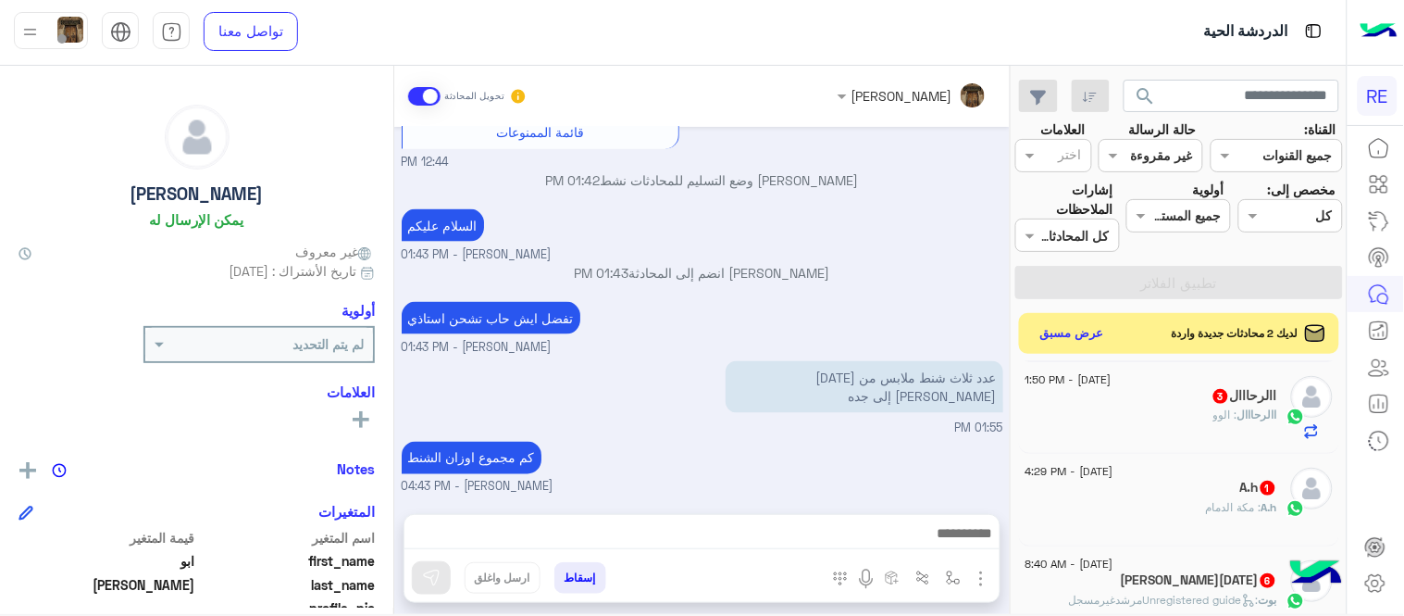
scroll to position [1210, 0]
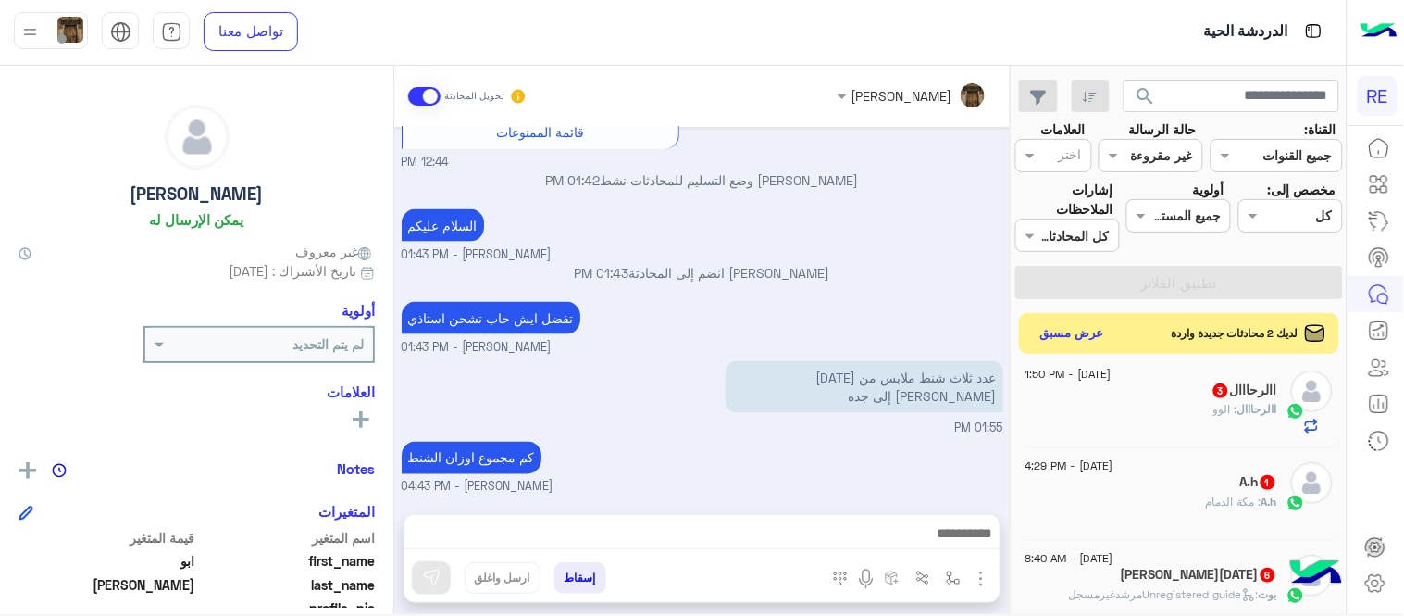
click at [1190, 399] on div "االرحااال 3" at bounding box center [1152, 391] width 252 height 19
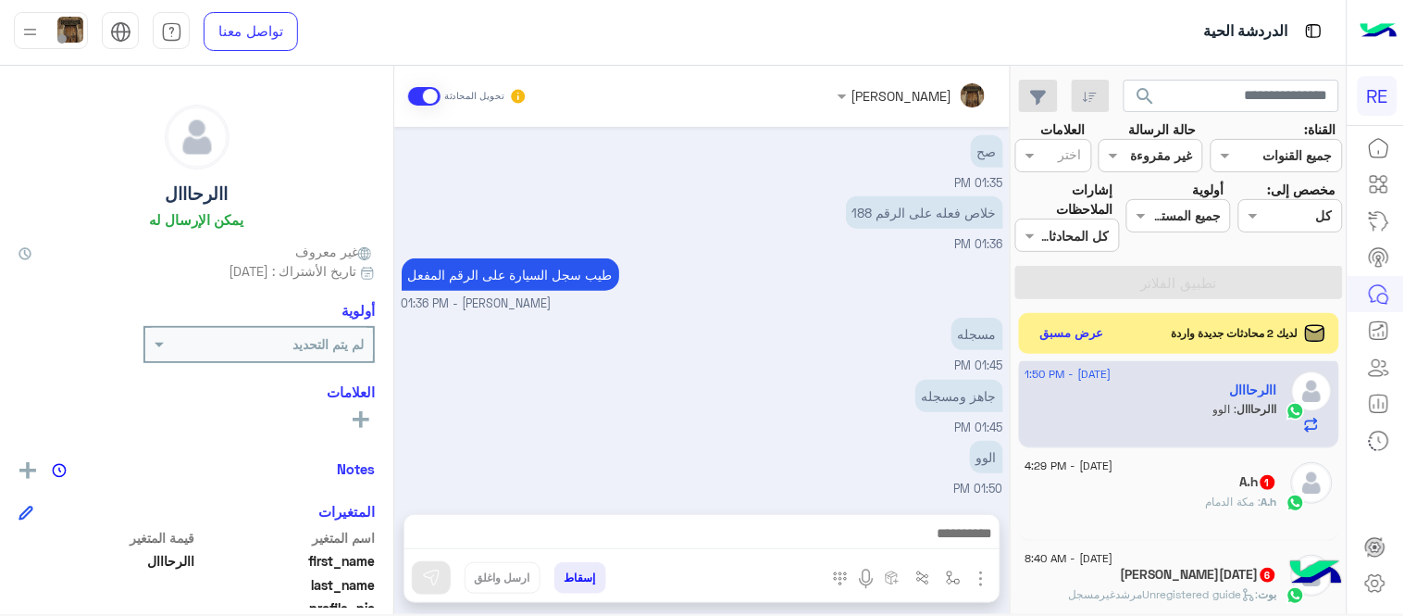
scroll to position [1211, 0]
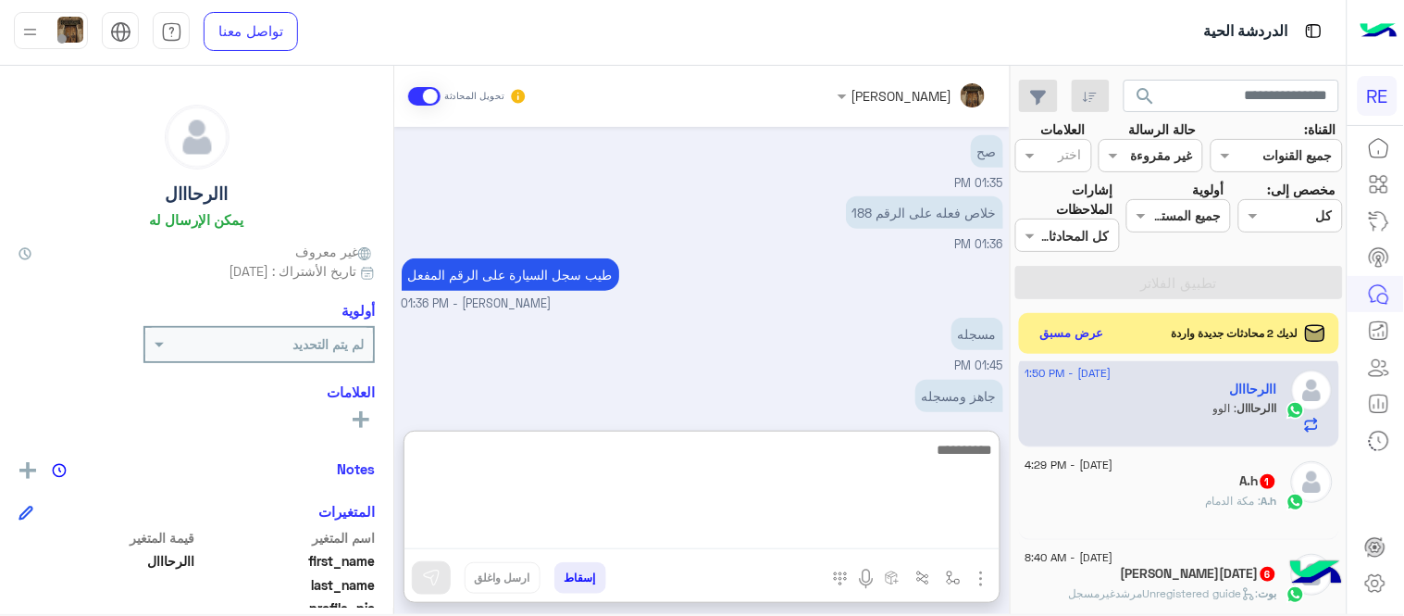
click at [819, 538] on textarea at bounding box center [702, 493] width 595 height 111
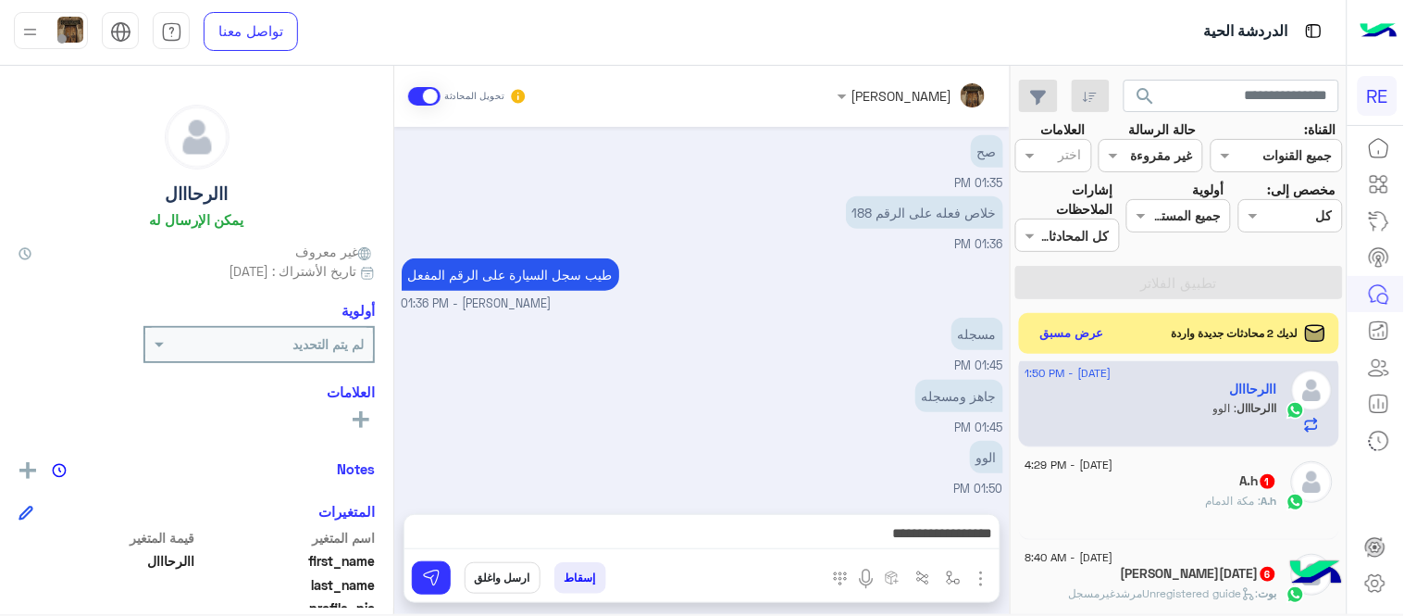
click at [715, 357] on div "مسجله 01:45 PM" at bounding box center [703, 344] width 602 height 62
click at [401, 373] on div "[DATE] حاول تفعله 01:32 PM مسجل برقم هاتف أخر ؟ [PERSON_NAME] - 01:35 PM ما تقد…" at bounding box center [702, 311] width 616 height 368
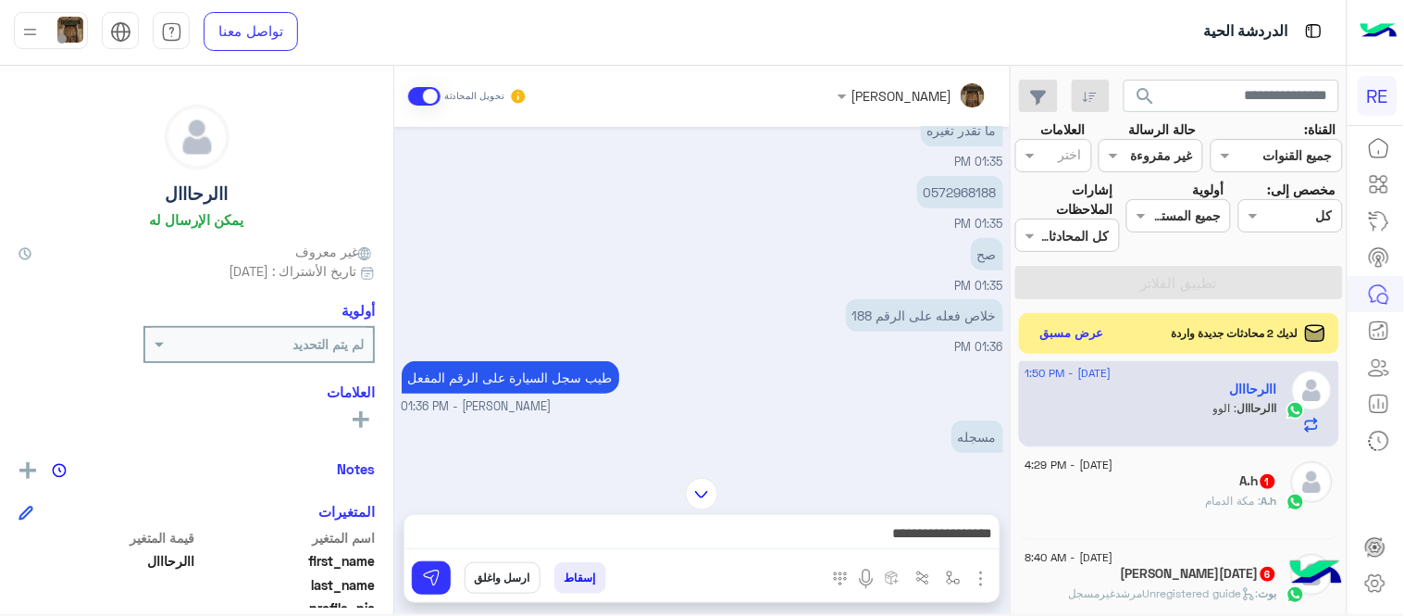
scroll to position [168, 0]
click at [944, 191] on p "0572968188" at bounding box center [960, 194] width 86 height 32
copy p "0572968188"
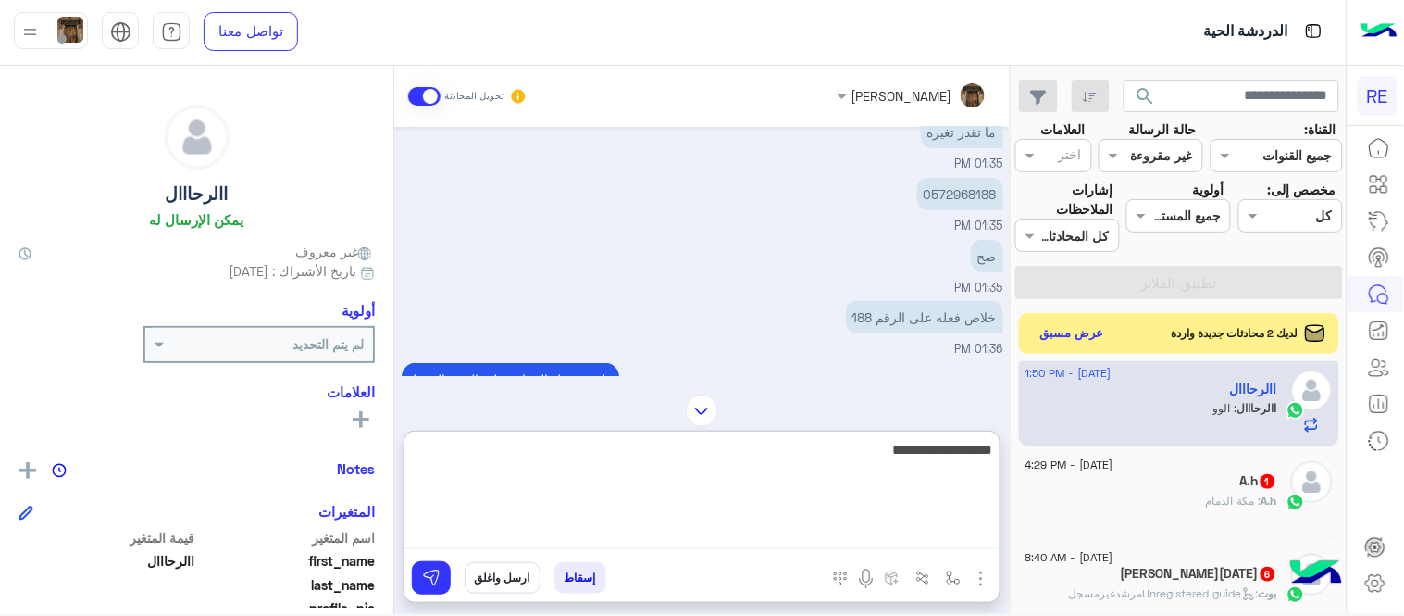
click at [781, 537] on textarea "**********" at bounding box center [702, 493] width 595 height 111
paste textarea "**********"
type textarea "**********"
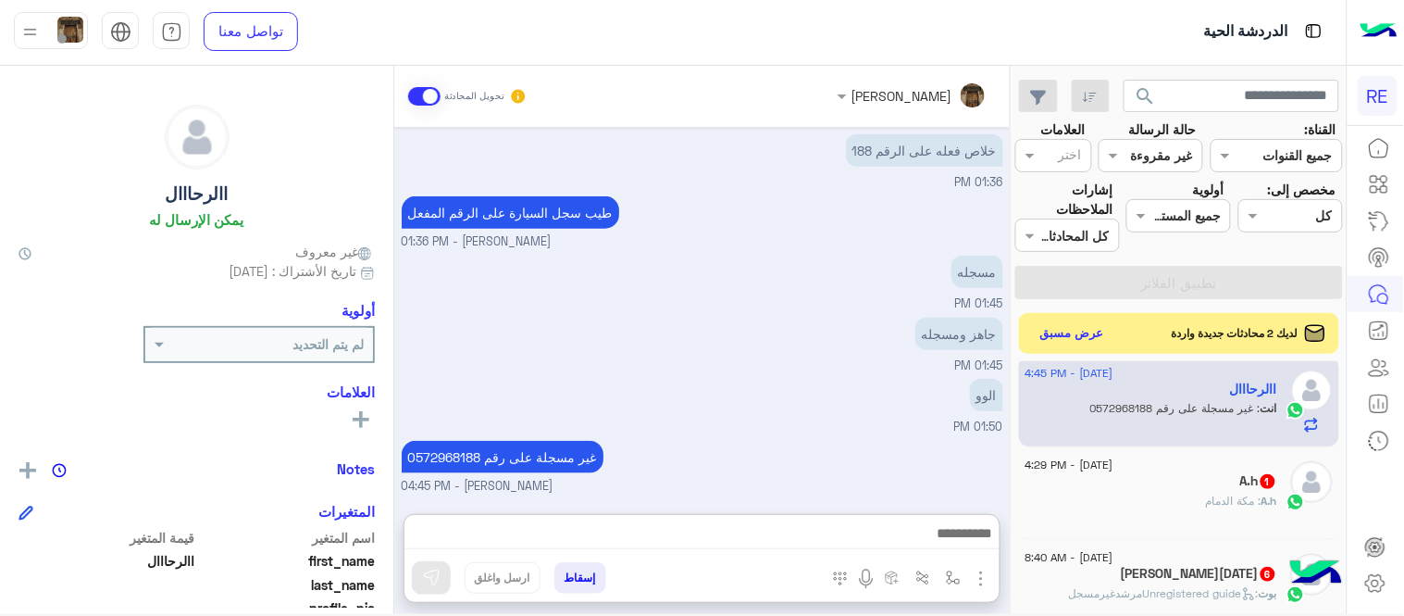
scroll to position [365, 0]
click at [1217, 503] on span ": مكة الدمام" at bounding box center [1234, 500] width 56 height 14
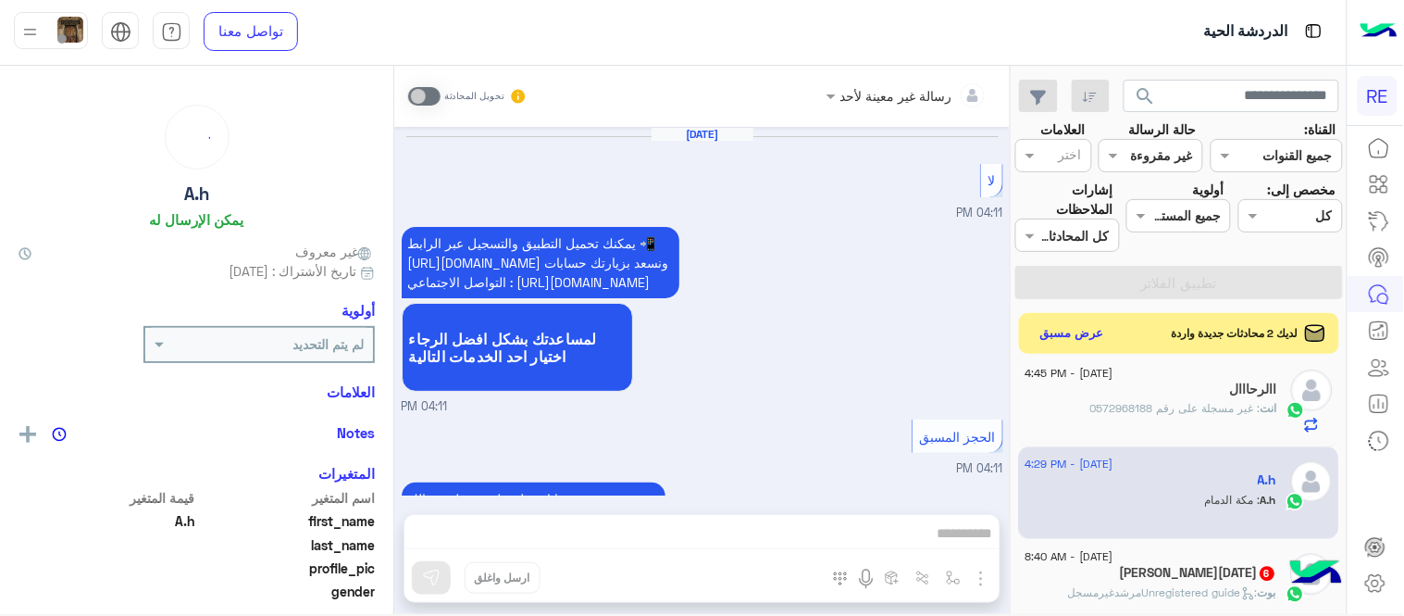
scroll to position [1035, 0]
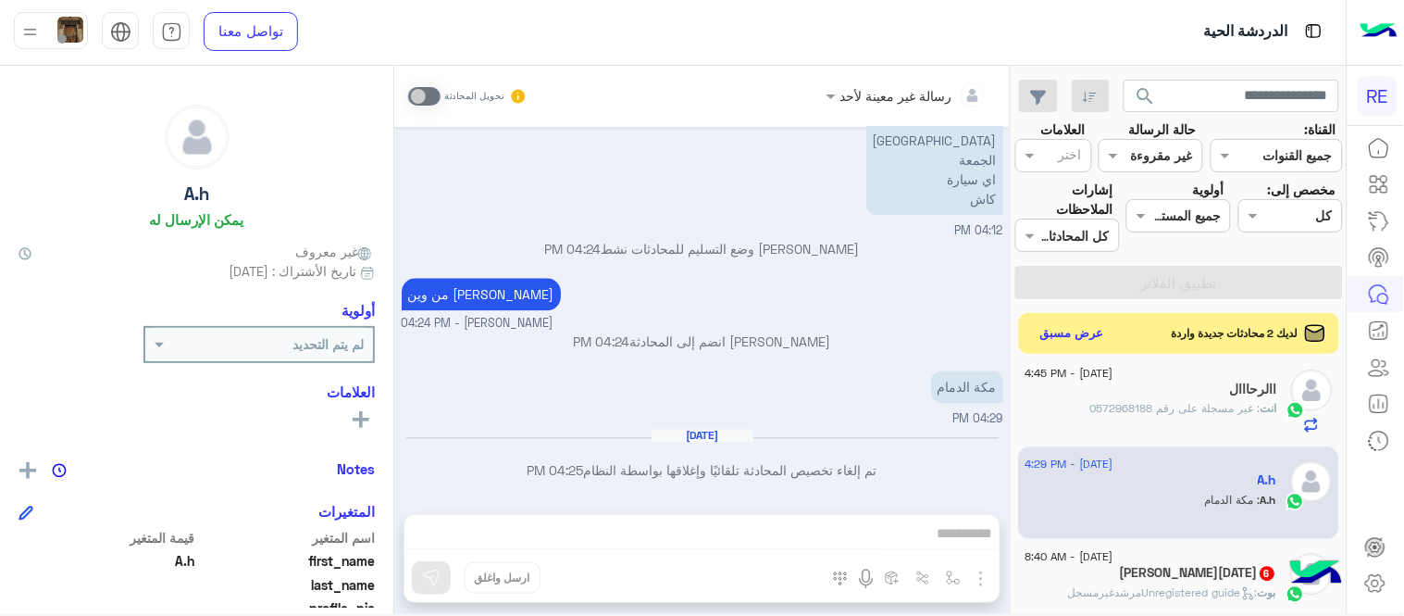
drag, startPoint x: 1018, startPoint y: 550, endPoint x: 1004, endPoint y: 468, distance: 82.6
click at [1004, 468] on mat-drawer-container "search القناة: القناه جميع القنوات حالة الرسالة القناه غير مقروءة العلامات اختر…" at bounding box center [673, 343] width 1347 height 555
click at [1004, 468] on div "[DATE] لا 04:11 PM يمكنك تحميل التطبيق والتسجيل عبر الرابط 📲 [URL][DOMAIN_NAME]…" at bounding box center [702, 311] width 616 height 368
click at [1066, 330] on button "عرض مسبق" at bounding box center [1072, 332] width 78 height 25
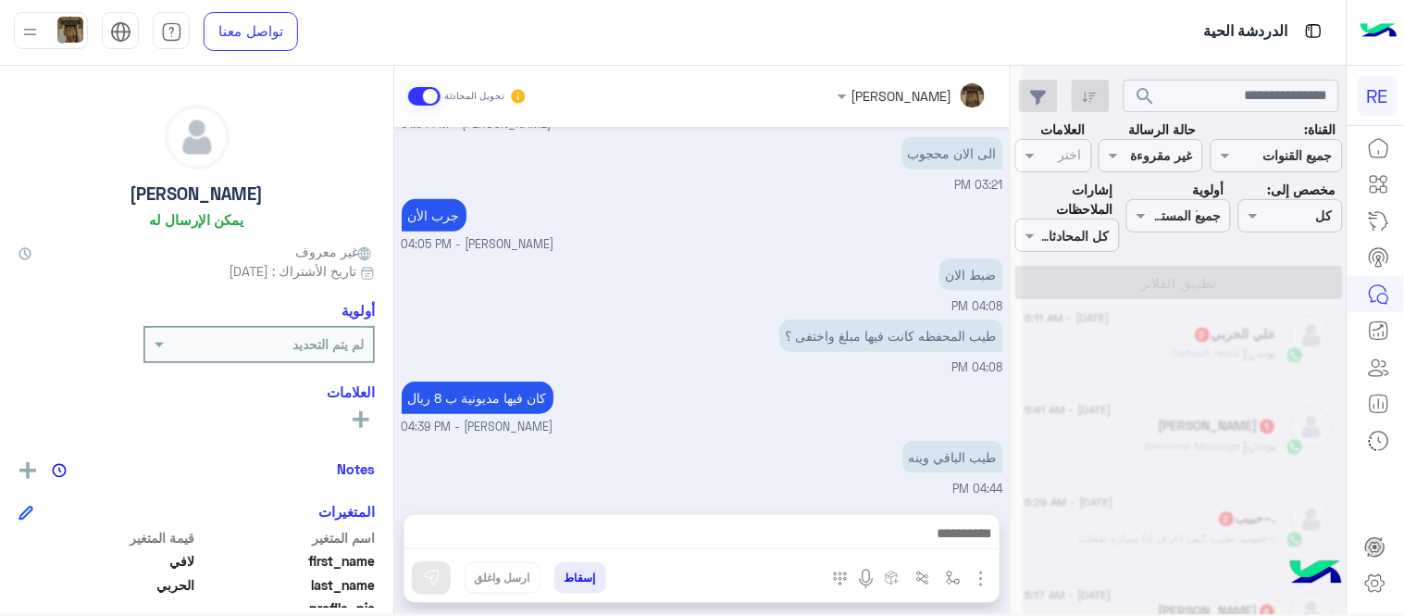
scroll to position [1114, 0]
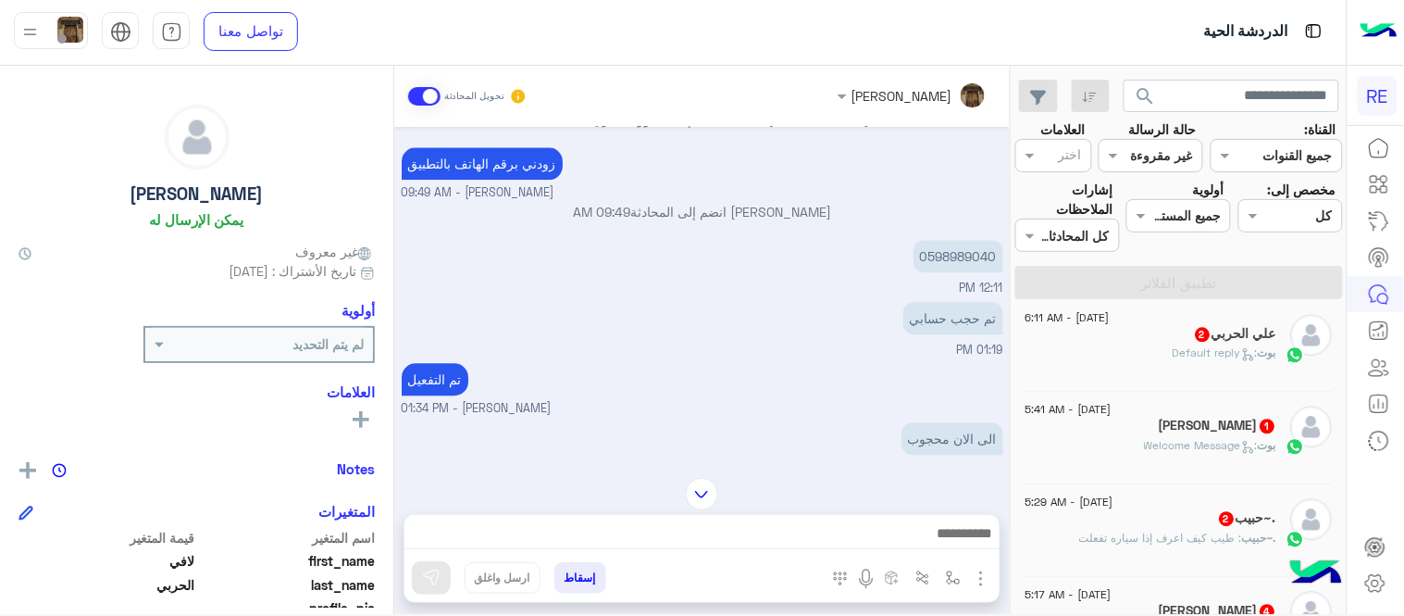
click at [831, 342] on div "تم حجب حسابي 01:19 PM" at bounding box center [703, 328] width 602 height 62
click at [696, 483] on img at bounding box center [702, 494] width 32 height 32
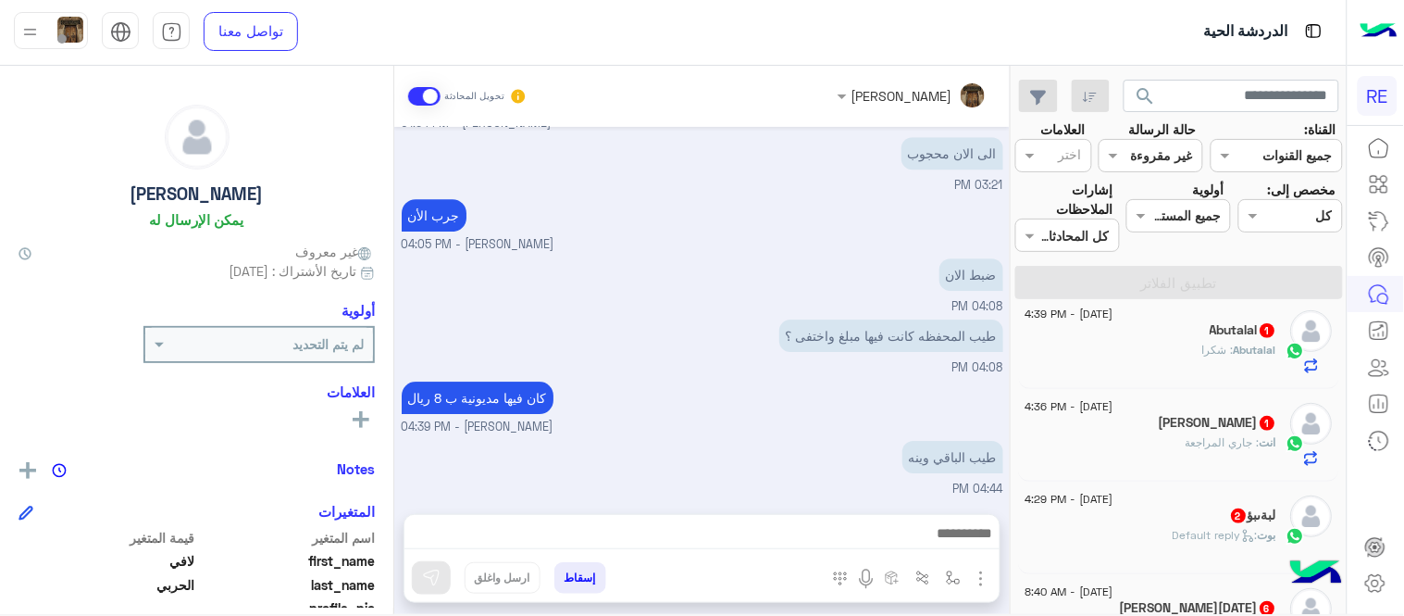
scroll to position [195, 0]
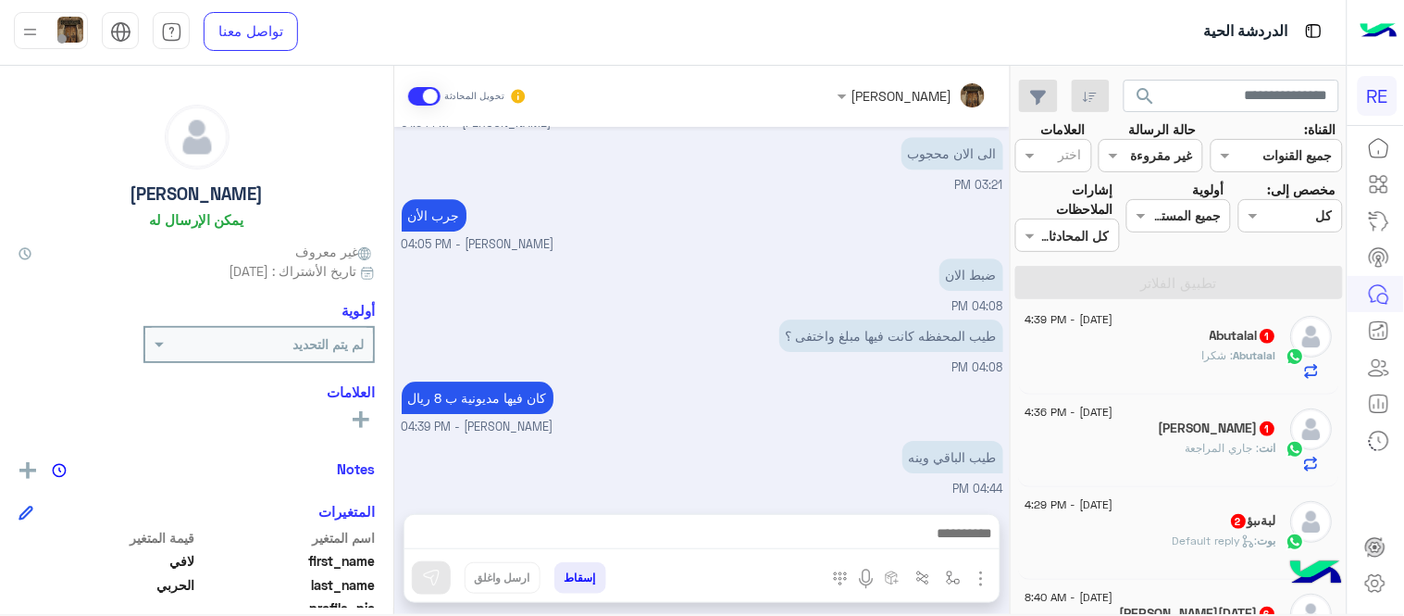
click at [1189, 375] on div "Abutalal : شكرا" at bounding box center [1152, 363] width 252 height 32
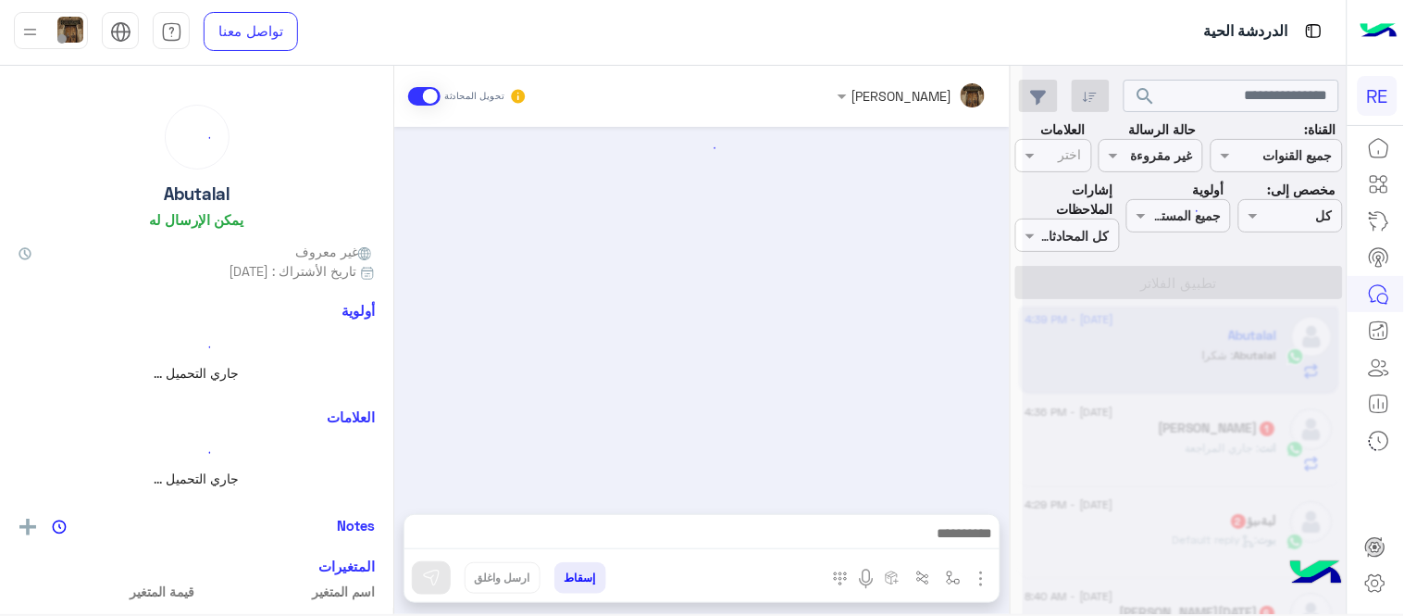
scroll to position [238, 0]
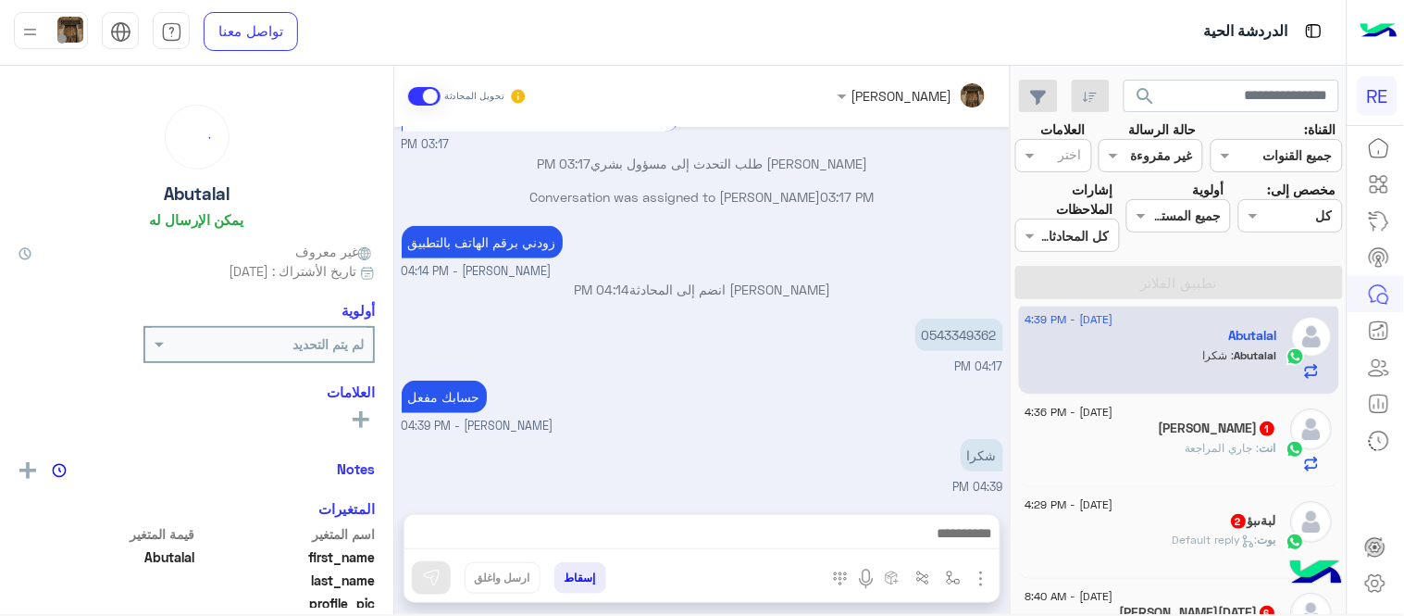
click at [1122, 440] on div "انت : جاري المراجعة" at bounding box center [1152, 456] width 252 height 32
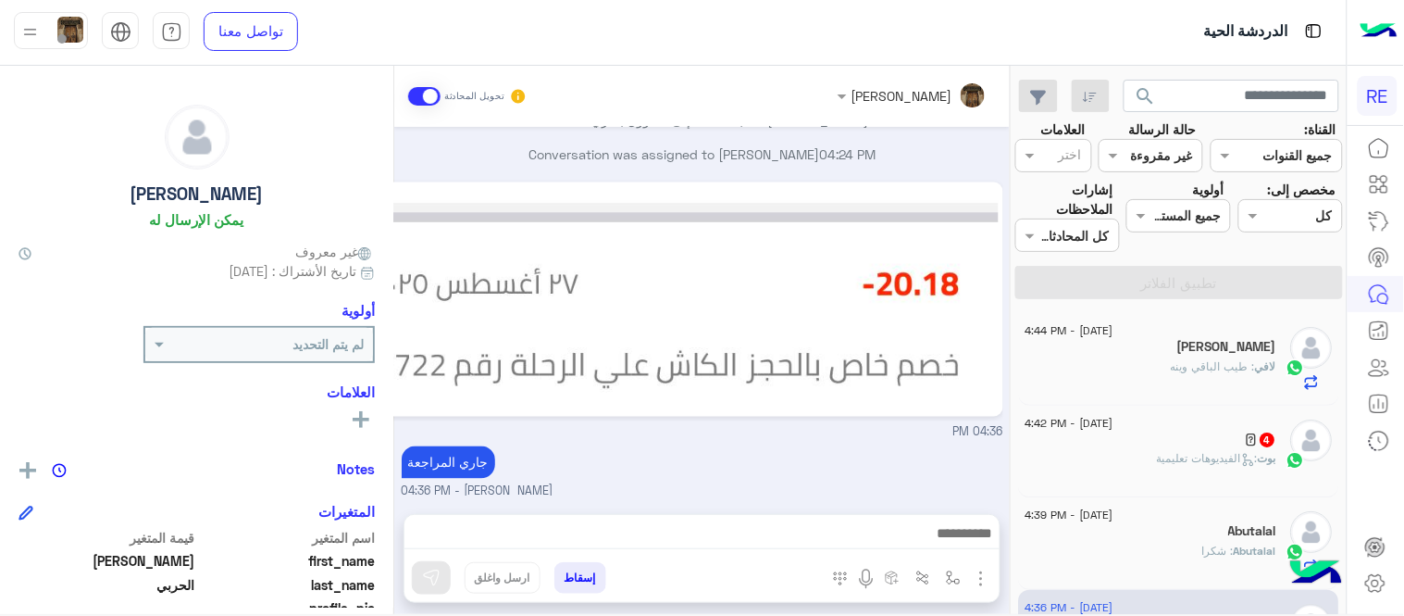
scroll to position [19, 0]
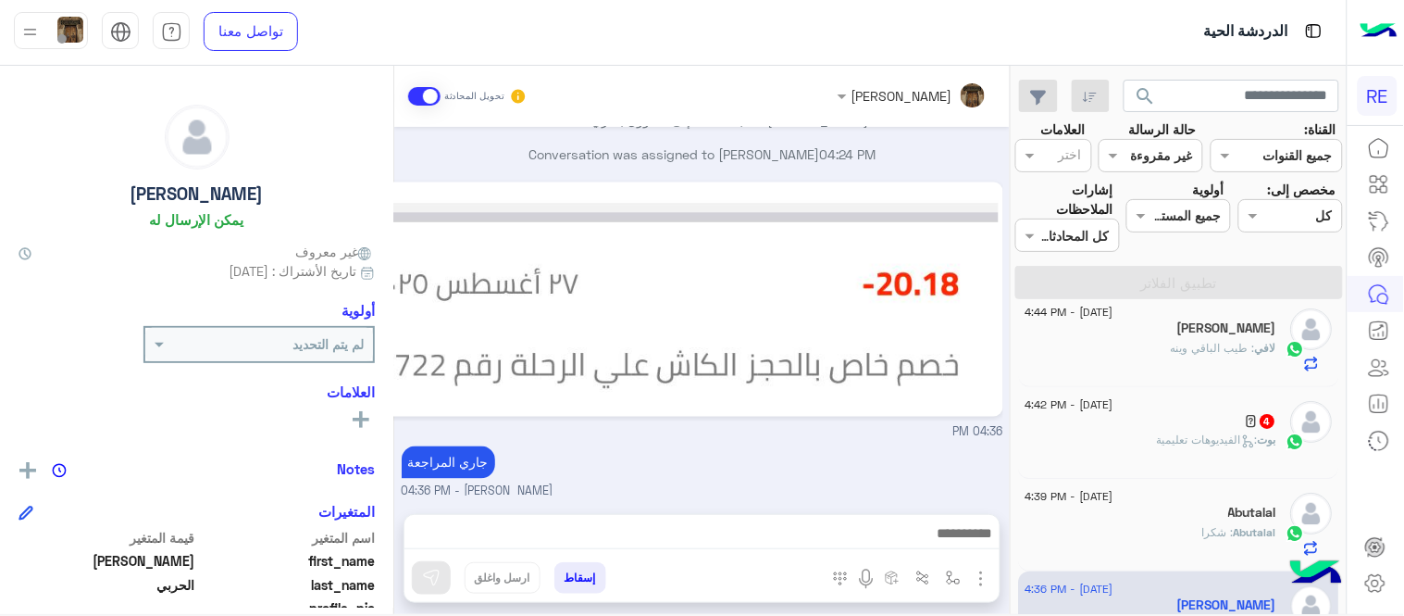
click at [1189, 413] on div "🫆 4" at bounding box center [1152, 422] width 252 height 19
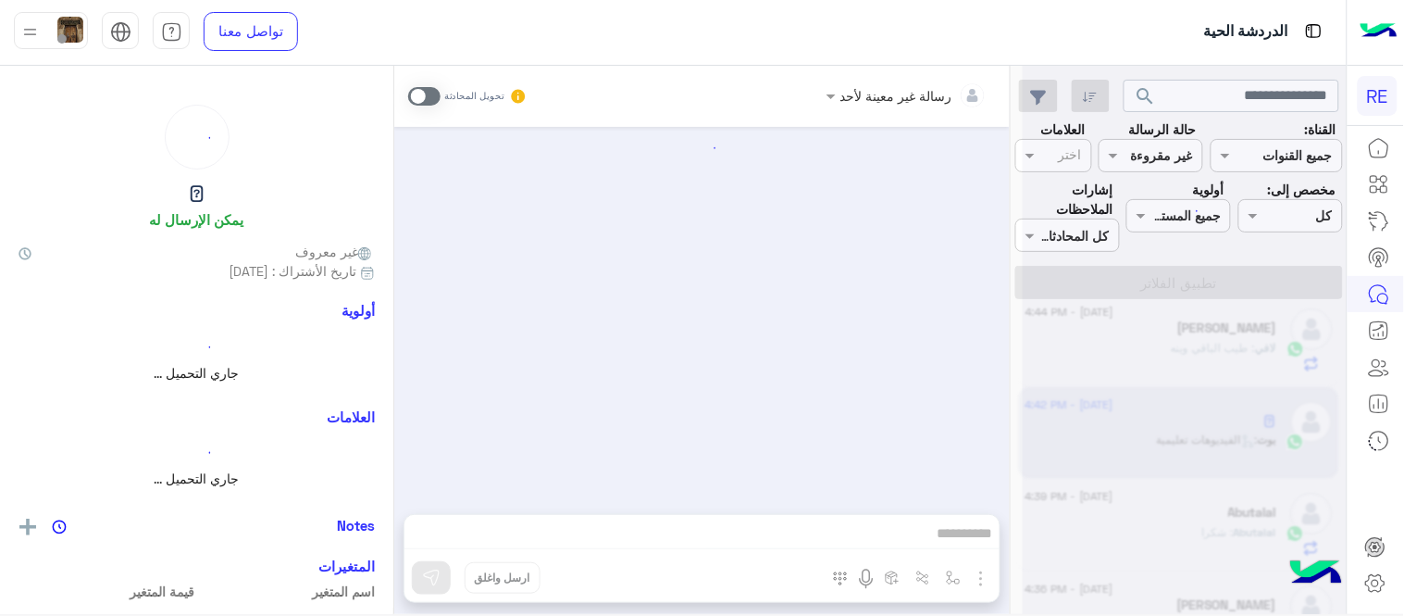
scroll to position [1153, 0]
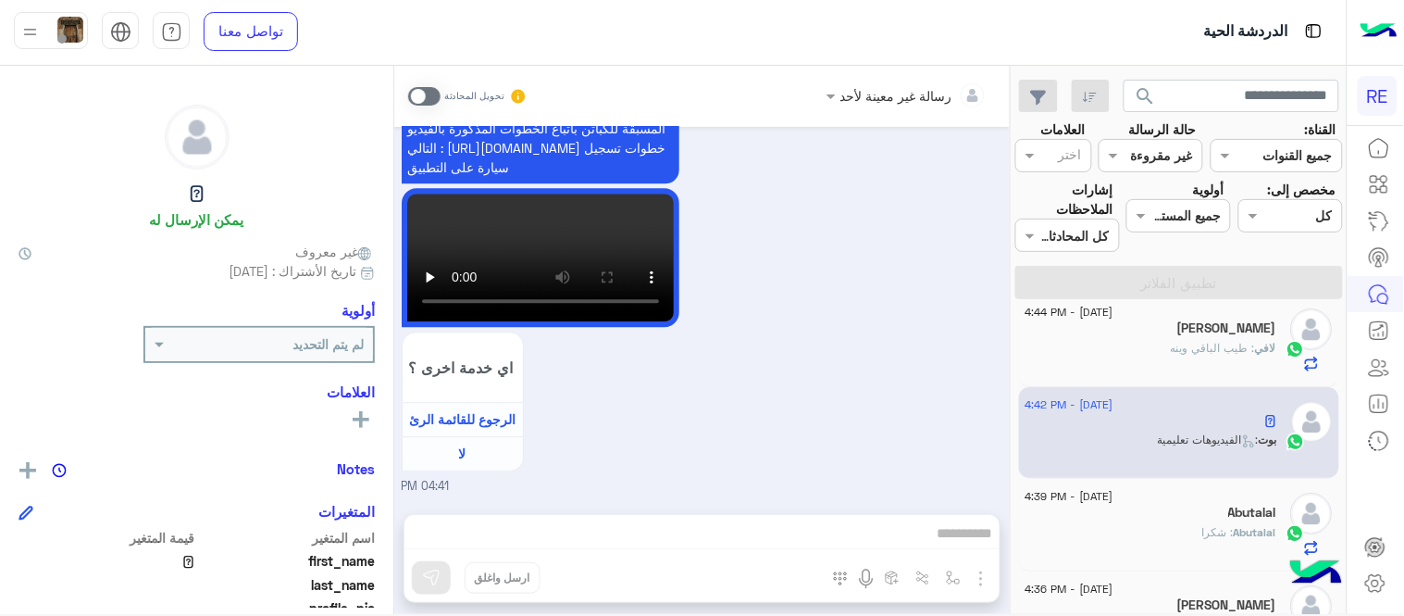
click at [427, 98] on span at bounding box center [424, 96] width 32 height 19
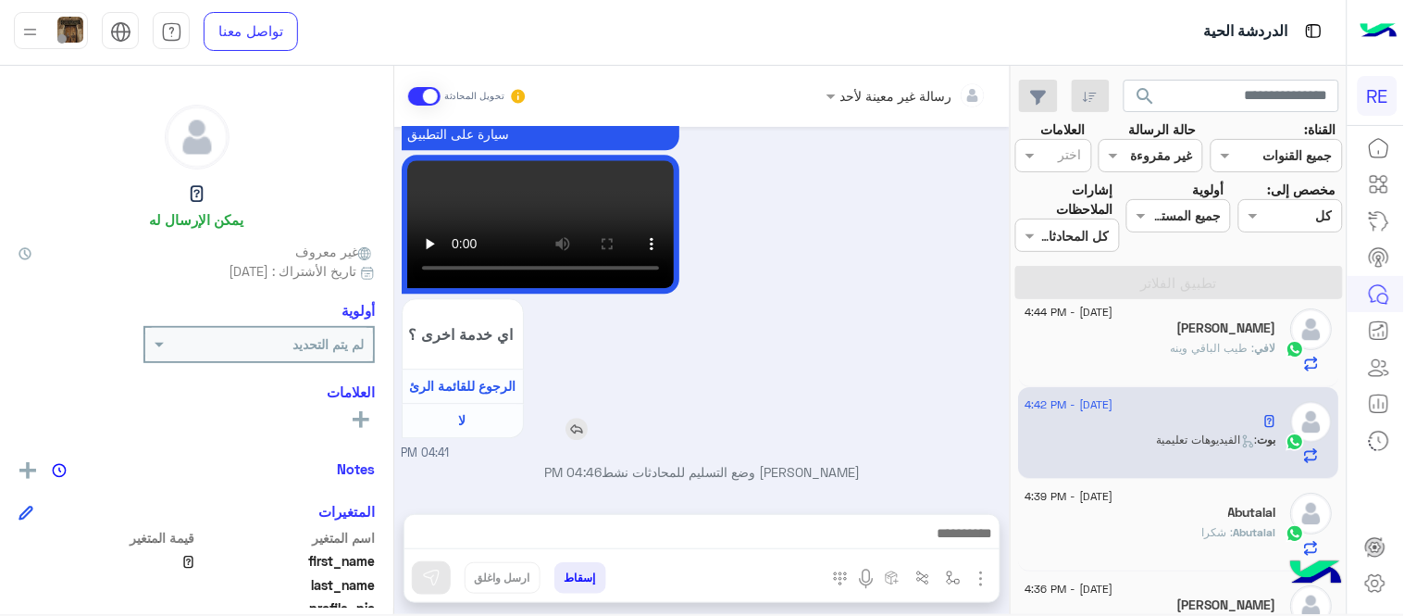
scroll to position [1188, 0]
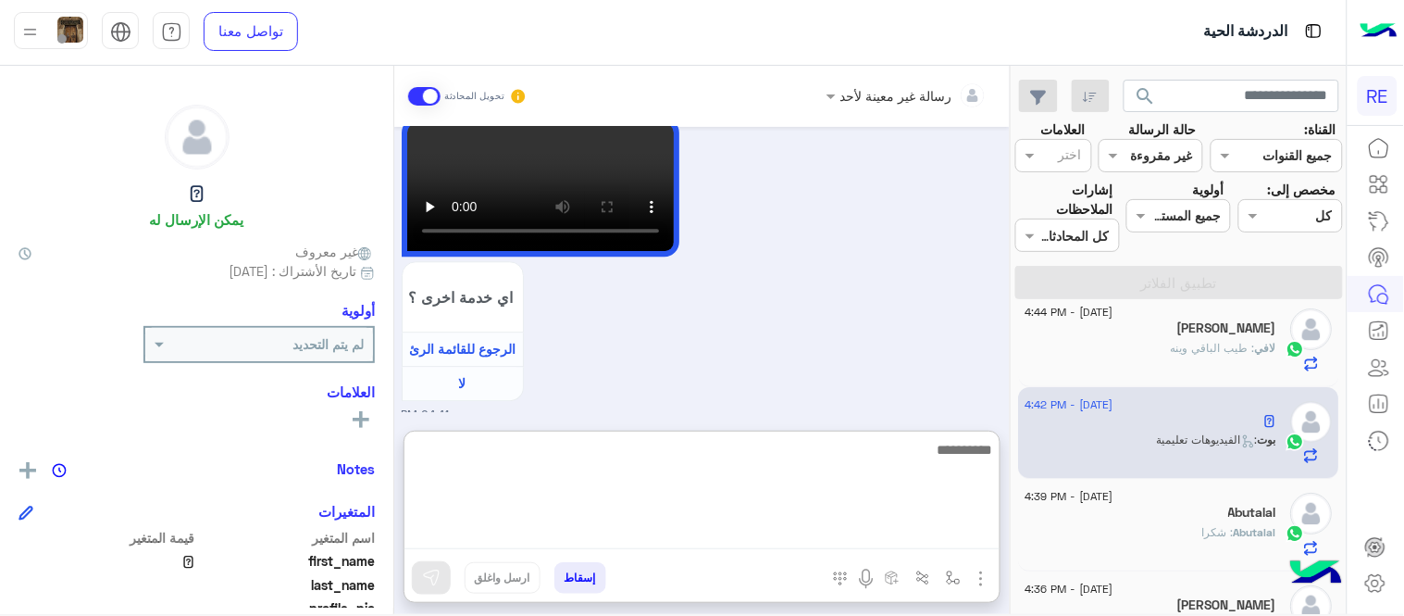
click at [705, 531] on textarea at bounding box center [702, 493] width 595 height 111
type textarea "**********"
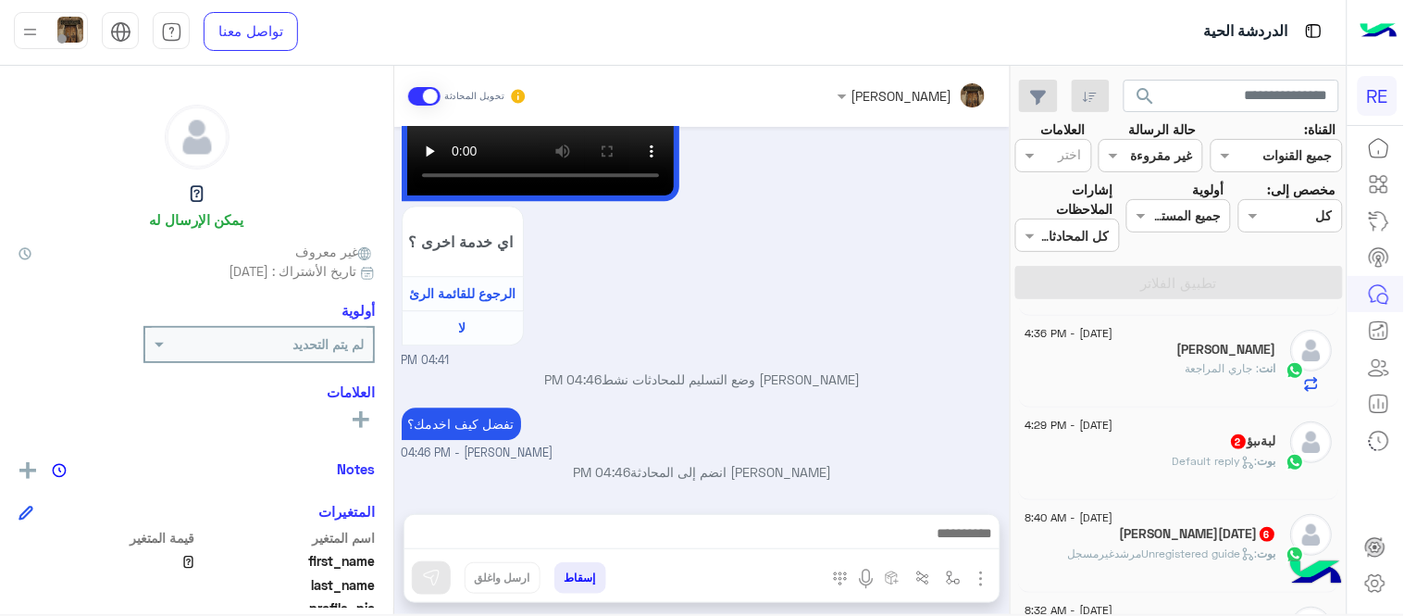
scroll to position [1280, 0]
click at [1090, 451] on div "لبةىبؤ 2" at bounding box center [1152, 442] width 252 height 19
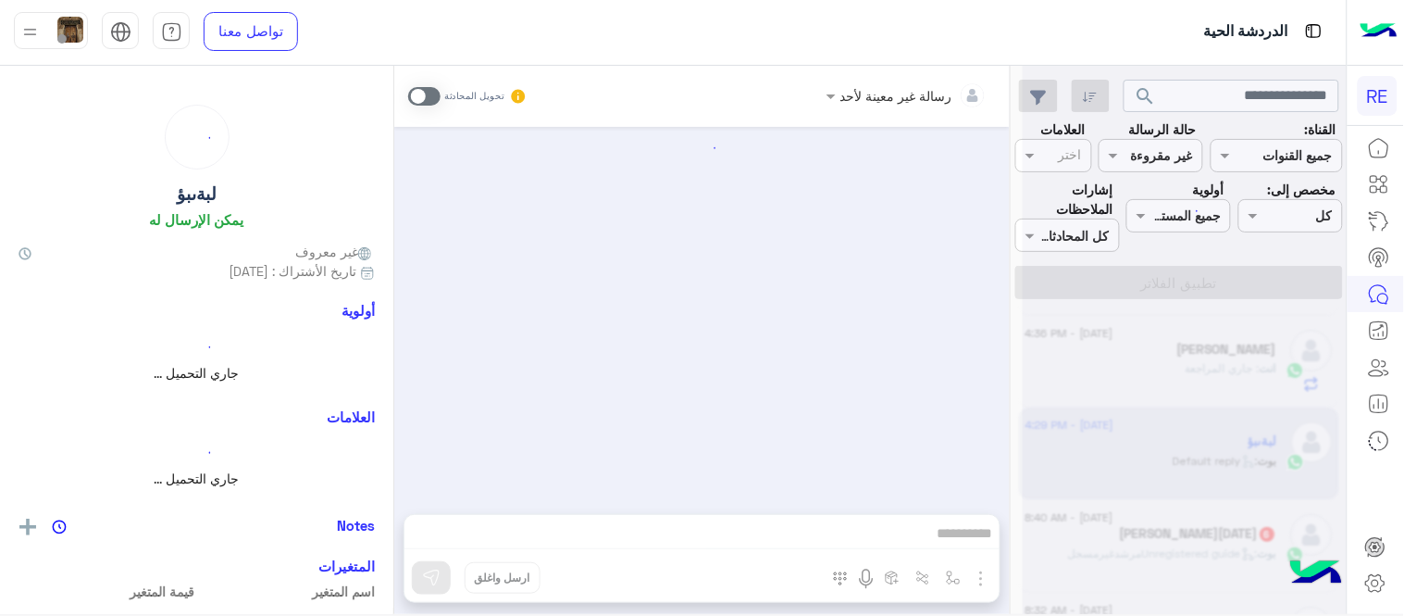
scroll to position [338, 0]
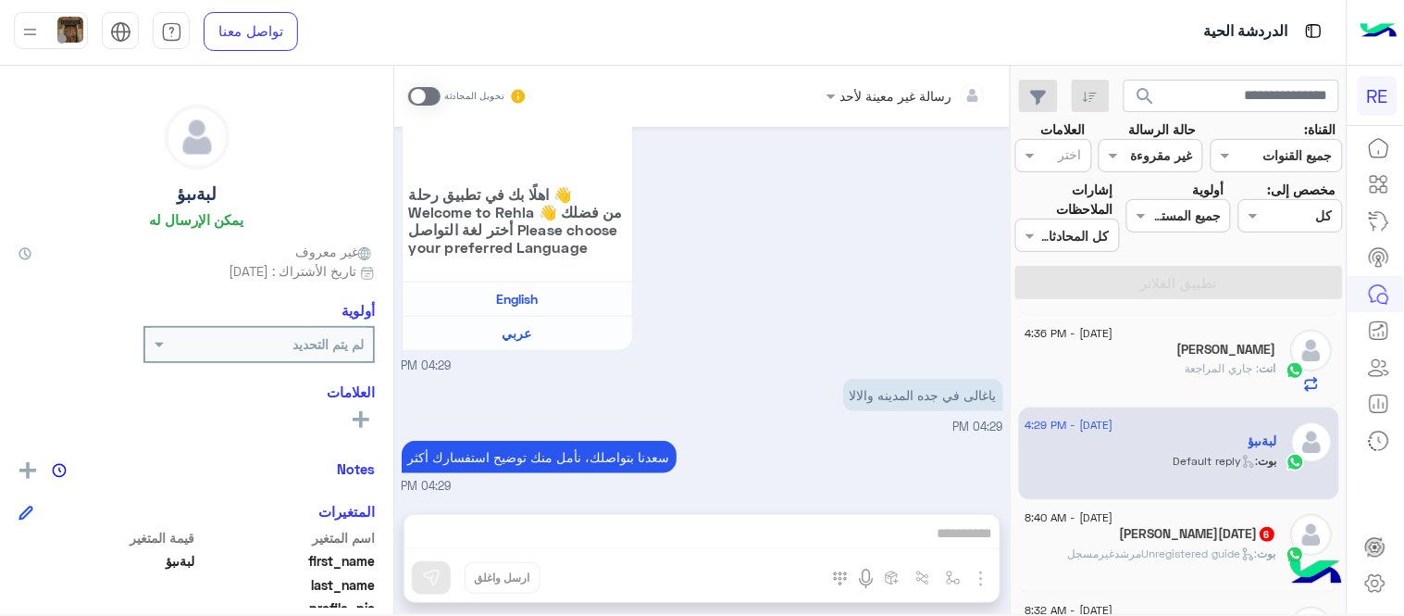
click at [415, 87] on span at bounding box center [424, 96] width 32 height 19
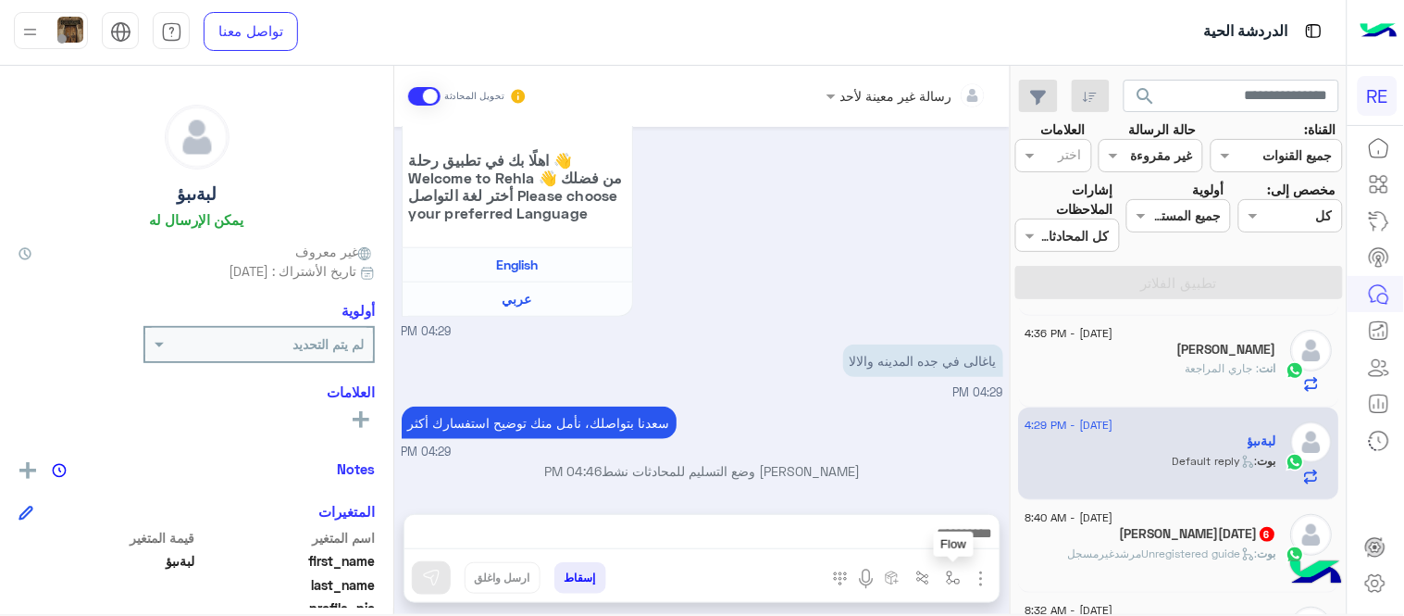
drag, startPoint x: 942, startPoint y: 569, endPoint x: 874, endPoint y: 512, distance: 89.4
click at [874, 514] on div "أدخل اسم مجموعة الرسائل Flow إسقاط ارسل واغلق" at bounding box center [702, 558] width 597 height 89
click at [952, 585] on button "button" at bounding box center [954, 577] width 31 height 31
click at [909, 554] on div "أدخل اسم مجموعة الرسائل" at bounding box center [871, 537] width 196 height 49
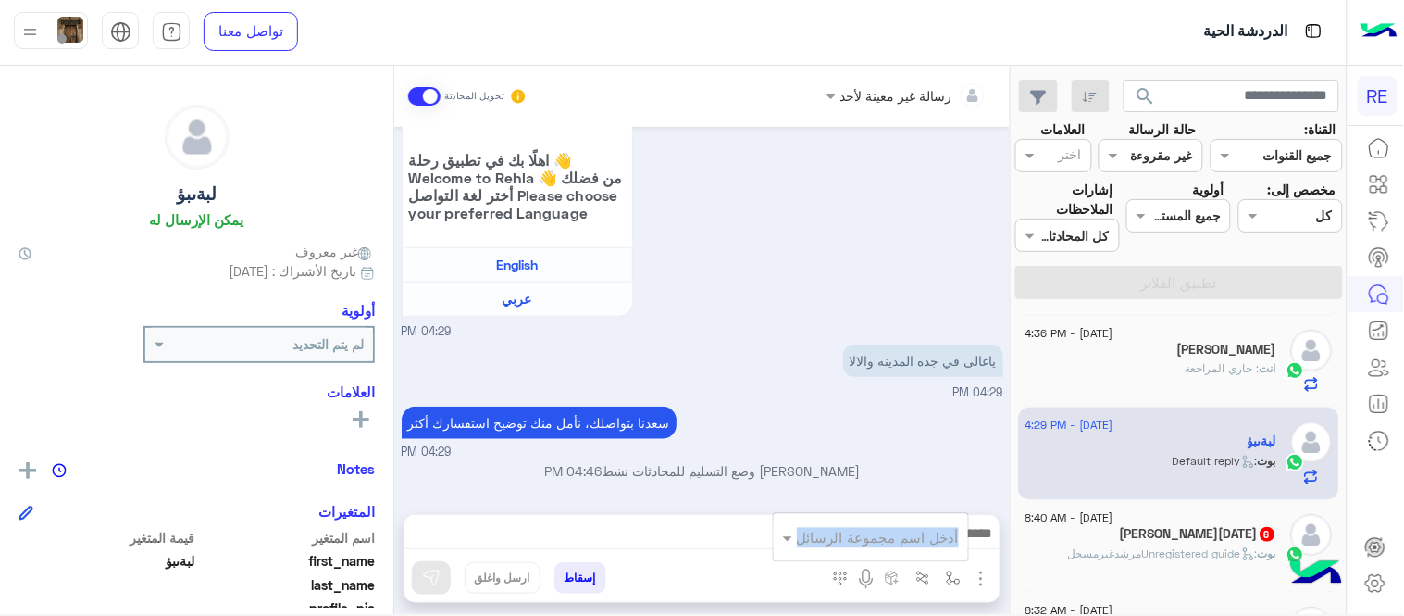
click at [909, 554] on div "أدخل اسم مجموعة الرسائل" at bounding box center [871, 537] width 196 height 49
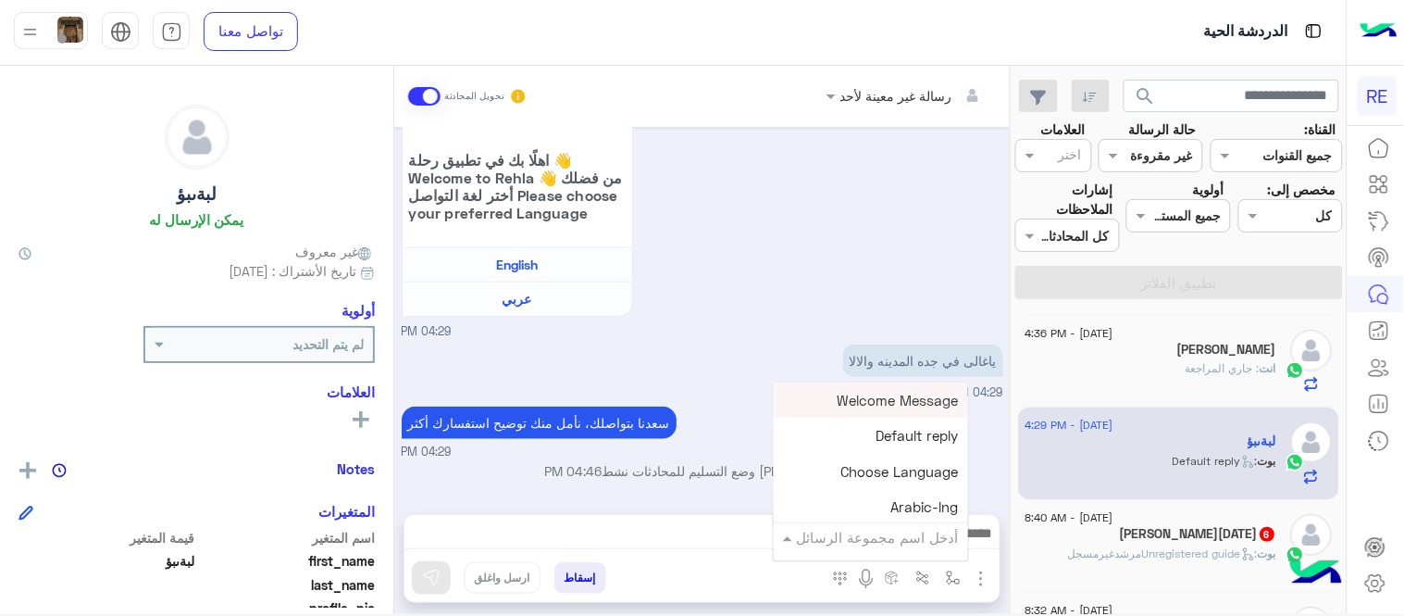
click at [887, 541] on input "text" at bounding box center [896, 537] width 125 height 21
type input "***"
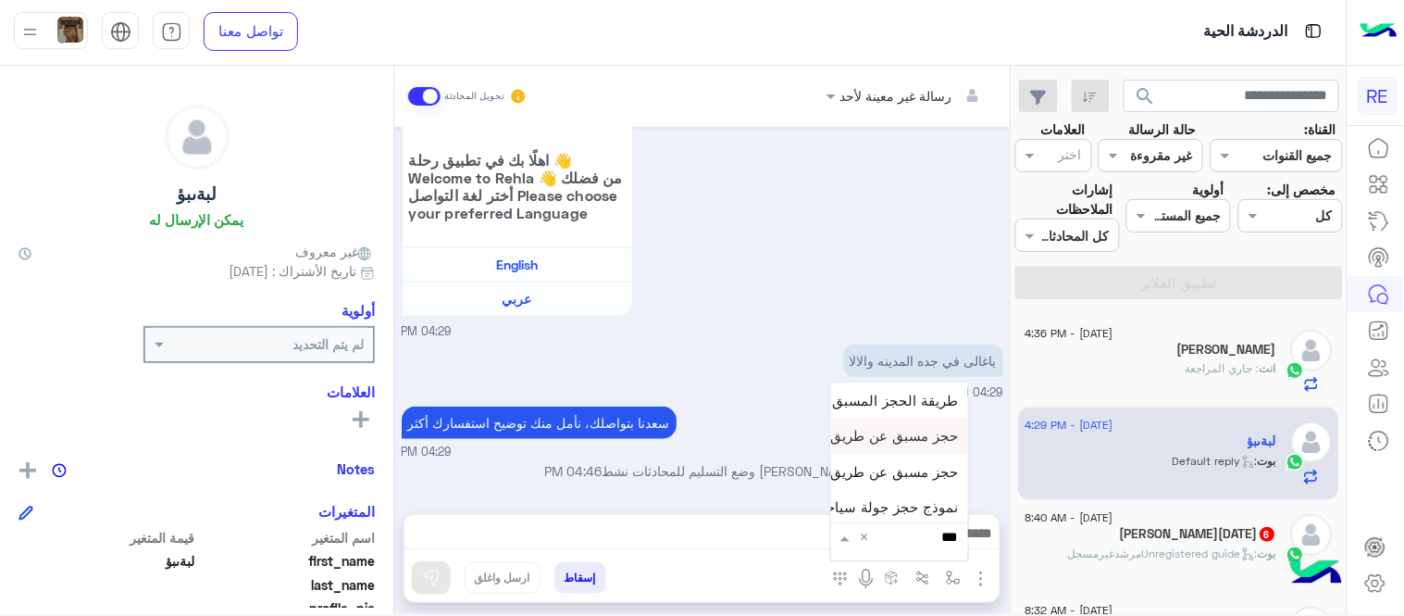
click at [865, 439] on span "حجز مسبق عن طريق الواتساب غير مكتمل" at bounding box center [833, 436] width 252 height 17
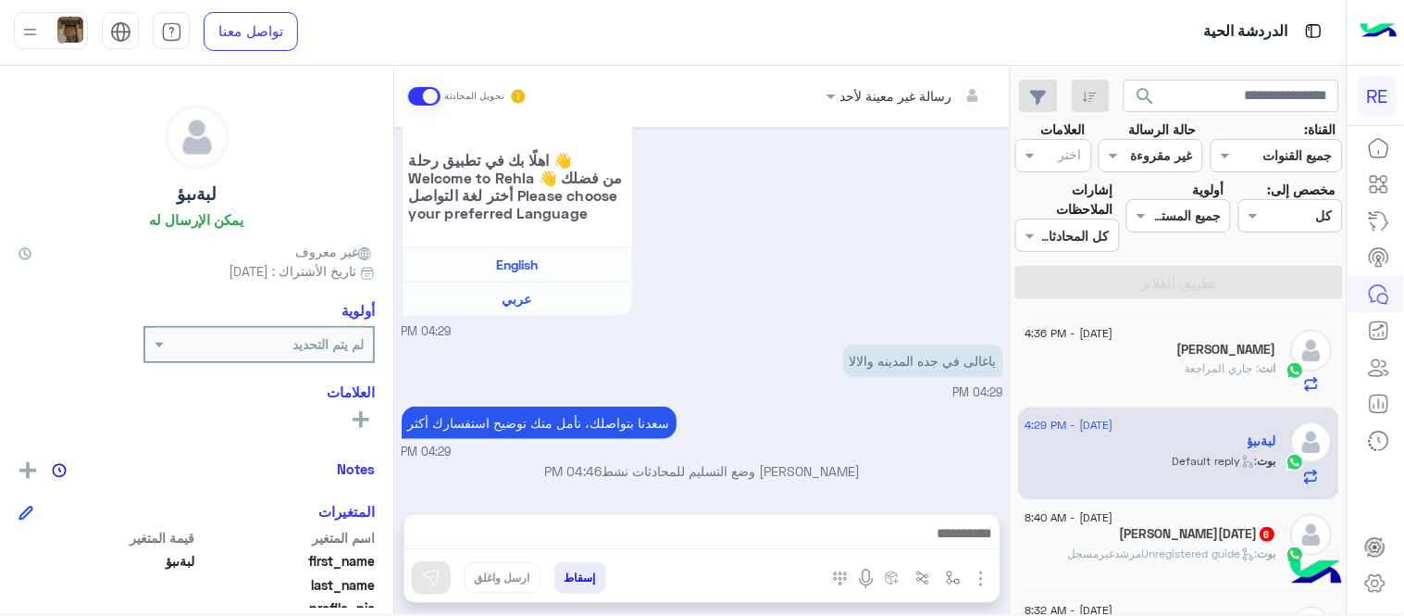
type textarea "**********"
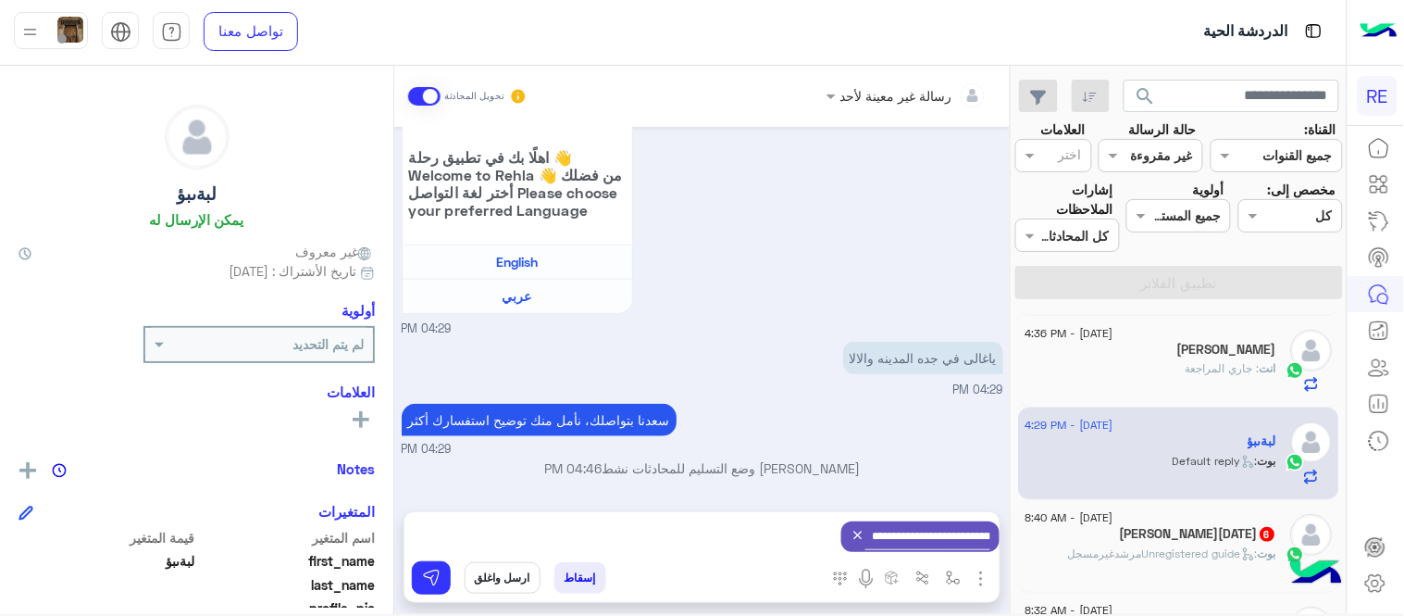
click at [851, 532] on icon at bounding box center [858, 535] width 15 height 15
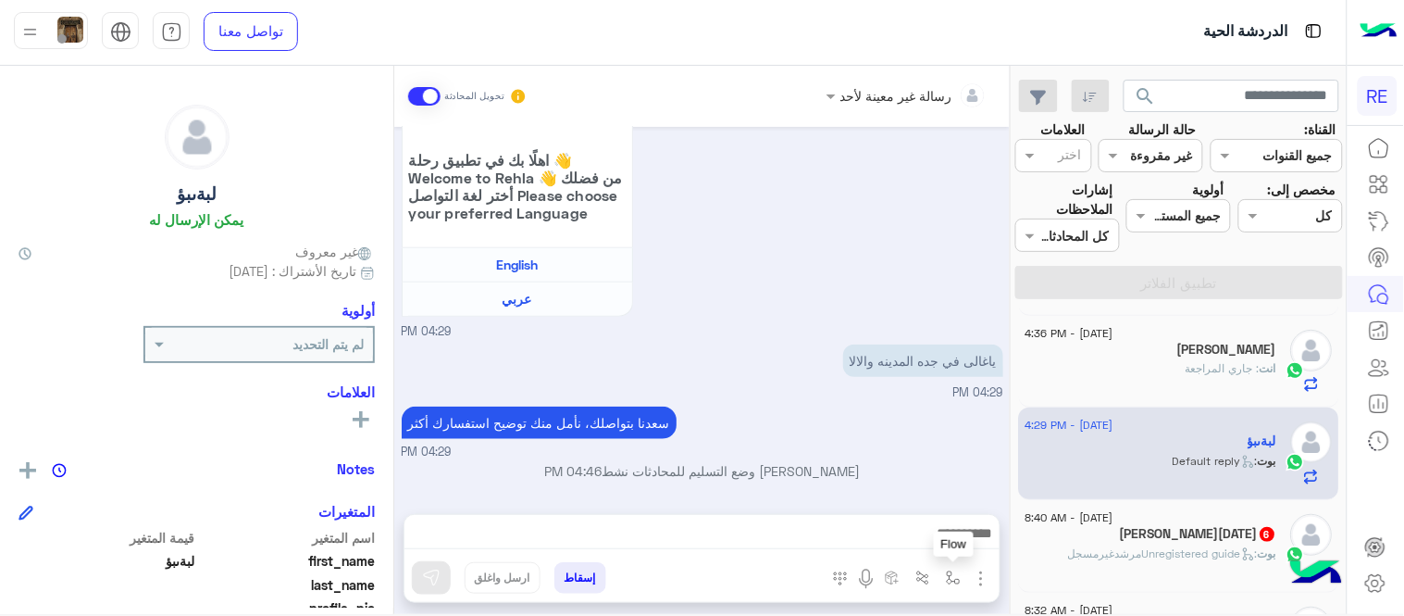
click at [950, 588] on button "button" at bounding box center [954, 577] width 31 height 31
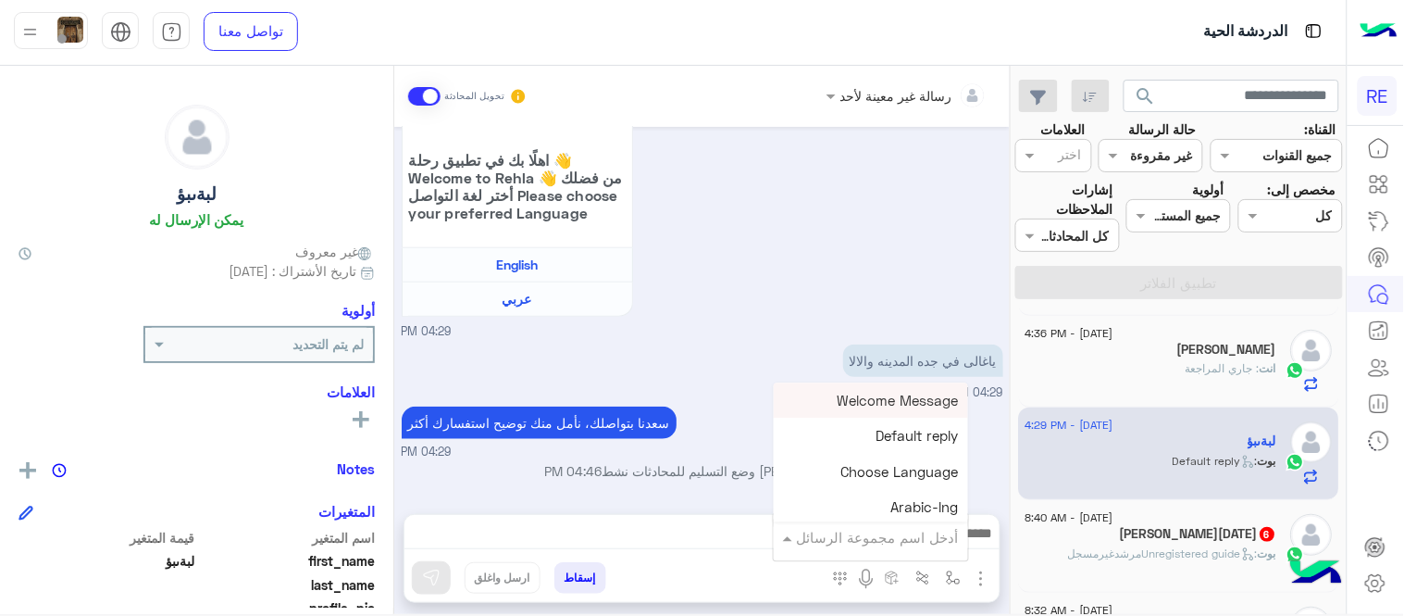
click at [909, 533] on input "text" at bounding box center [896, 537] width 125 height 21
type input "***"
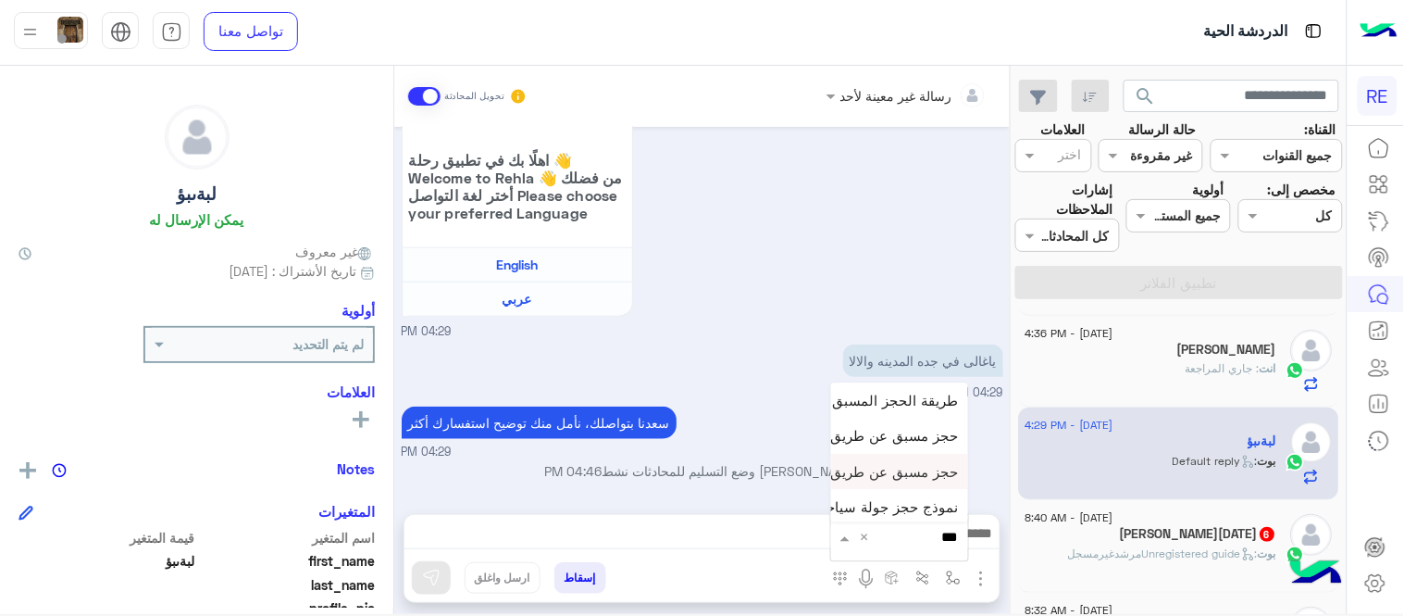
click at [862, 478] on span "حجز مسبق عن طريق التطبيق" at bounding box center [870, 471] width 178 height 17
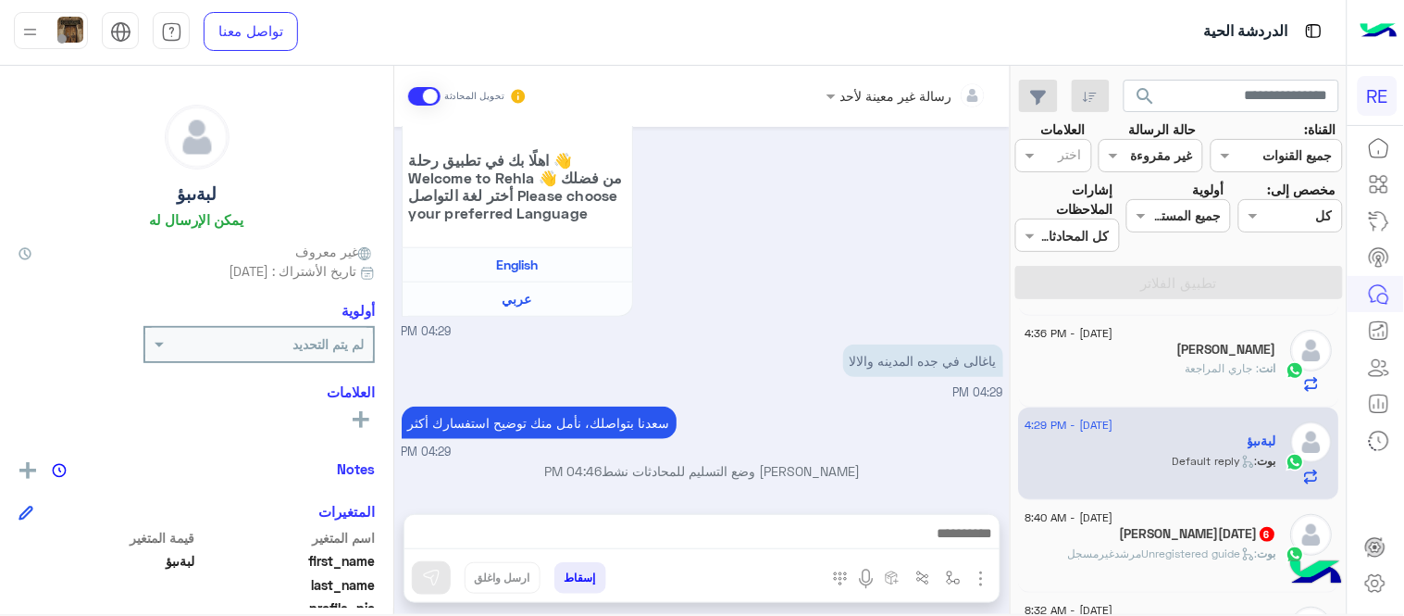
type textarea "**********"
click at [435, 568] on img at bounding box center [431, 577] width 19 height 19
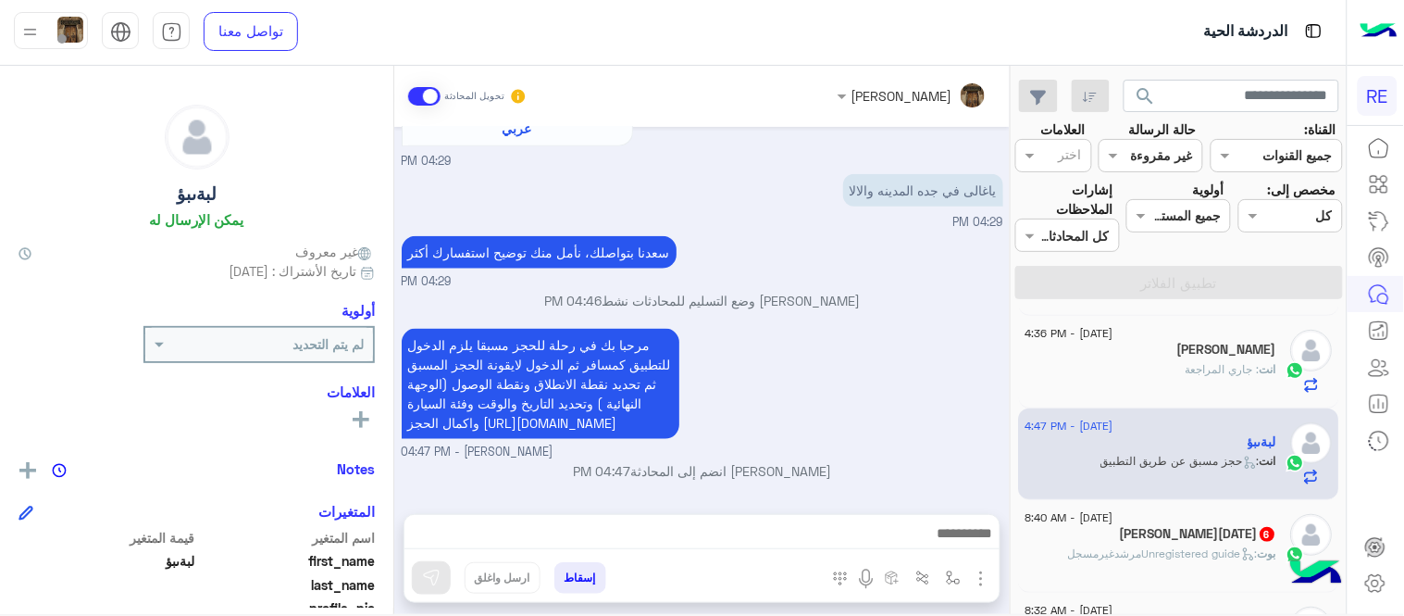
drag, startPoint x: 1018, startPoint y: 381, endPoint x: 1018, endPoint y: 448, distance: 66.6
click at [1018, 448] on div "[DATE] - 4:47 PM 🫆 2 🫆 : مفهمت له [DATE] - 4:44 PM [PERSON_NAME] لافي : طيب الب…" at bounding box center [1179, 463] width 335 height 315
click at [978, 423] on div "مرحبا بك في رحلة للحجز مسبقا يلزم الدخول للتطبيق كمسافر ثم الدخول لايقونة الحجز…" at bounding box center [703, 392] width 602 height 137
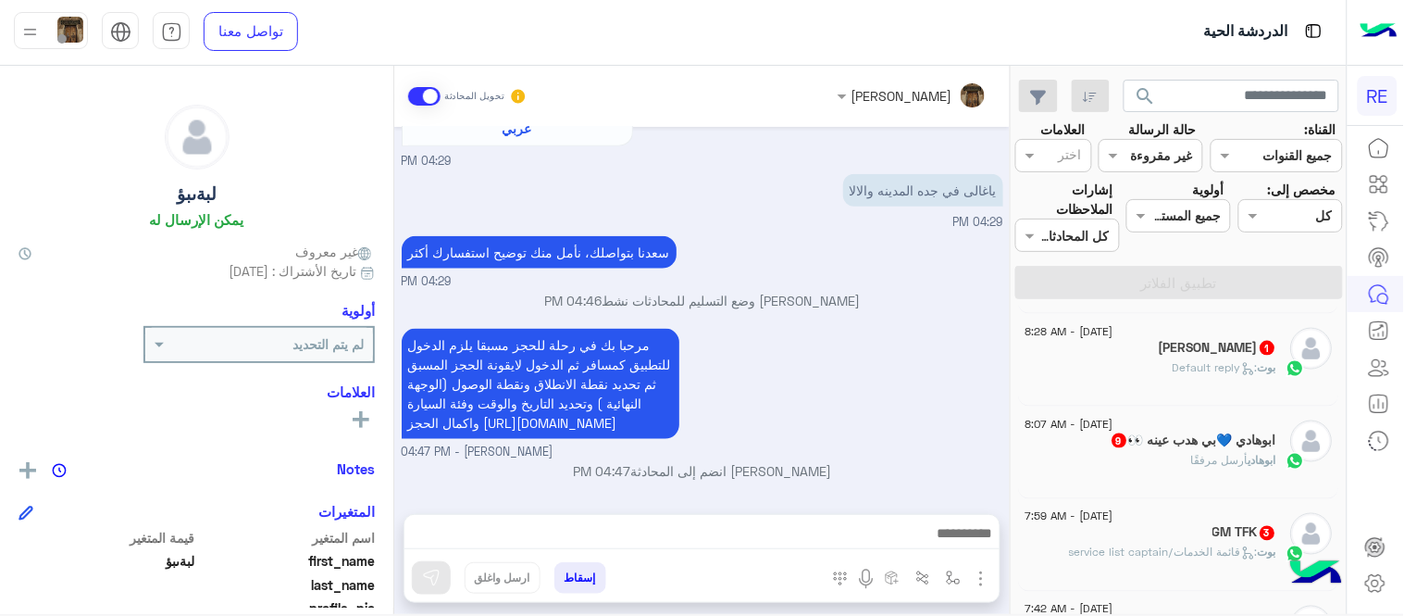
scroll to position [0, 0]
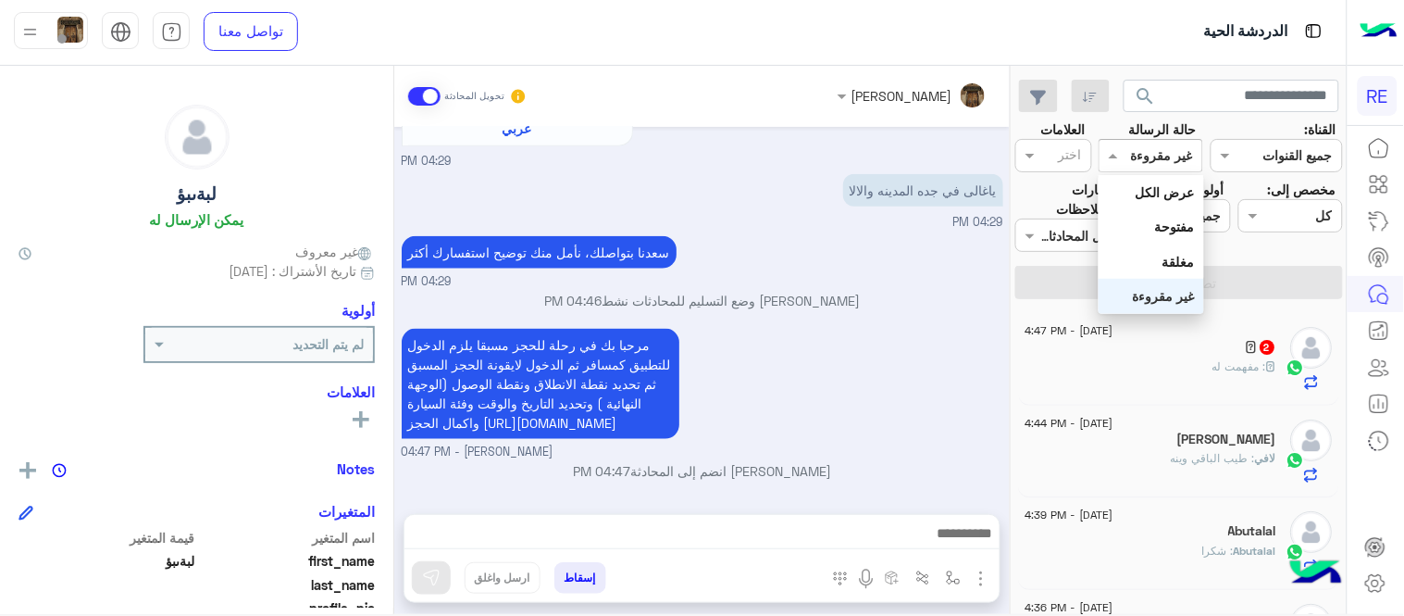
click at [1164, 156] on input "text" at bounding box center [1172, 155] width 43 height 19
click at [1172, 188] on b "عرض الكل" at bounding box center [1165, 192] width 59 height 16
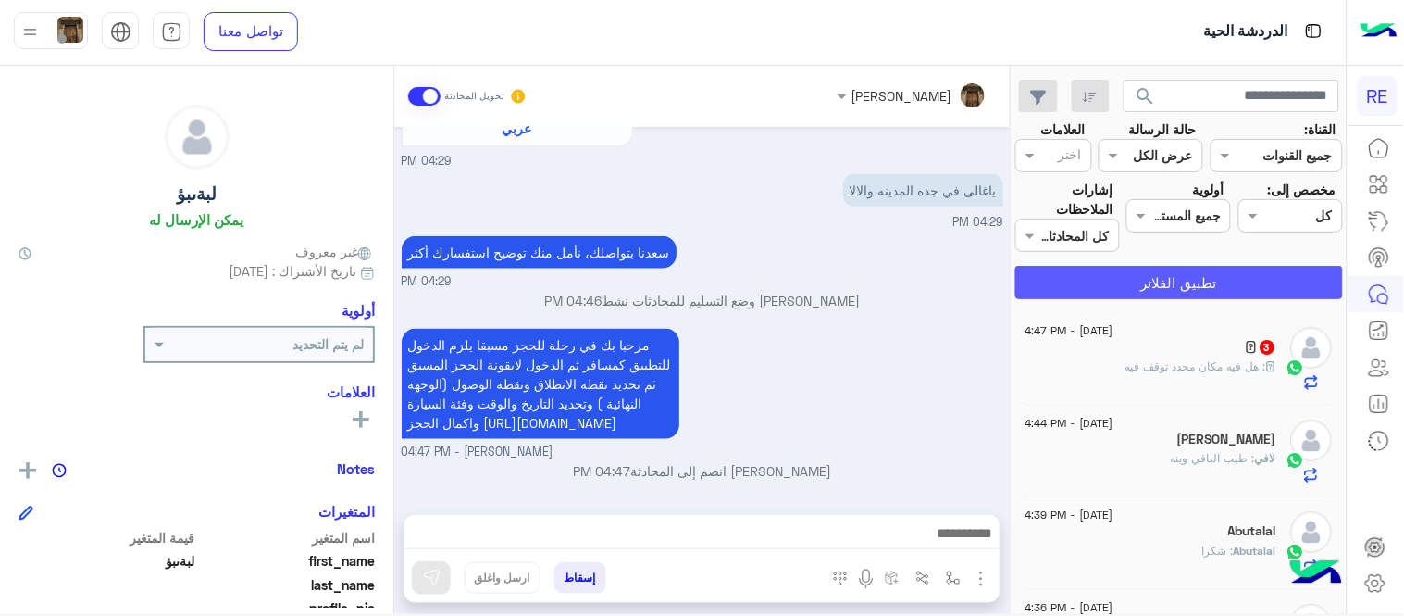
click at [1176, 281] on button "تطبيق الفلاتر" at bounding box center [1179, 282] width 328 height 33
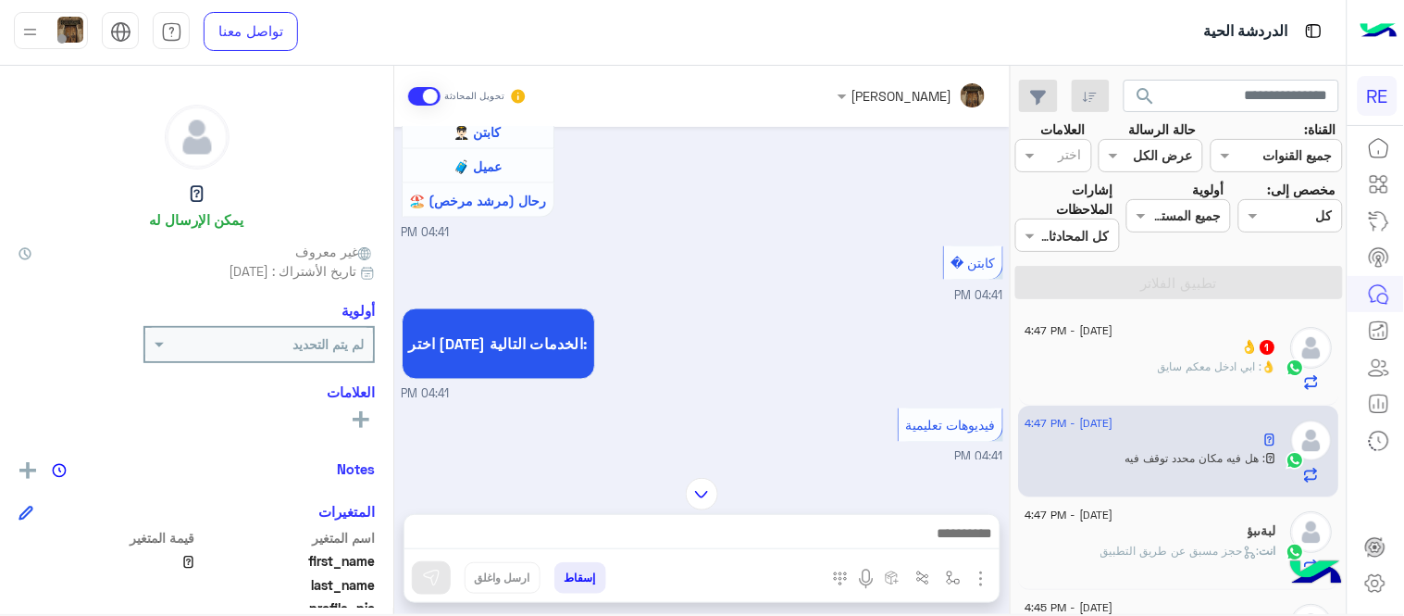
scroll to position [776, 0]
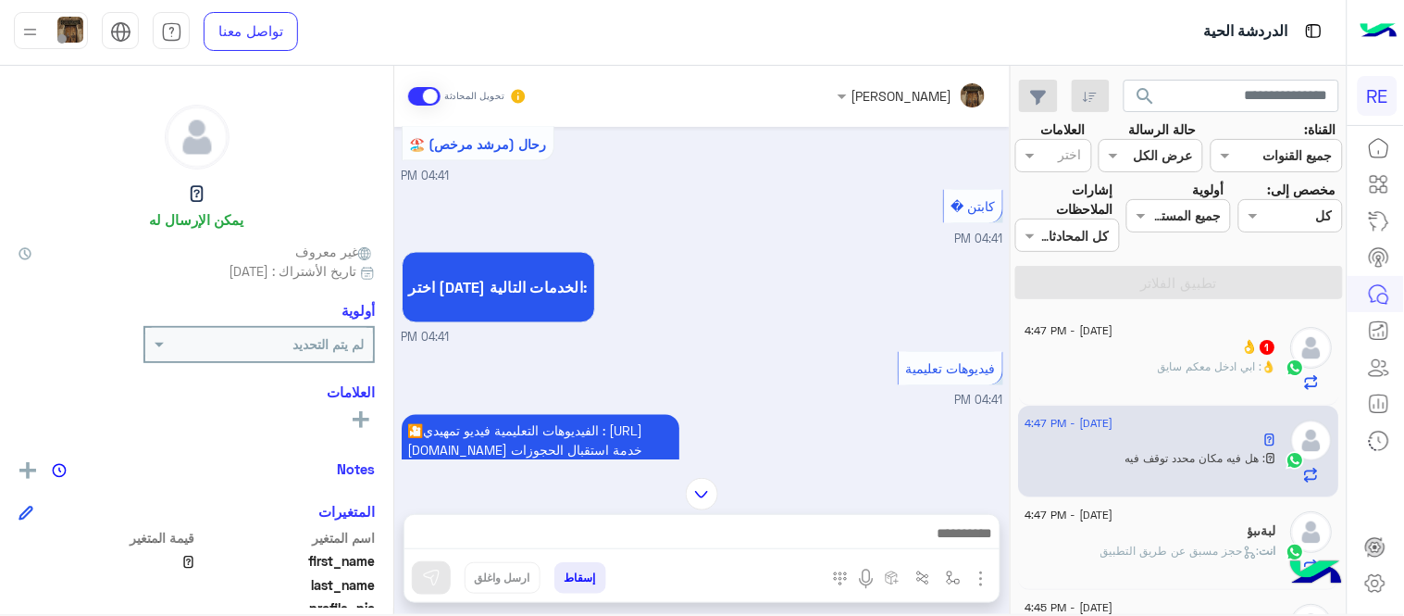
click at [698, 489] on img at bounding box center [702, 494] width 32 height 32
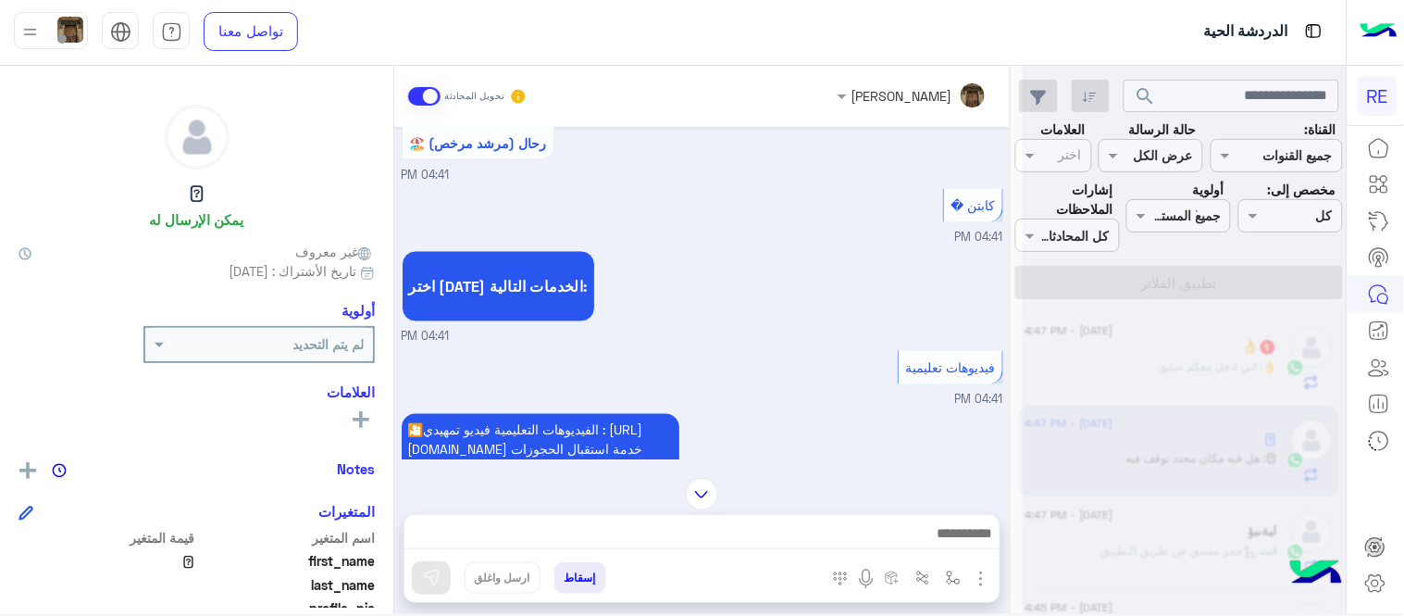
scroll to position [1497, 0]
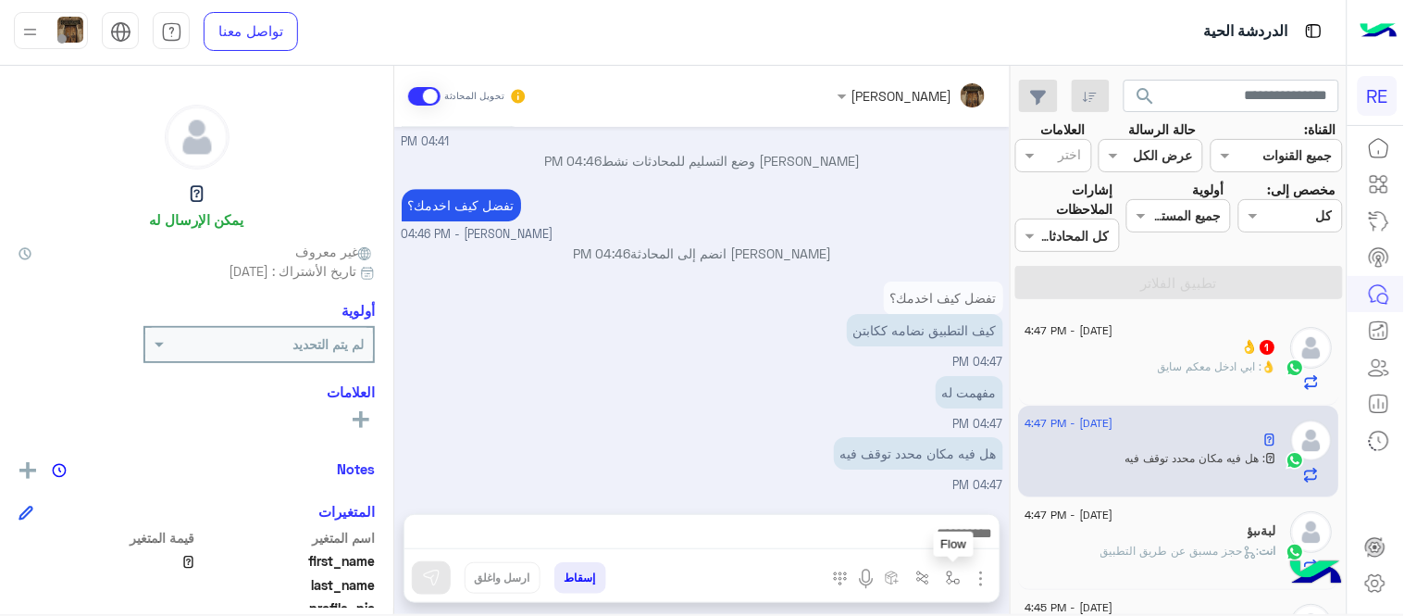
click at [948, 576] on img "button" at bounding box center [953, 577] width 15 height 15
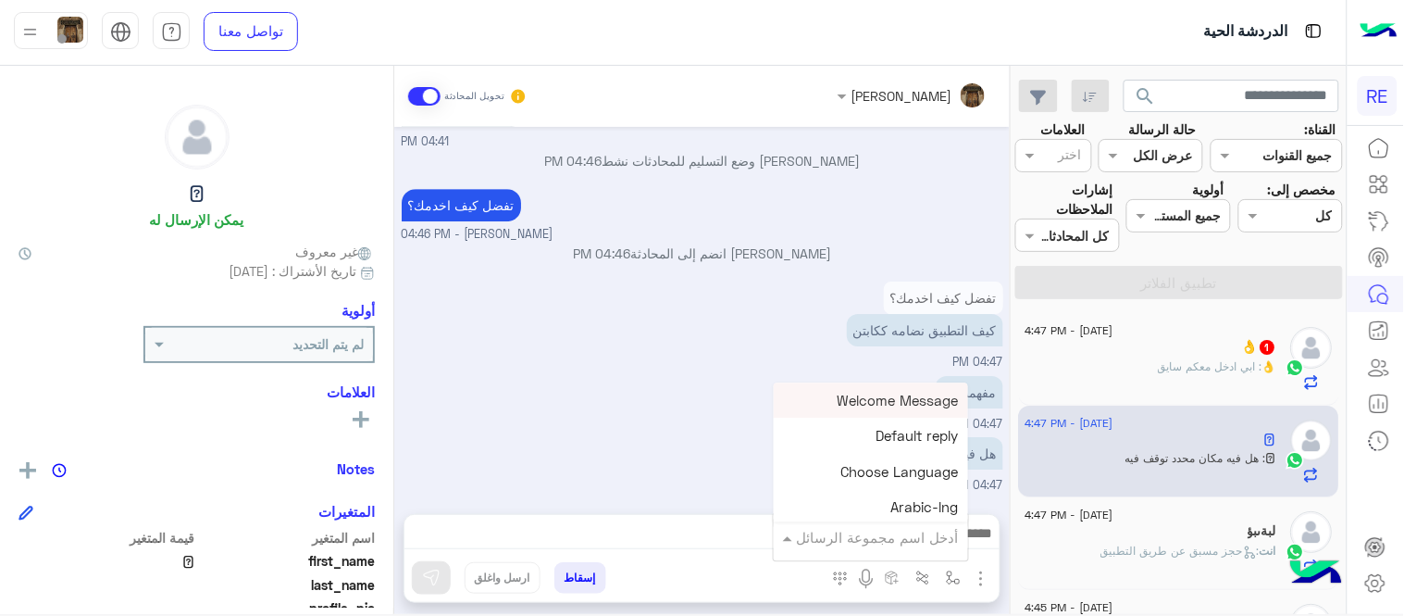
click at [900, 544] on input "text" at bounding box center [896, 537] width 125 height 21
type input "*"
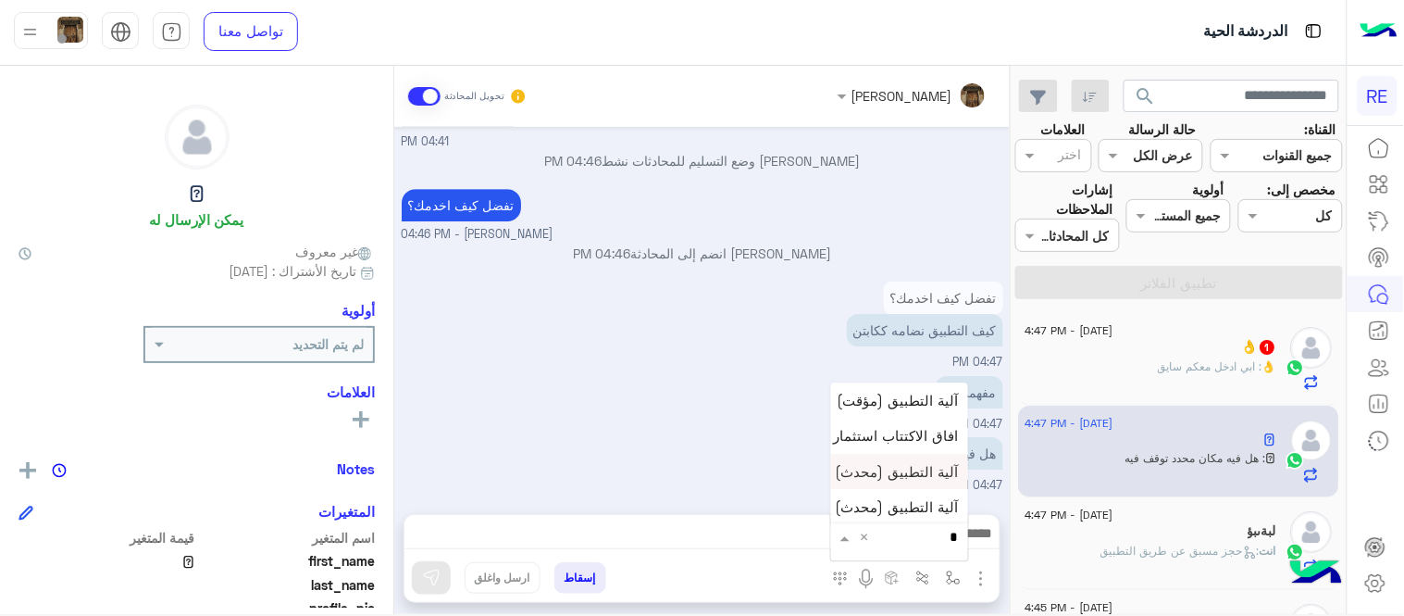
click at [930, 478] on span "آلية التطبيق (محدث)" at bounding box center [897, 471] width 123 height 17
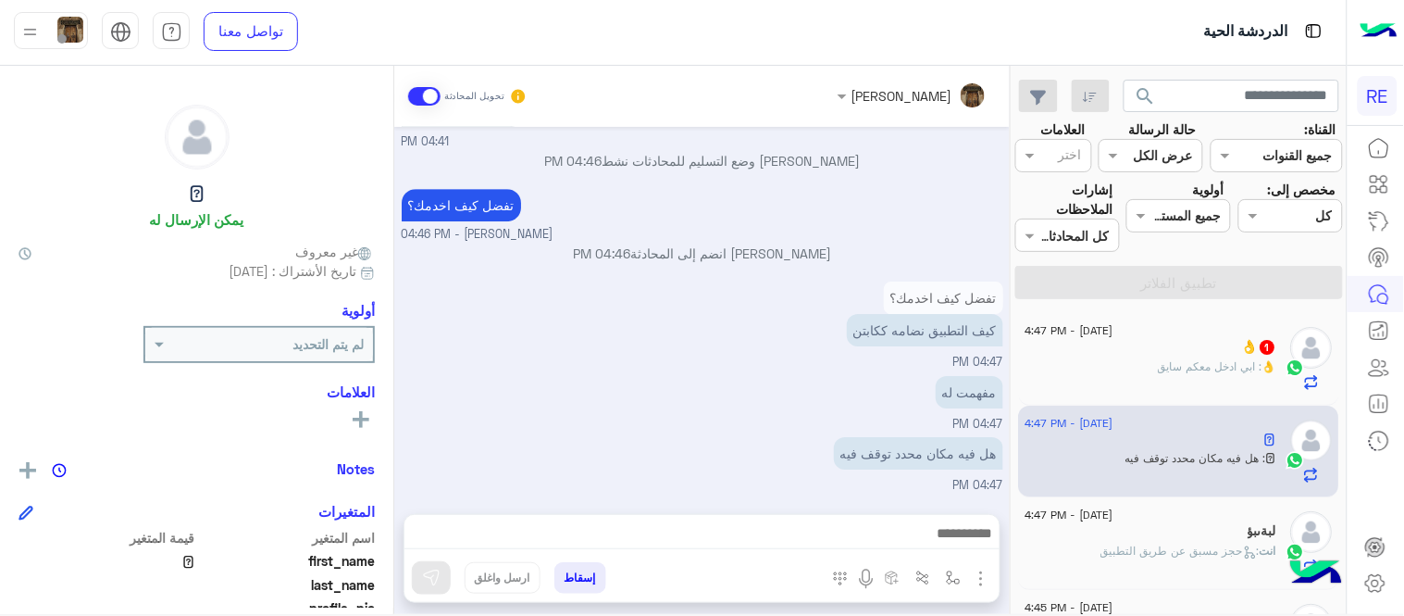
type textarea "**********"
click at [424, 571] on img at bounding box center [431, 577] width 19 height 19
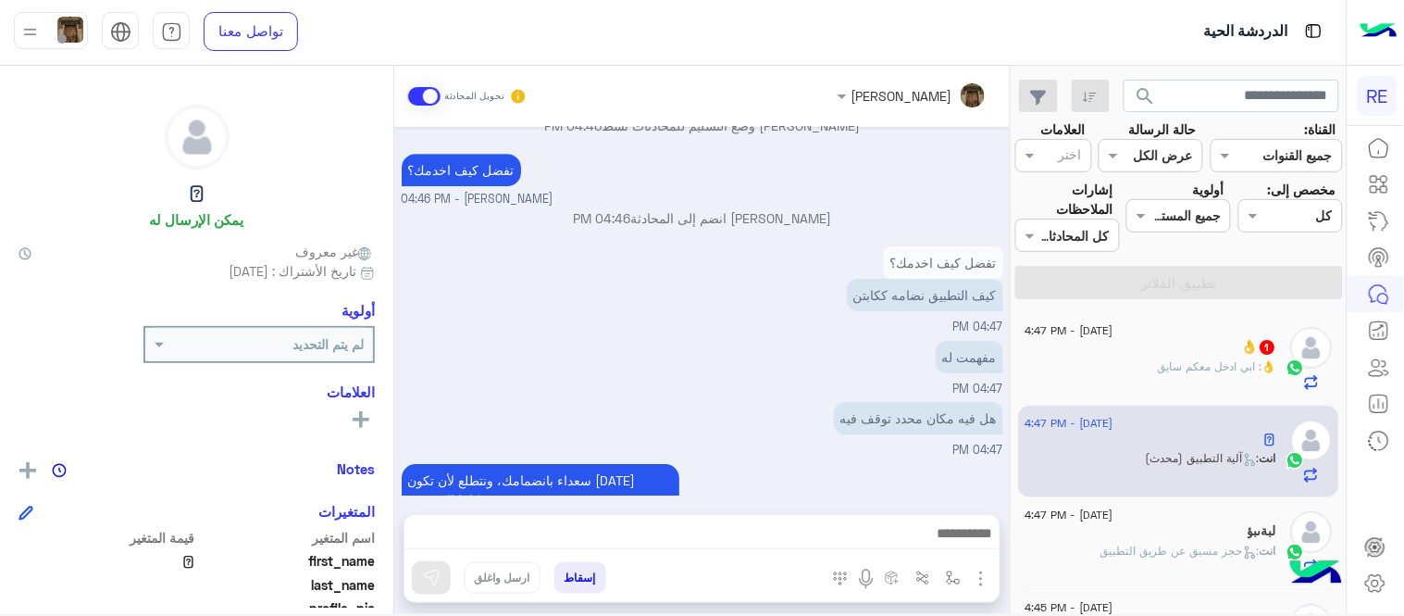
scroll to position [2294, 0]
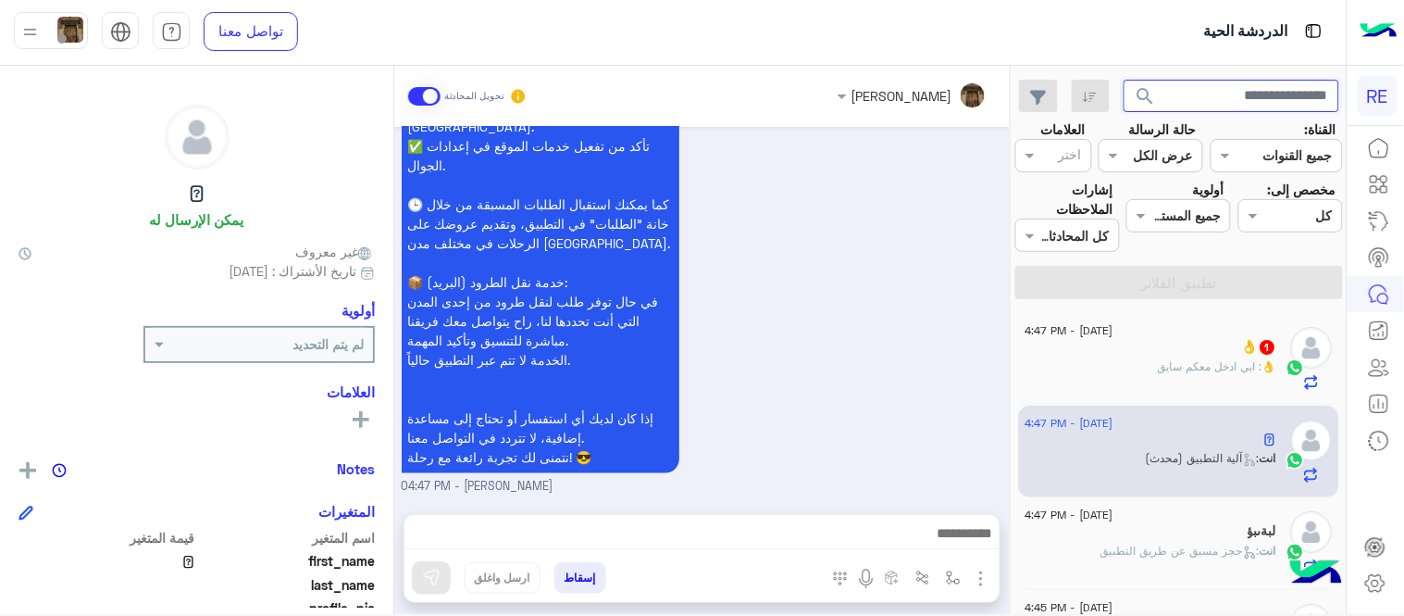
click at [1198, 94] on input "text" at bounding box center [1232, 96] width 217 height 33
paste input "*********"
type input "*********"
click at [1124, 80] on button "search" at bounding box center [1146, 100] width 45 height 40
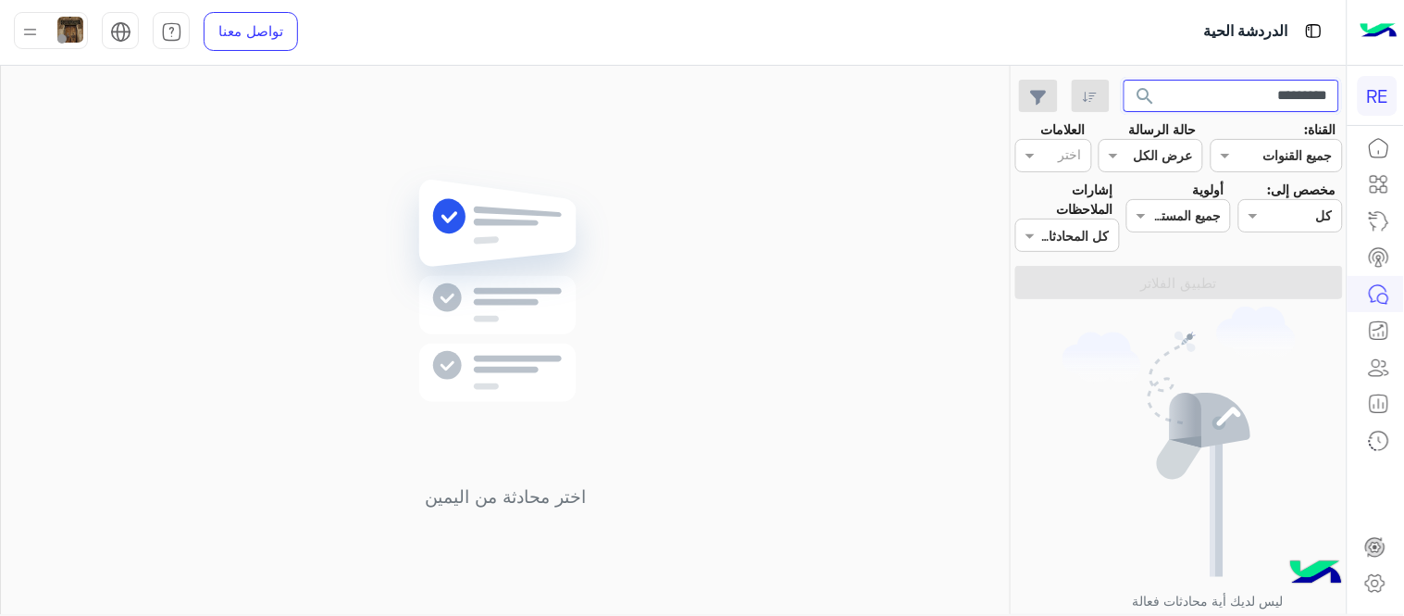
click at [1219, 98] on input "*********" at bounding box center [1232, 96] width 217 height 33
